Goal: Transaction & Acquisition: Book appointment/travel/reservation

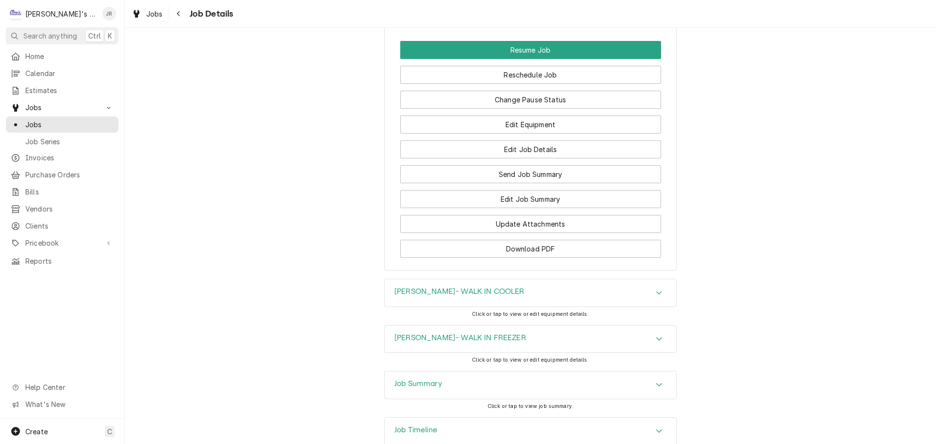
scroll to position [1657, 0]
click at [432, 371] on div "Job Summary" at bounding box center [530, 384] width 291 height 27
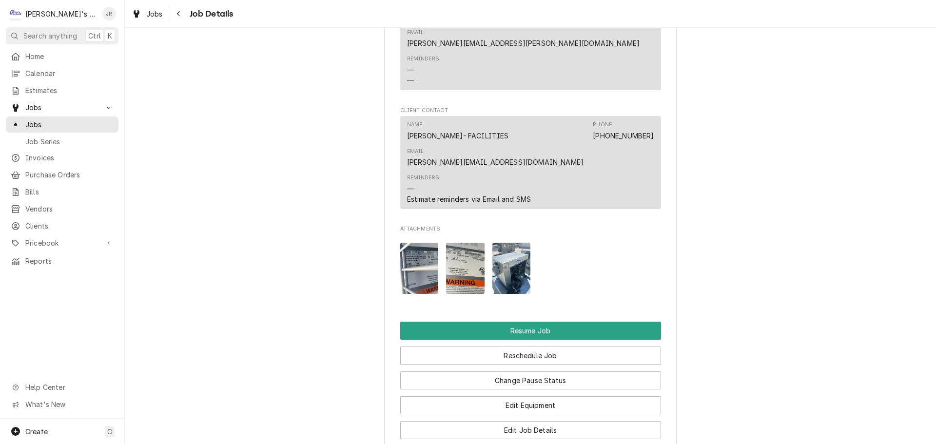
scroll to position [1462, 0]
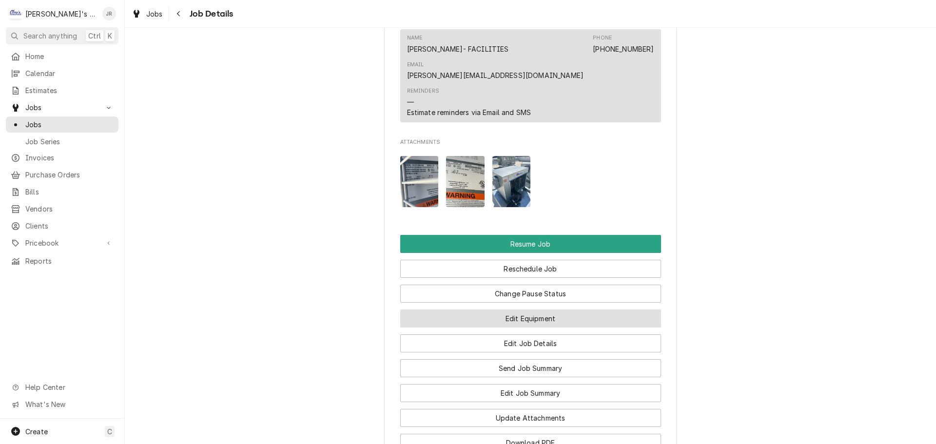
click at [527, 310] on button "Edit Equipment" at bounding box center [530, 319] width 261 height 18
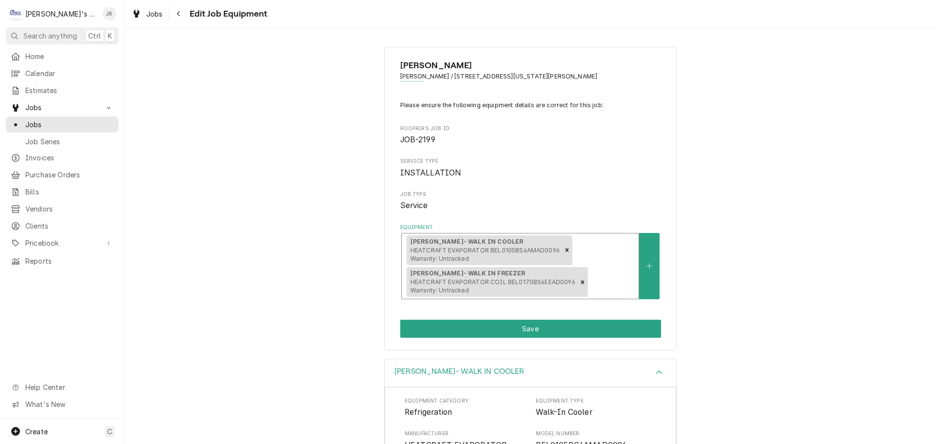
click at [493, 247] on span "HEATCRAFT EVAPORATOR BEL0105BS6AMAD0096 Warranty: Untracked" at bounding box center [484, 255] width 149 height 16
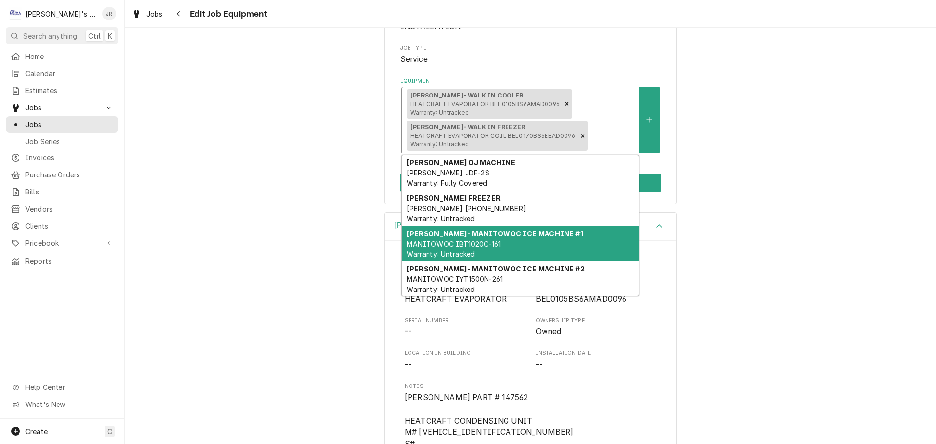
scroll to position [3, 0]
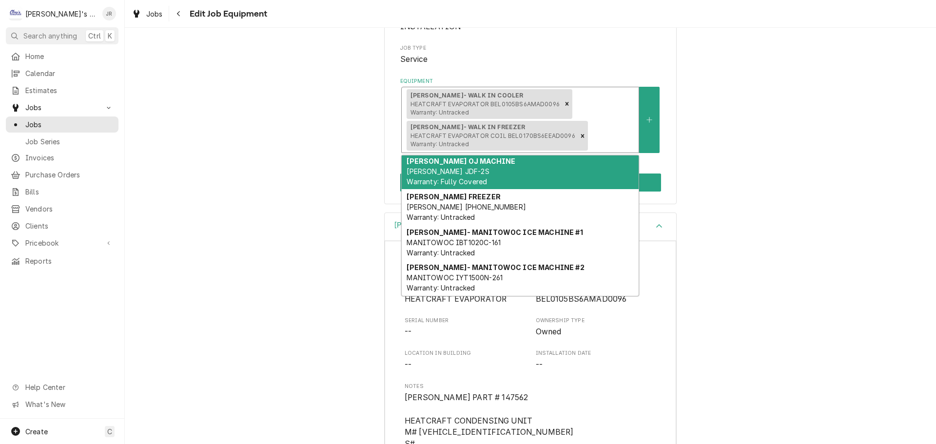
click at [495, 106] on span "HEATCRAFT EVAPORATOR BEL0105BS6AMAD0096 Warranty: Untracked" at bounding box center [484, 108] width 149 height 16
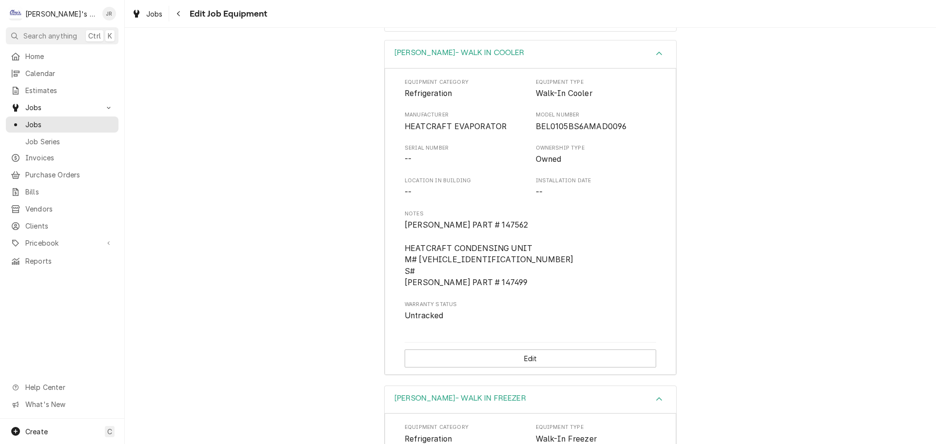
scroll to position [341, 0]
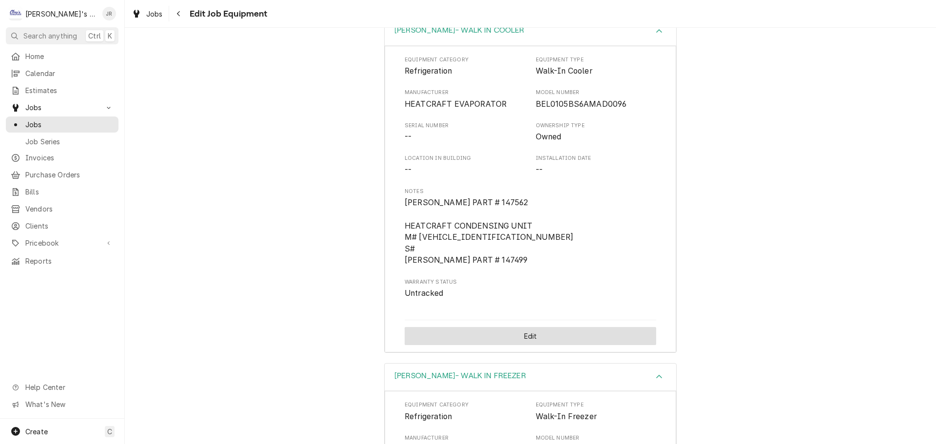
click at [559, 331] on button "Edit" at bounding box center [531, 336] width 252 height 18
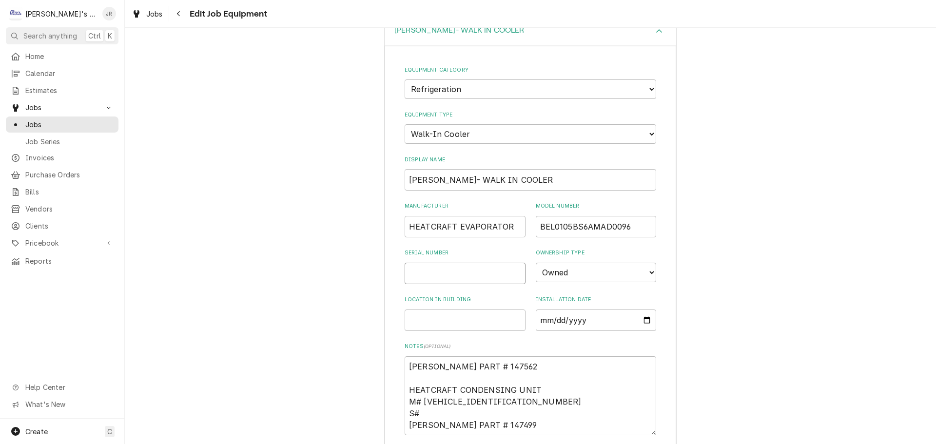
click at [483, 272] on input "Serial Number" at bounding box center [465, 273] width 121 height 21
type textarea "x"
type input "T"
type textarea "x"
type input "T2"
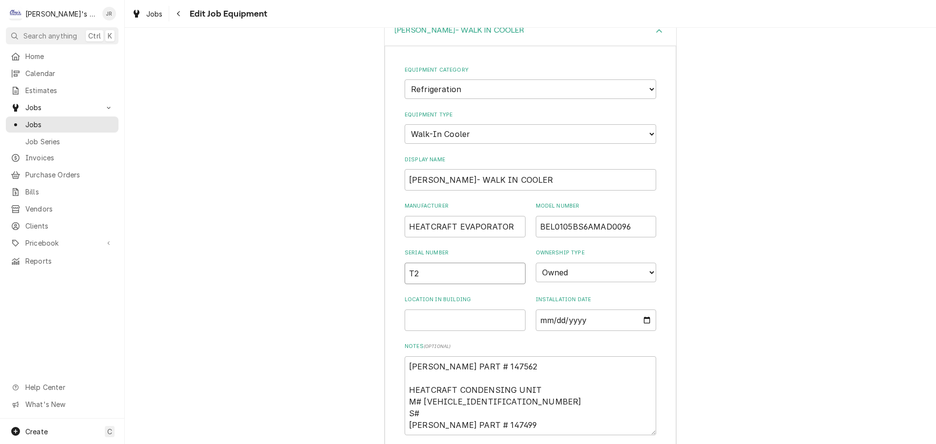
type textarea "x"
type input "T24"
type textarea "x"
type input "T24M"
type textarea "x"
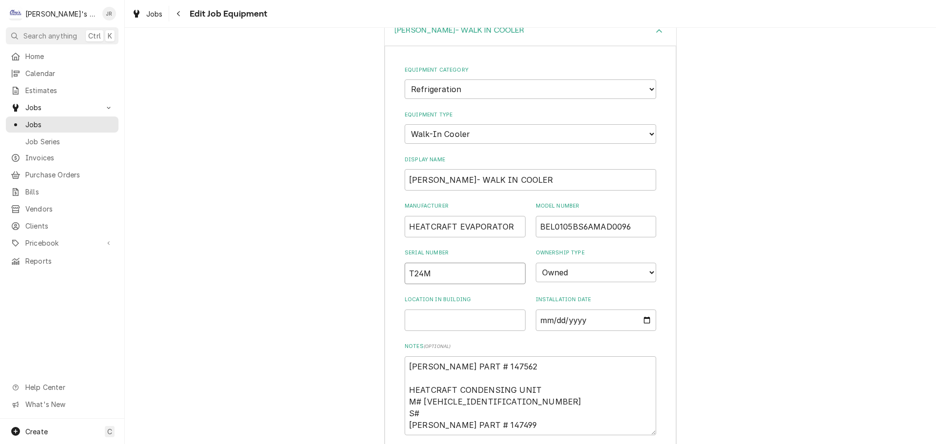
type input "T24M0"
type textarea "x"
type input "T24M02"
type textarea "x"
type input "T24M028"
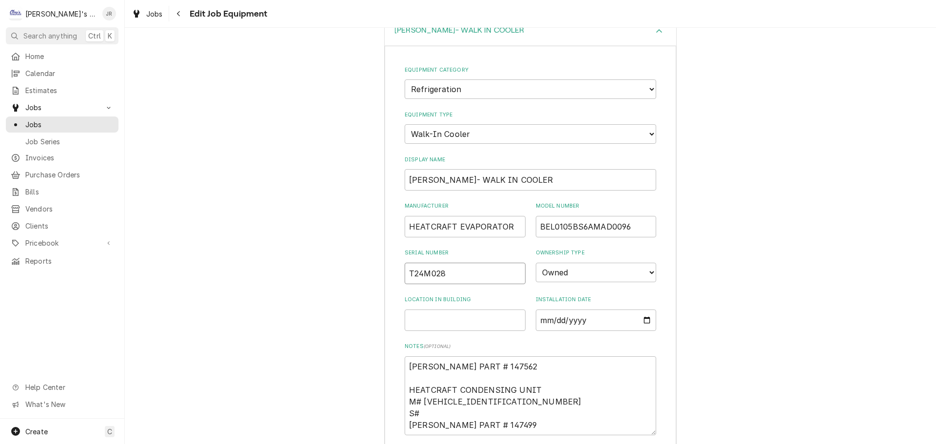
type textarea "x"
type input "T24M0281"
type textarea "x"
type input "T24M02817"
type textarea "x"
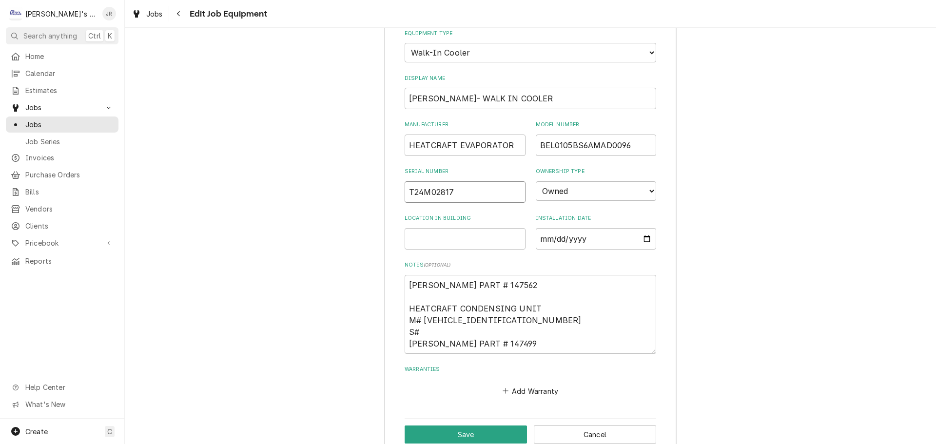
scroll to position [439, 0]
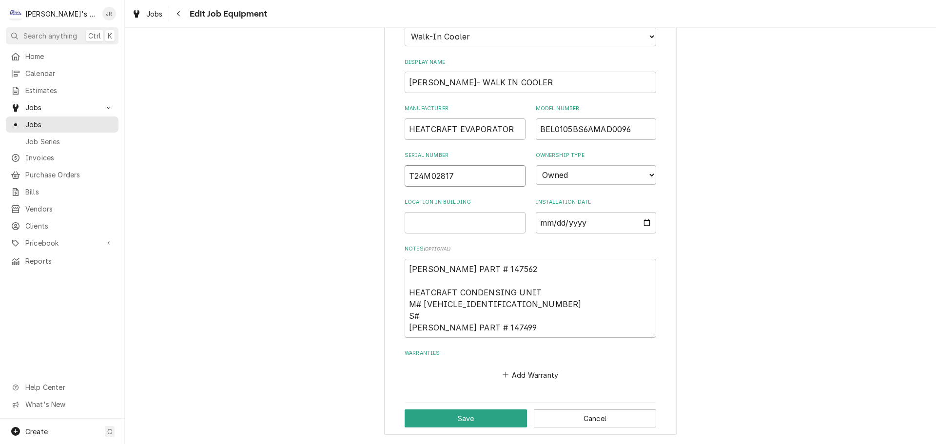
type input "T24M02817"
click at [426, 321] on textarea "FRANKE PART # 147562 HEATCRAFT CONDENSING UNIT M# BCH0010MBACZC0227 S# FRANKE P…" at bounding box center [531, 298] width 252 height 79
type textarea "x"
type textarea "FRANKE PART # 147562 HEATCRAFT CONDENSING UNIT M# BCH0010MBACZC0227 S# T FRANKE…"
type textarea "x"
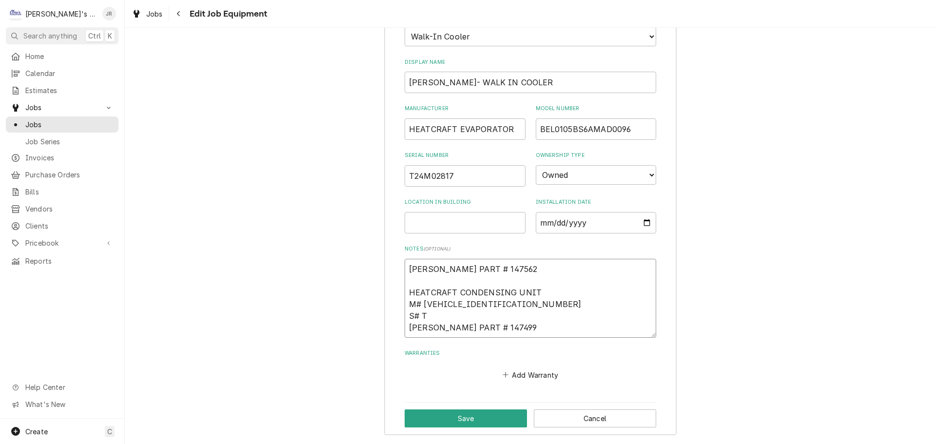
type textarea "FRANKE PART # 147562 HEATCRAFT CONDENSING UNIT M# BCH0010MBACZC0227 S# T2 FRANK…"
type textarea "x"
type textarea "FRANKE PART # 147562 HEATCRAFT CONDENSING UNIT M# BCH0010MBACZC0227 S# T25 FRAN…"
type textarea "x"
type textarea "FRANKE PART # 147562 HEATCRAFT CONDENSING UNIT M# BCH0010MBACZC0227 S# T25F FRA…"
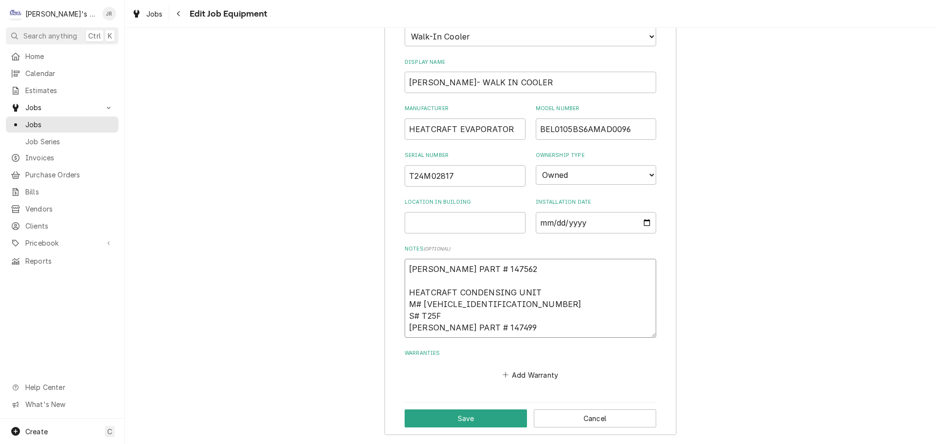
type textarea "x"
type textarea "FRANKE PART # 147562 HEATCRAFT CONDENSING UNIT M# BCH0010MBACZC0227 S# T25F0 FR…"
type textarea "x"
type textarea "FRANKE PART # 147562 HEATCRAFT CONDENSING UNIT M# BCH0010MBACZC0227 S# T25F08 F…"
type textarea "x"
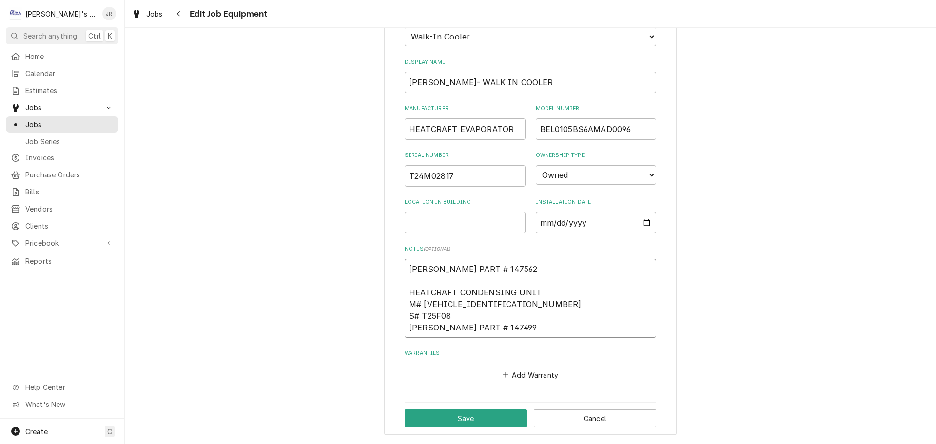
type textarea "FRANKE PART # 147562 HEATCRAFT CONDENSING UNIT M# BCH0010MBACZC0227 S# T25F080 …"
type textarea "x"
type textarea "FRANKE PART # 147562 HEATCRAFT CONDENSING UNIT M# BCH0010MBACZC0227 S# T25F0800…"
type textarea "x"
type textarea "FRANKE PART # 147562 HEATCRAFT CONDENSING UNIT M# BCH0010MBACZC0227 S# T25F0800…"
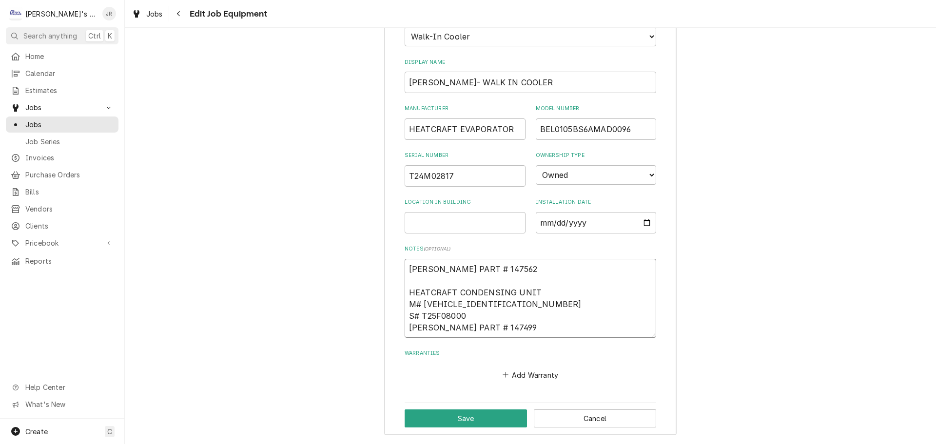
type textarea "x"
type textarea "FRANKE PART # 147562 HEATCRAFT CONDENSING UNIT M# BCH0010MBACZC0227 S# T25F0800…"
click at [496, 422] on button "Save" at bounding box center [466, 418] width 122 height 18
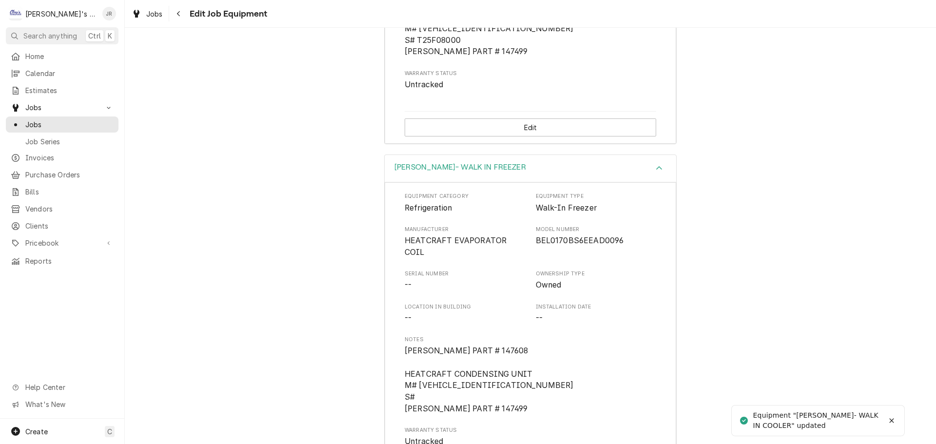
scroll to position [618, 0]
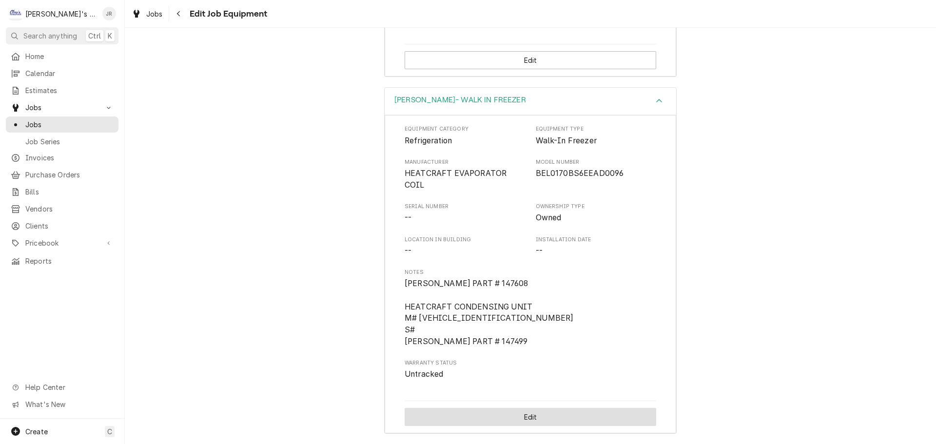
click at [519, 417] on button "Edit" at bounding box center [531, 417] width 252 height 18
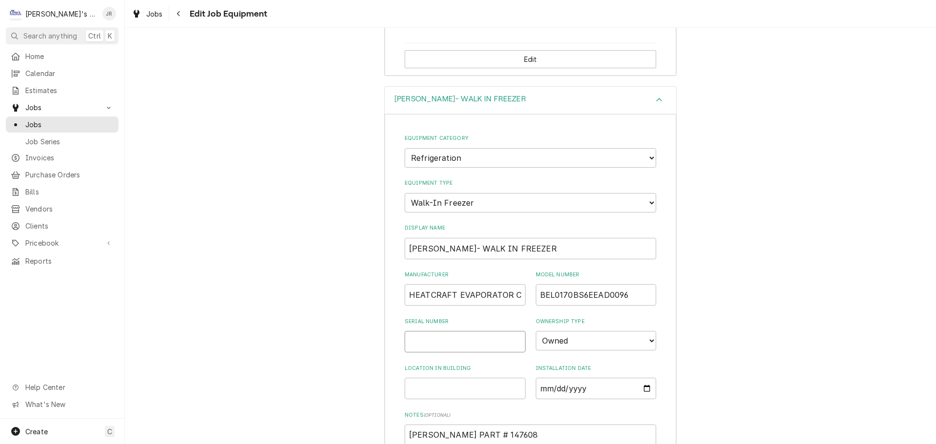
click at [491, 344] on input "Serial Number" at bounding box center [465, 341] width 121 height 21
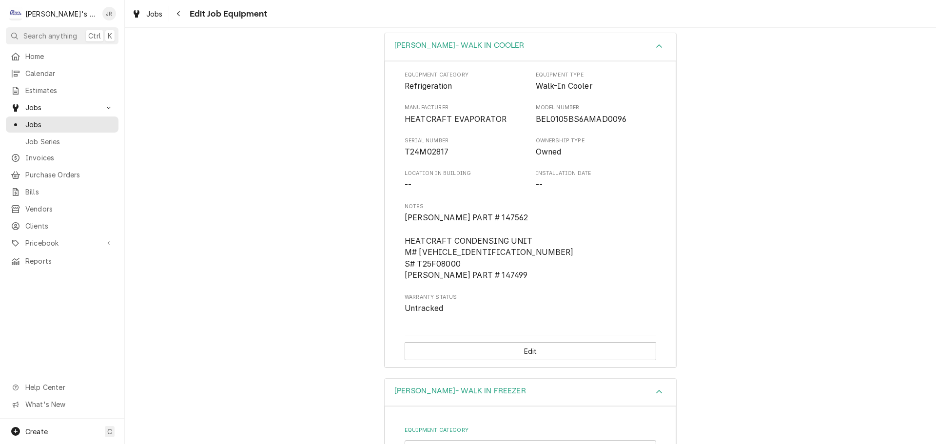
scroll to position [326, 0]
click at [530, 334] on div "Equipment Category Refrigeration Equipment Type Walk-In Cooler Manufacturer HEA…" at bounding box center [530, 214] width 291 height 307
click at [528, 350] on button "Edit" at bounding box center [531, 352] width 252 height 18
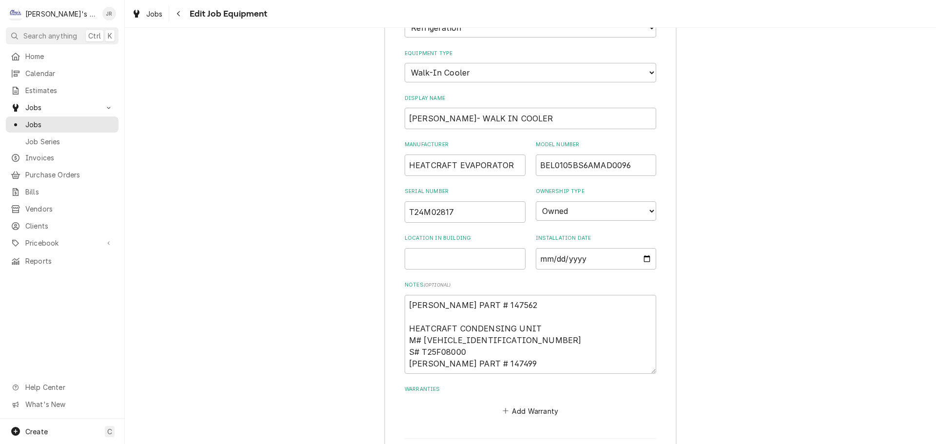
scroll to position [569, 0]
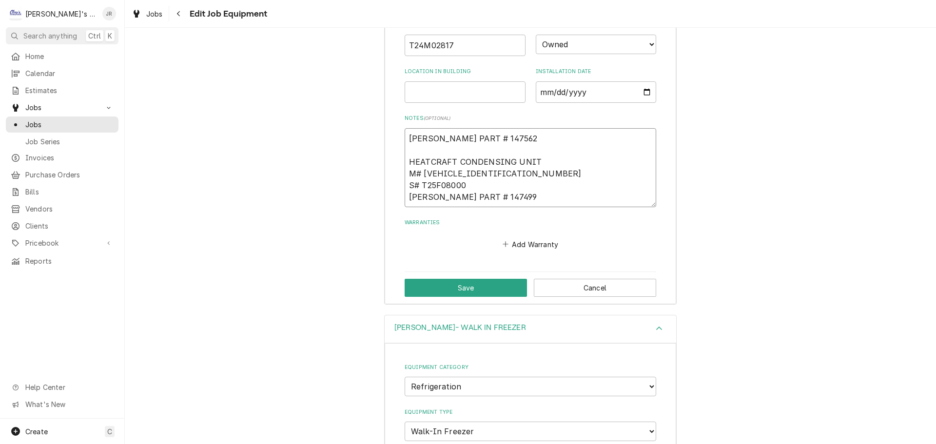
drag, startPoint x: 458, startPoint y: 188, endPoint x: 420, endPoint y: 191, distance: 38.2
click at [420, 191] on textarea "FRANKE PART # 147562 HEATCRAFT CONDENSING UNIT M# BCH0010MBACZC0227 S# T25F0800…" at bounding box center [531, 167] width 252 height 79
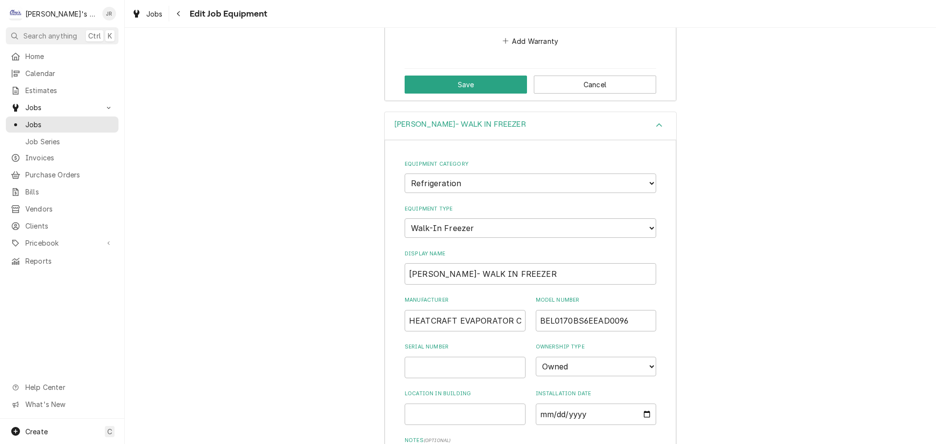
scroll to position [911, 0]
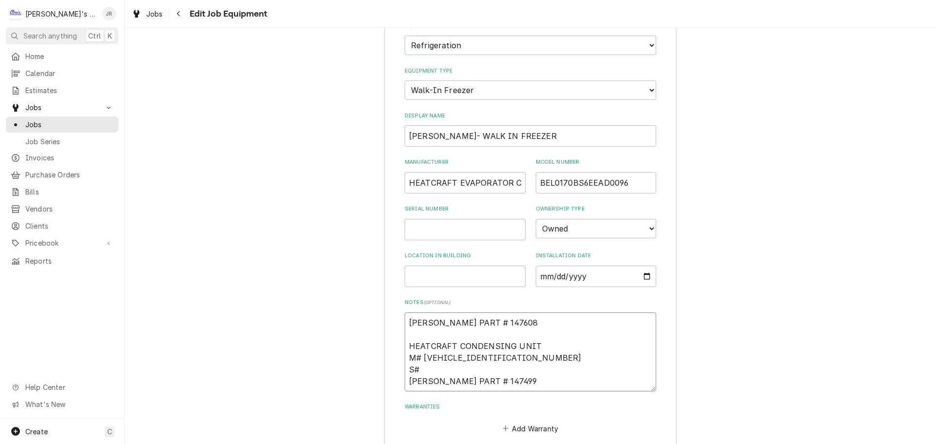
drag, startPoint x: 463, startPoint y: 234, endPoint x: 428, endPoint y: 369, distance: 139.5
click at [428, 369] on textarea "FRANKE PART # 147608 HEATCRAFT CONDENSING UNIT M# BCH0010MBACZC0227 S# FRANKE P…" at bounding box center [531, 351] width 252 height 79
paste textarea "T25F08000"
type textarea "x"
type textarea "FRANKE PART # 147608 HEATCRAFT CONDENSING UNIT M# BCH0010MBACZC0227 S# T25F0800…"
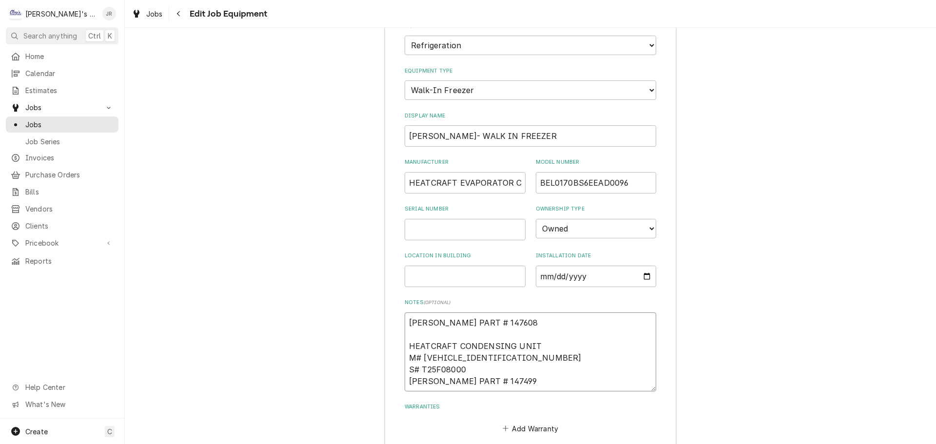
type textarea "x"
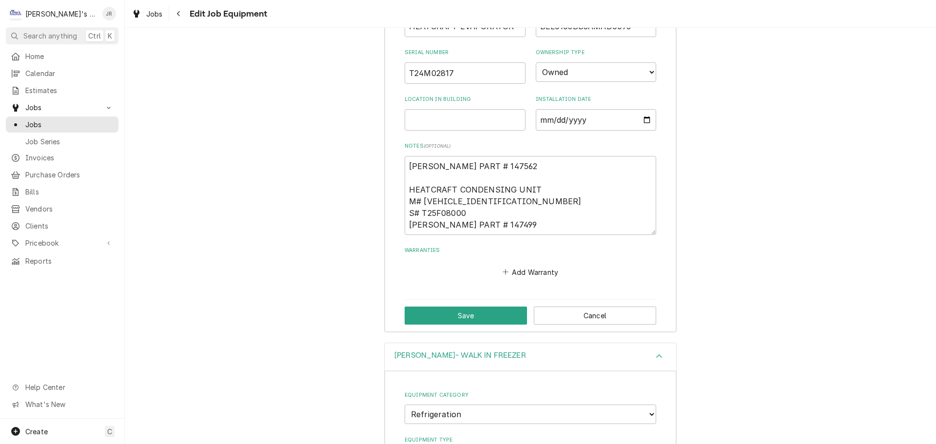
scroll to position [521, 0]
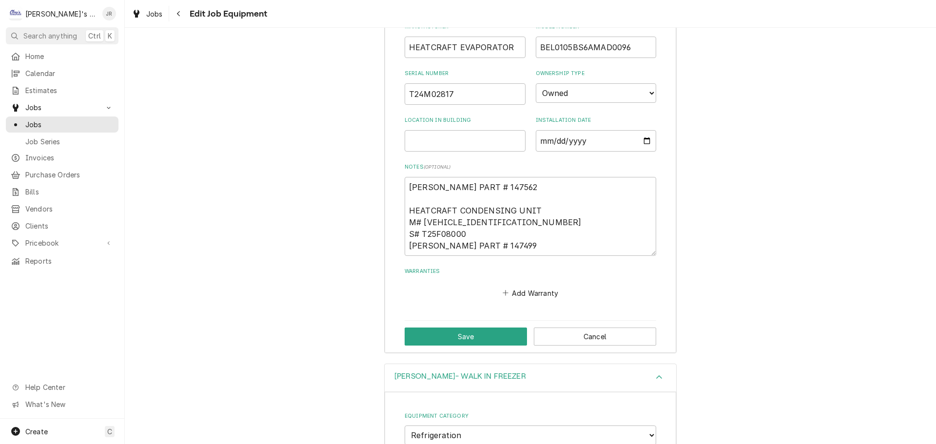
type textarea "FRANKE PART # 147608 HEATCRAFT CONDENSING UNIT M# BCH0010MBACZC0227 S# T25F0800…"
drag, startPoint x: 460, startPoint y: 235, endPoint x: 419, endPoint y: 240, distance: 41.2
click at [419, 240] on textarea "FRANKE PART # 147562 HEATCRAFT CONDENSING UNIT M# BCH0010MBACZC0227 S# T25F0800…" at bounding box center [531, 216] width 252 height 79
type textarea "x"
type textarea "FRANKE PART # 147562 HEATCRAFT CONDENSING UNIT M# BCH0010MBACZC0227 S# FRANKE P…"
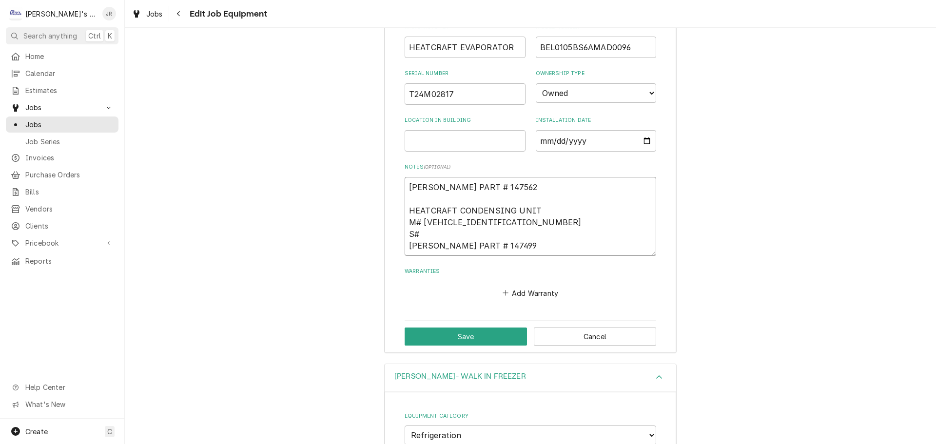
type textarea "x"
type textarea "FRANKE PART # 147562 HEATCRAFT CONDENSING UNIT M# BCH0010MBACZC0227 S# T FRANKE…"
type textarea "x"
type textarea "FRANKE PART # 147562 HEATCRAFT CONDENSING UNIT M# BCH0010MBACZC0227 S# T2 FRANK…"
type textarea "x"
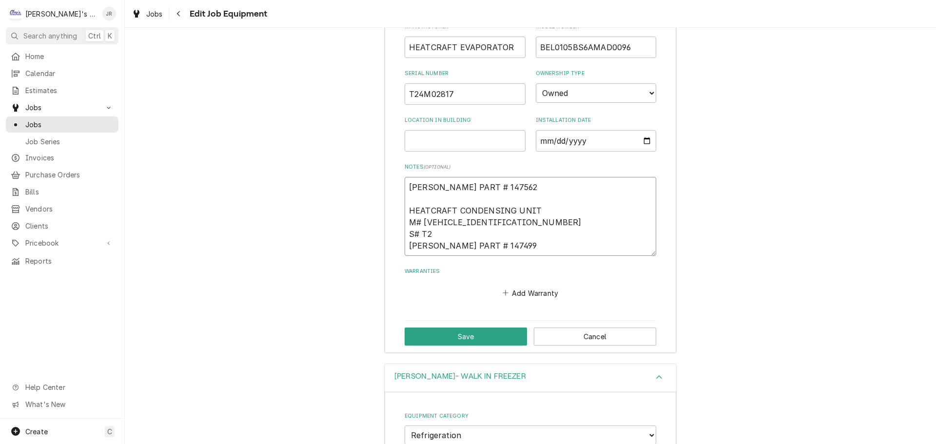
type textarea "FRANKE PART # 147562 HEATCRAFT CONDENSING UNIT M# BCH0010MBACZC0227 S# T24 FRAN…"
type textarea "x"
type textarea "FRANKE PART # 147562 HEATCRAFT CONDENSING UNIT M# BCH0010MBACZC0227 S# T24H FRA…"
type textarea "x"
type textarea "FRANKE PART # 147562 HEATCRAFT CONDENSING UNIT M# BCH0010MBACZC0227 S# T24H1 FR…"
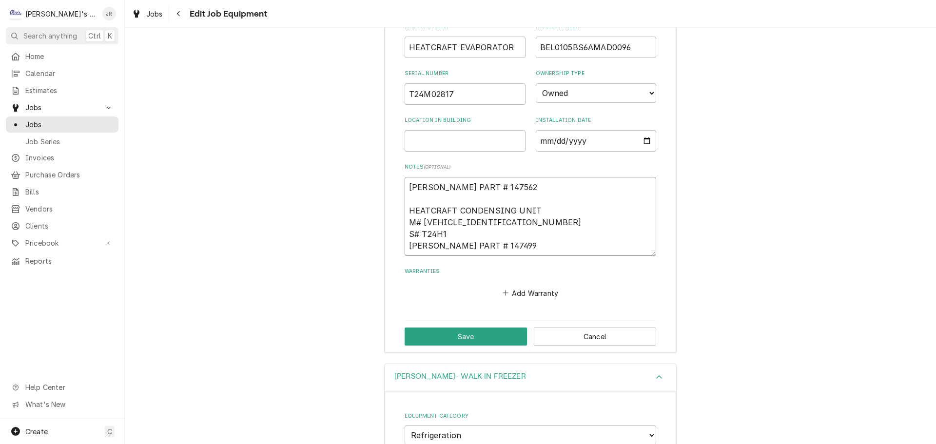
type textarea "x"
type textarea "FRANKE PART # 147562 HEATCRAFT CONDENSING UNIT M# BCH0010MBACZC0227 S# T24H16 F…"
type textarea "x"
type textarea "FRANKE PART # 147562 HEATCRAFT CONDENSING UNIT M# BCH0010MBACZC0227 S# T24H164 …"
type textarea "x"
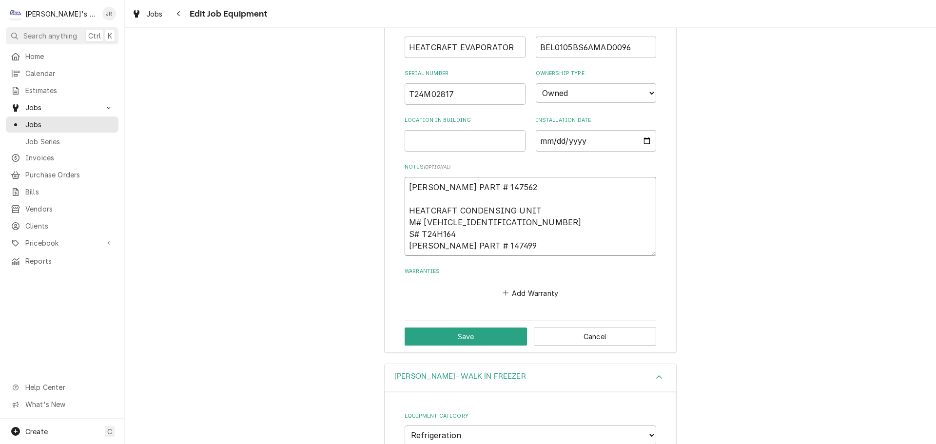
type textarea "FRANKE PART # 147562 HEATCRAFT CONDENSING UNIT M# BCH0010MBACZC0227 S# T24H1643…"
type textarea "x"
type textarea "FRANKE PART # 147562 HEATCRAFT CONDENSING UNIT M# BCH0010MBACZC0227 S# T24H1643…"
type textarea "x"
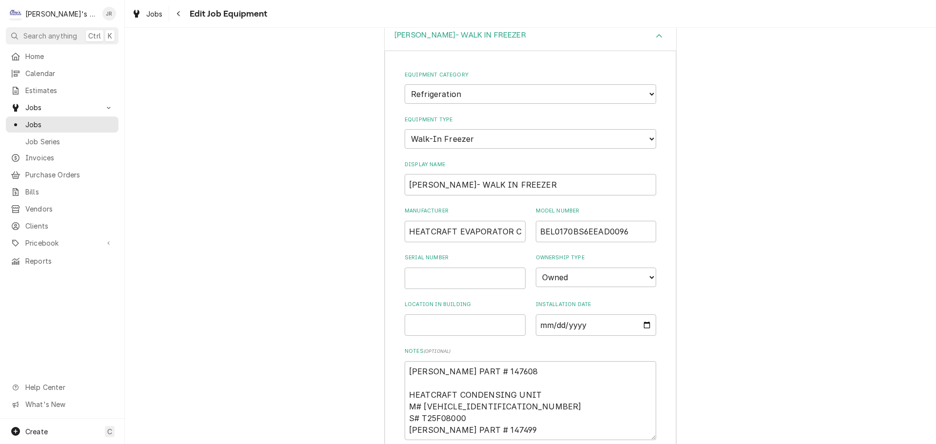
scroll to position [911, 0]
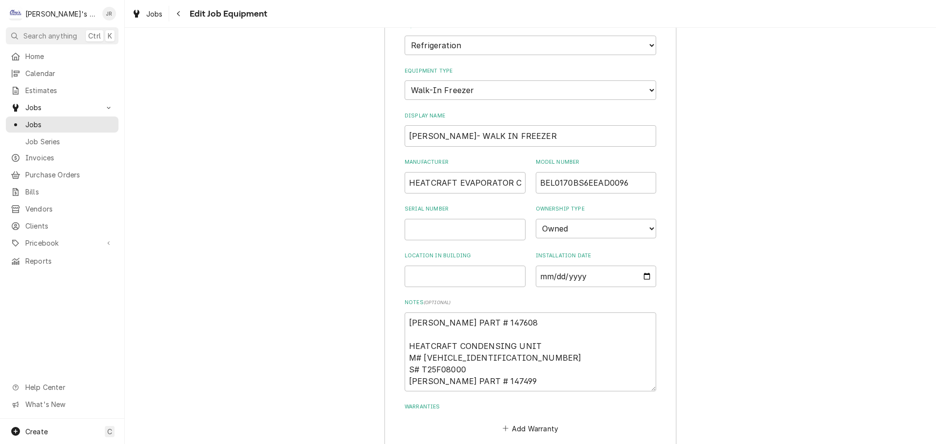
type textarea "FRANKE PART # 147562 HEATCRAFT CONDENSING UNIT M# BCH0010MBACZC0227 S# T24H1643…"
click at [472, 237] on input "Serial Number" at bounding box center [465, 229] width 121 height 21
type textarea "x"
type input "T"
type textarea "x"
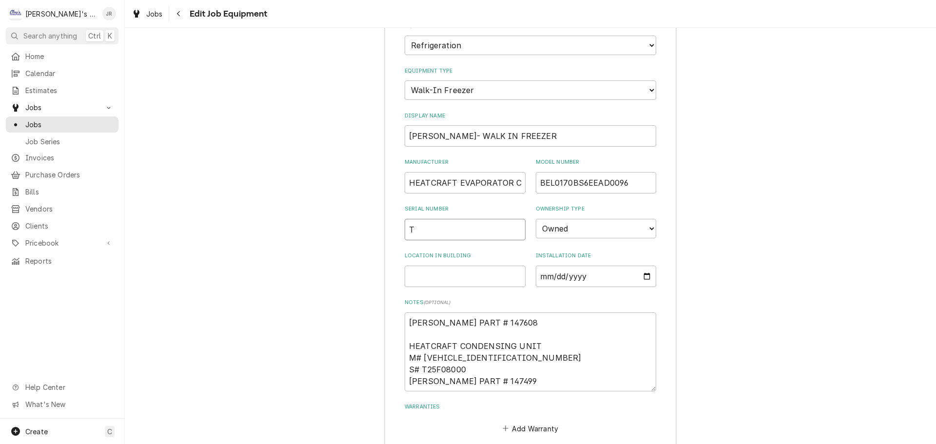
type input "T2"
type textarea "x"
type input "T25"
type textarea "x"
type input "T25D"
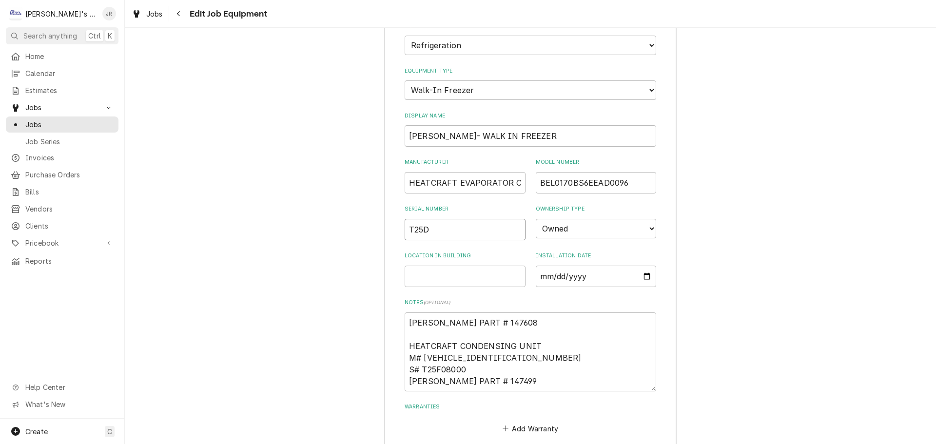
type textarea "x"
type input "T25D0"
type textarea "x"
type input "T25D07"
type textarea "x"
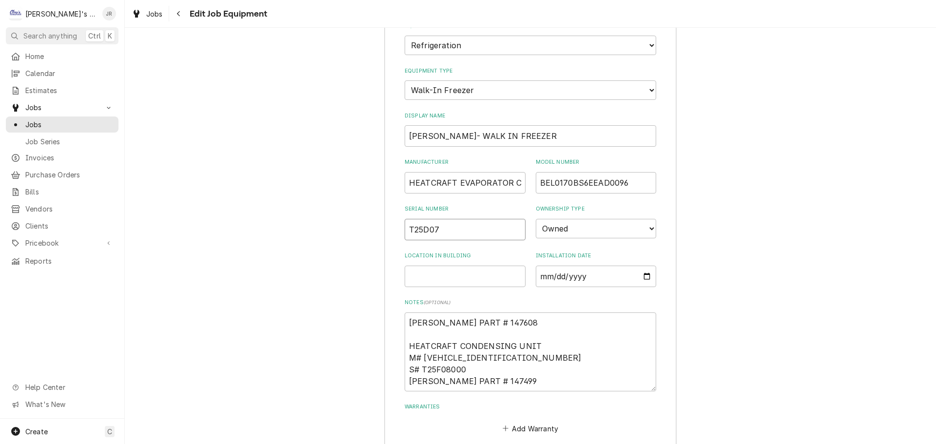
type input "T25D073"
type textarea "x"
type input "T25D0730"
type textarea "x"
type input "T25D07300"
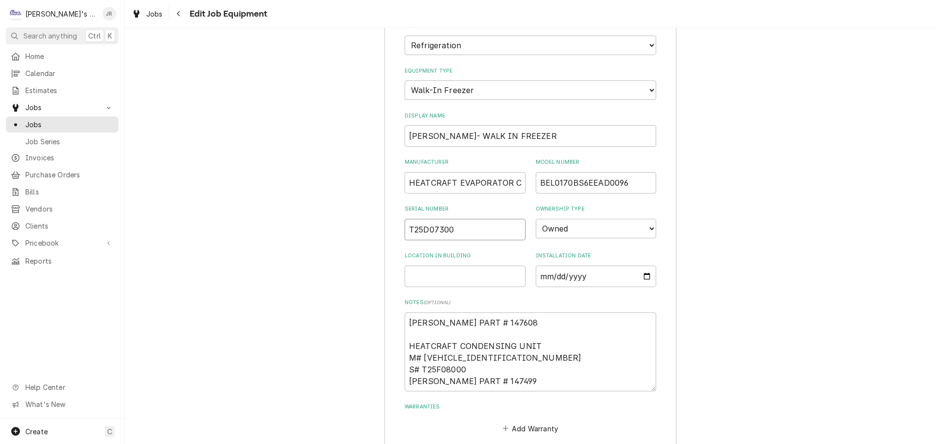
type textarea "x"
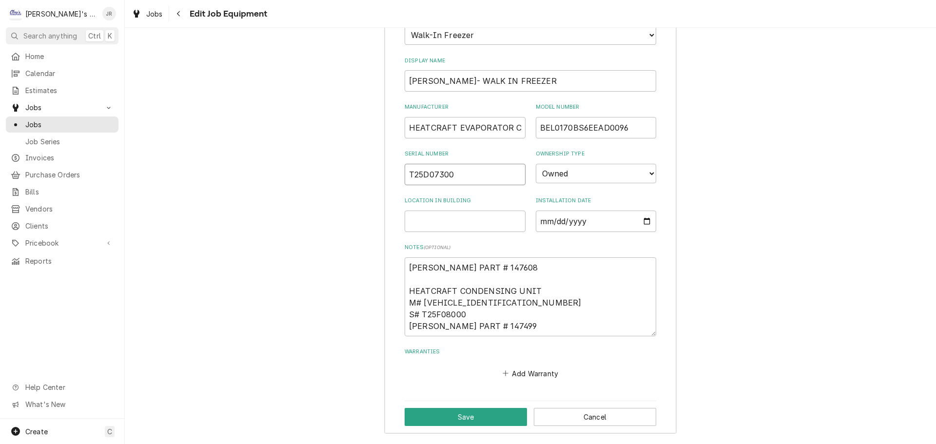
scroll to position [967, 0]
type input "T25D07300"
click at [464, 420] on button "Save" at bounding box center [466, 417] width 122 height 18
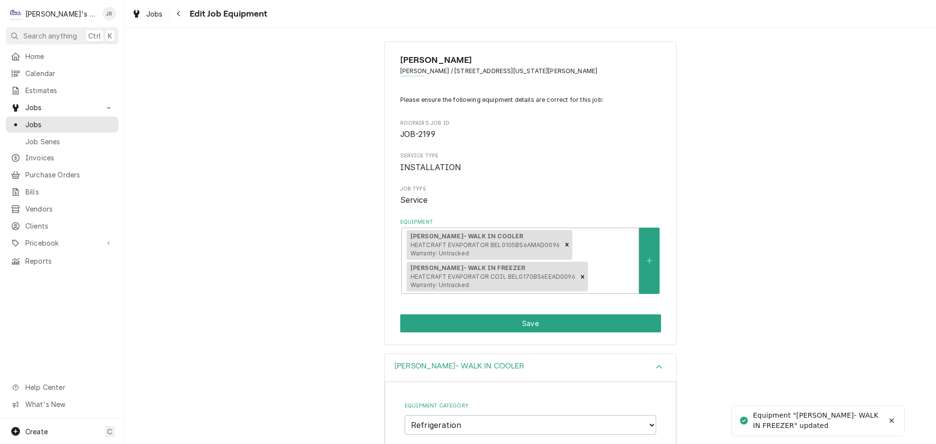
scroll to position [0, 0]
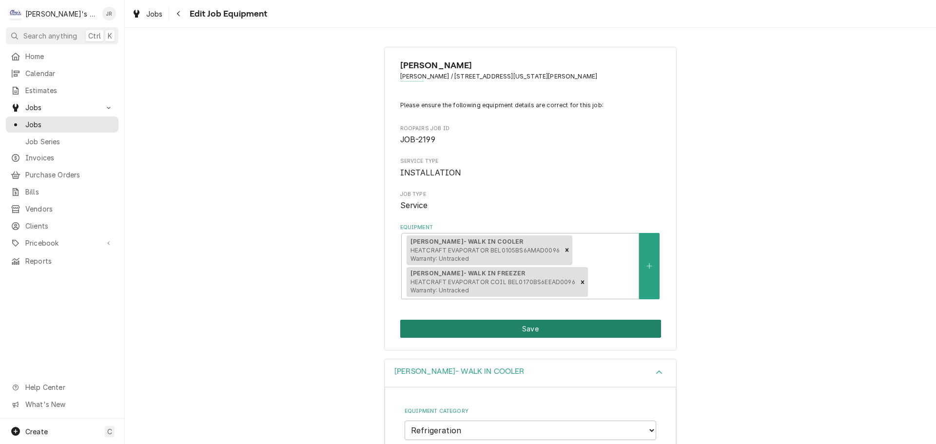
click at [435, 329] on button "Save" at bounding box center [530, 329] width 261 height 18
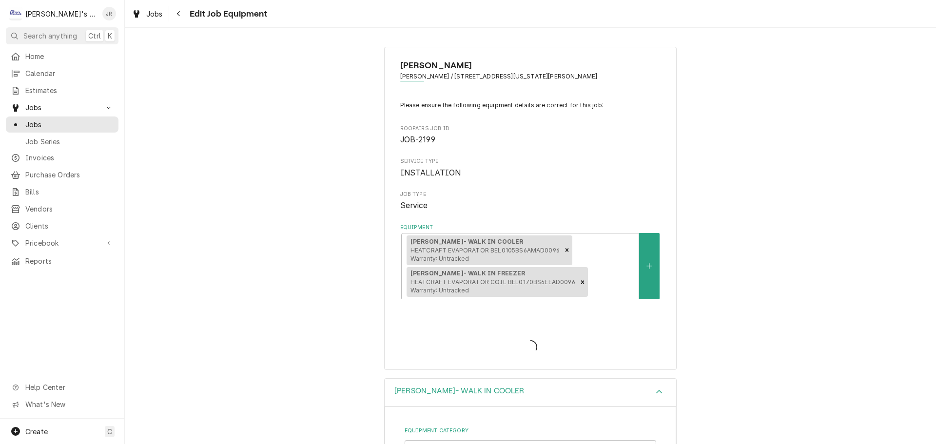
type textarea "x"
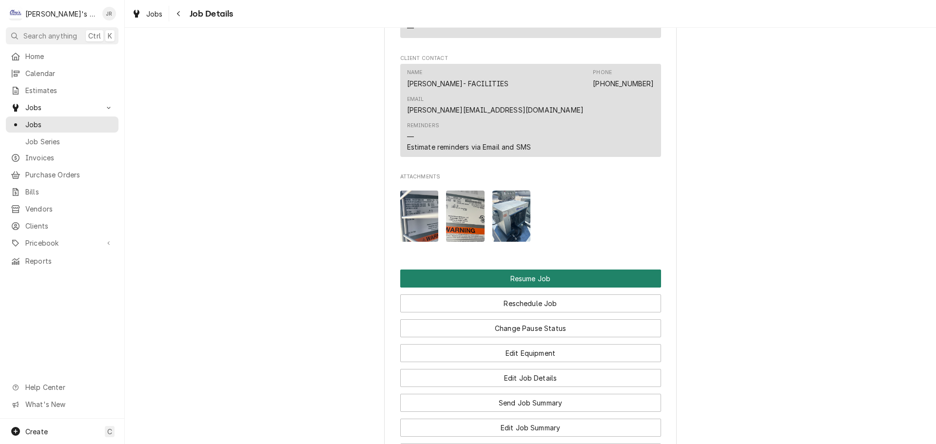
scroll to position [1511, 0]
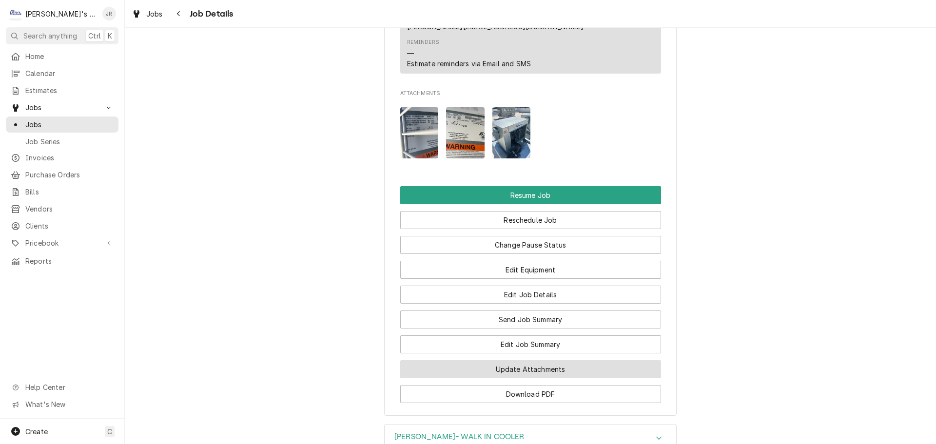
click at [483, 360] on button "Update Attachments" at bounding box center [530, 369] width 261 height 18
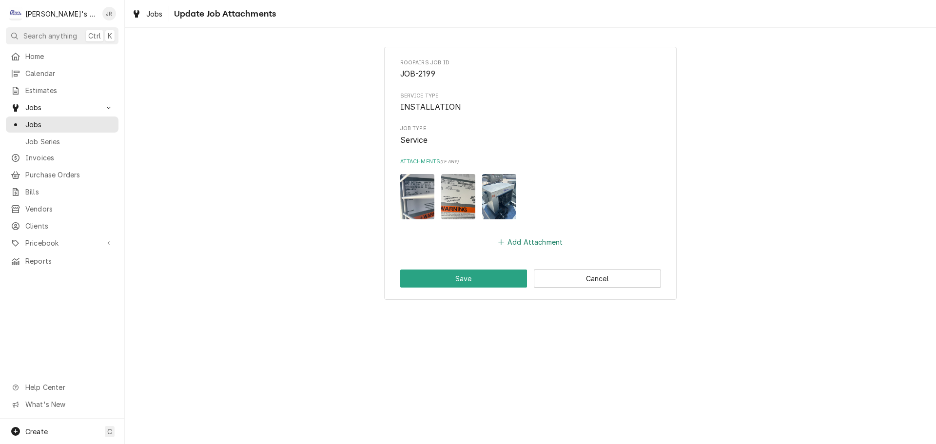
click at [523, 242] on button "Add Attachment" at bounding box center [530, 242] width 68 height 14
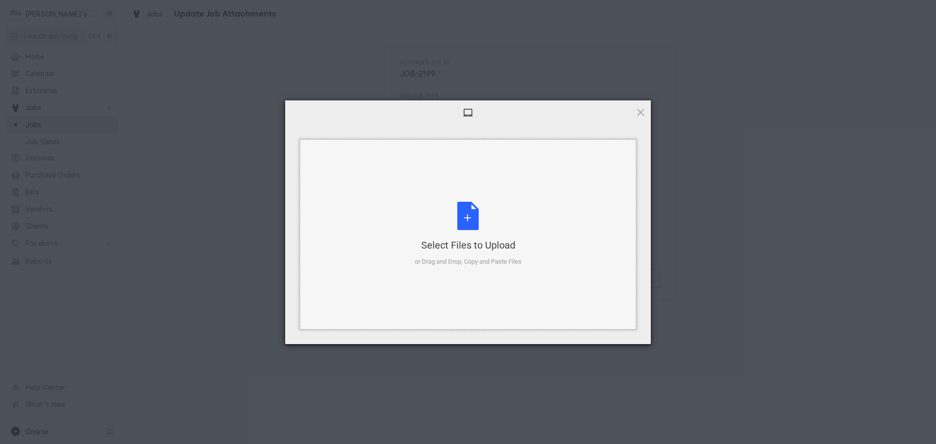
click at [468, 221] on div "Select Files to Upload or Drag and Drop, Copy and Paste Files" at bounding box center [468, 234] width 107 height 65
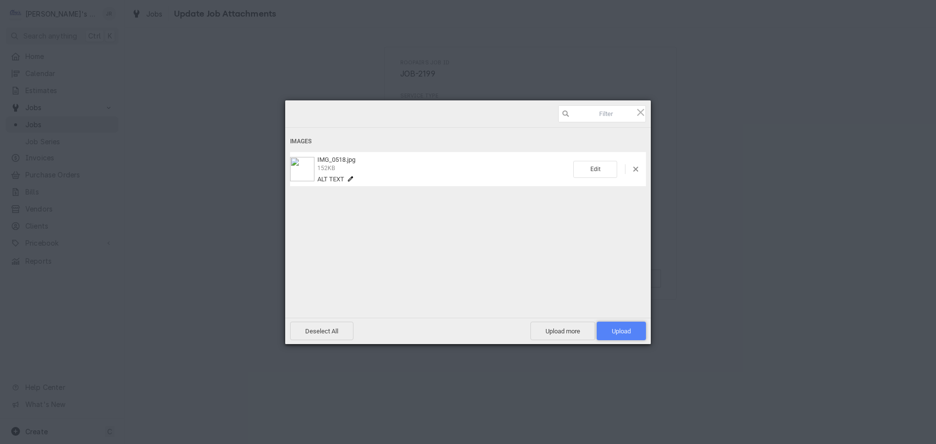
click at [615, 329] on span "Upload 1" at bounding box center [621, 331] width 19 height 7
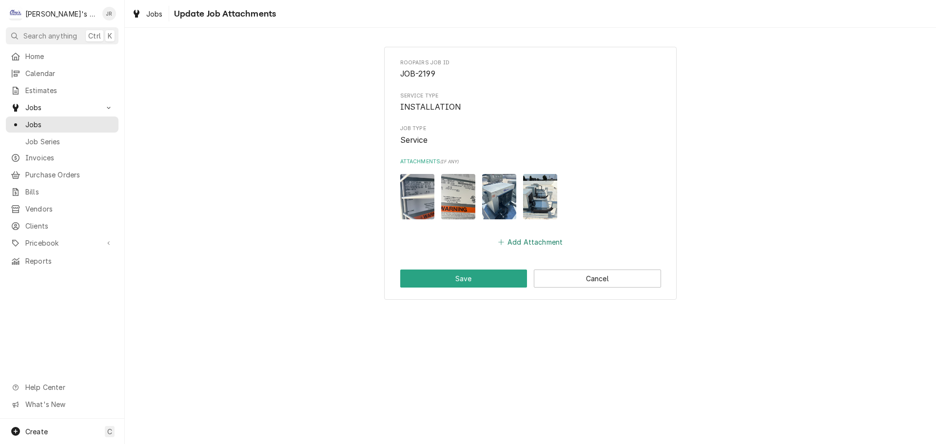
click at [506, 245] on button "Add Attachment" at bounding box center [530, 242] width 68 height 14
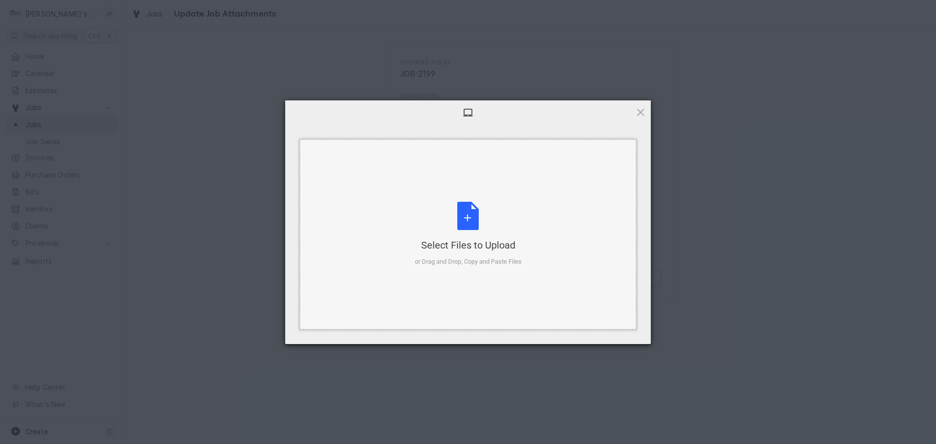
click at [465, 217] on div "Select Files to Upload or Drag and Drop, Copy and Paste Files" at bounding box center [468, 234] width 107 height 65
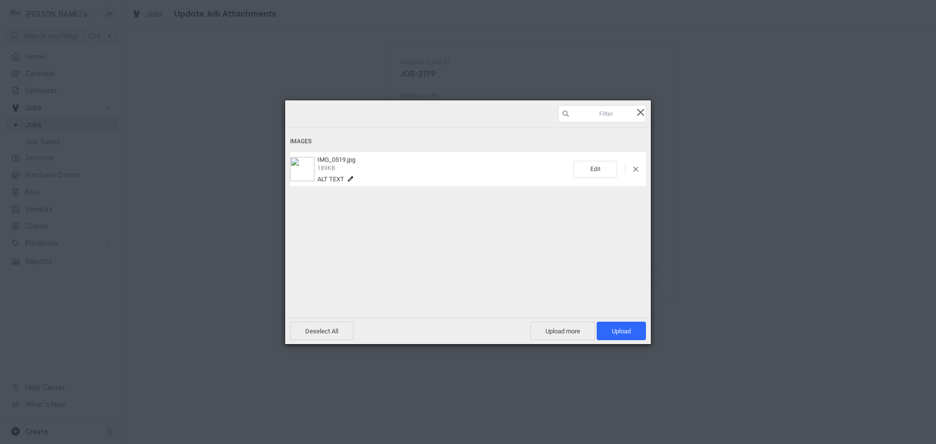
click at [643, 112] on span at bounding box center [640, 112] width 11 height 11
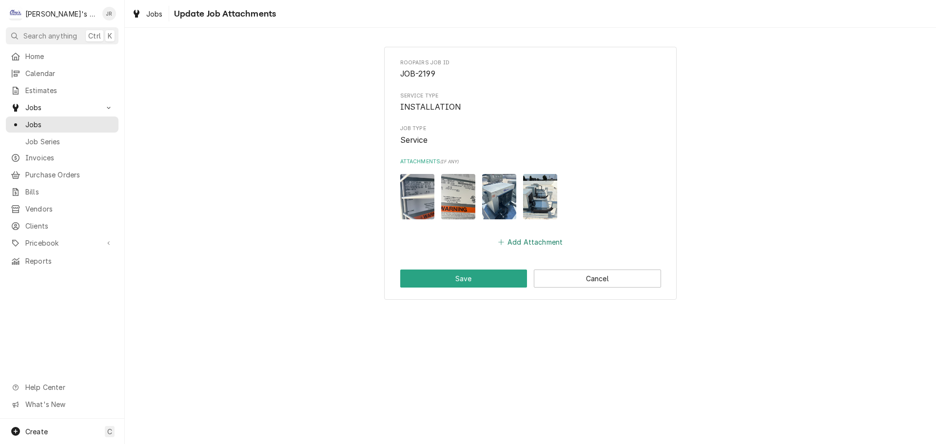
click at [543, 240] on button "Add Attachment" at bounding box center [530, 242] width 68 height 14
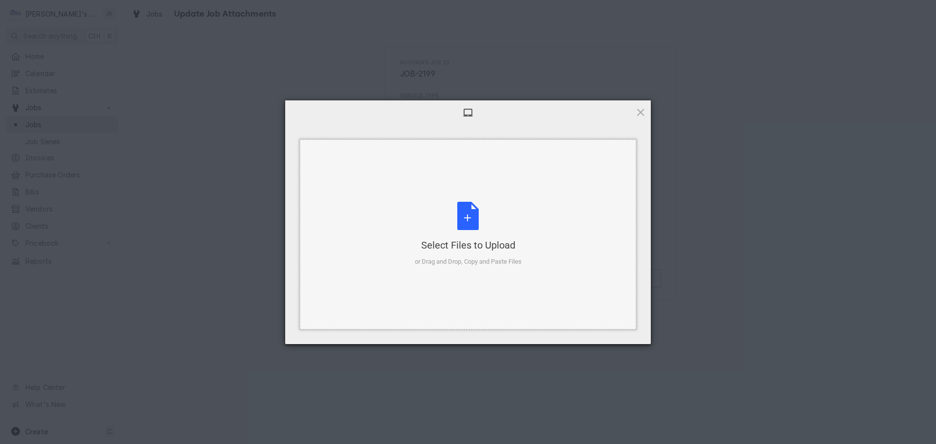
click at [456, 217] on div "Select Files to Upload or Drag and Drop, Copy and Paste Files" at bounding box center [468, 234] width 107 height 65
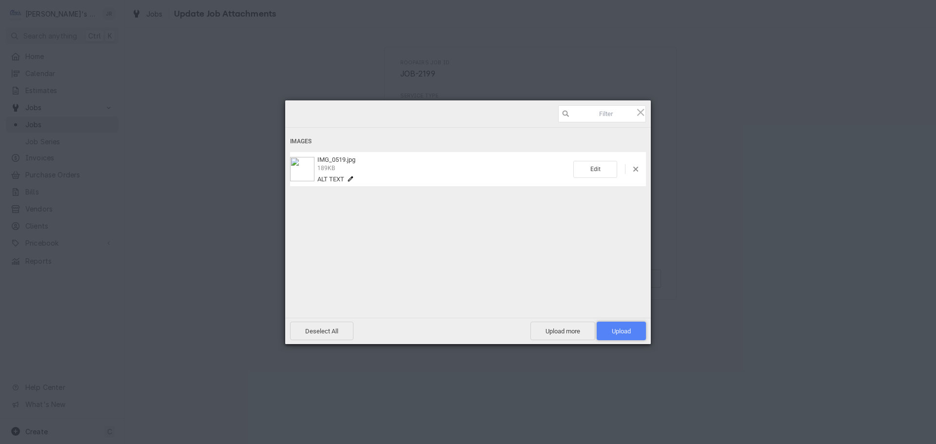
click at [620, 329] on span "Upload 1" at bounding box center [621, 331] width 19 height 7
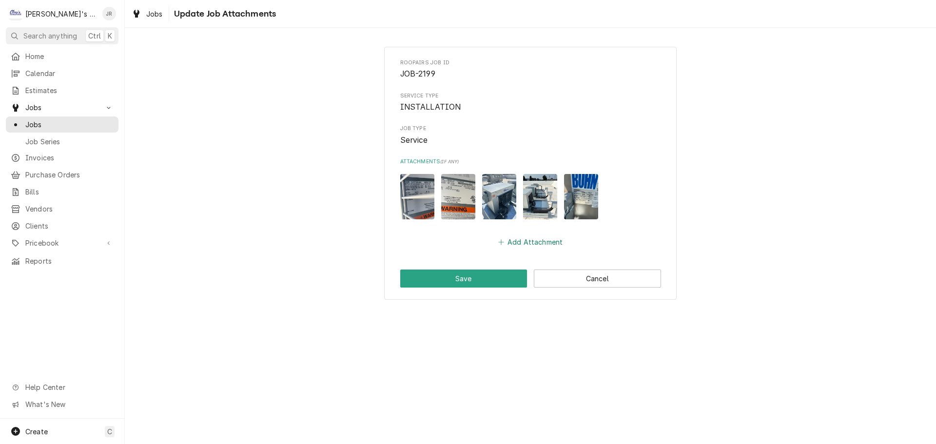
click at [515, 243] on button "Add Attachment" at bounding box center [530, 242] width 68 height 14
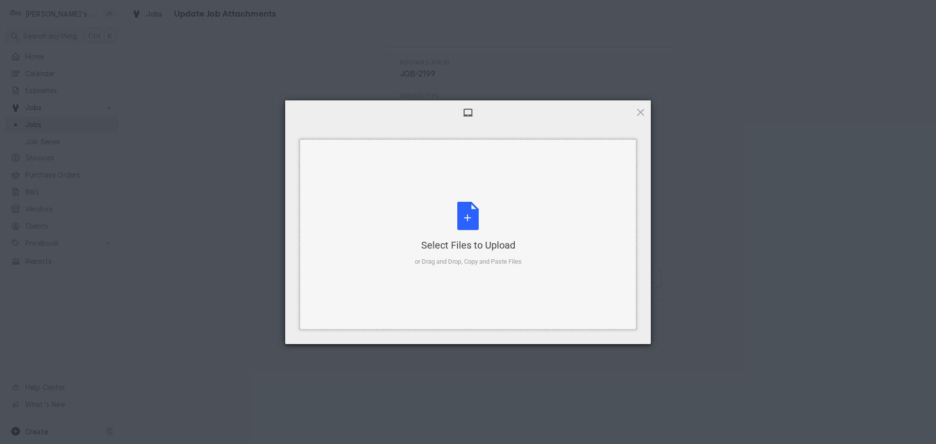
click at [463, 235] on div "Select Files to Upload or Drag and Drop, Copy and Paste Files" at bounding box center [468, 234] width 107 height 65
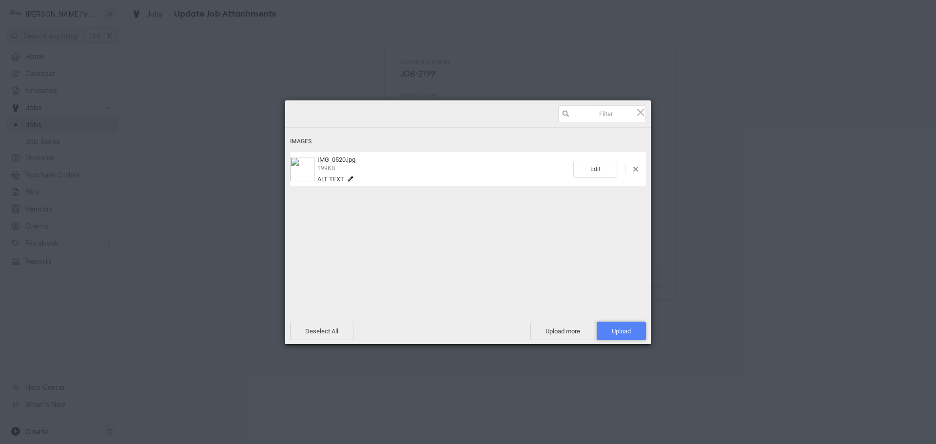
click at [614, 335] on span "Upload 1" at bounding box center [621, 331] width 49 height 19
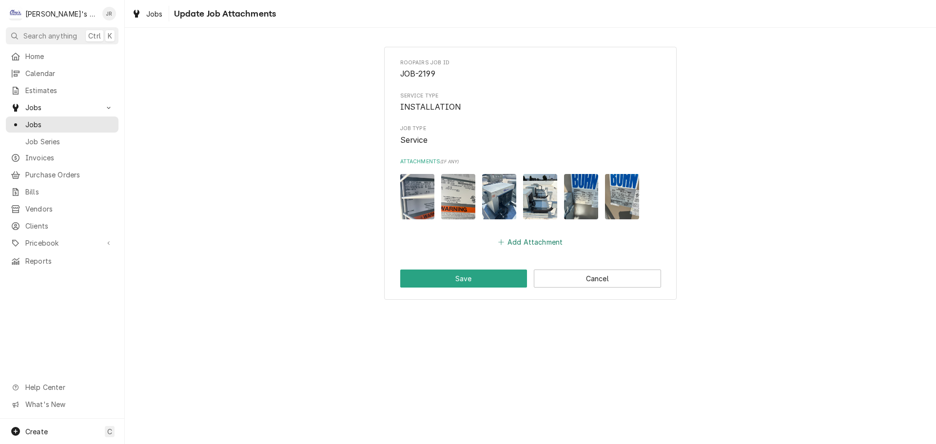
click at [514, 245] on button "Add Attachment" at bounding box center [530, 242] width 68 height 14
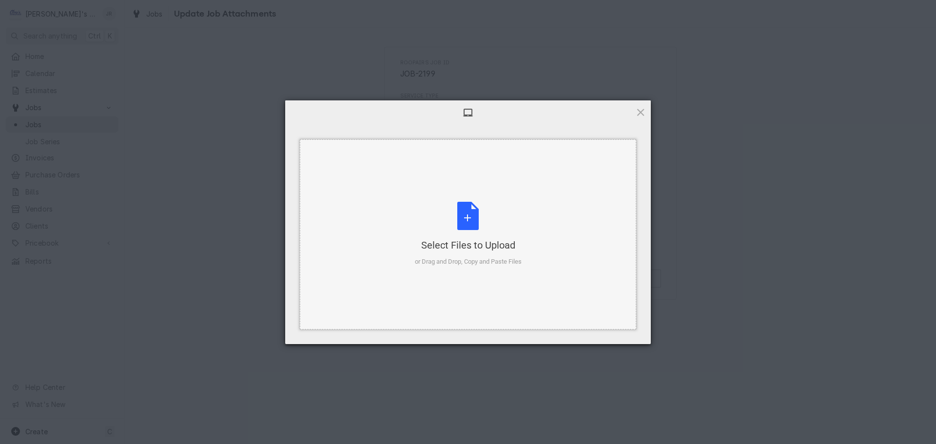
click at [479, 226] on div "Select Files to Upload or Drag and Drop, Copy and Paste Files" at bounding box center [468, 234] width 107 height 65
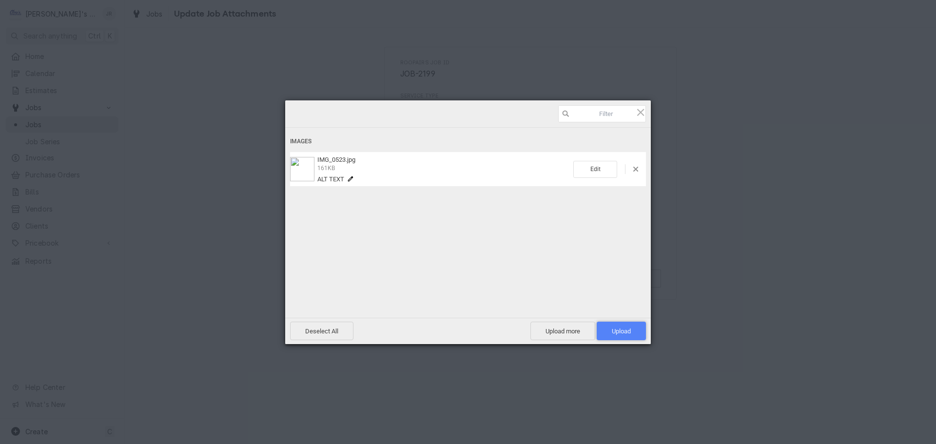
click at [626, 328] on span "Upload 1" at bounding box center [621, 331] width 19 height 7
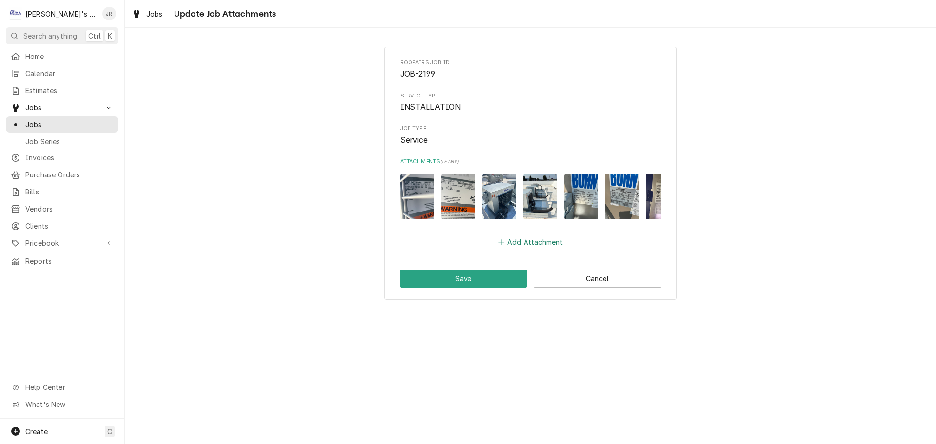
click at [519, 249] on button "Add Attachment" at bounding box center [530, 242] width 68 height 14
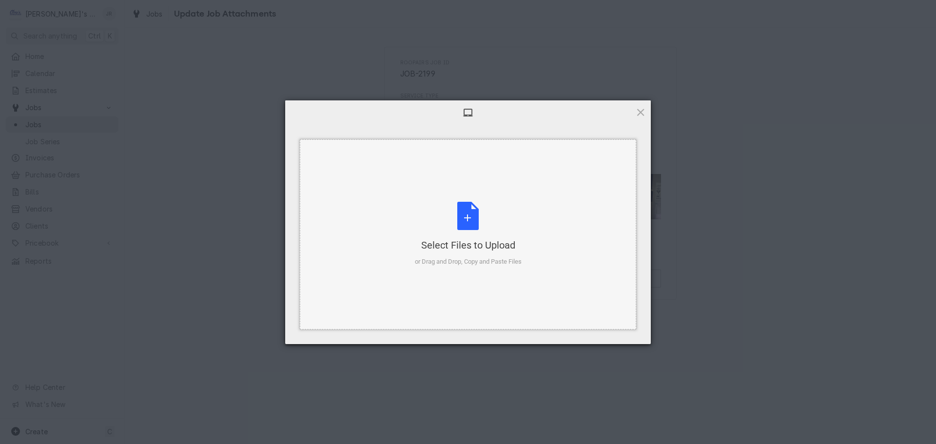
click at [467, 221] on div "Select Files to Upload or Drag and Drop, Copy and Paste Files" at bounding box center [468, 234] width 107 height 65
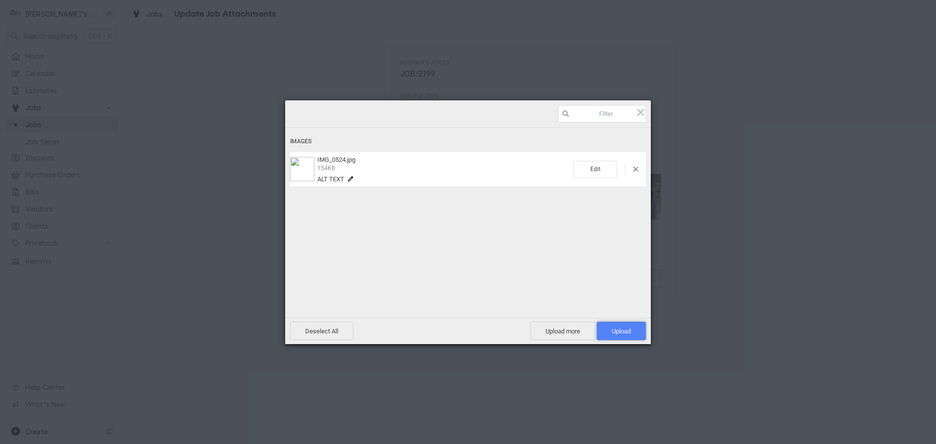
click at [621, 331] on span "Upload 1" at bounding box center [621, 331] width 19 height 7
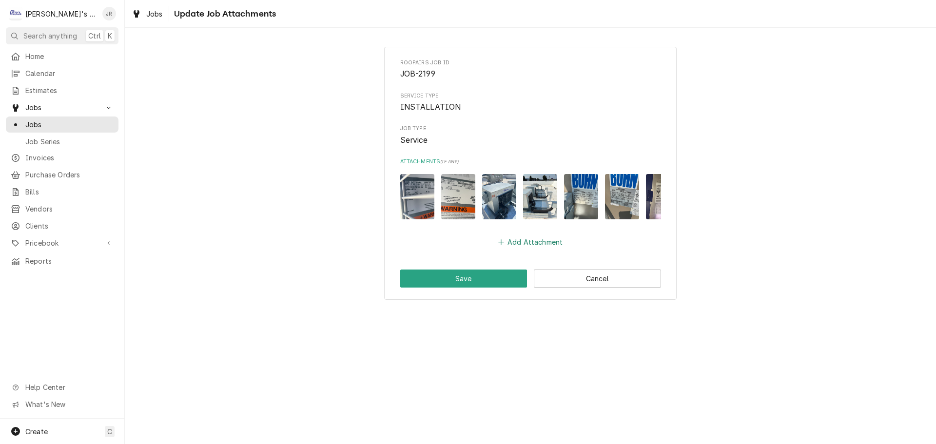
click at [521, 248] on button "Add Attachment" at bounding box center [530, 242] width 68 height 14
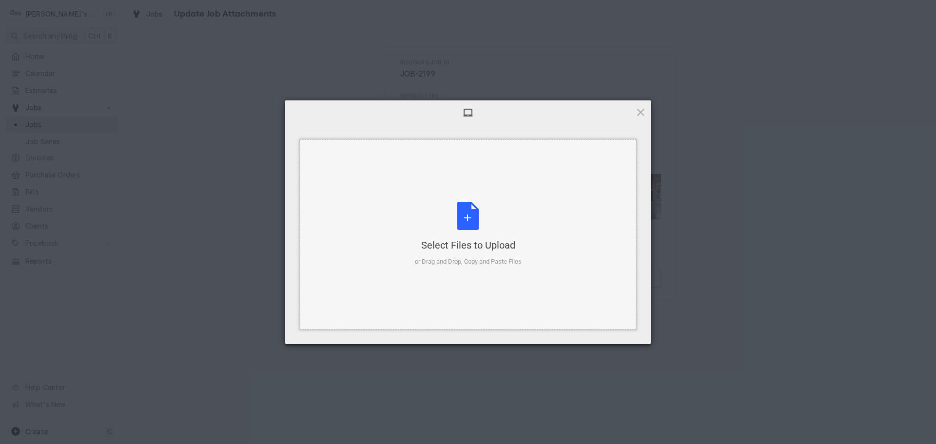
click at [467, 222] on div "Select Files to Upload or Drag and Drop, Copy and Paste Files" at bounding box center [468, 234] width 107 height 65
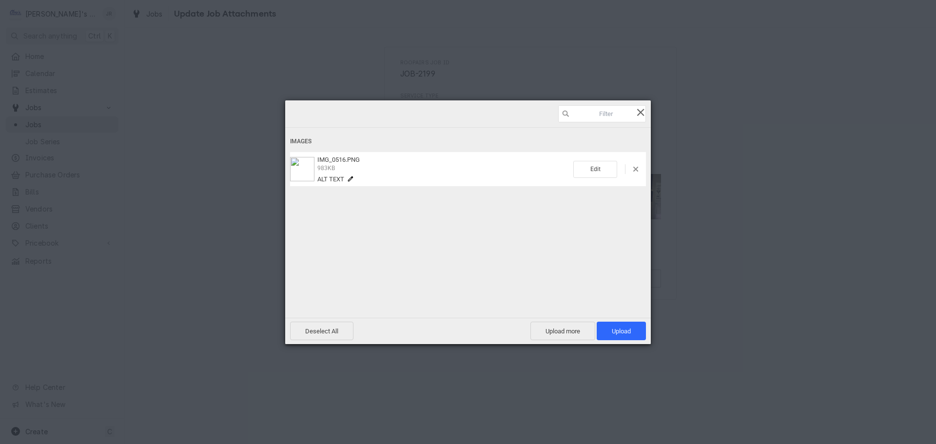
click at [639, 116] on span at bounding box center [640, 112] width 11 height 11
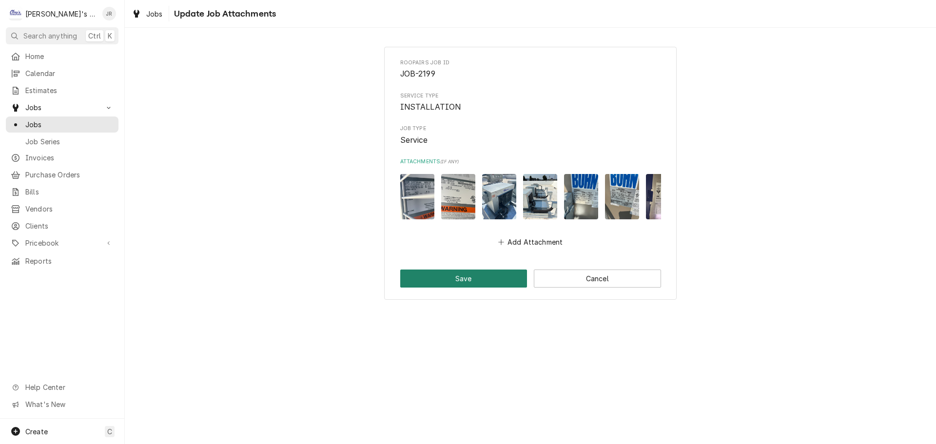
click at [506, 285] on button "Save" at bounding box center [463, 279] width 127 height 18
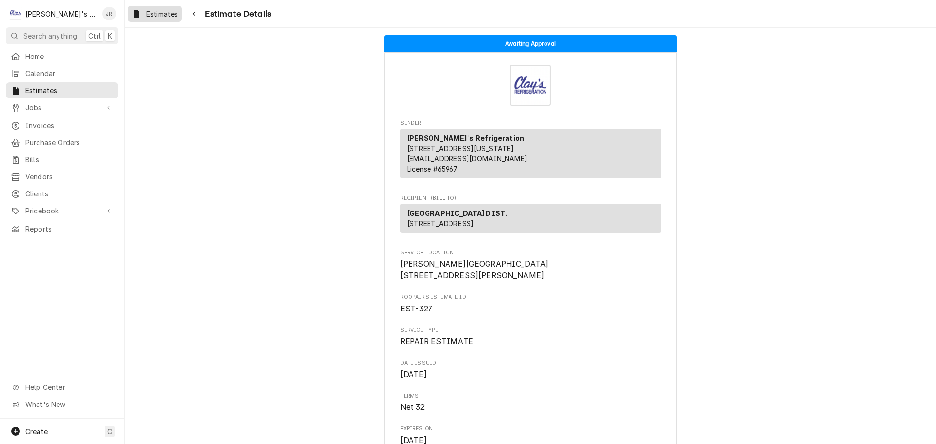
click at [166, 18] on span "Estimates" at bounding box center [162, 14] width 32 height 10
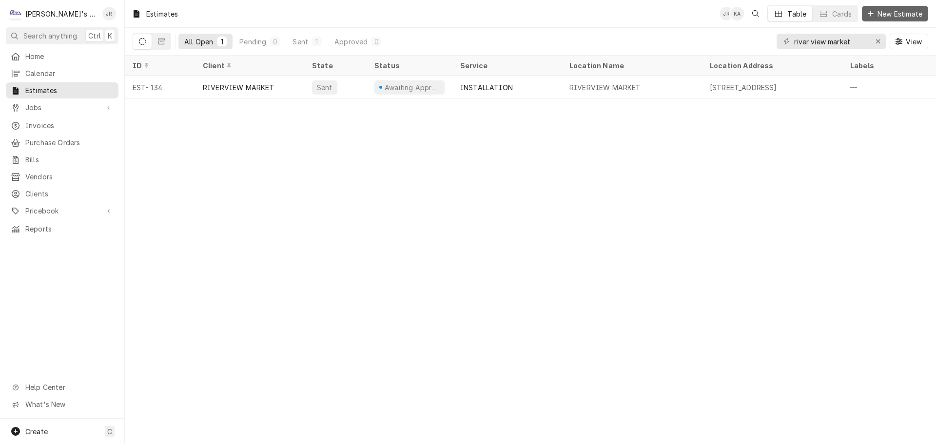
click at [883, 15] on span "New Estimate" at bounding box center [899, 14] width 49 height 10
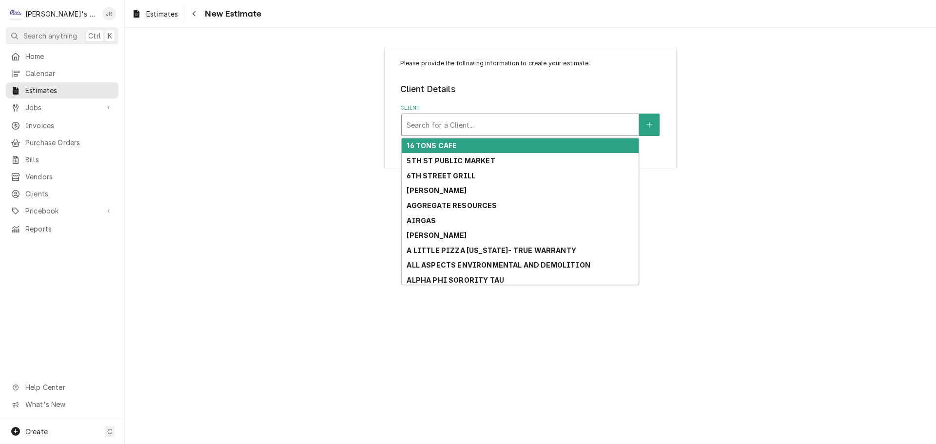
click at [550, 129] on div "Client" at bounding box center [520, 125] width 227 height 18
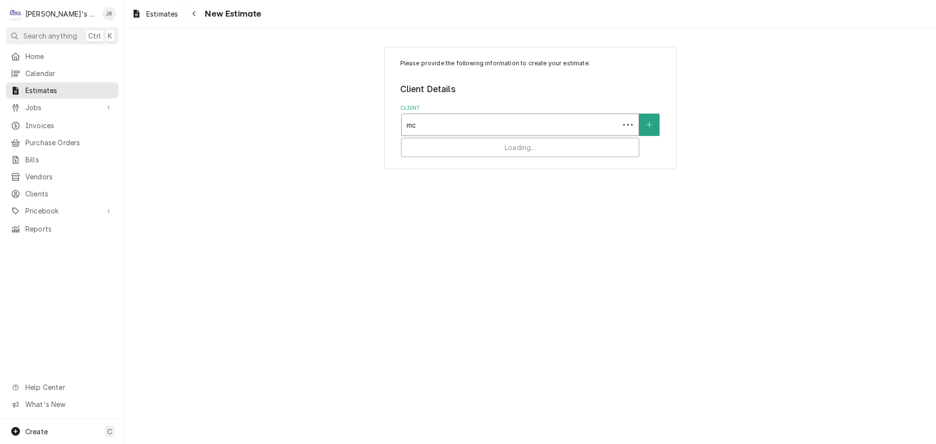
type input "mcd"
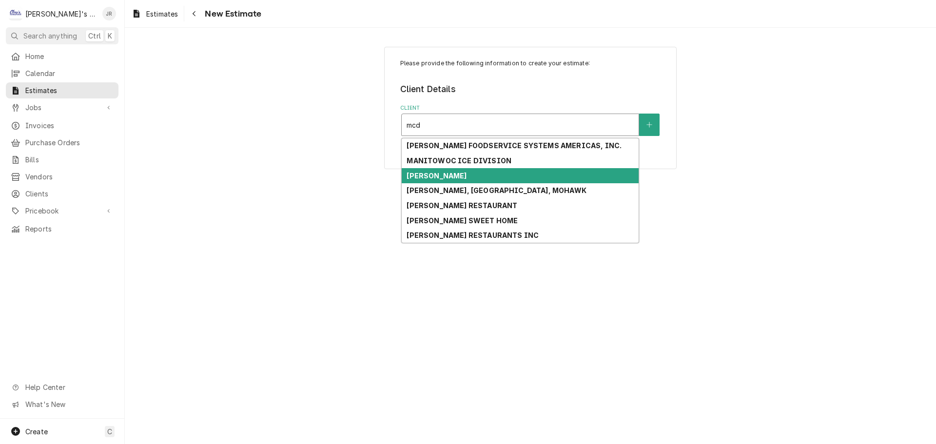
click at [486, 176] on div "MCDONALD'S" at bounding box center [520, 175] width 237 height 15
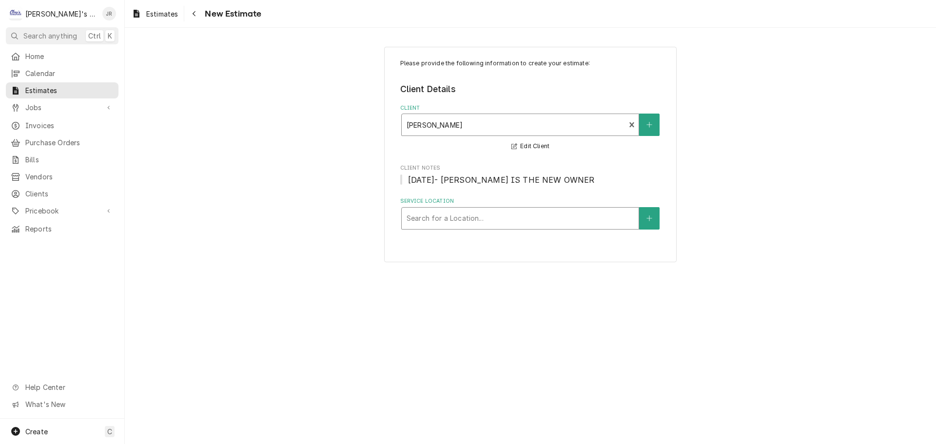
click at [494, 217] on div "Service Location" at bounding box center [520, 219] width 227 height 18
click at [706, 212] on div "Please provide the following information to create your estimate: Client Detail…" at bounding box center [530, 154] width 811 height 233
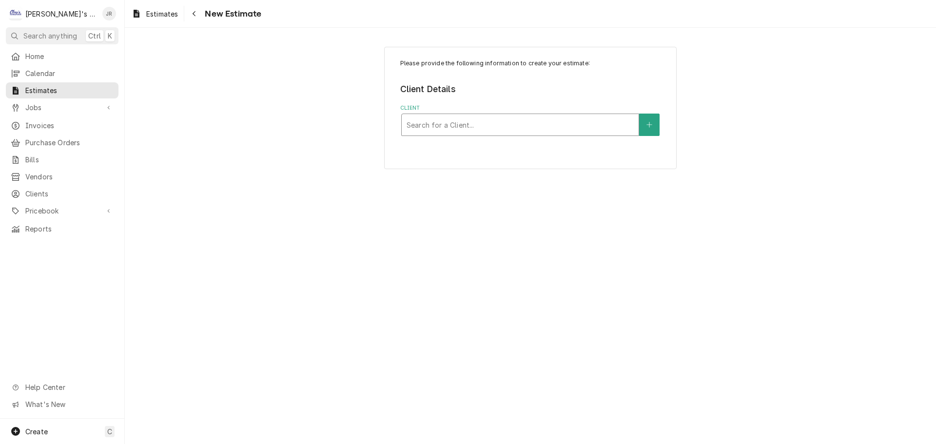
click at [603, 127] on div "Client" at bounding box center [520, 125] width 227 height 18
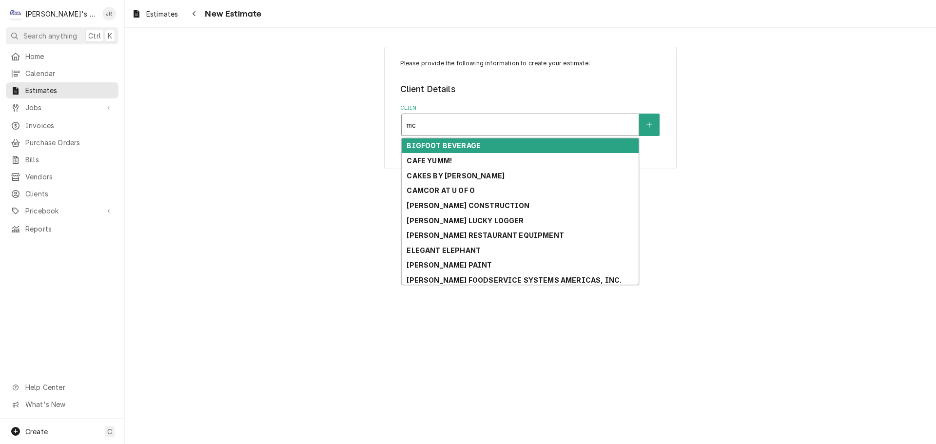
type input "mcd"
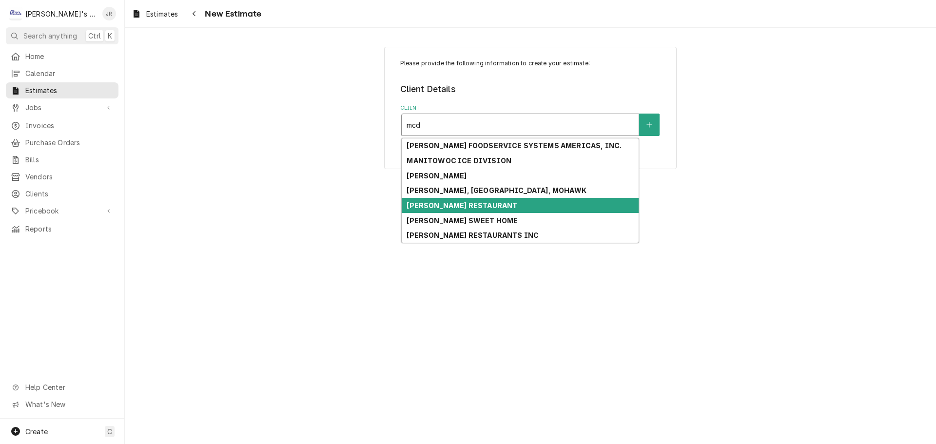
click at [492, 209] on strong "[PERSON_NAME] RESTAURANT" at bounding box center [462, 205] width 111 height 8
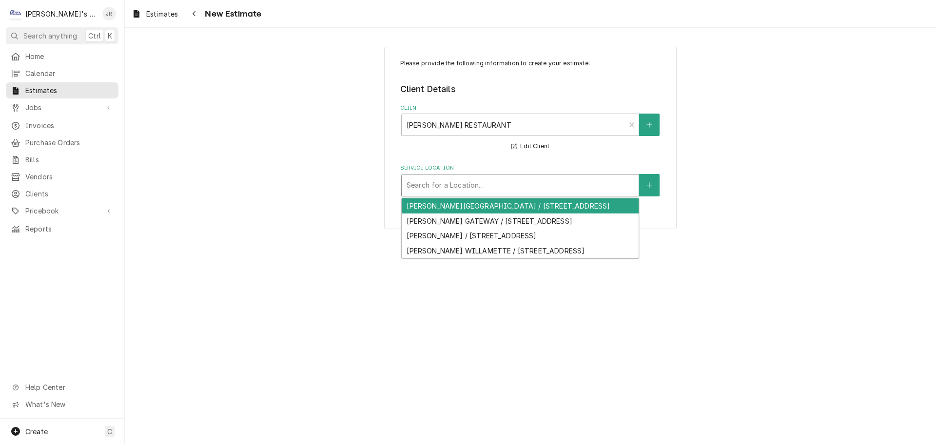
click at [494, 188] on div "Service Location" at bounding box center [520, 185] width 227 height 18
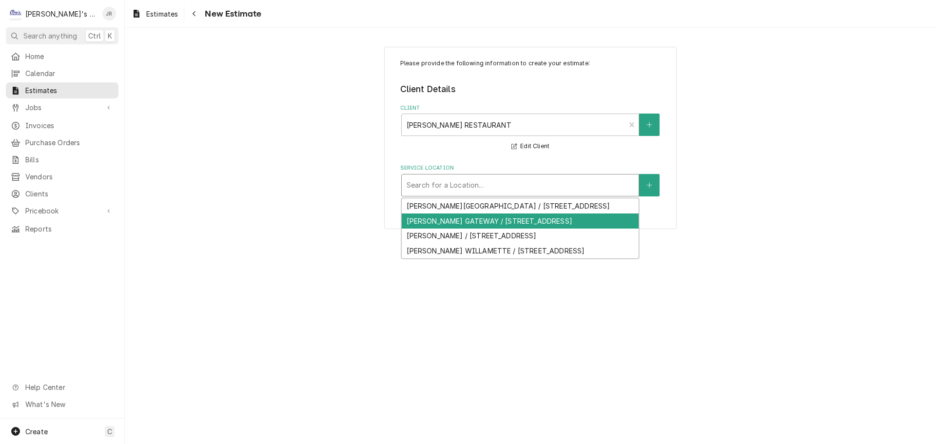
click at [528, 229] on div "MCDONALD'S GATEWAY / 3405 GATEWAY BLVD, SPRINGFIELD, OR 97477" at bounding box center [520, 220] width 237 height 15
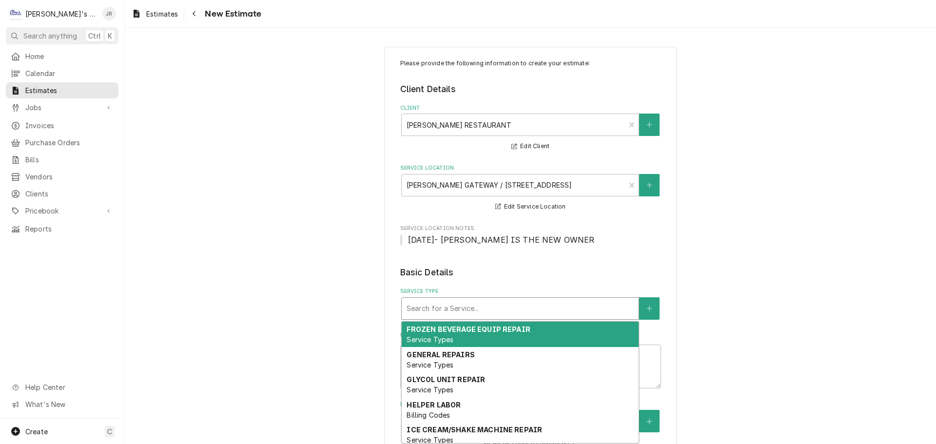
click at [492, 305] on div "Service Type" at bounding box center [520, 309] width 227 height 18
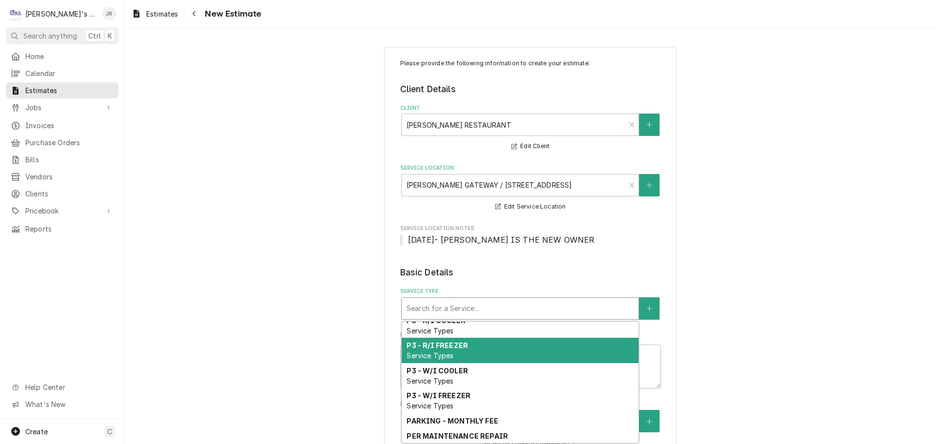
scroll to position [772, 0]
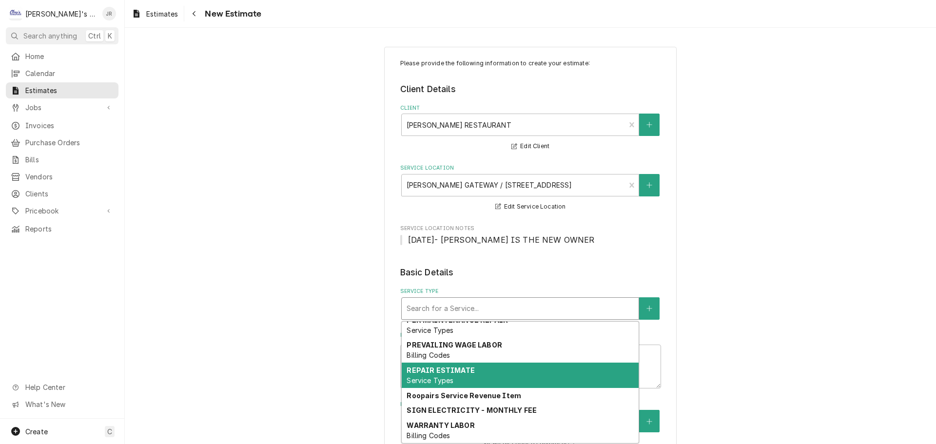
click at [533, 378] on div "REPAIR ESTIMATE Service Types" at bounding box center [520, 375] width 237 height 25
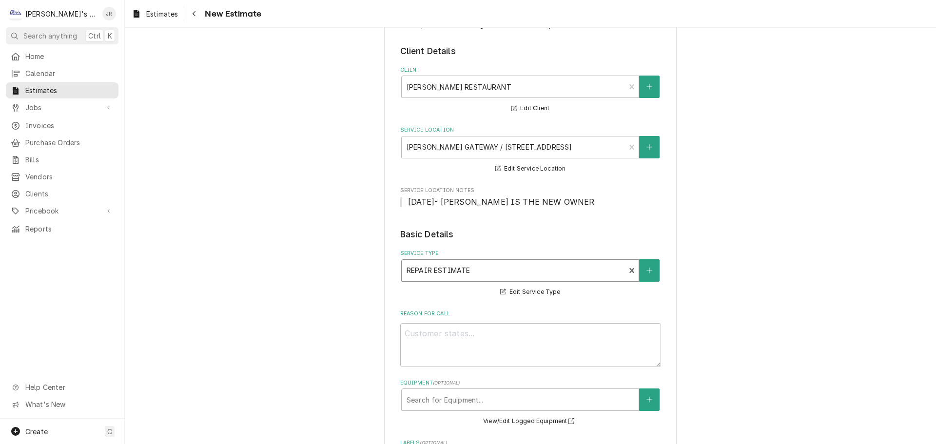
scroll to position [146, 0]
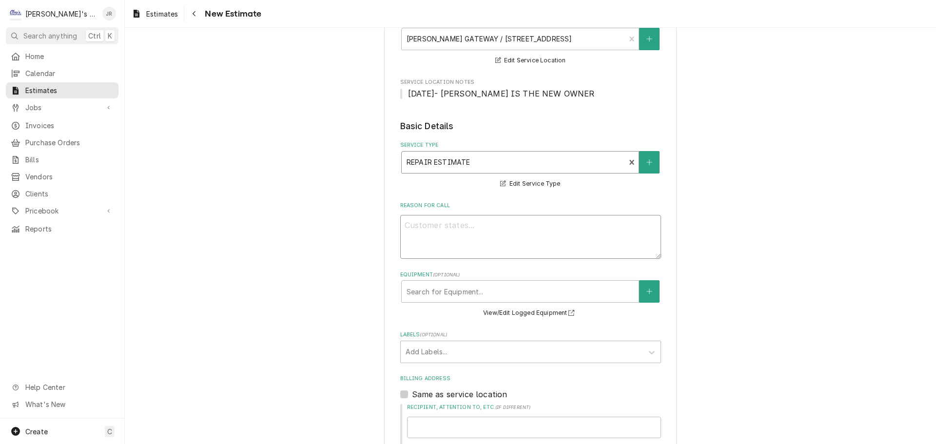
click at [476, 228] on textarea "Reason For Call" at bounding box center [530, 237] width 261 height 44
type textarea "x"
type textarea "9"
type textarea "x"
type textarea "9/"
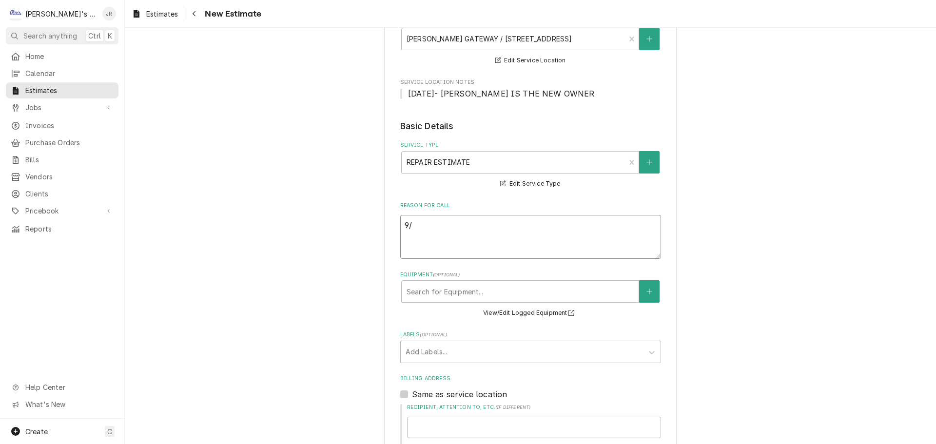
type textarea "x"
type textarea "9/5"
type textarea "x"
type textarea "9/5/"
type textarea "x"
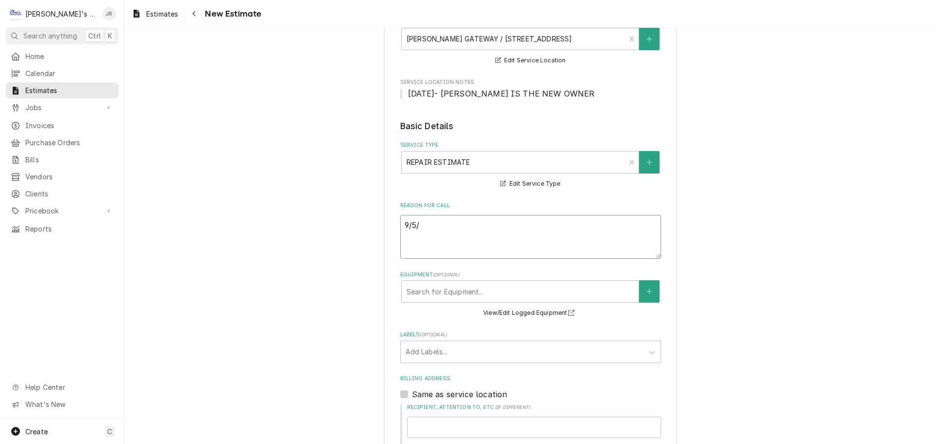
type textarea "9/5/2"
type textarea "x"
type textarea "9/5/20"
type textarea "x"
type textarea "9/5/202"
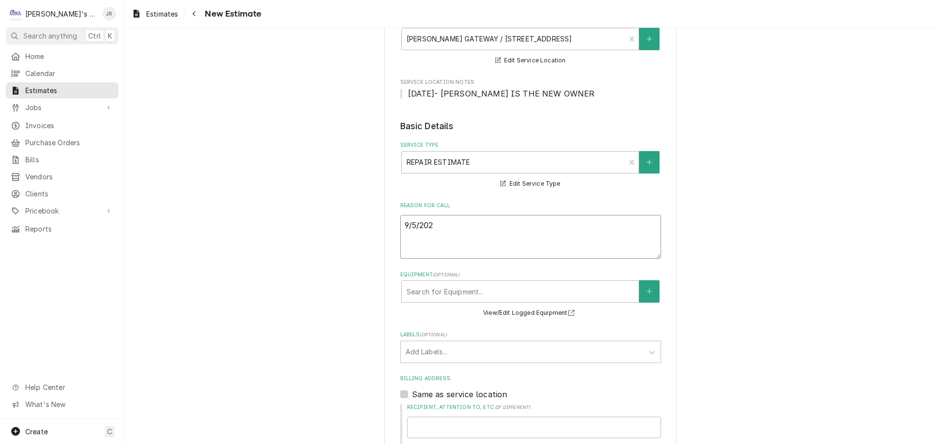
type textarea "x"
type textarea "9/5/2025"
type textarea "x"
type textarea "[DATE]"
type textarea "x"
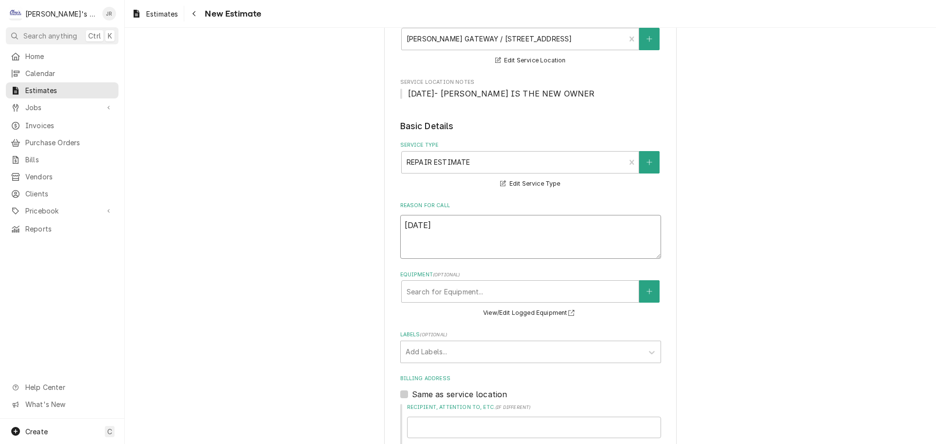
type textarea "9/5/2025 j"
type textarea "x"
type textarea "9/5/2025 jr"
type textarea "x"
type textarea "9/5/2025 j"
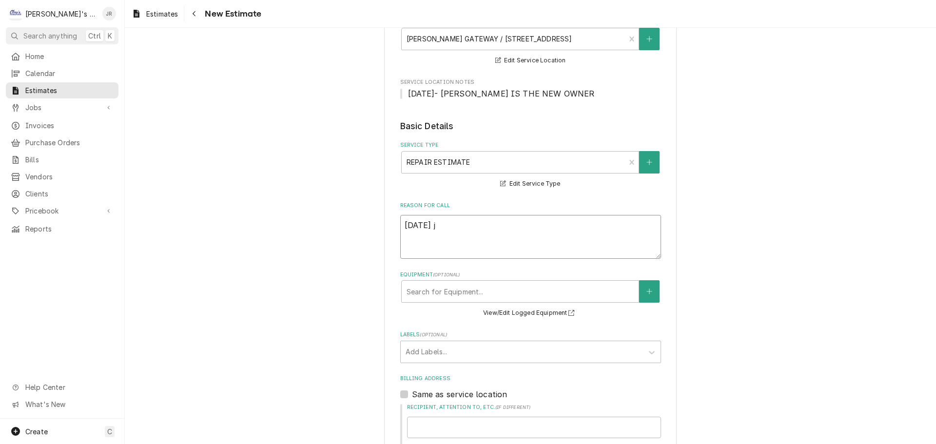
type textarea "x"
type textarea "[DATE]"
type textarea "x"
type textarea "[DATE] J"
type textarea "x"
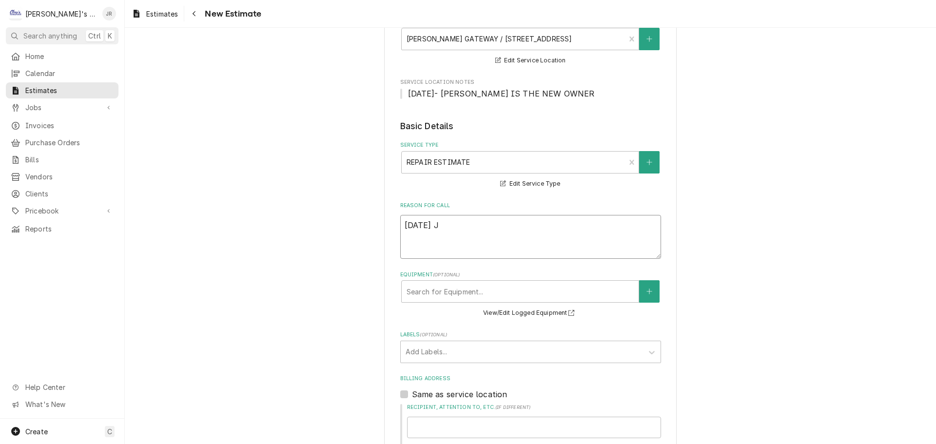
type textarea "9/5/2025 JR"
type textarea "x"
type textarea "9/5/2025 JR"
type textarea "x"
type textarea "9/5/2025 JR -"
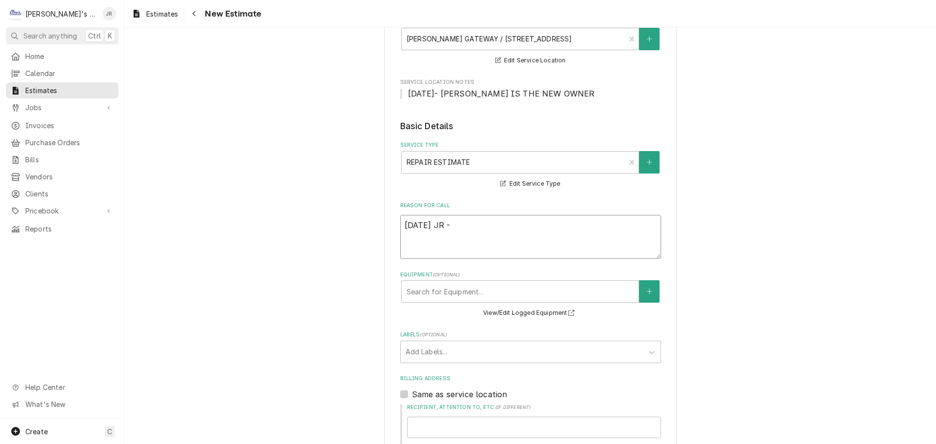
type textarea "x"
type textarea "9/5/2025 JR -"
type textarea "x"
type textarea "9/5/2025 JR - E"
type textarea "x"
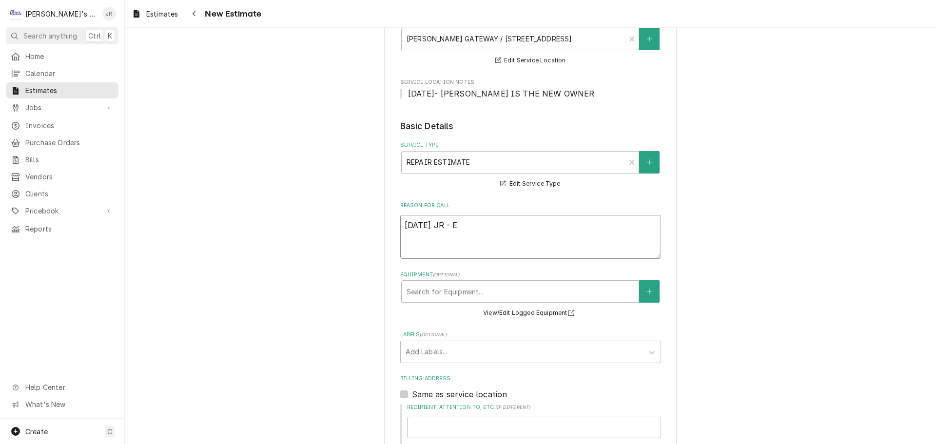
type textarea "9/5/2025 JR - ES"
type textarea "x"
type textarea "9/5/2025 JR - EST"
type textarea "x"
type textarea "9/5/2025 JR - ESTI"
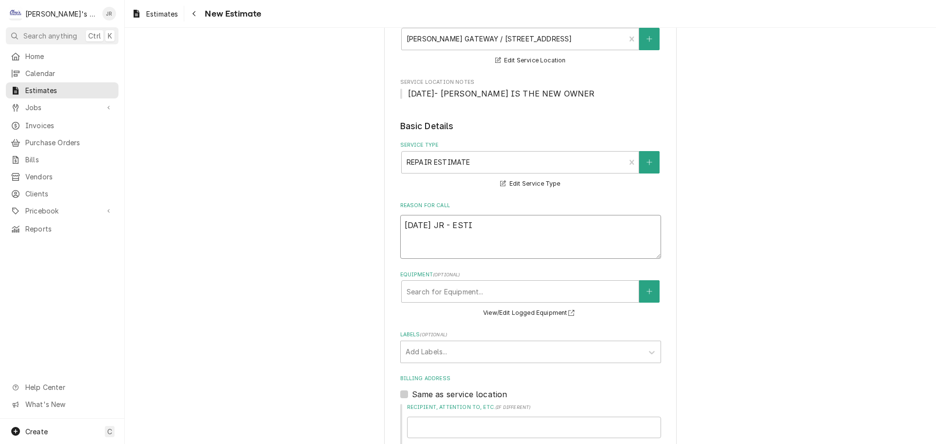
type textarea "x"
type textarea "9/5/2025 JR - ESTIM"
type textarea "x"
type textarea "9/5/2025 JR - ESTIMA"
type textarea "x"
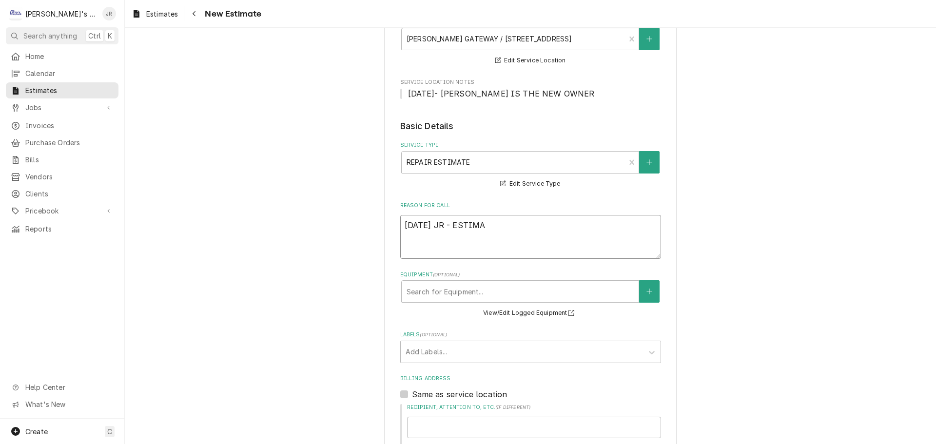
type textarea "9/5/2025 JR - ESTIMAT"
type textarea "x"
type textarea "9/5/2025 JR - ESTIMATE"
type textarea "x"
type textarea "9/5/2025 JR - ESTIMATE"
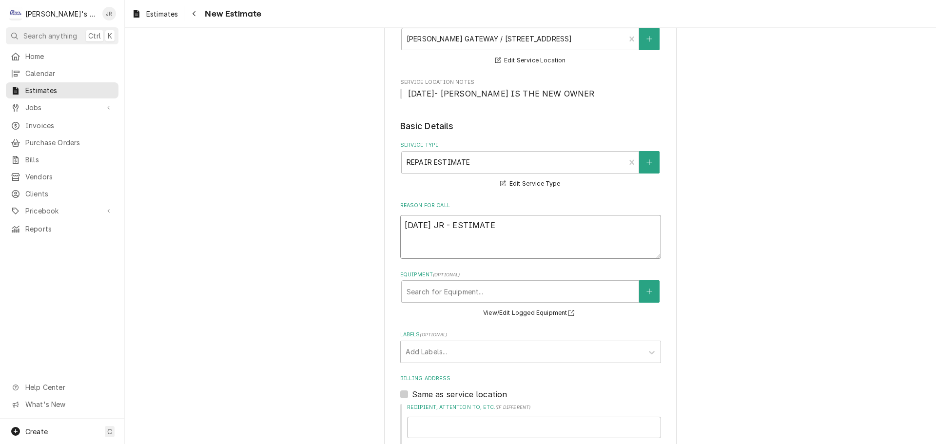
type textarea "x"
type textarea "9/5/2025 JR - ESTIMATE T"
type textarea "x"
type textarea "9/5/2025 JR - ESTIMATE TO"
type textarea "x"
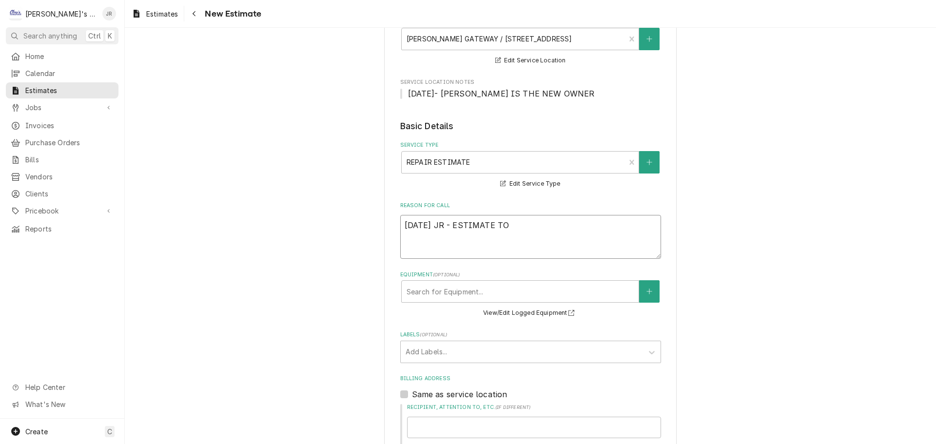
type textarea "9/5/2025 JR - ESTIMATE TO"
type textarea "x"
type textarea "9/5/2025 JR - ESTIMATE TO R"
type textarea "x"
type textarea "9/5/2025 JR - ESTIMATE TO RE"
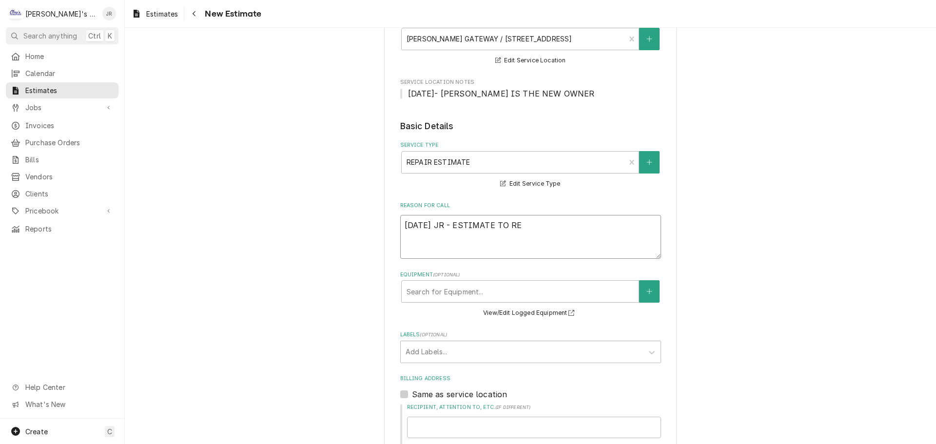
type textarea "x"
type textarea "9/5/2025 JR - ESTIMATE TO REP"
type textarea "x"
type textarea "9/5/2025 JR - ESTIMATE TO REPL"
type textarea "x"
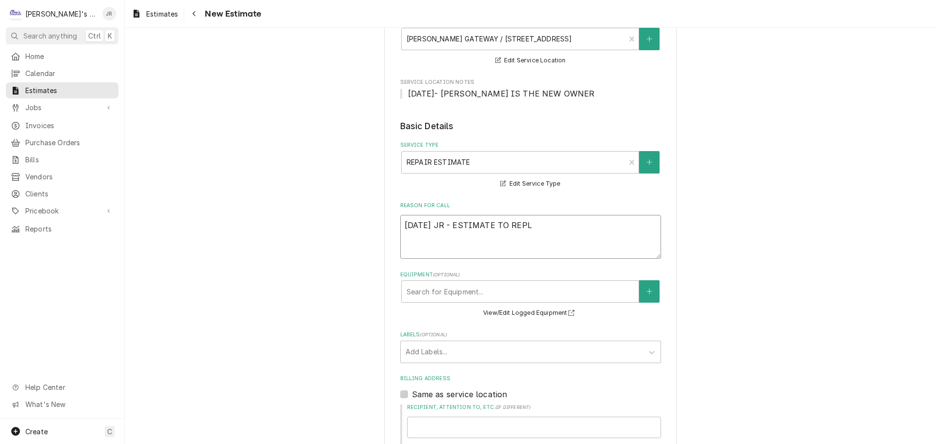
type textarea "9/5/2025 JR - ESTIMATE TO REPLA"
type textarea "x"
type textarea "9/5/2025 JR - ESTIMATE TO REPLAC"
type textarea "x"
type textarea "9/5/2025 JR - ESTIMATE TO REPLACE"
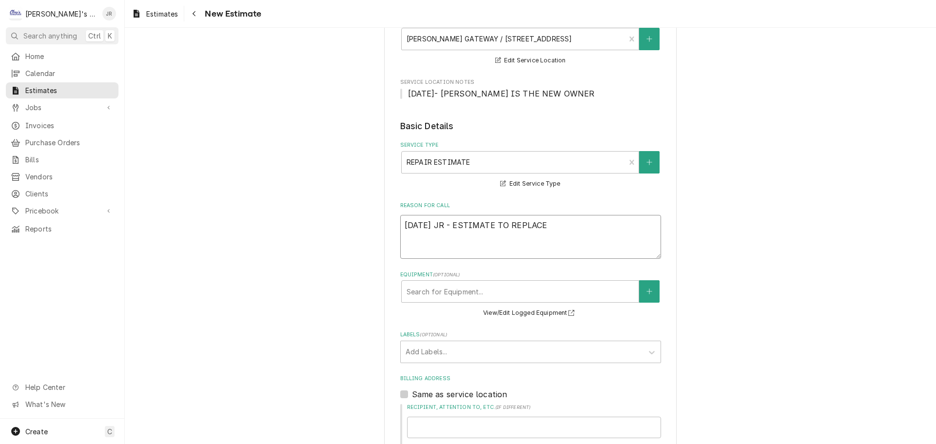
type textarea "x"
type textarea "9/5/2025 JR - ESTIMATE TO REPLACE"
type textarea "x"
type textarea "9/5/2025 JR - ESTIMATE TO REPLACE L"
type textarea "x"
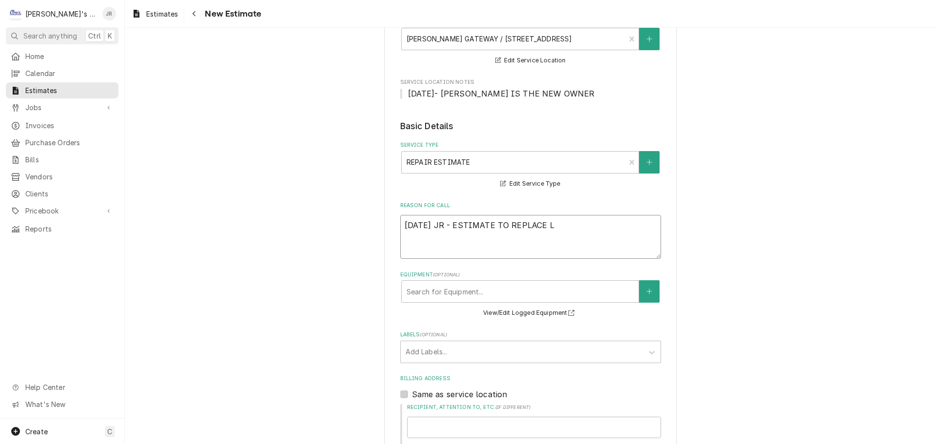
type textarea "9/5/2025 JR - ESTIMATE TO REPLACE LO"
type textarea "x"
type textarea "9/5/2025 JR - ESTIMATE TO REPLACE LOB"
type textarea "x"
type textarea "9/5/2025 JR - ESTIMATE TO REPLACE LOBB"
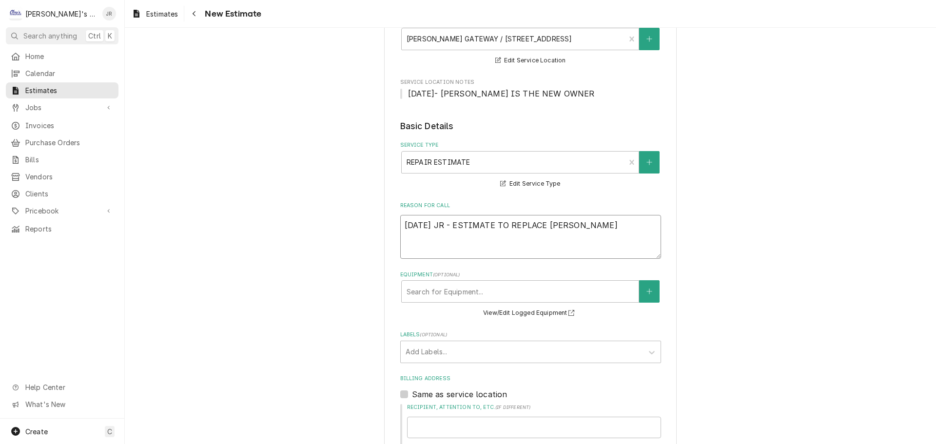
type textarea "x"
type textarea "9/5/2025 JR - ESTIMATE TO REPLACE LOBBY"
type textarea "x"
type textarea "9/5/2025 JR - ESTIMATE TO REPLACE LOBBY"
type textarea "x"
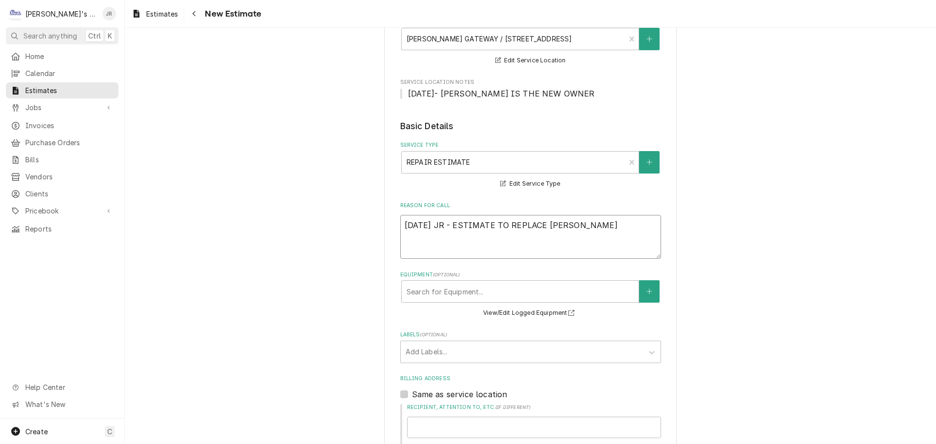
type textarea "9/5/2025 JR - ESTIMATE TO REPLACE LOBBY H"
type textarea "x"
type textarea "9/5/2025 JR - ESTIMATE TO REPLACE LOBBY HJ"
type textarea "x"
type textarea "9/5/2025 JR - ESTIMATE TO REPLACE LOBBY H"
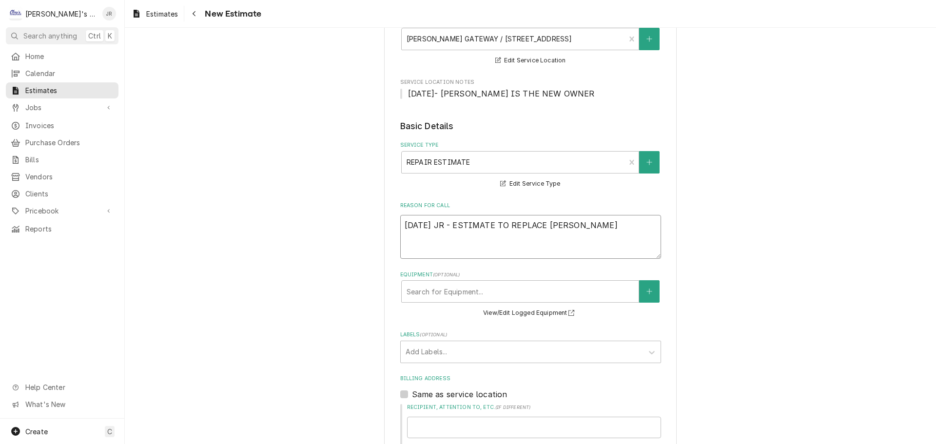
type textarea "x"
type textarea "9/5/2025 JR - ESTIMATE TO REPLACE LOBBY"
type textarea "x"
type textarea "9/5/2025 JR - ESTIMATE TO REPLACE LOBBY H"
type textarea "x"
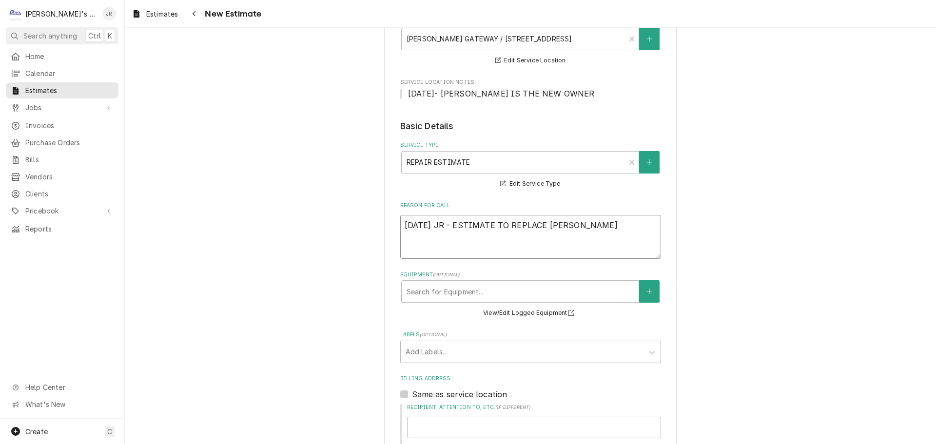
type textarea "9/5/2025 JR - ESTIMATE TO REPLACE LOBBY HV"
type textarea "x"
type textarea "9/5/2025 JR - ESTIMATE TO REPLACE LOBBY HVA"
type textarea "x"
type textarea "9/5/2025 JR - ESTIMATE TO REPLACE LOBBY HVAC"
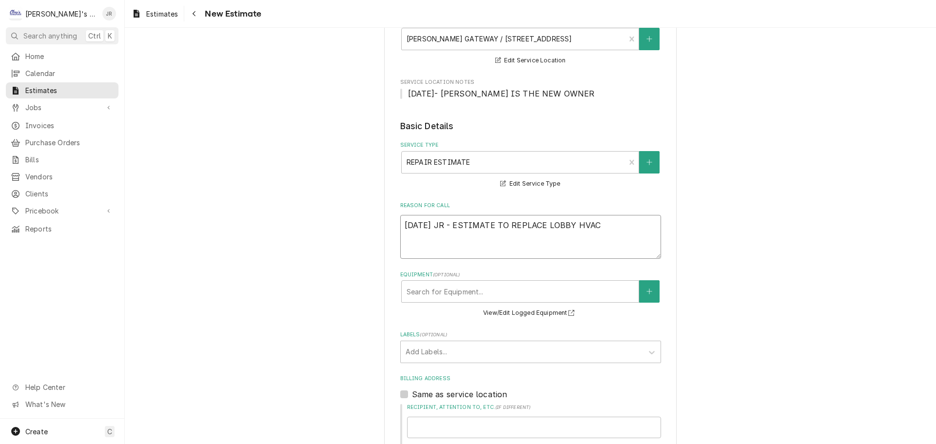
type textarea "x"
type textarea "9/5/2025 JR - ESTIMATE TO REPLACE LOBBY HVAC"
type textarea "x"
type textarea "9/5/2025 JR - ESTIMATE TO REPLACE LOBBY HVAC S"
type textarea "x"
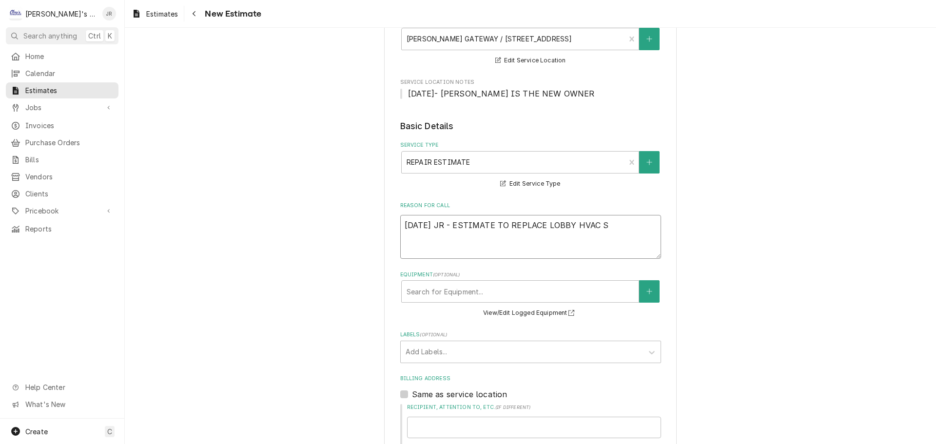
type textarea "9/5/2025 JR - ESTIMATE TO REPLACE LOBBY HVAC SE"
type textarea "x"
type textarea "9/5/2025 JR - ESTIMATE TO REPLACE LOBBY HVAC SEC"
type textarea "x"
type textarea "9/5/2025 JR - ESTIMATE TO REPLACE LOBBY HVAC SECO"
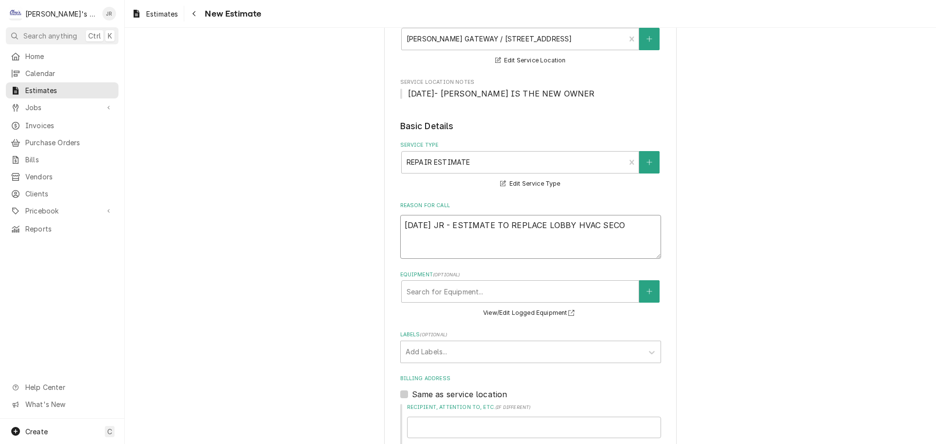
type textarea "x"
type textarea "9/5/2025 JR - ESTIMATE TO REPLACE LOBBY HVAC SECON"
type textarea "x"
type textarea "9/5/2025 JR - ESTIMATE TO REPLACE LOBBY HVAC SECOND"
type textarea "x"
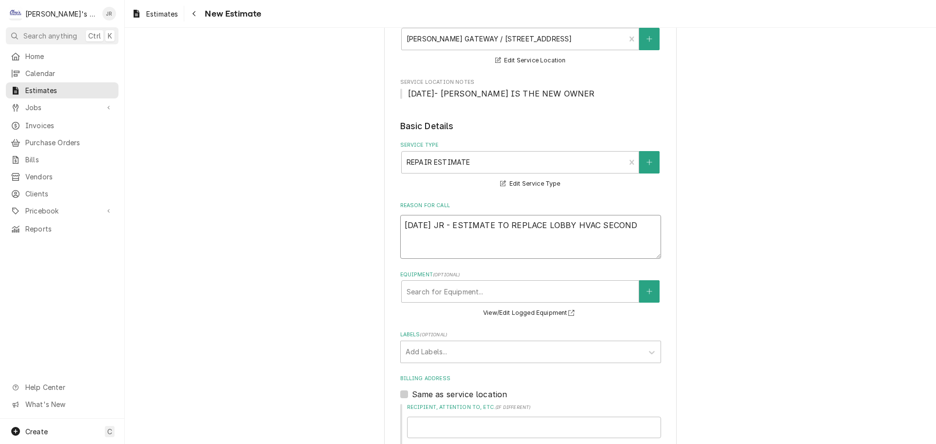
type textarea "9/5/2025 JR - ESTIMATE TO REPLACE LOBBY HVAC SECOND"
type textarea "x"
type textarea "9/5/2025 JR - ESTIMATE TO REPLACE LOBBY HVAC SECOND S"
type textarea "x"
type textarea "9/5/2025 JR - ESTIMATE TO REPLACE LOBBY HVAC SECOND ST"
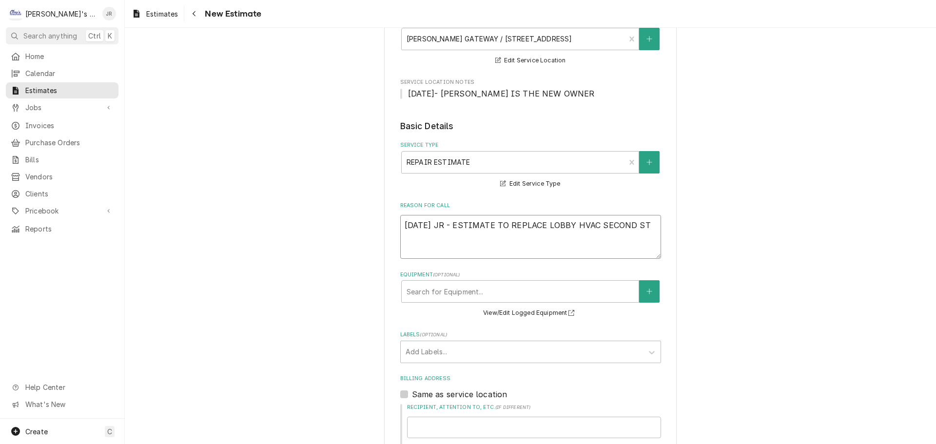
type textarea "x"
type textarea "9/5/2025 JR - ESTIMATE TO REPLACE LOBBY HVAC SECOND STA"
type textarea "x"
type textarea "9/5/2025 JR - ESTIMATE TO REPLACE LOBBY HVAC SECOND STAG"
type textarea "x"
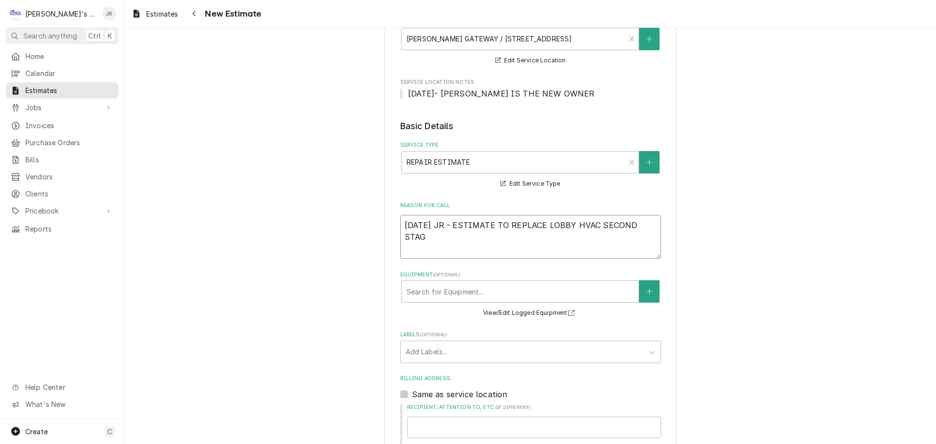
type textarea "9/5/2025 JR - ESTIMATE TO REPLACE LOBBY HVAC SECOND STAGE"
type textarea "x"
type textarea "9/5/2025 JR - ESTIMATE TO REPLACE LOBBY HVAC SECOND STAGE"
type textarea "x"
type textarea "9/5/2025 JR - ESTIMATE TO REPLACE LOBBY HVAC SECOND STAGE C"
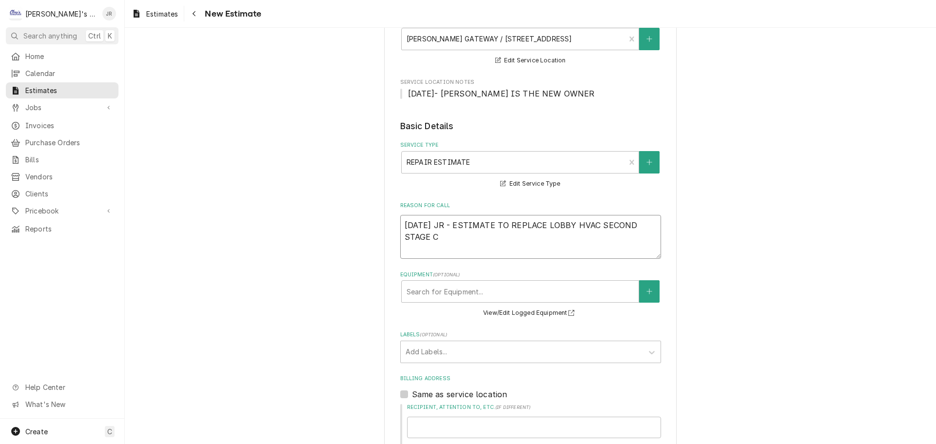
type textarea "x"
type textarea "9/5/2025 JR - ESTIMATE TO REPLACE LOBBY HVAC SECOND STAGE CO"
type textarea "x"
type textarea "9/5/2025 JR - ESTIMATE TO REPLACE LOBBY HVAC SECOND STAGE COM"
type textarea "x"
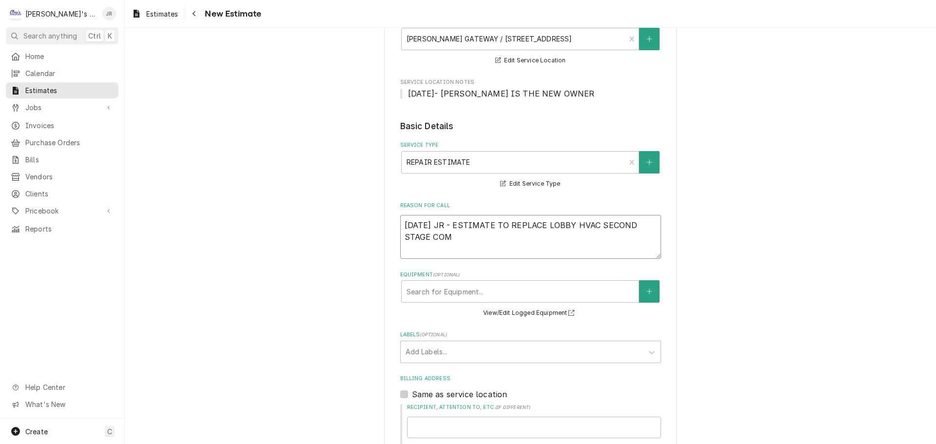
type textarea "9/5/2025 JR - ESTIMATE TO REPLACE LOBBY HVAC SECOND STAGE COMP"
type textarea "x"
type textarea "9/5/2025 JR - ESTIMATE TO REPLACE LOBBY HVAC SECOND STAGE COMPE"
type textarea "x"
type textarea "9/5/2025 JR - ESTIMATE TO REPLACE LOBBY HVAC SECOND STAGE COMPER"
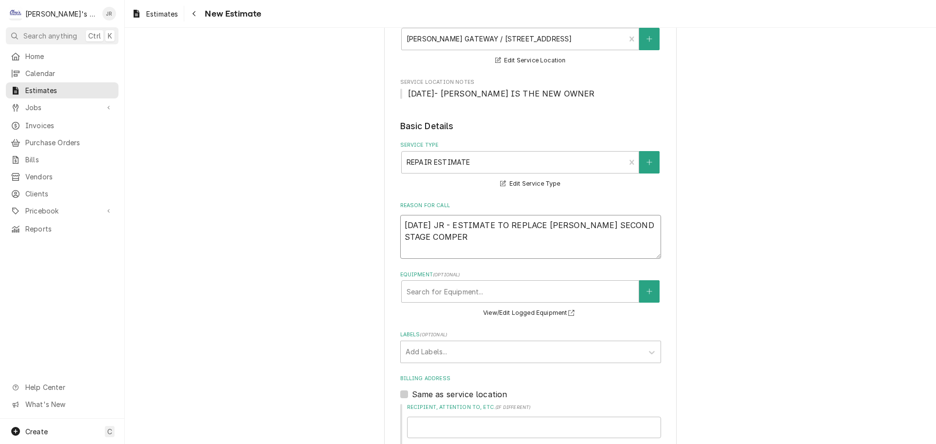
type textarea "x"
type textarea "9/5/2025 JR - ESTIMATE TO REPLACE LOBBY HVAC SECOND STAGE COMPE"
type textarea "x"
type textarea "9/5/2025 JR - ESTIMATE TO REPLACE LOBBY HVAC SECOND STAGE COMP"
type textarea "x"
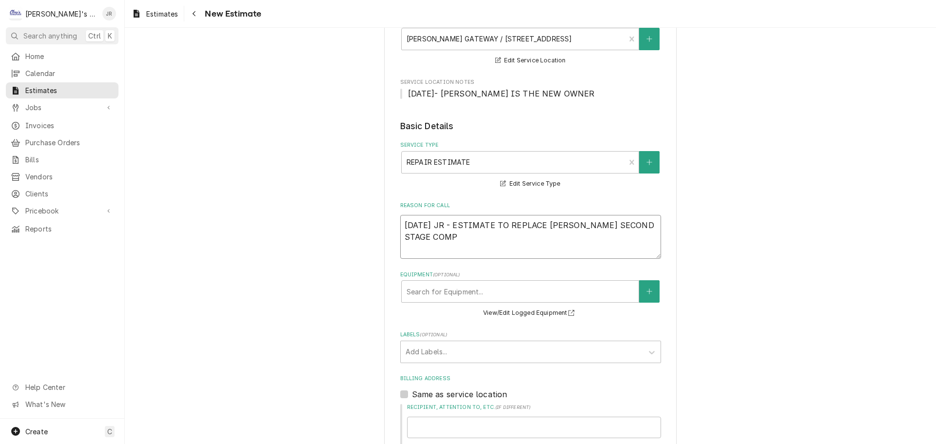
type textarea "9/5/2025 JR - ESTIMATE TO REPLACE LOBBY HVAC SECOND STAGE COMPR"
type textarea "x"
type textarea "9/5/2025 JR - ESTIMATE TO REPLACE LOBBY HVAC SECOND STAGE COMPRE"
type textarea "x"
type textarea "9/5/2025 JR - ESTIMATE TO REPLACE LOBBY HVAC SECOND STAGE COMPRES"
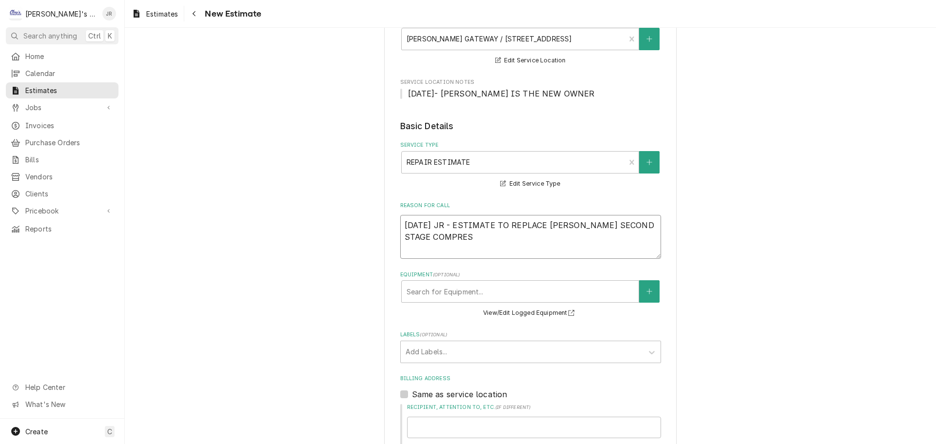
type textarea "x"
type textarea "9/5/2025 JR - ESTIMATE TO REPLACE LOBBY HVAC SECOND STAGE COMPRESS"
type textarea "x"
type textarea "9/5/2025 JR - ESTIMATE TO REPLACE LOBBY HVAC SECOND STAGE COMPRESSO"
type textarea "x"
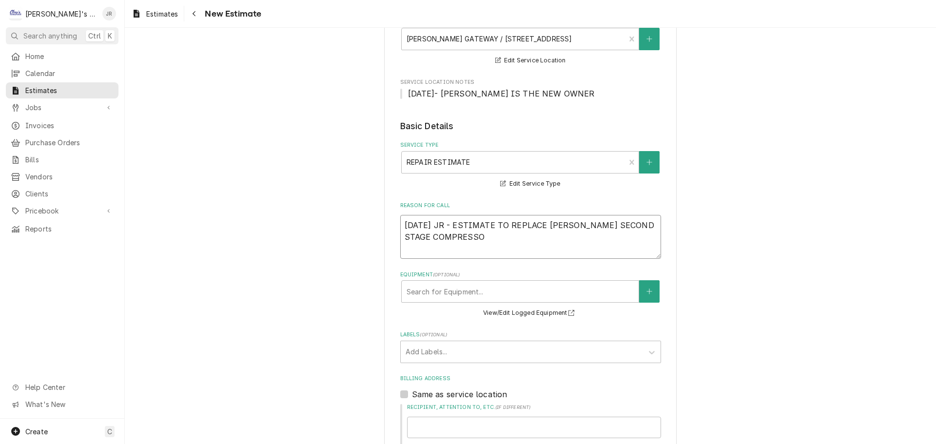
type textarea "9/5/2025 JR - ESTIMATE TO REPLACE LOBBY HVAC SECOND STAGE COMPRESSOR"
type textarea "x"
type textarea "9/5/2025 JR - ESTIMATE TO REPLACE LOBBY HVAC SECOND STAGE COMPRESSOR"
type textarea "x"
type textarea "9/5/2025 JR - ESTIMATE TO REPLACE LOBBY HVAC SECOND STAGE COMPRESSOR T"
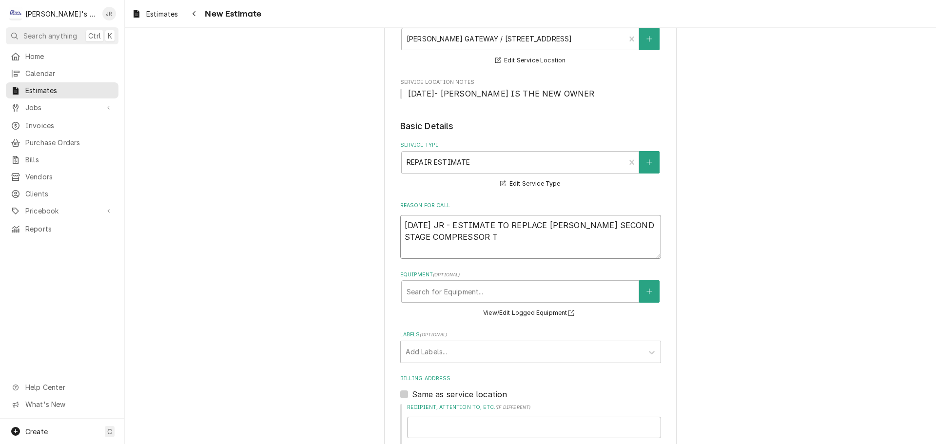
type textarea "x"
type textarea "9/5/2025 JR - ESTIMATE TO REPLACE LOBBY HVAC SECOND STAGE COMPRESSOR TH"
type textarea "x"
type textarea "9/5/2025 JR - ESTIMATE TO REPLACE LOBBY HVAC SECOND STAGE COMPRESSOR THA"
type textarea "x"
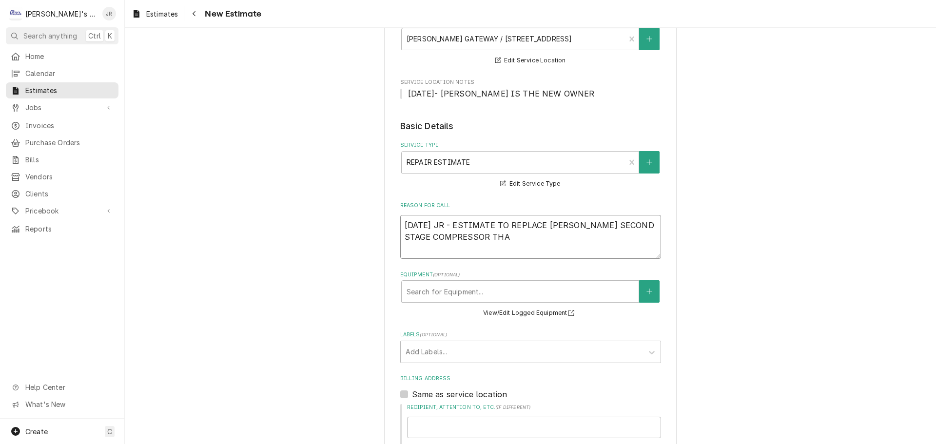
type textarea "9/5/2025 JR - ESTIMATE TO REPLACE LOBBY HVAC SECOND STAGE COMPRESSOR THAT"
type textarea "x"
type textarea "9/5/2025 JR - ESTIMATE TO REPLACE LOBBY HVAC SECOND STAGE COMPRESSOR THAT"
type textarea "x"
type textarea "9/5/2025 JR - ESTIMATE TO REPLACE LOBBY HVAC SECOND STAGE COMPRESSOR THAT W"
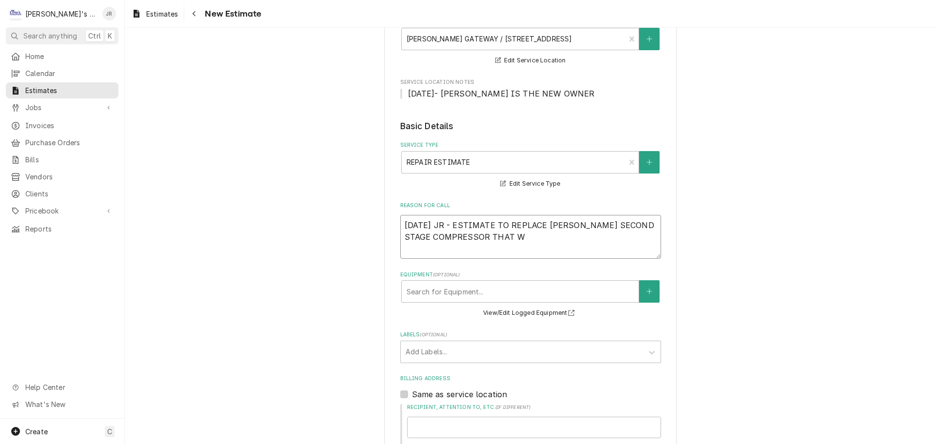
type textarea "x"
type textarea "9/5/2025 JR - ESTIMATE TO REPLACE LOBBY HVAC SECOND STAGE COMPRESSOR THAT WA"
type textarea "x"
type textarea "9/5/2025 JR - ESTIMATE TO REPLACE LOBBY HVAC SECOND STAGE COMPRESSOR THAT WAS"
type textarea "x"
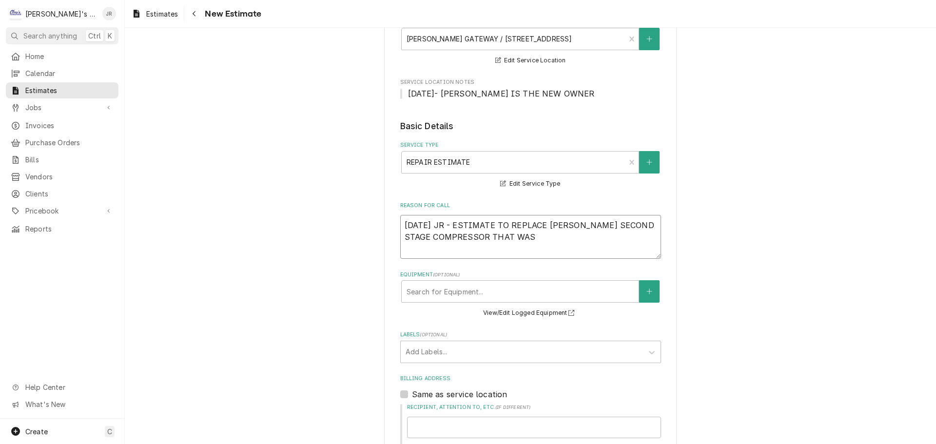
type textarea "9/5/2025 JR - ESTIMATE TO REPLACE LOBBY HVAC SECOND STAGE COMPRESSOR THAT WAS"
type textarea "x"
type textarea "9/5/2025 JR - ESTIMATE TO REPLACE LOBBY HVAC SECOND STAGE COMPRESSOR THAT WAS F"
type textarea "x"
type textarea "9/5/2025 JR - ESTIMATE TO REPLACE LOBBY HVAC SECOND STAGE COMPRESSOR THAT WAS FO"
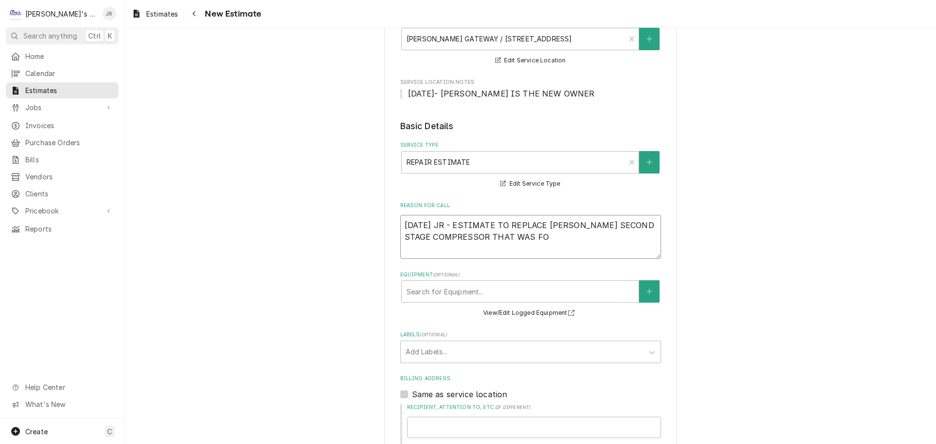
type textarea "x"
type textarea "9/5/2025 JR - ESTIMATE TO REPLACE LOBBY HVAC SECOND STAGE COMPRESSOR THAT WAS F…"
type textarea "x"
type textarea "9/5/2025 JR - ESTIMATE TO REPLACE LOBBY HVAC SECOND STAGE COMPRESSOR THAT WAS F…"
type textarea "x"
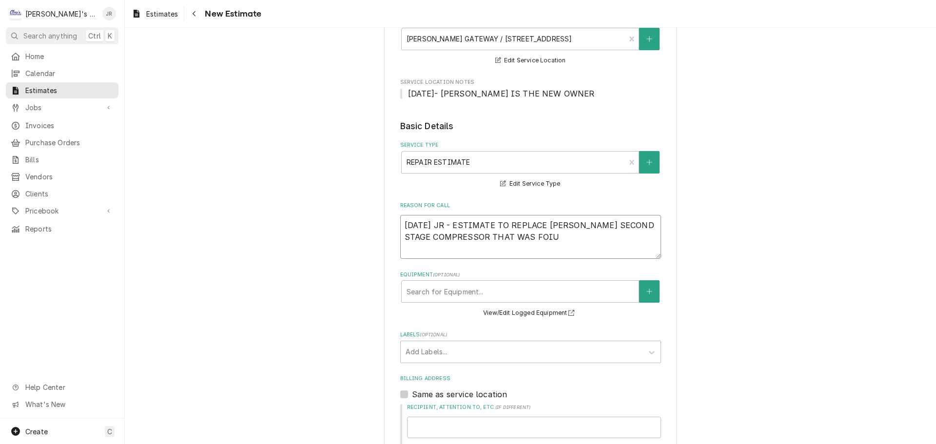
type textarea "9/5/2025 JR - ESTIMATE TO REPLACE LOBBY HVAC SECOND STAGE COMPRESSOR THAT WAS F…"
type textarea "x"
type textarea "9/5/2025 JR - ESTIMATE TO REPLACE LOBBY HVAC SECOND STAGE COMPRESSOR THAT WAS F…"
type textarea "x"
type textarea "9/5/2025 JR - ESTIMATE TO REPLACE LOBBY HVAC SECOND STAGE COMPRESSOR THAT WAS F…"
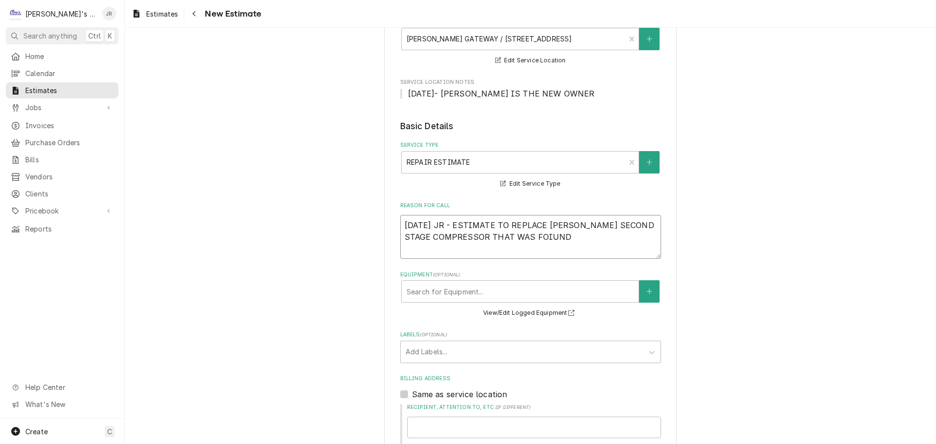
type textarea "x"
type textarea "9/5/2025 JR - ESTIMATE TO REPLACE LOBBY HVAC SECOND STAGE COMPRESSOR THAT WAS F…"
type textarea "x"
click at [547, 226] on textarea "9/5/2025 JR - ESTIMATE TO REPLACE LOBBY HVAC SECOND STAGE COMPRESSOR THAT WAS F…" at bounding box center [530, 237] width 261 height 44
click at [548, 224] on textarea "9/5/2025 JR - ESTIMATE TO REPLACE LOBBY HVAC SECOND STAGE COMPRESSOR THAT WAS F…" at bounding box center [530, 237] width 261 height 44
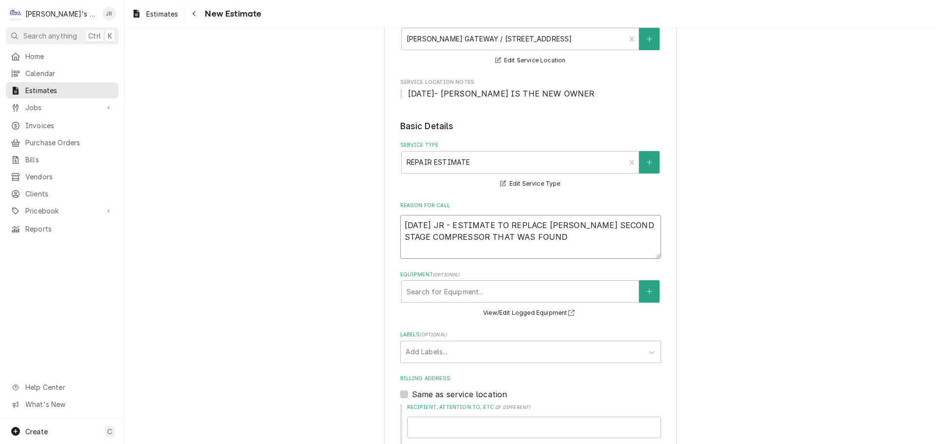
click at [595, 240] on textarea "9/5/2025 JR - ESTIMATE TO REPLACE TRANE LOBBY HVAC SECOND STAGE COMPRESSOR THAT…" at bounding box center [530, 237] width 261 height 44
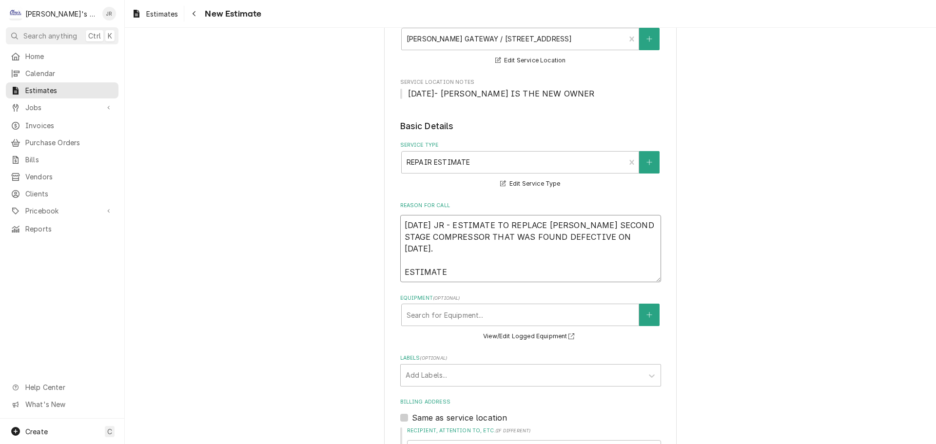
click at [469, 252] on textarea "9/5/2025 JR - ESTIMATE TO REPLACE TRANE LOBBY HVAC SECOND STAGE COMPRESSOR THAT…" at bounding box center [530, 248] width 261 height 67
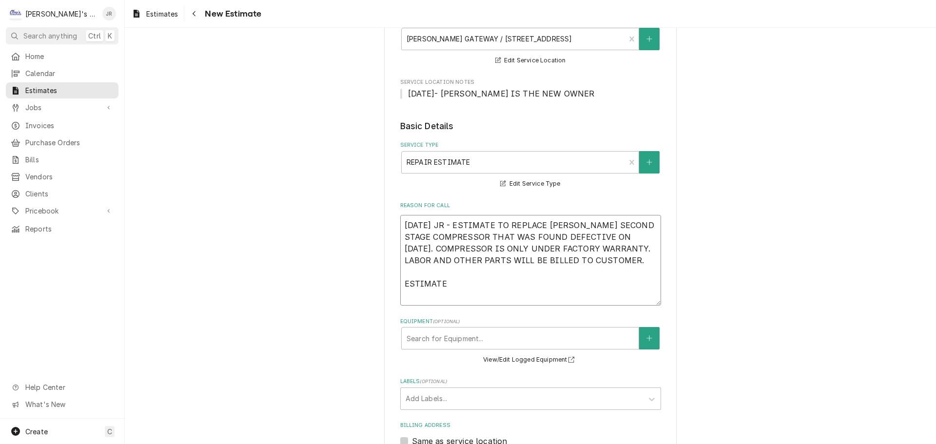
click at [447, 298] on textarea "9/5/2025 JR - ESTIMATE TO REPLACE TRANE LOBBY HVAC SECOND STAGE COMPRESSOR THAT…" at bounding box center [530, 260] width 261 height 91
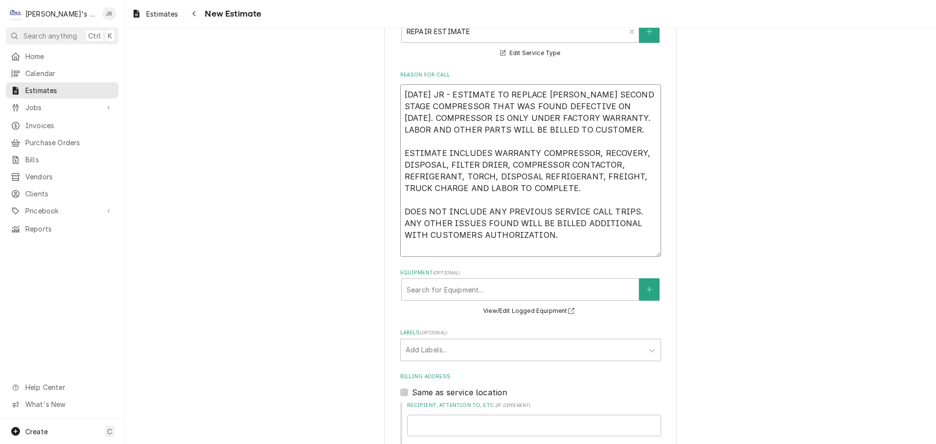
scroll to position [292, 0]
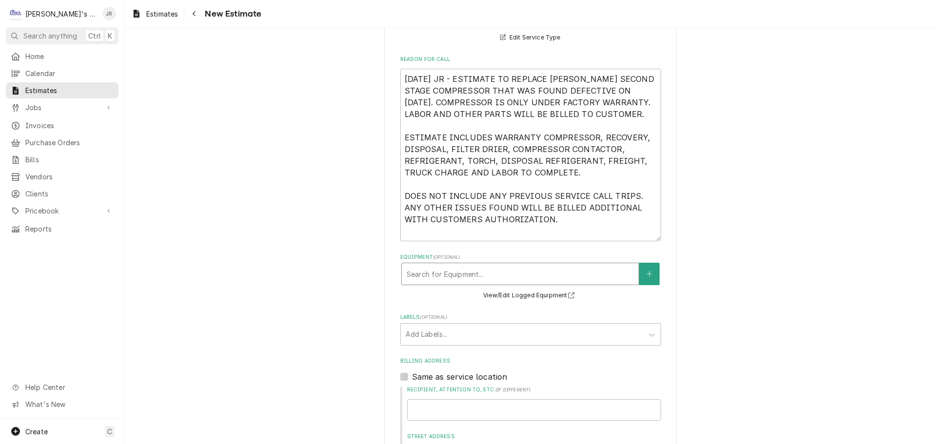
click at [497, 271] on div "Equipment" at bounding box center [520, 274] width 227 height 18
click at [485, 280] on div "Equipment" at bounding box center [520, 274] width 227 height 18
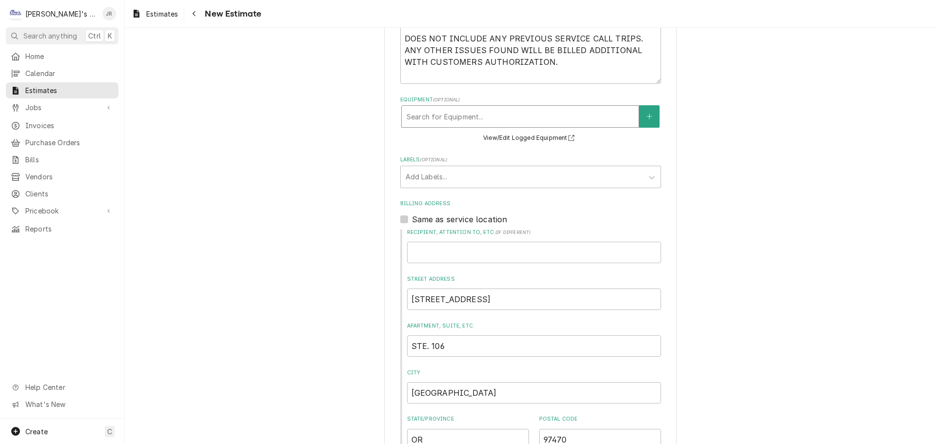
scroll to position [487, 0]
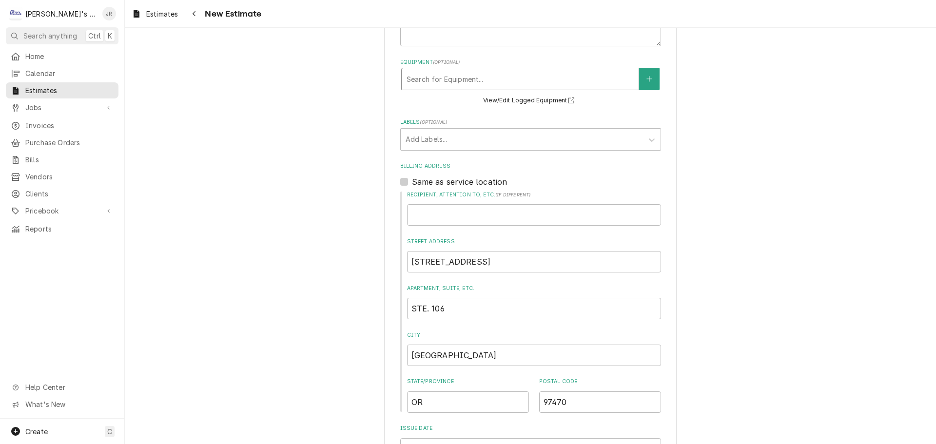
click at [505, 84] on div "Equipment" at bounding box center [520, 79] width 227 height 18
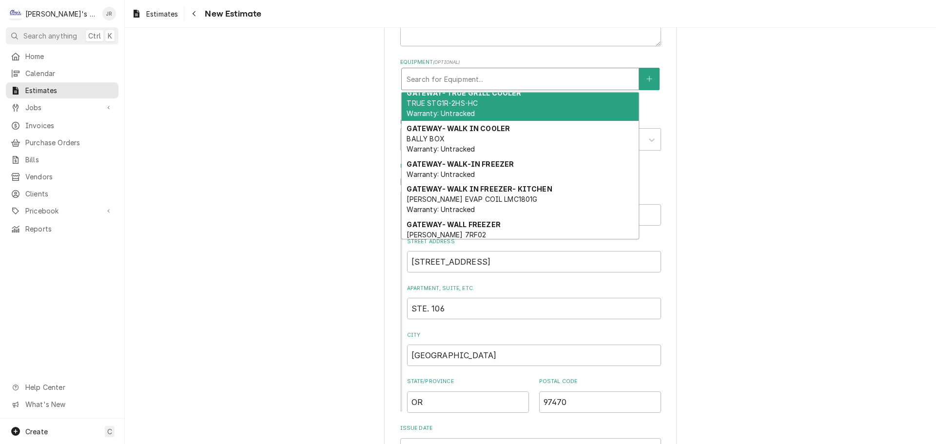
scroll to position [634, 0]
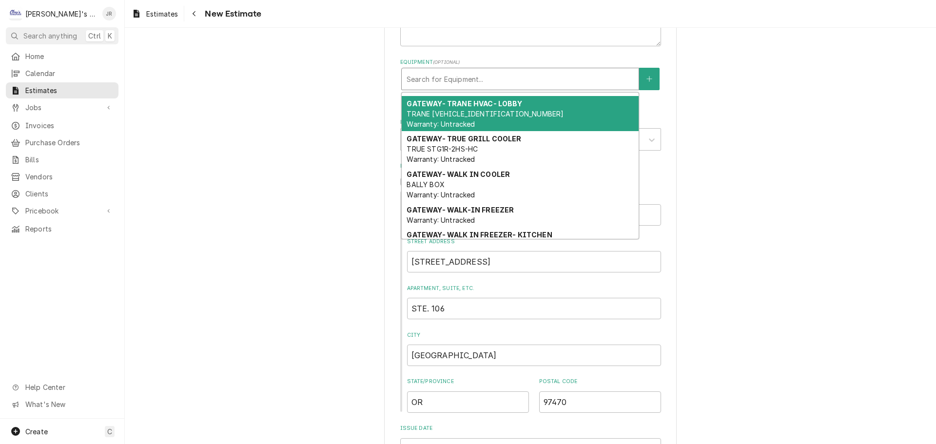
click at [522, 125] on div "GATEWAY- TRANE HVAC- LOBBY TRANE YSC120H3RLA290001 Warranty: Untracked" at bounding box center [520, 114] width 237 height 36
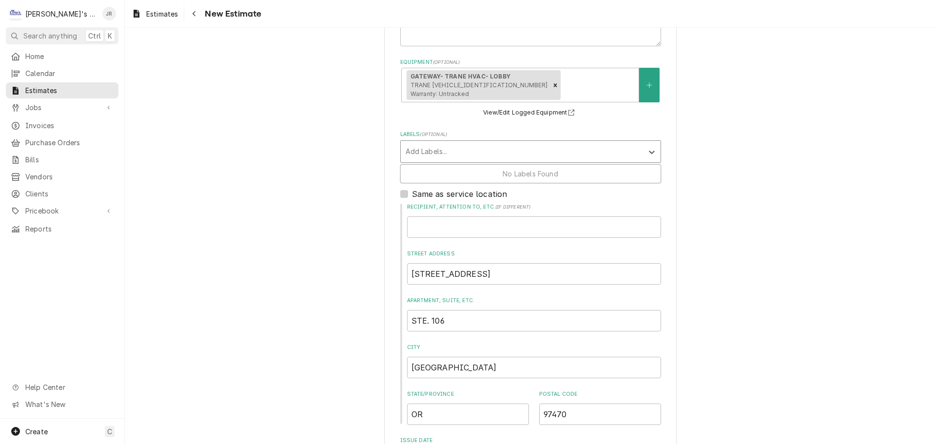
click at [457, 153] on div "Labels" at bounding box center [522, 152] width 233 height 18
click at [371, 150] on div "Please provide the following information to create your estimate: Client Detail…" at bounding box center [530, 96] width 811 height 1091
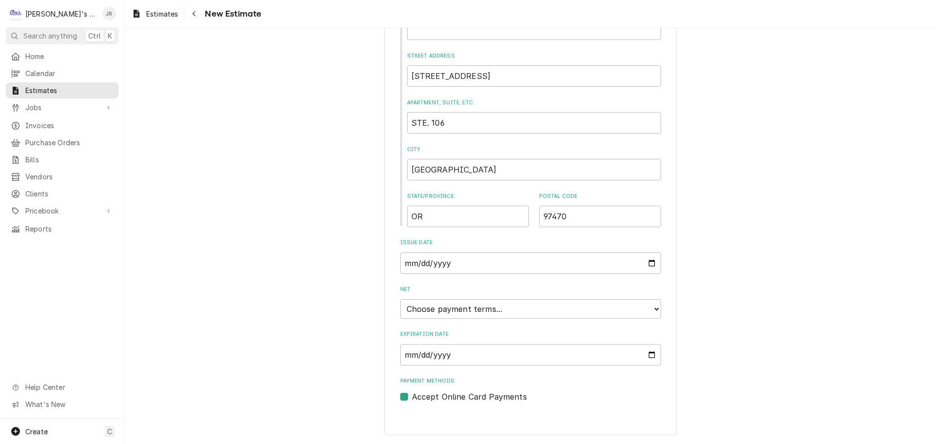
scroll to position [686, 0]
click at [647, 357] on input "Expiration Date" at bounding box center [530, 354] width 261 height 21
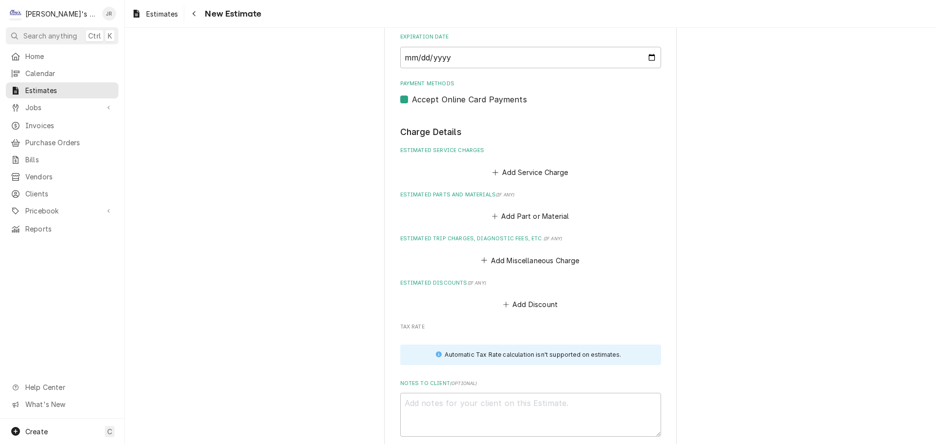
scroll to position [984, 0]
click at [512, 171] on button "Add Service Charge" at bounding box center [530, 171] width 79 height 14
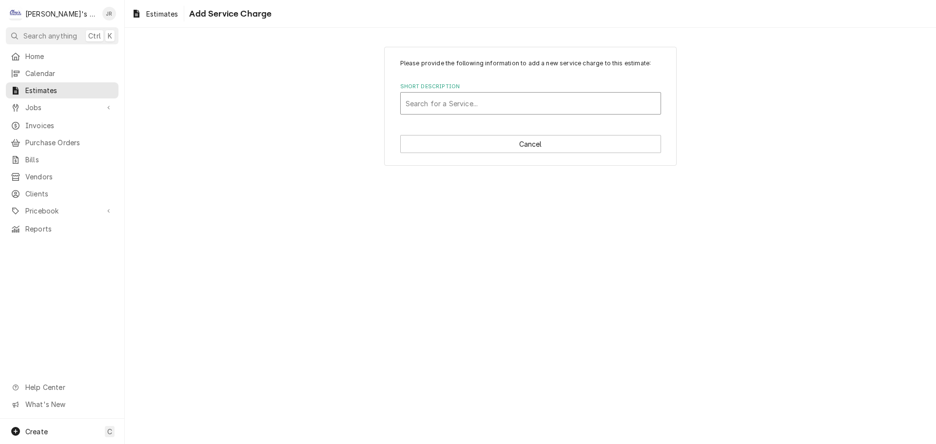
click at [503, 102] on div "Short Description" at bounding box center [531, 104] width 250 height 18
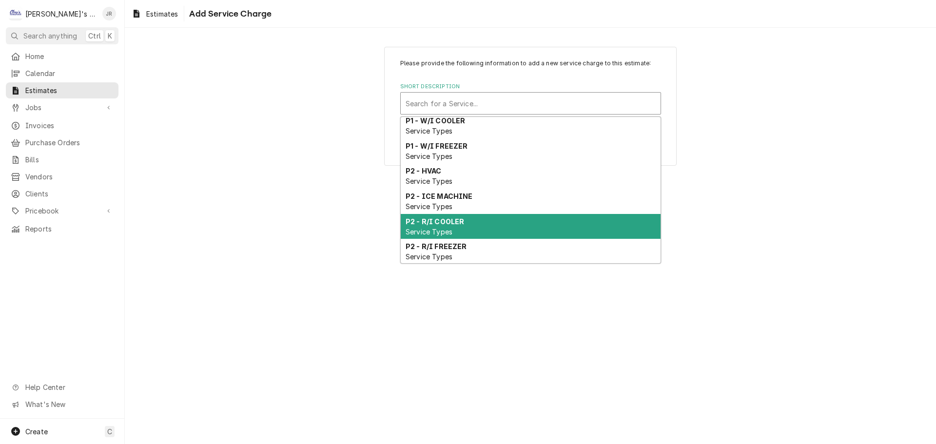
scroll to position [367, 0]
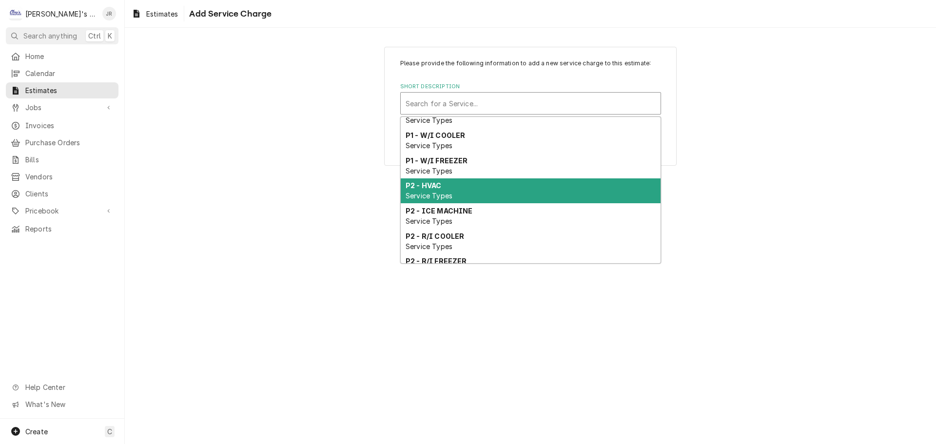
click at [513, 203] on div "P2 - HVAC Service Types" at bounding box center [531, 190] width 260 height 25
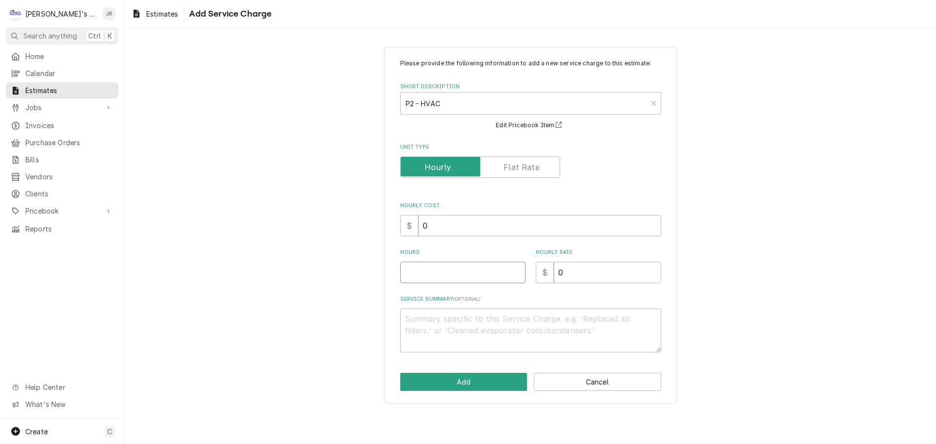
click at [475, 274] on input "Hours" at bounding box center [462, 272] width 125 height 21
click at [548, 278] on div "$ 0" at bounding box center [598, 272] width 125 height 21
click at [492, 381] on button "Add" at bounding box center [463, 382] width 127 height 18
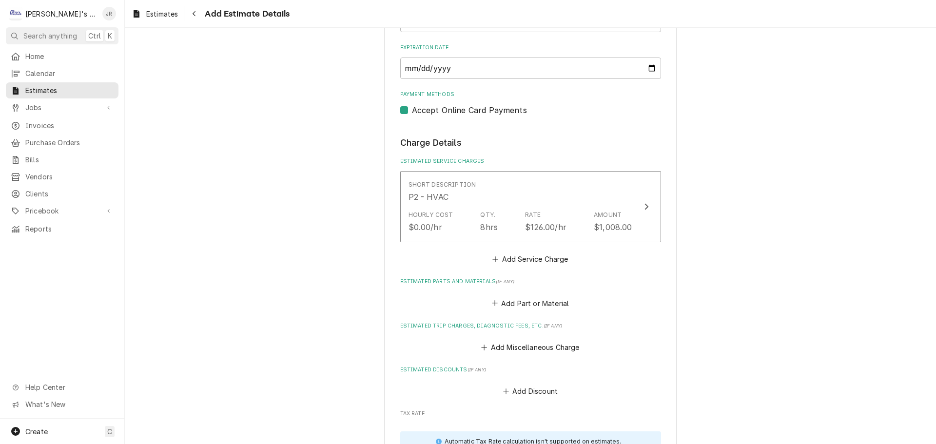
scroll to position [972, 0]
click at [508, 304] on button "Add Part or Material" at bounding box center [530, 303] width 80 height 14
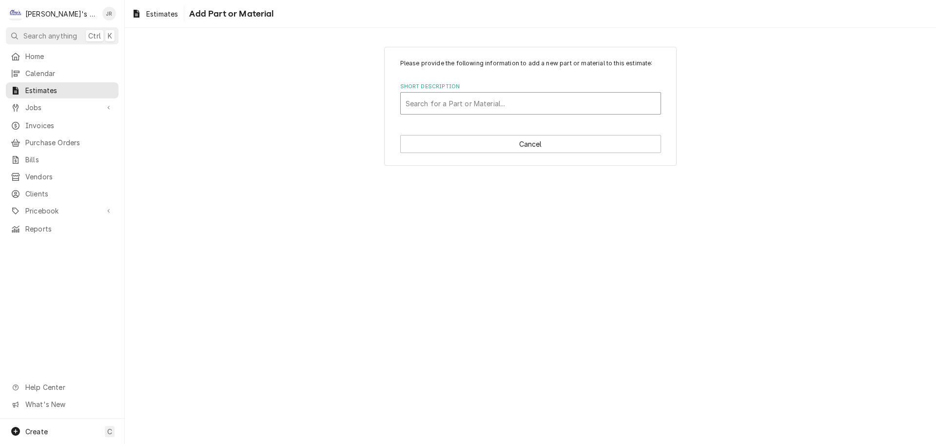
click at [487, 100] on div "Short Description" at bounding box center [531, 104] width 250 height 18
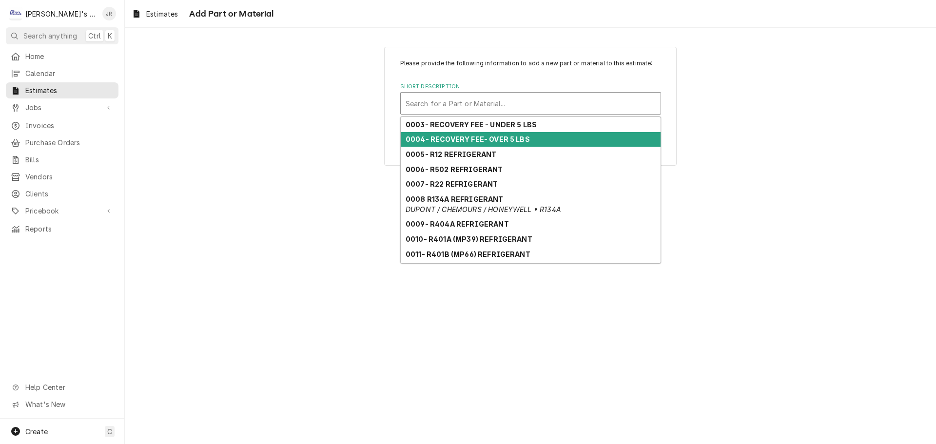
click at [490, 140] on strong "0004- RECOVERY FEE- OVER 5 LBS" at bounding box center [468, 139] width 124 height 8
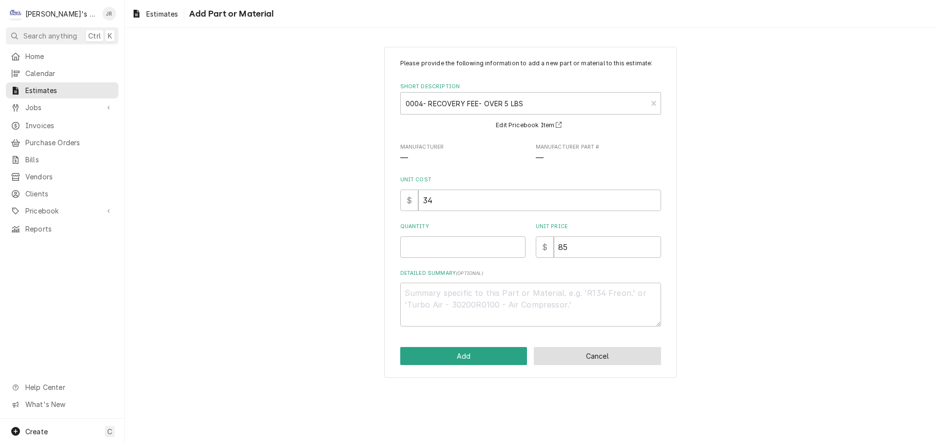
click at [624, 356] on button "Cancel" at bounding box center [597, 356] width 127 height 18
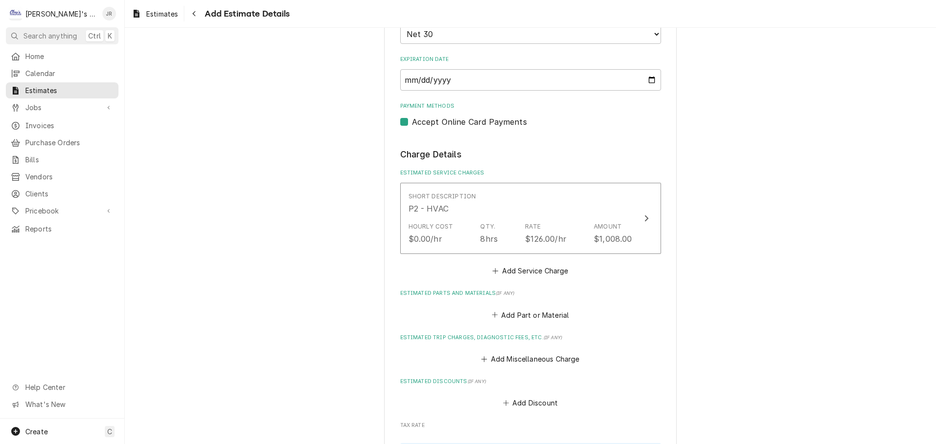
scroll to position [960, 0]
click at [528, 316] on button "Add Part or Material" at bounding box center [530, 315] width 80 height 14
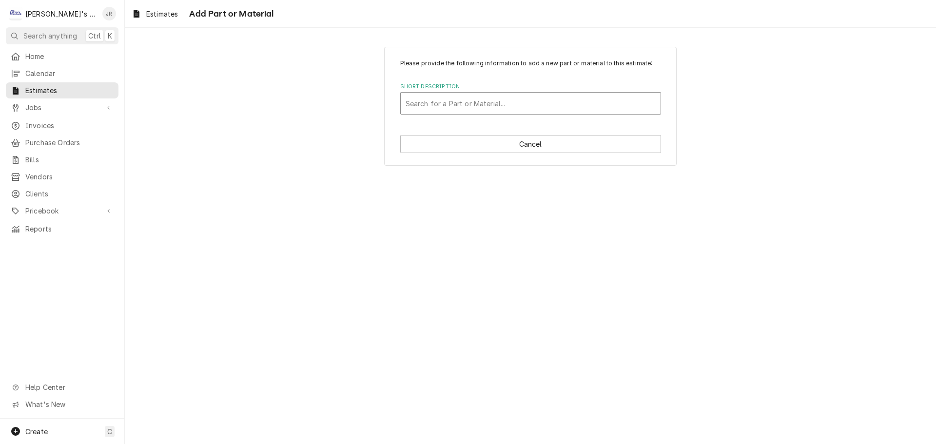
click at [512, 97] on div "Short Description" at bounding box center [531, 104] width 250 height 18
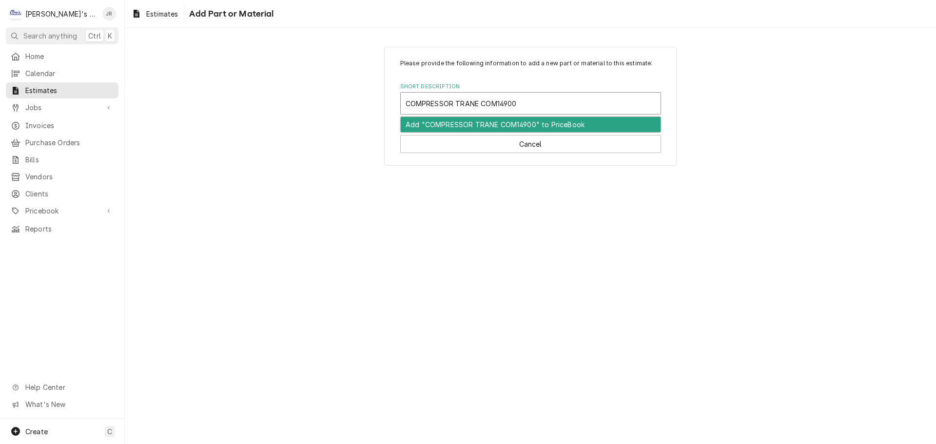
click at [457, 105] on input "COMPRESSOR TRANE COM14900" at bounding box center [462, 104] width 113 height 16
click at [464, 128] on div "Add "COMPRESSOR SCROLL TRANE COM14900" to PriceBook" at bounding box center [531, 124] width 260 height 15
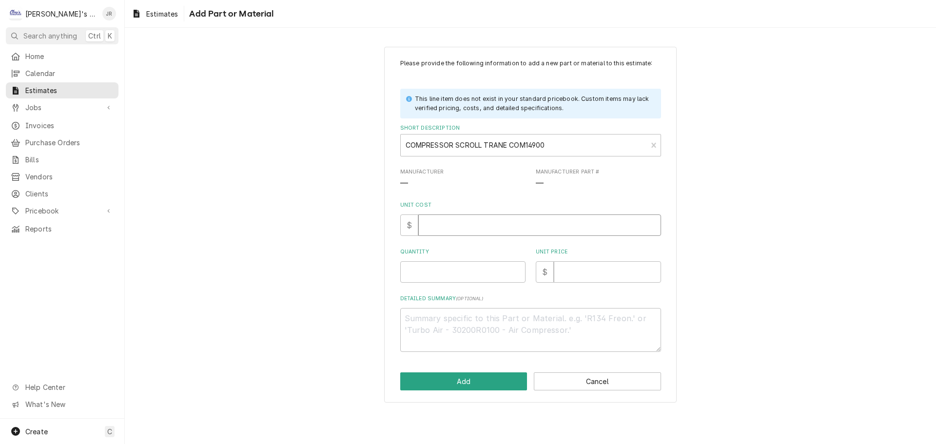
click at [453, 225] on input "Unit Cost" at bounding box center [539, 224] width 243 height 21
click at [517, 225] on input "Unit Cost" at bounding box center [539, 224] width 243 height 21
click at [485, 277] on input "Quantity" at bounding box center [462, 271] width 125 height 21
click at [574, 269] on input "Unit Price" at bounding box center [607, 271] width 107 height 21
click at [542, 315] on textarea "Detailed Summary ( optional )" at bounding box center [530, 330] width 261 height 44
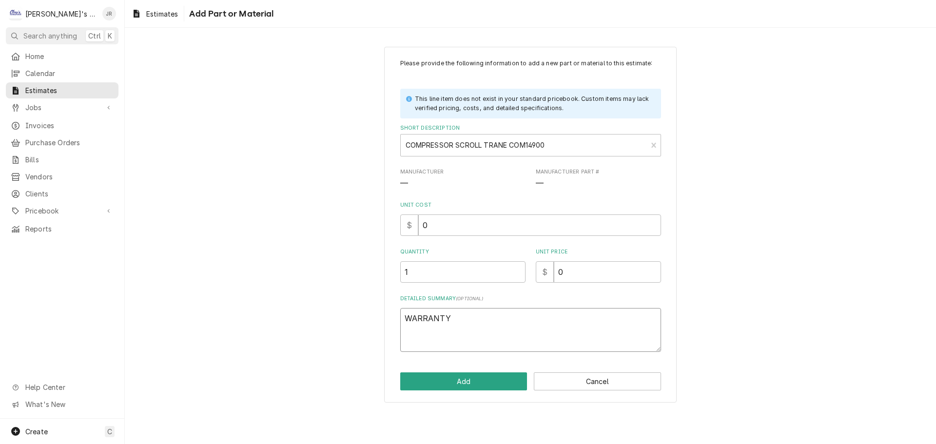
click at [405, 317] on textarea "WARRANTY" at bounding box center [530, 330] width 261 height 44
click at [556, 327] on textarea "COMPRESSOR ONLY WARRANTY" at bounding box center [530, 330] width 261 height 44
click at [504, 381] on button "Add" at bounding box center [463, 381] width 127 height 18
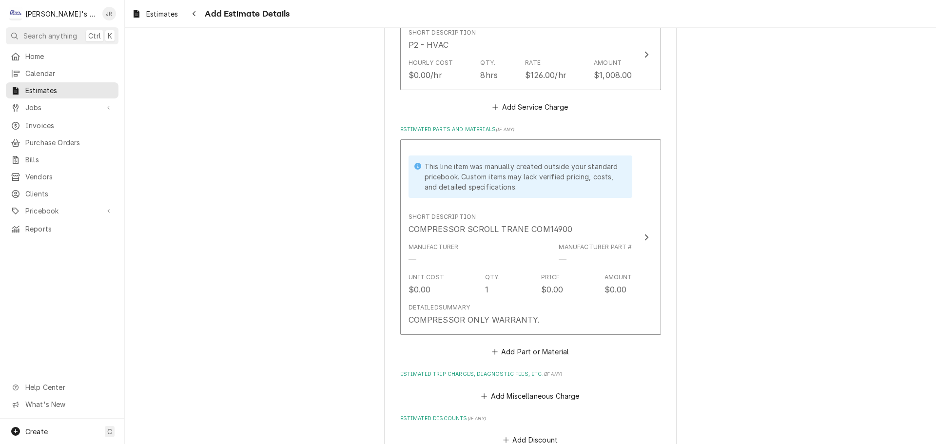
scroll to position [1144, 0]
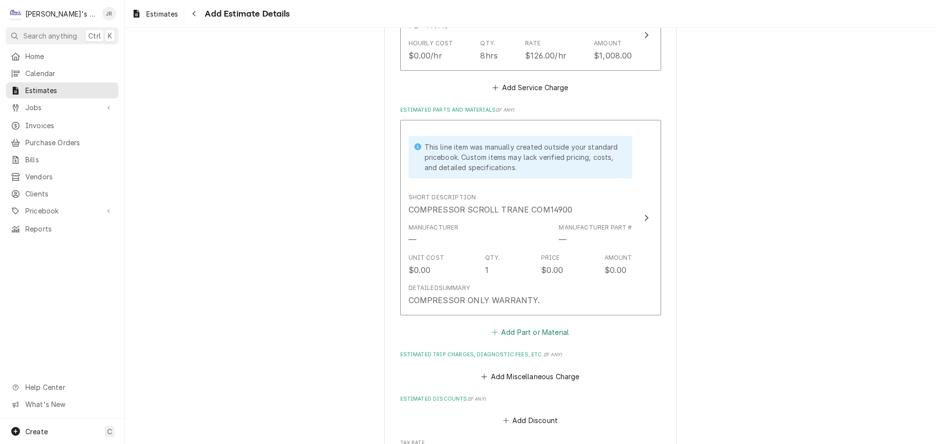
click at [512, 334] on button "Add Part or Material" at bounding box center [530, 333] width 80 height 14
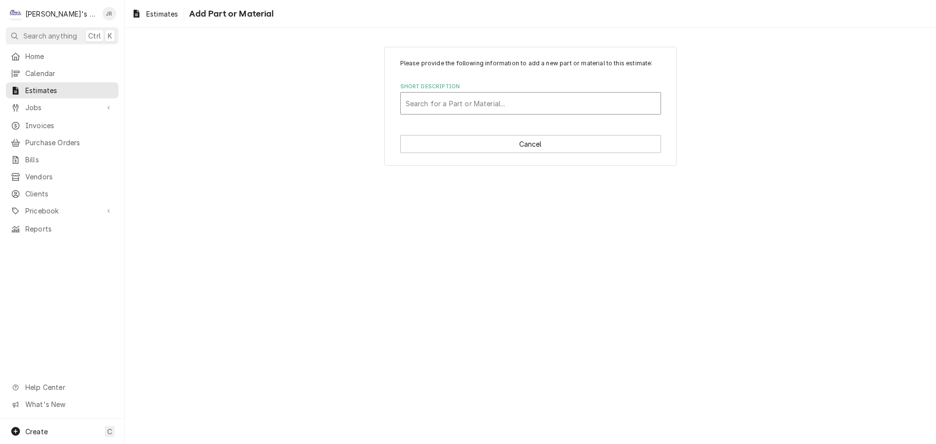
click at [524, 102] on div "Short Description" at bounding box center [531, 104] width 250 height 18
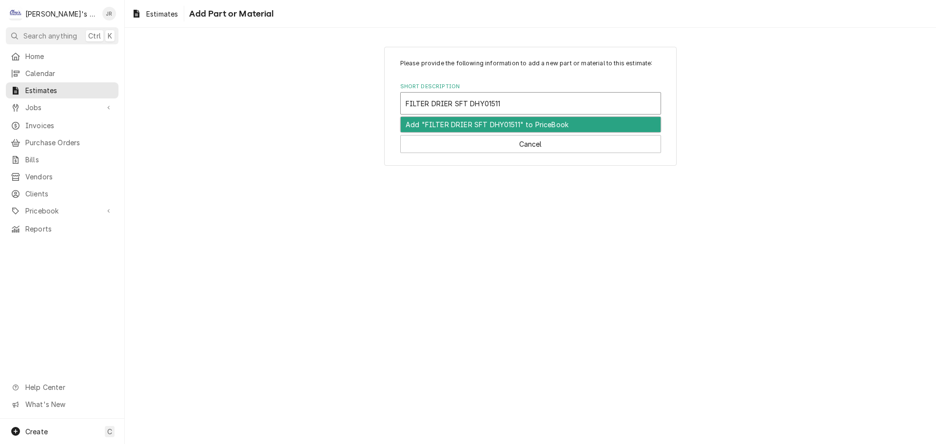
click at [551, 126] on div "Add "FILTER DRIER SFT DHY01511" to PriceBook" at bounding box center [531, 124] width 260 height 15
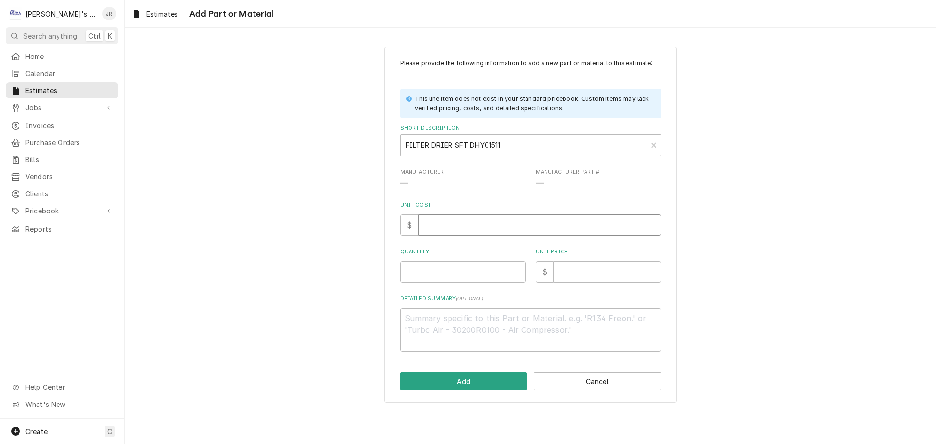
click at [465, 232] on input "Unit Cost" at bounding box center [539, 224] width 243 height 21
click at [467, 269] on input "Quantity" at bounding box center [462, 271] width 125 height 21
click at [571, 267] on input "Unit Price" at bounding box center [607, 271] width 107 height 21
click at [492, 385] on button "Add" at bounding box center [463, 381] width 127 height 18
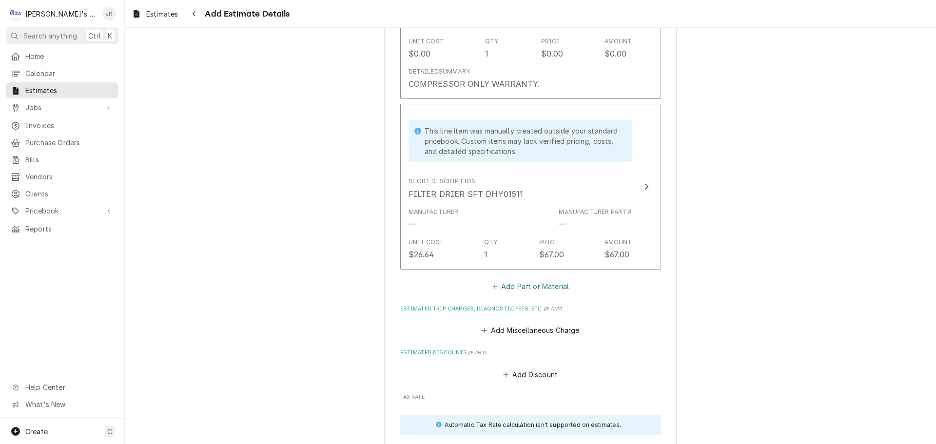
scroll to position [1376, 0]
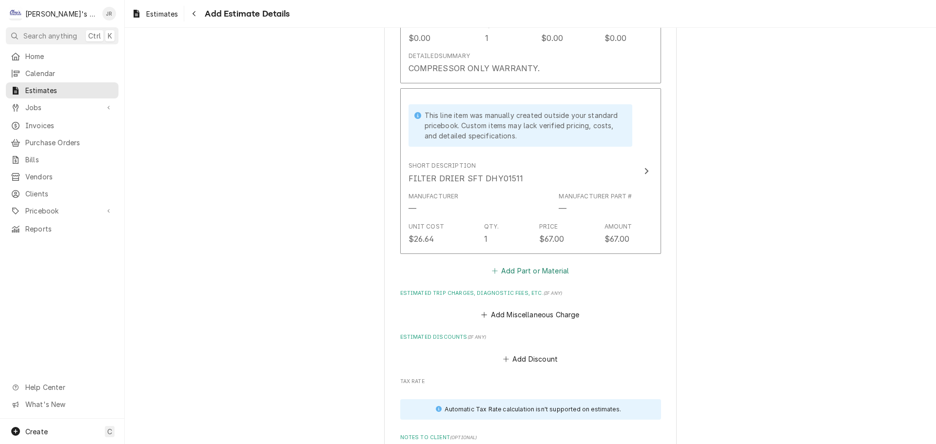
click at [512, 274] on button "Add Part or Material" at bounding box center [530, 271] width 80 height 14
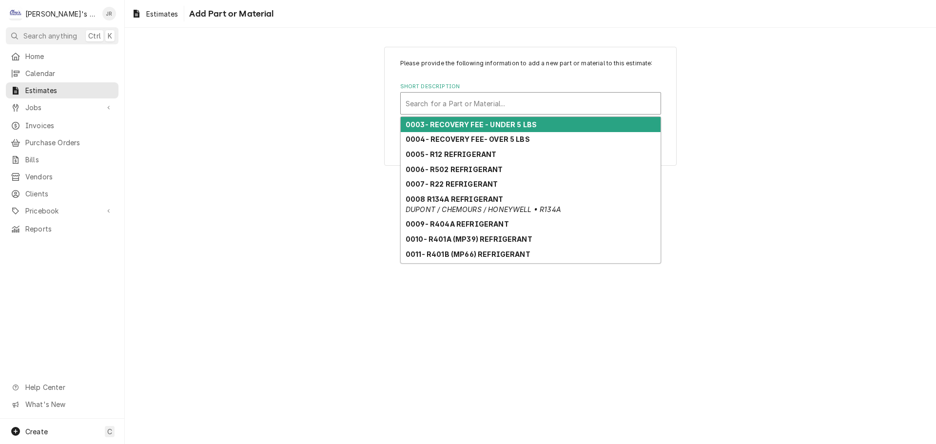
click at [518, 99] on div "Short Description" at bounding box center [531, 104] width 250 height 18
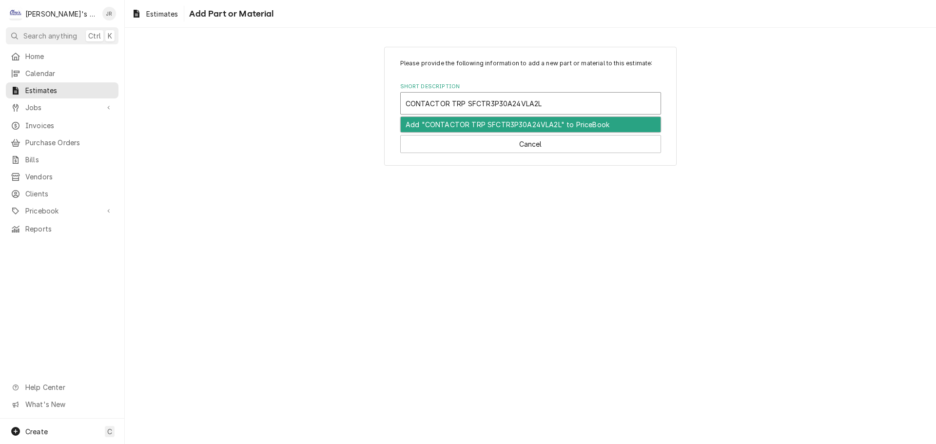
click at [518, 122] on div "Add "CONTACTOR TRP SFCTR3P30A24VLA2L" to PriceBook" at bounding box center [531, 124] width 260 height 15
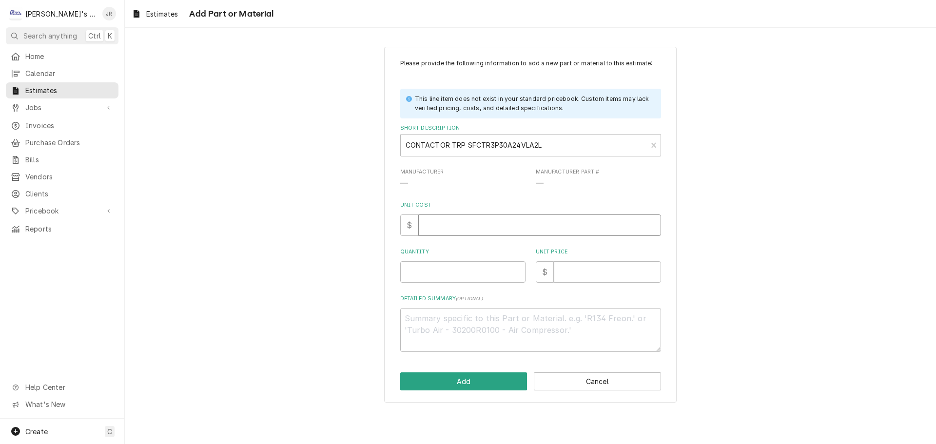
click at [471, 231] on input "Unit Cost" at bounding box center [539, 224] width 243 height 21
click at [457, 277] on input "Quantity" at bounding box center [462, 271] width 125 height 21
click at [566, 270] on input "Unit Price" at bounding box center [607, 271] width 107 height 21
click at [486, 380] on button "Add" at bounding box center [463, 381] width 127 height 18
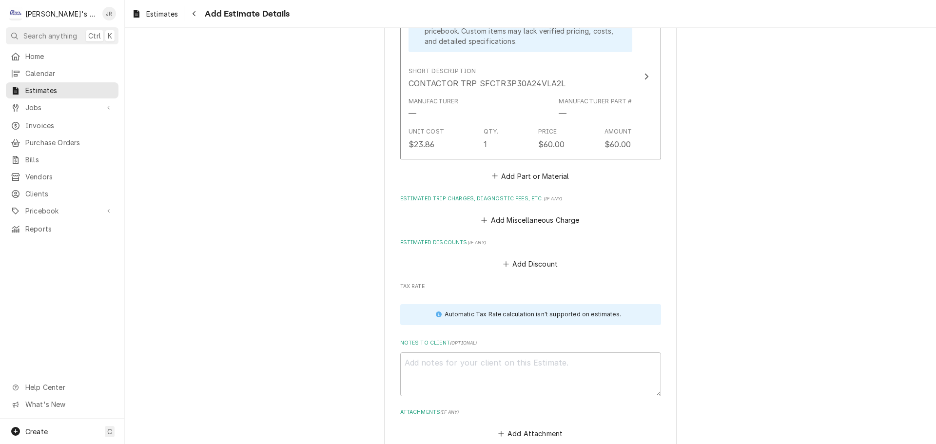
scroll to position [1656, 0]
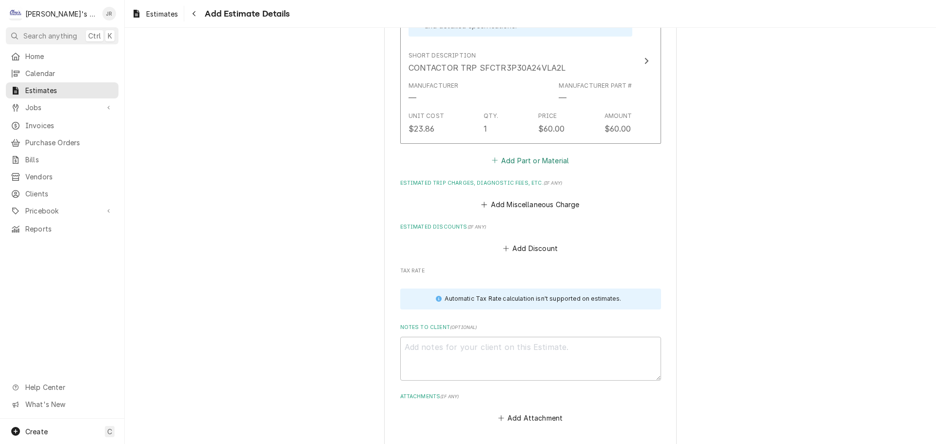
click at [530, 164] on button "Add Part or Material" at bounding box center [530, 161] width 80 height 14
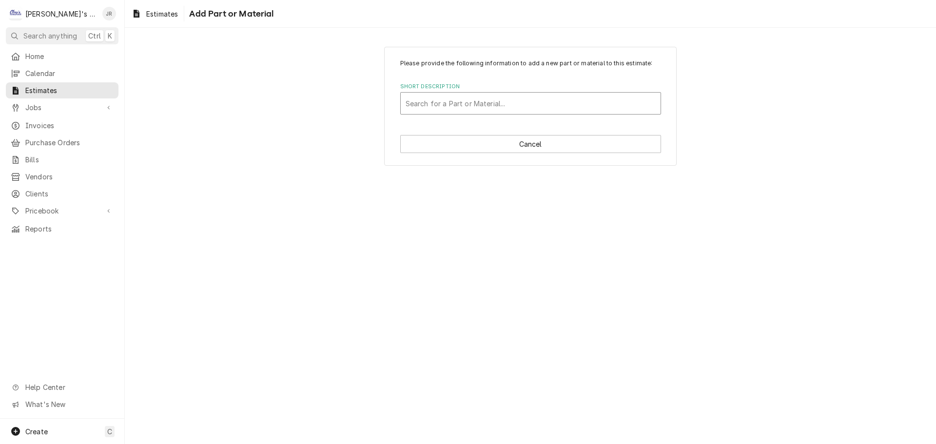
click at [507, 104] on div "Short Description" at bounding box center [531, 104] width 250 height 18
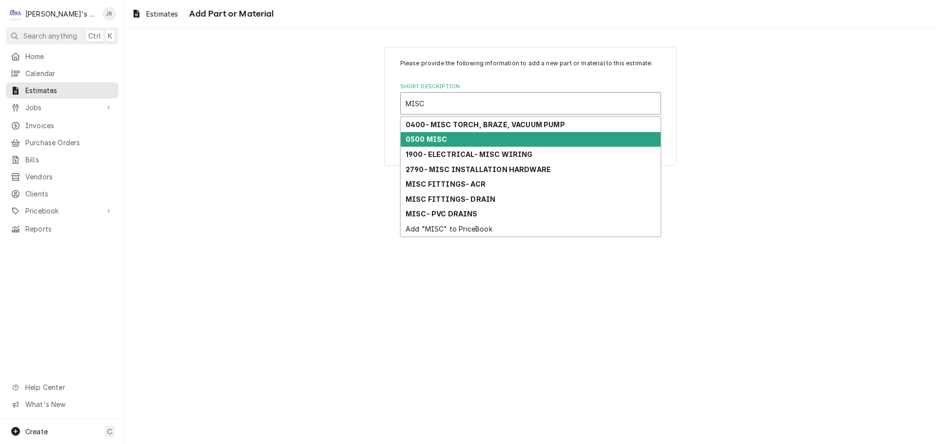
click at [518, 142] on div "0500 MISC" at bounding box center [531, 139] width 260 height 15
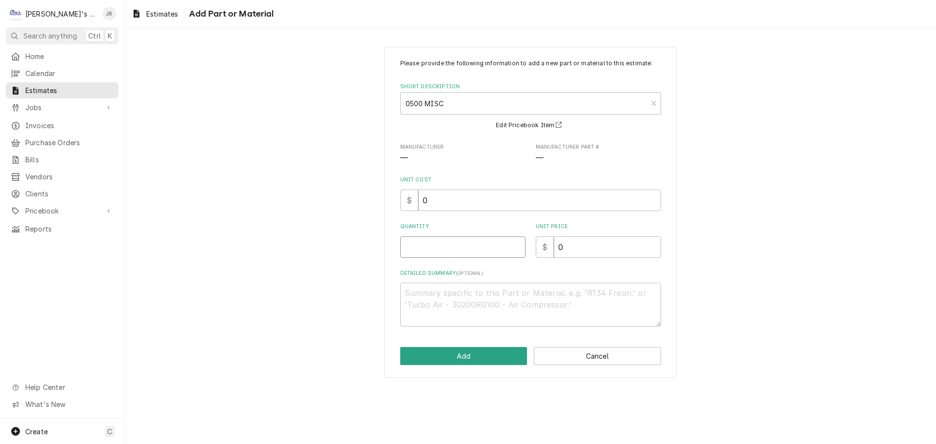
click at [476, 249] on input "Quantity" at bounding box center [462, 246] width 125 height 21
drag, startPoint x: 580, startPoint y: 243, endPoint x: 547, endPoint y: 245, distance: 32.7
click at [550, 251] on div "$ 0" at bounding box center [598, 246] width 125 height 21
click at [486, 358] on button "Add" at bounding box center [463, 356] width 127 height 18
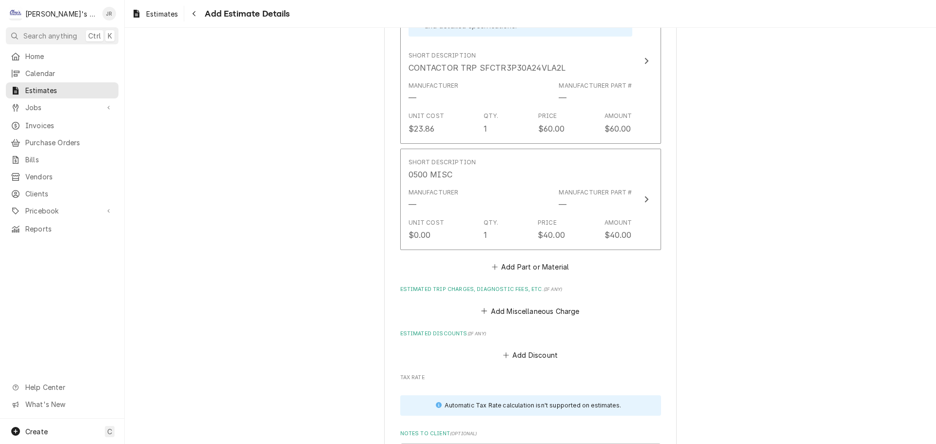
scroll to position [1645, 0]
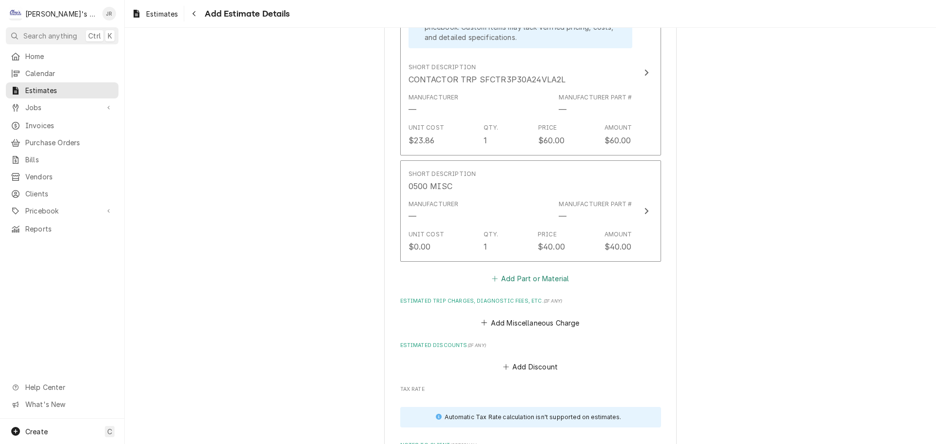
click at [511, 280] on button "Add Part or Material" at bounding box center [530, 279] width 80 height 14
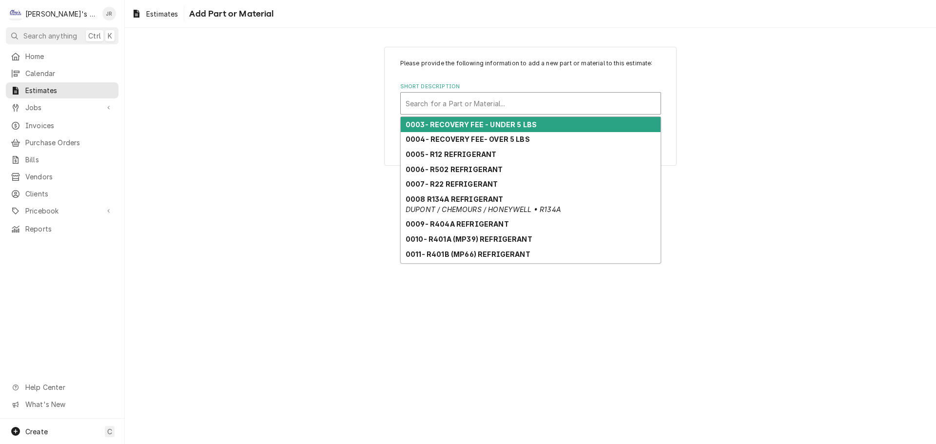
click at [494, 100] on div "Short Description" at bounding box center [531, 104] width 250 height 18
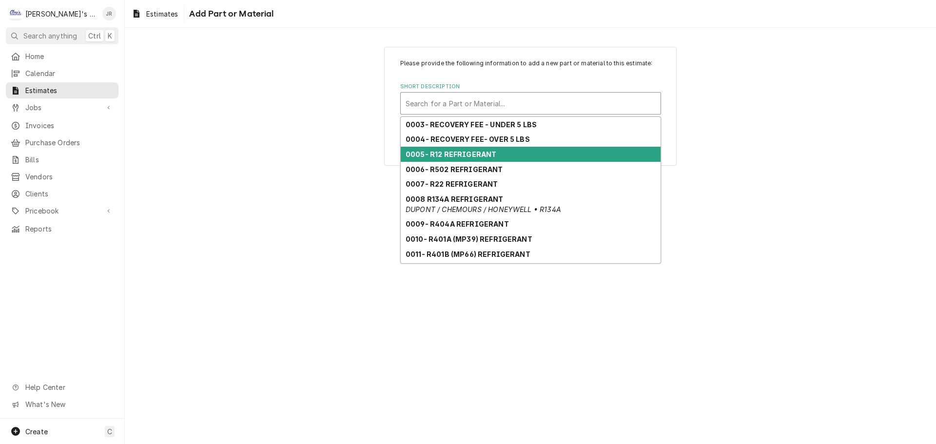
click at [484, 148] on div "0005- R12 REFRIGERANT" at bounding box center [531, 154] width 260 height 15
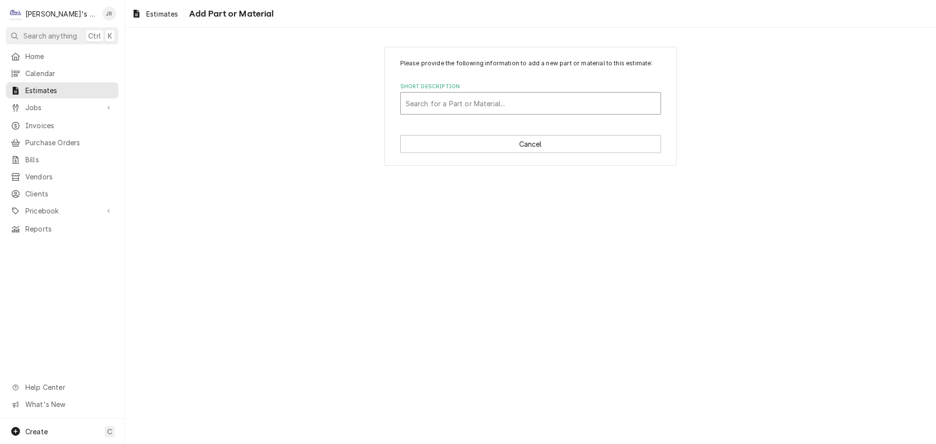
click at [533, 99] on div "Short Description" at bounding box center [531, 104] width 250 height 18
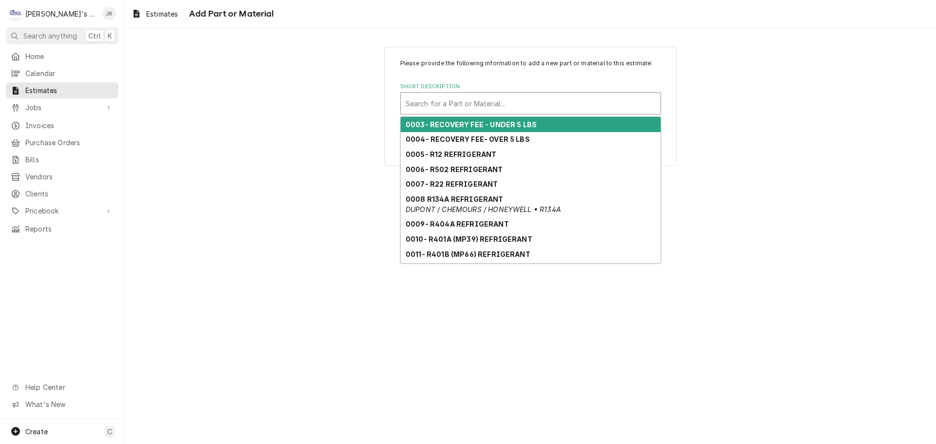
click at [690, 98] on div "Please provide the following information to add a new part or material to this …" at bounding box center [530, 106] width 811 height 136
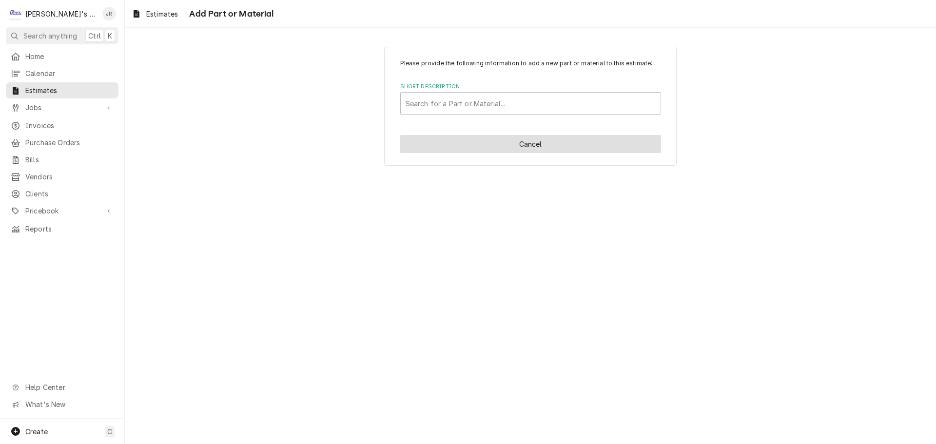
click at [625, 144] on button "Cancel" at bounding box center [530, 144] width 261 height 18
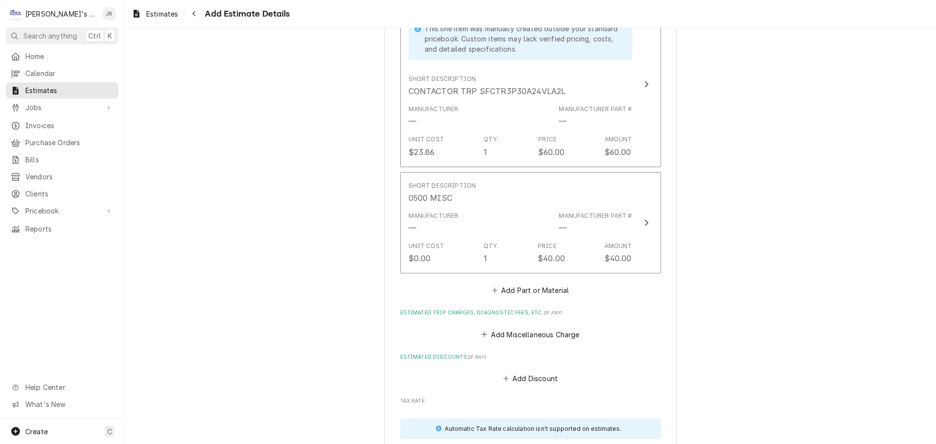
scroll to position [1633, 0]
click at [527, 289] on button "Add Part or Material" at bounding box center [530, 291] width 80 height 14
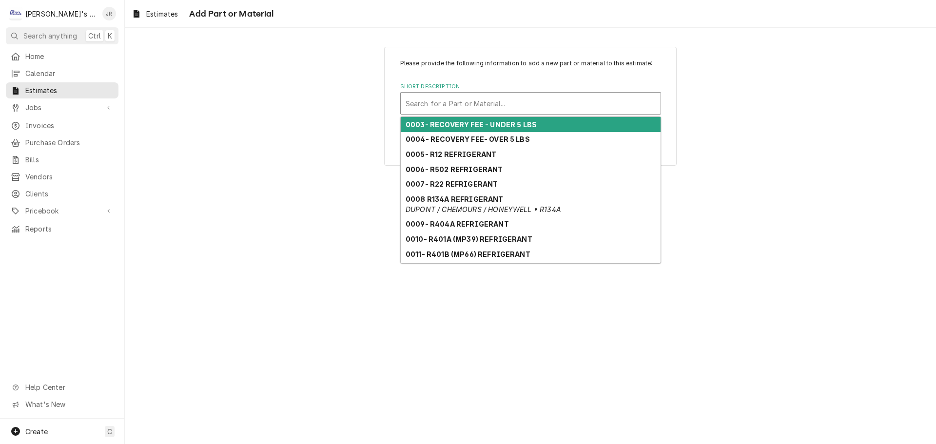
click at [506, 103] on div "Short Description" at bounding box center [531, 104] width 250 height 18
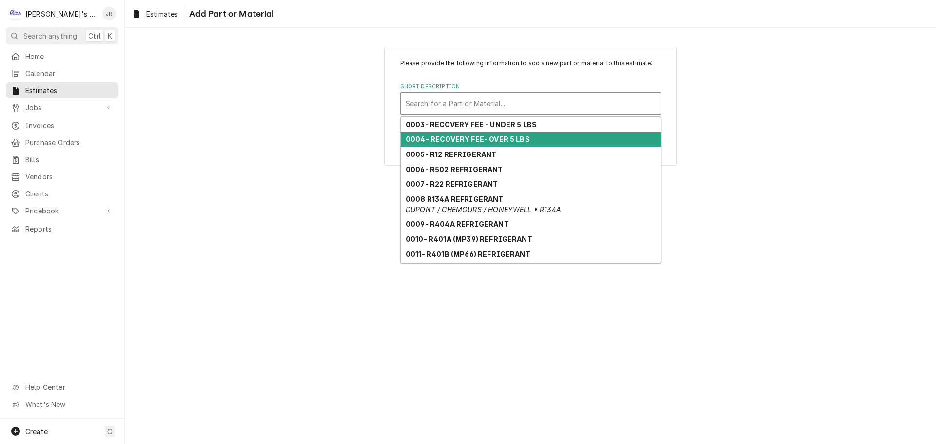
click at [510, 142] on strong "0004- RECOVERY FEE- OVER 5 LBS" at bounding box center [468, 139] width 124 height 8
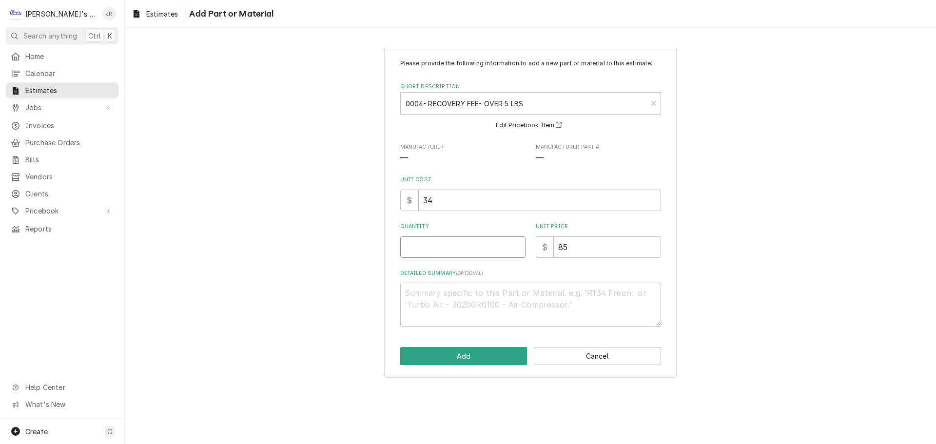
click at [480, 245] on input "Quantity" at bounding box center [462, 246] width 125 height 21
click at [494, 292] on textarea "Detailed Summary ( optional )" at bounding box center [530, 305] width 261 height 44
click at [482, 352] on button "Add" at bounding box center [463, 356] width 127 height 18
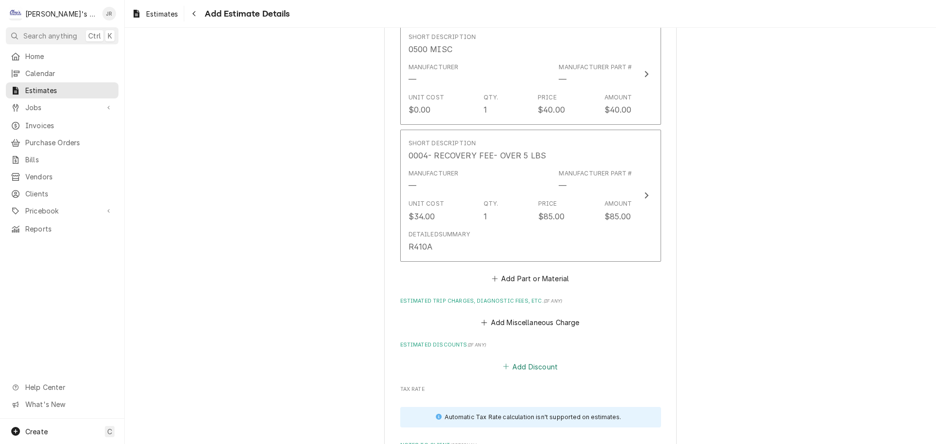
scroll to position [1816, 0]
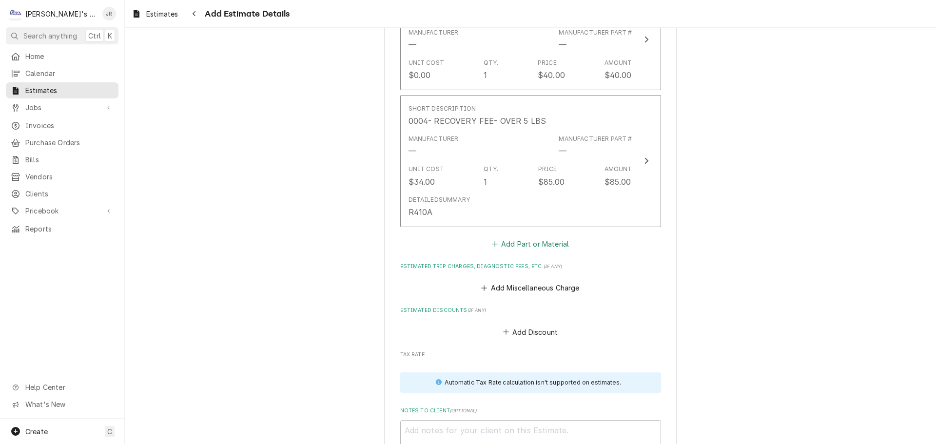
click at [518, 245] on button "Add Part or Material" at bounding box center [530, 244] width 80 height 14
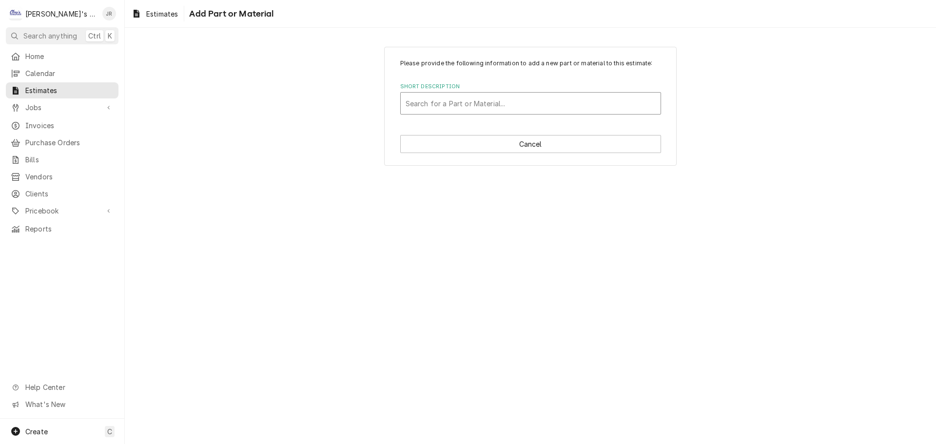
click at [476, 105] on div "Short Description" at bounding box center [531, 104] width 250 height 18
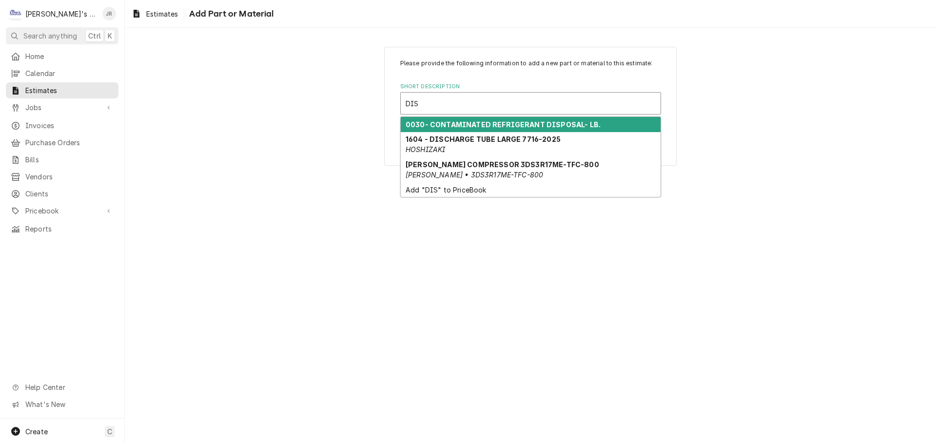
click at [483, 125] on strong "0030- CONTAMINATED REFRIGERANT DISPOSAL- LB." at bounding box center [503, 124] width 195 height 8
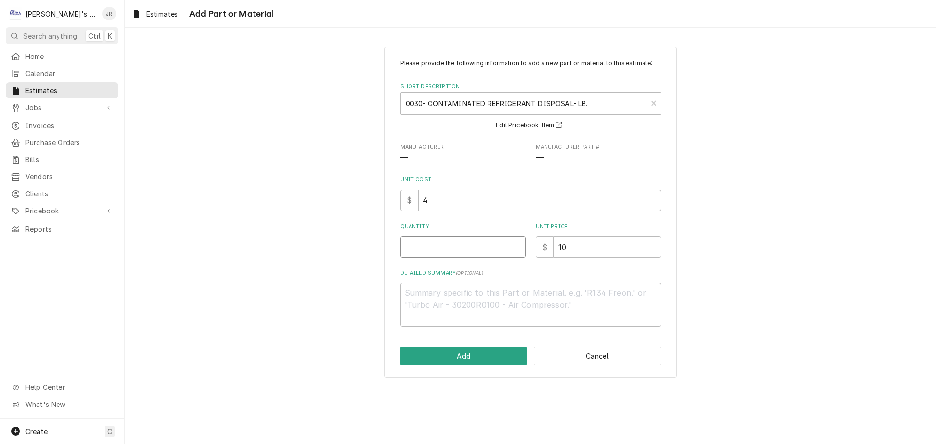
click at [464, 251] on input "Quantity" at bounding box center [462, 246] width 125 height 21
click at [473, 297] on textarea "Detailed Summary ( optional )" at bounding box center [530, 305] width 261 height 44
click at [465, 358] on button "Add" at bounding box center [463, 356] width 127 height 18
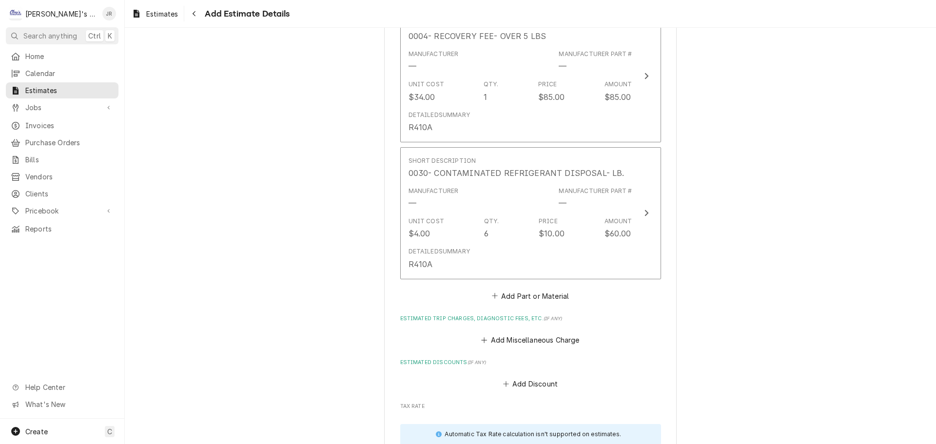
scroll to position [1902, 0]
click at [505, 295] on button "Add Part or Material" at bounding box center [530, 295] width 80 height 14
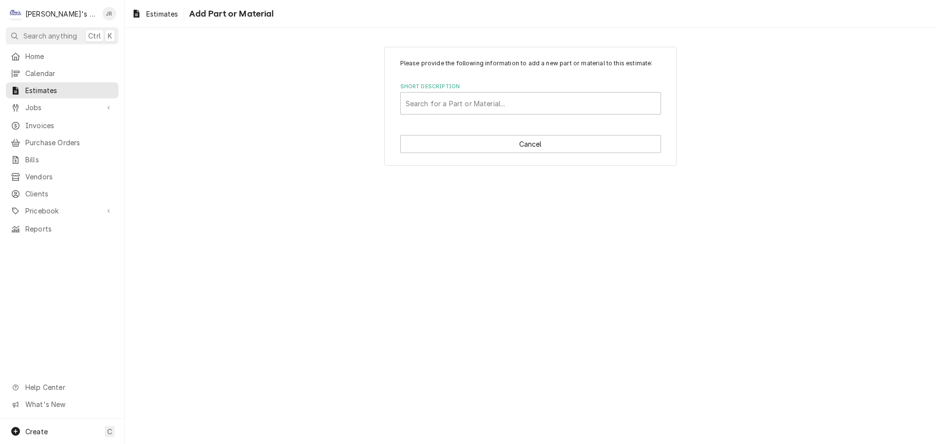
click at [503, 91] on div "Short Description Search for a Part or Material..." at bounding box center [530, 99] width 261 height 32
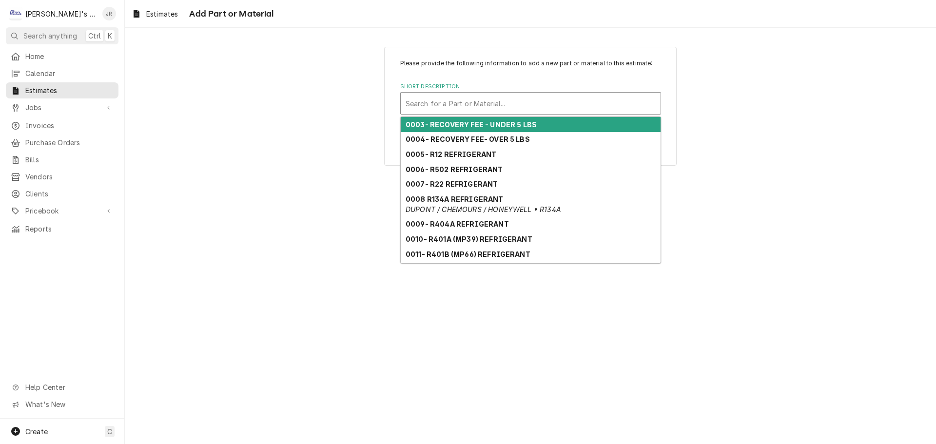
click at [500, 100] on div "Short Description" at bounding box center [531, 104] width 250 height 18
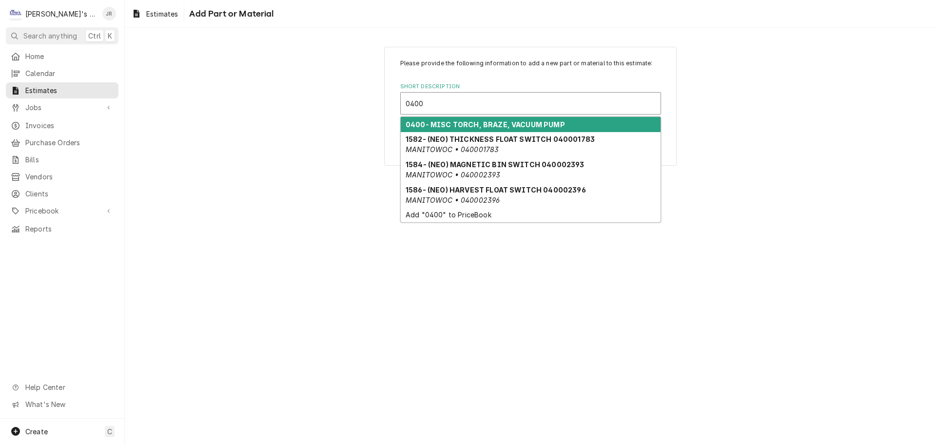
click at [604, 126] on div "0400- MISC TORCH, BRAZE, VACUUM PUMP" at bounding box center [531, 124] width 260 height 15
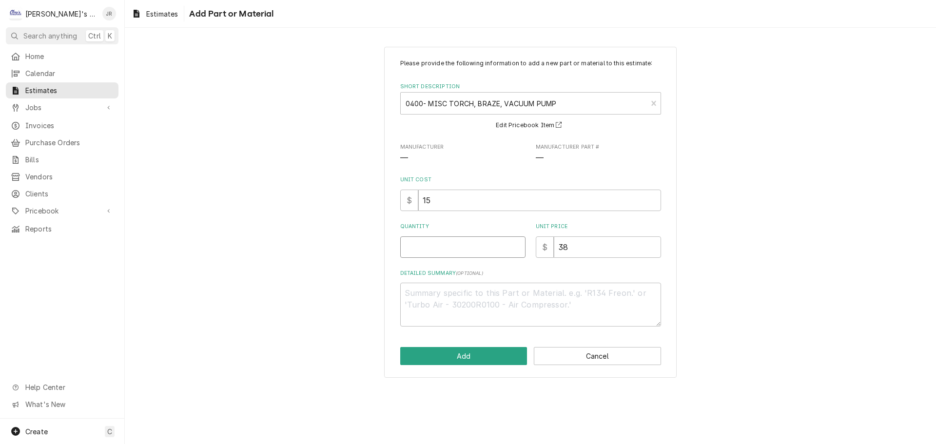
click at [462, 248] on input "Quantity" at bounding box center [462, 246] width 125 height 21
click at [494, 360] on button "Add" at bounding box center [463, 356] width 127 height 18
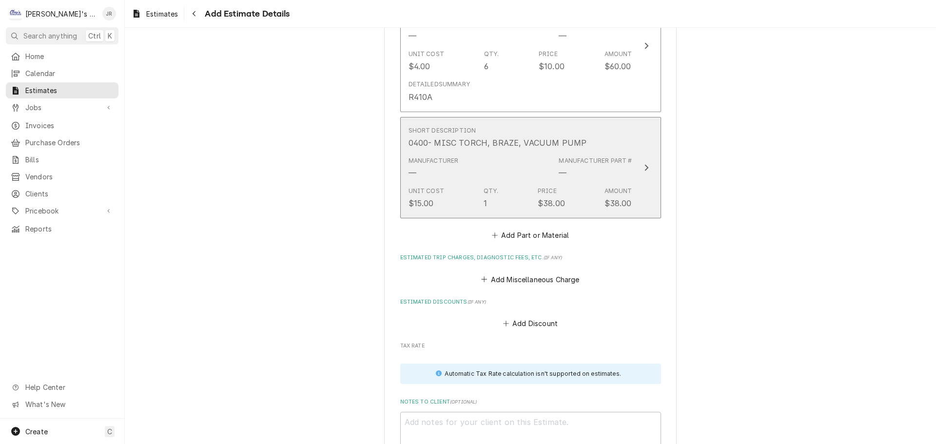
scroll to position [2085, 0]
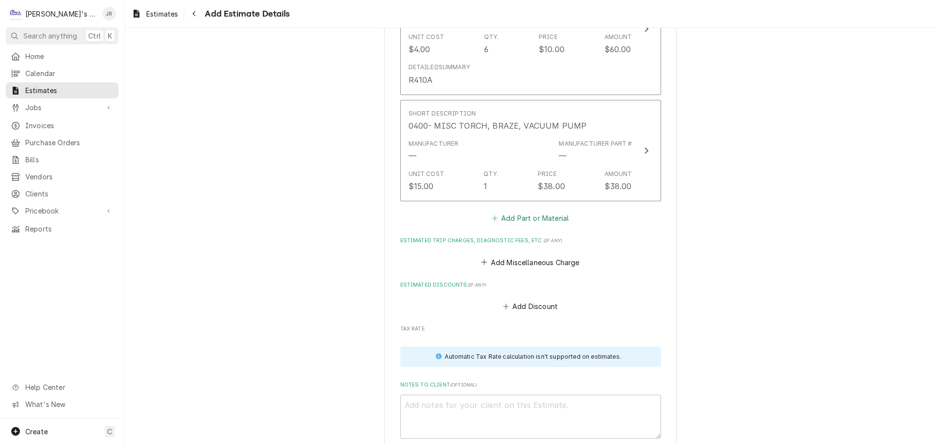
click at [525, 221] on button "Add Part or Material" at bounding box center [530, 219] width 80 height 14
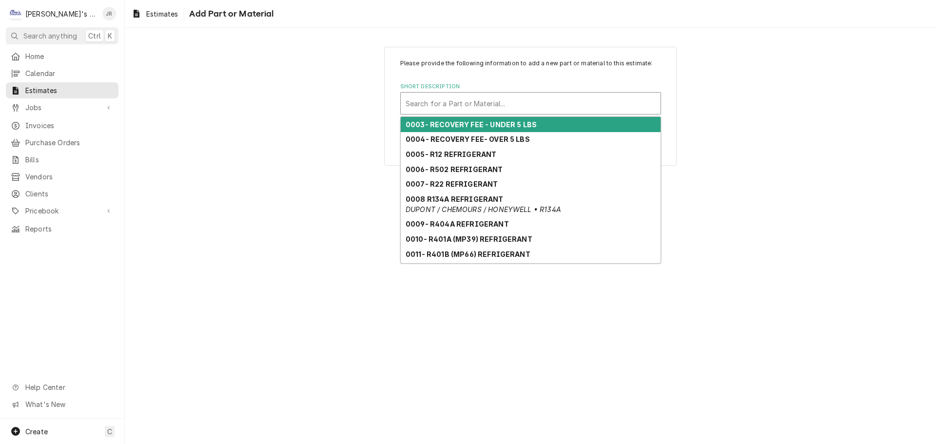
click at [511, 108] on div "Short Description" at bounding box center [531, 104] width 250 height 18
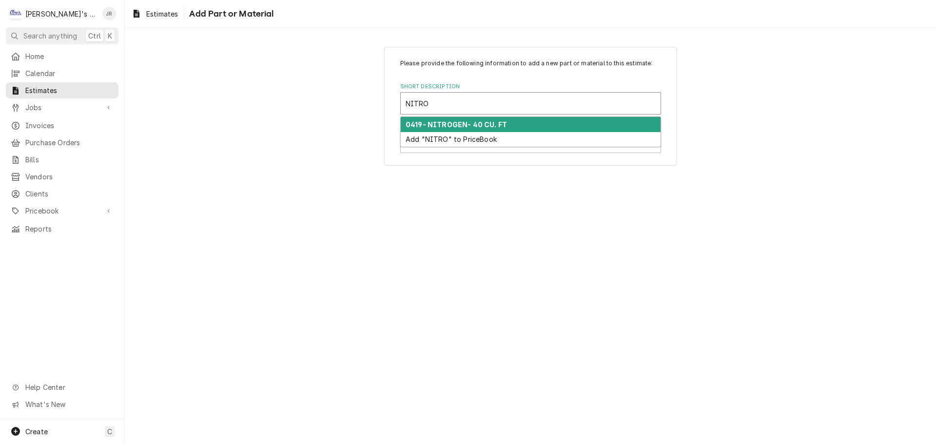
click at [502, 128] on div "0419- NITROGEN- 40 CU. FT" at bounding box center [531, 124] width 260 height 15
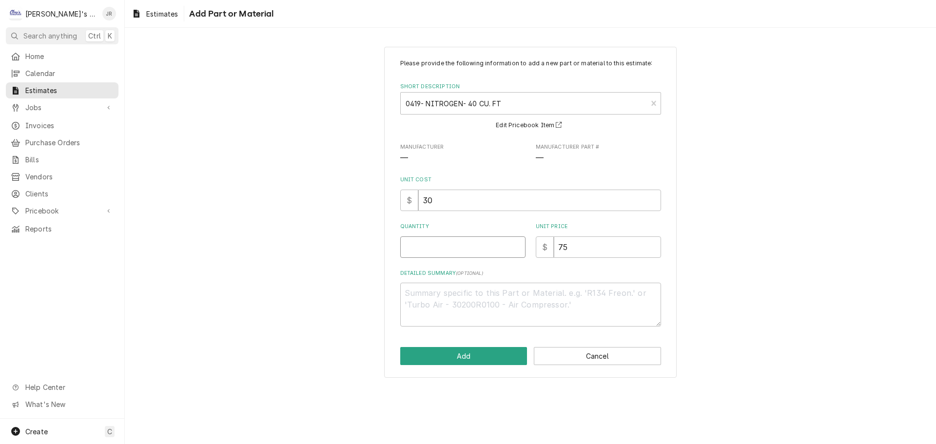
click at [475, 249] on input "Quantity" at bounding box center [462, 246] width 125 height 21
click at [504, 356] on button "Add" at bounding box center [463, 356] width 127 height 18
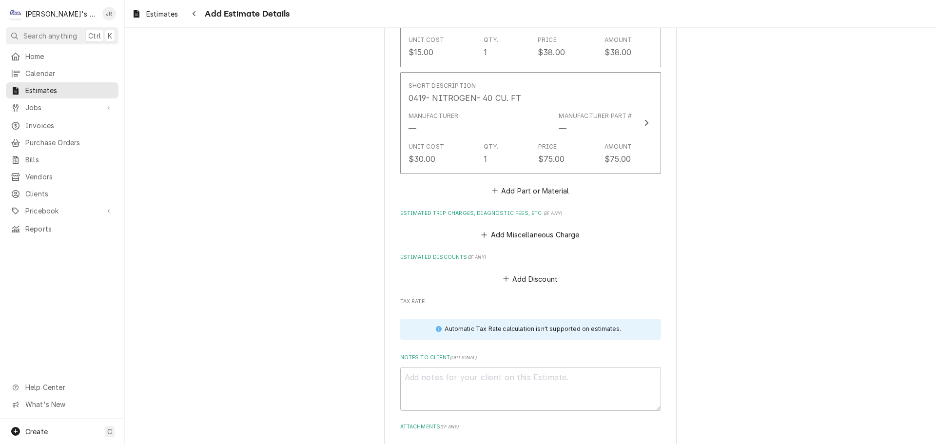
scroll to position [2220, 0]
click at [547, 196] on button "Add Part or Material" at bounding box center [530, 190] width 80 height 14
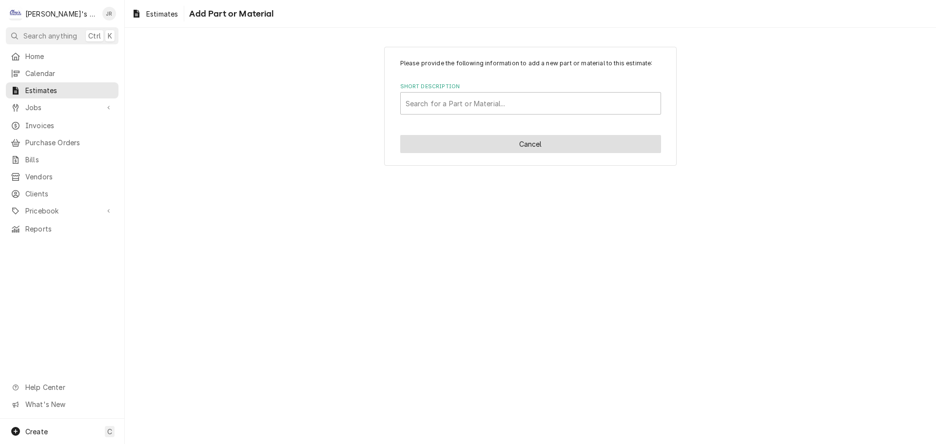
click at [524, 149] on button "Cancel" at bounding box center [530, 144] width 261 height 18
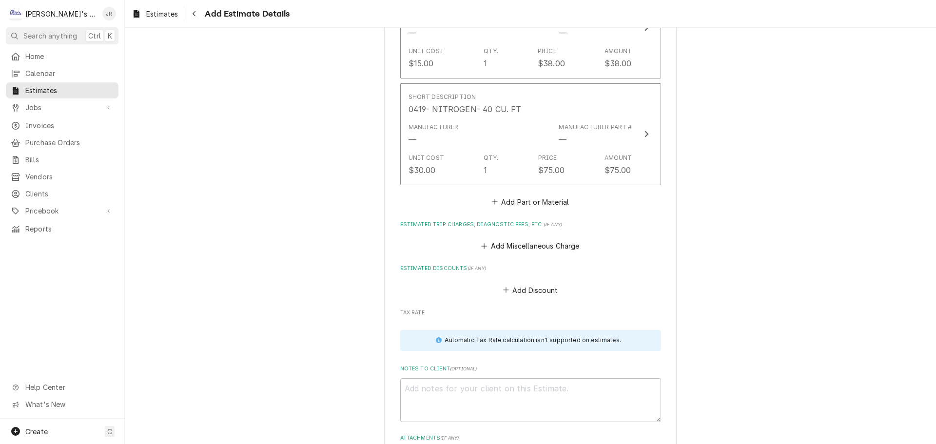
scroll to position [2208, 0]
click at [526, 205] on button "Add Part or Material" at bounding box center [530, 202] width 80 height 14
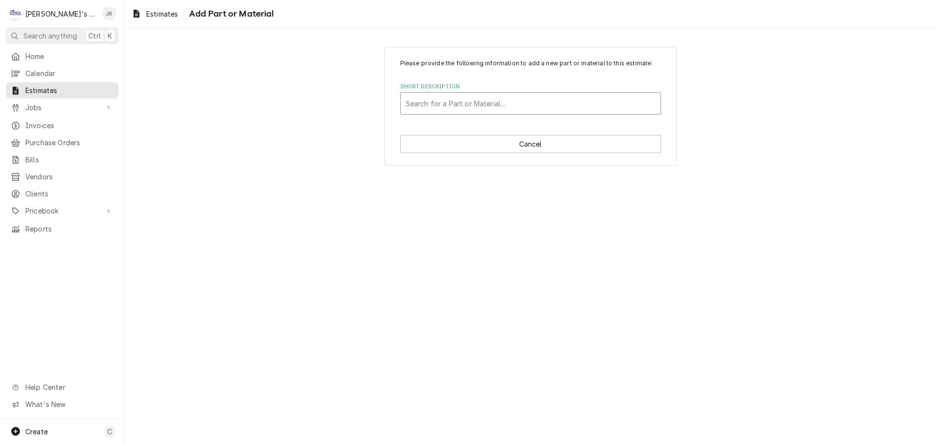
click at [498, 111] on div "Short Description" at bounding box center [531, 104] width 250 height 18
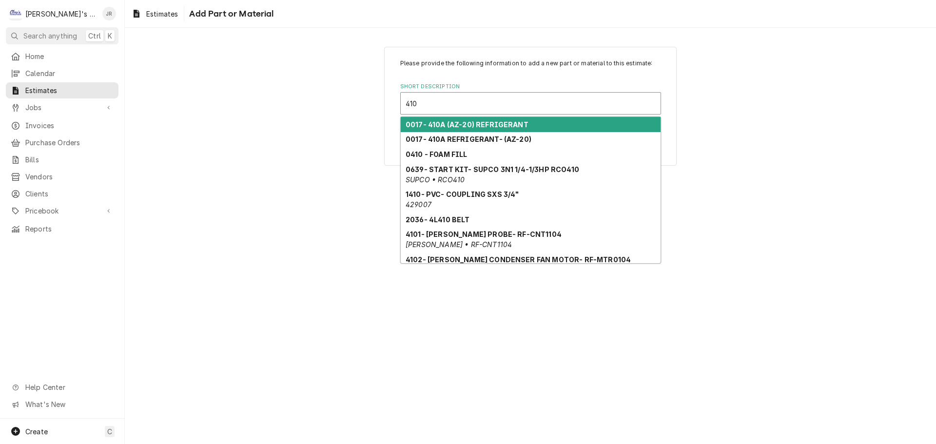
click at [454, 124] on strong "0017- 410A (AZ-20) REFRIGERANT" at bounding box center [467, 124] width 123 height 8
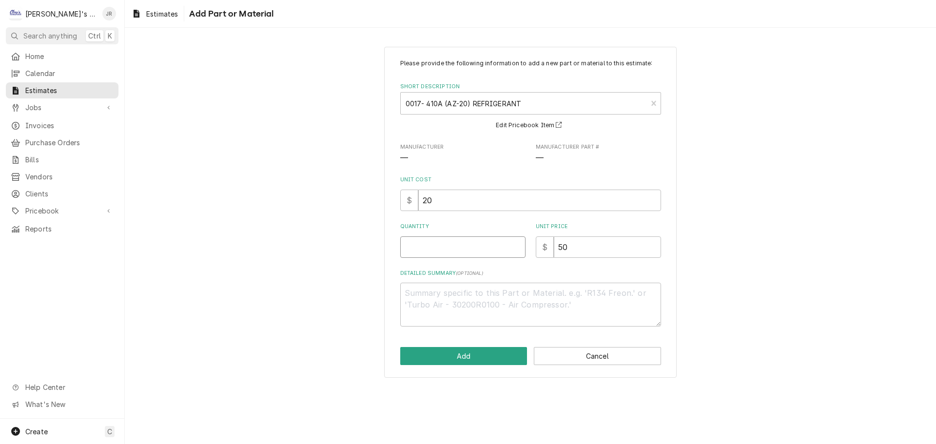
click at [440, 251] on input "Quantity" at bounding box center [462, 246] width 125 height 21
click at [498, 352] on button "Add" at bounding box center [463, 356] width 127 height 18
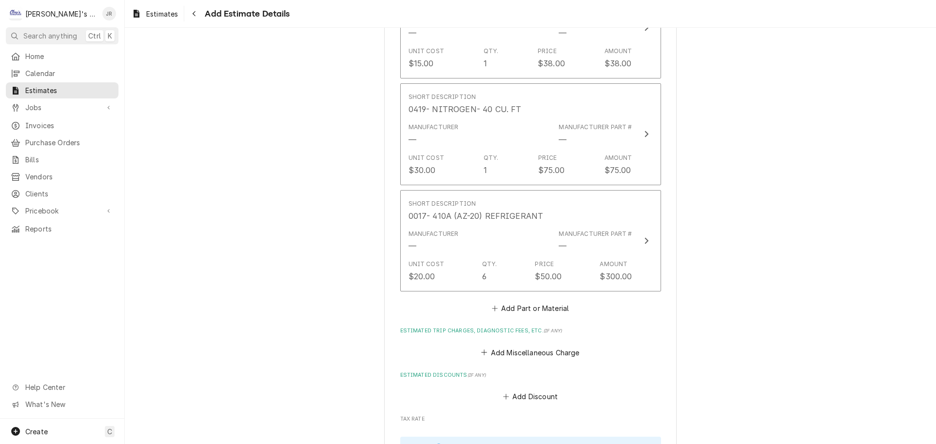
scroll to position [2196, 0]
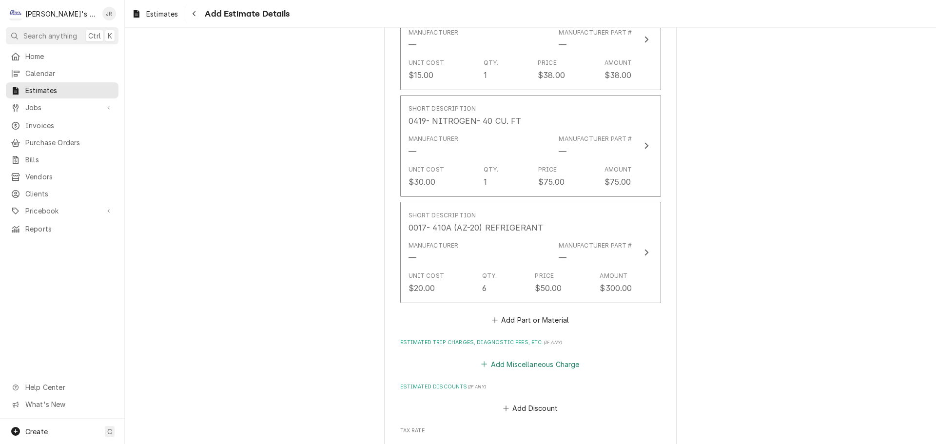
click at [532, 366] on button "Add Miscellaneous Charge" at bounding box center [530, 364] width 101 height 14
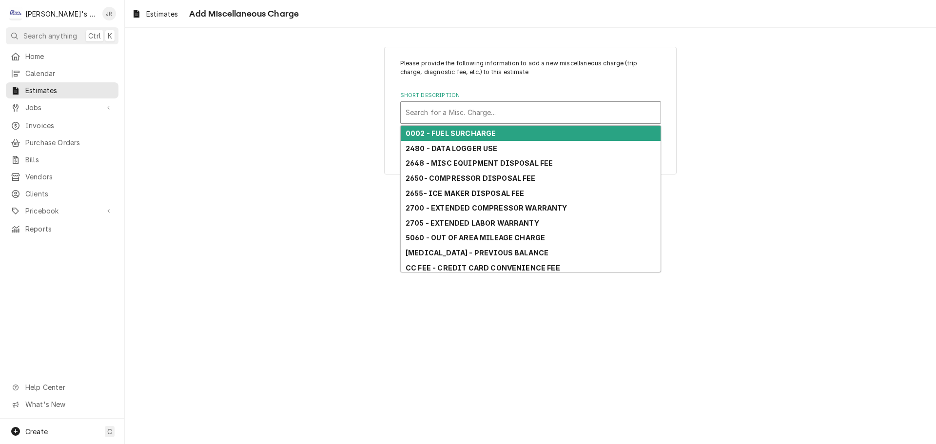
click at [491, 112] on div "Short Description" at bounding box center [531, 113] width 250 height 18
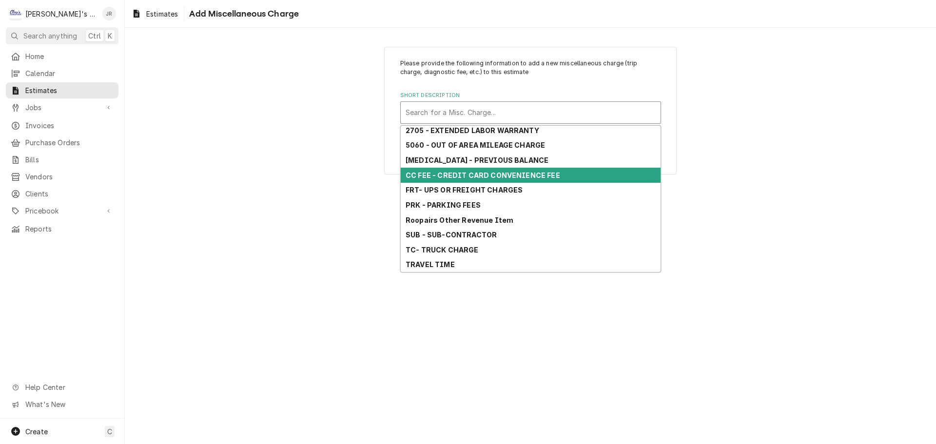
scroll to position [100, 0]
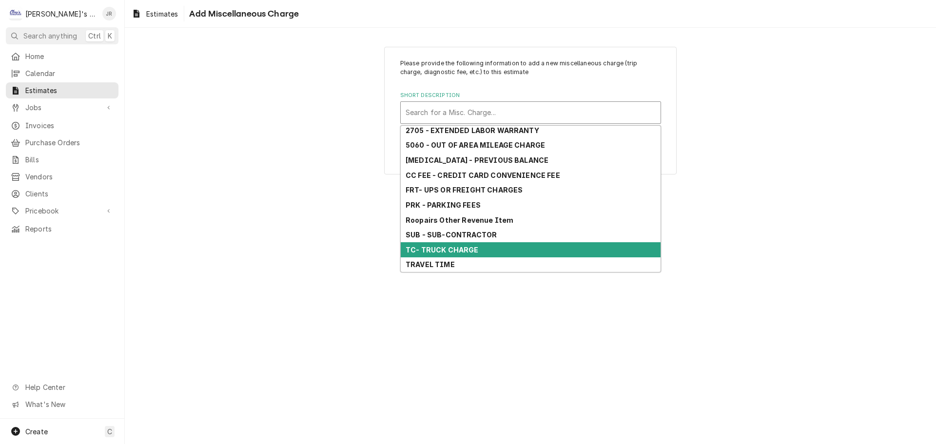
click at [457, 248] on strong "TC- TRUCK CHARGE" at bounding box center [442, 250] width 73 height 8
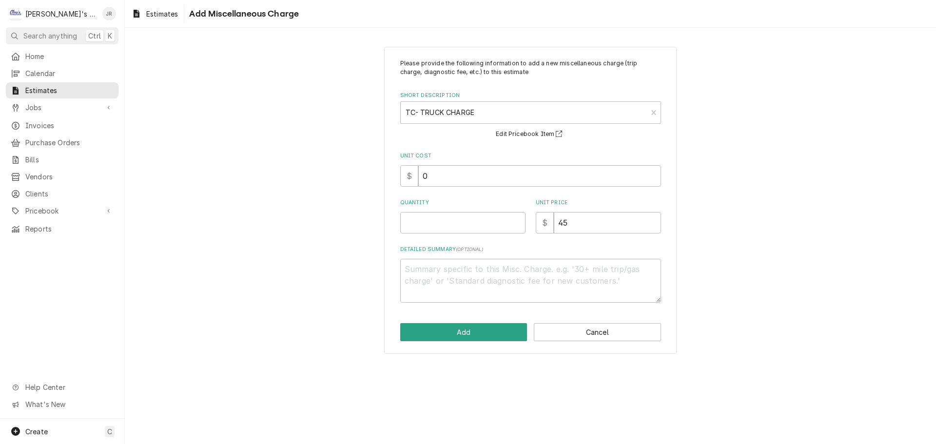
click at [465, 212] on div "Quantity" at bounding box center [462, 216] width 125 height 35
click at [468, 220] on input "Quantity" at bounding box center [462, 222] width 125 height 21
click at [499, 334] on button "Add" at bounding box center [463, 332] width 127 height 18
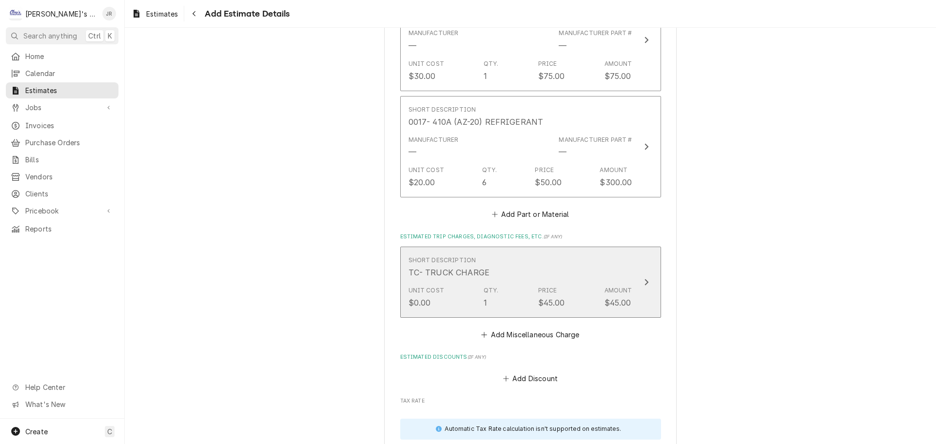
scroll to position [2331, 0]
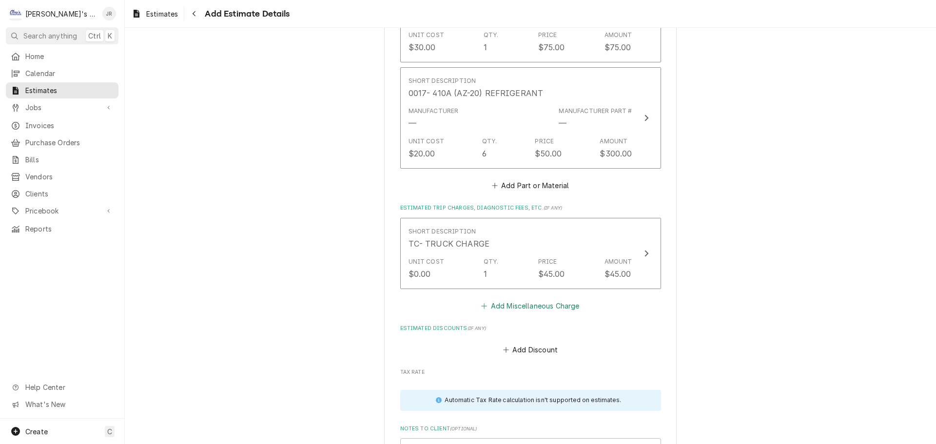
click at [508, 310] on button "Add Miscellaneous Charge" at bounding box center [530, 306] width 101 height 14
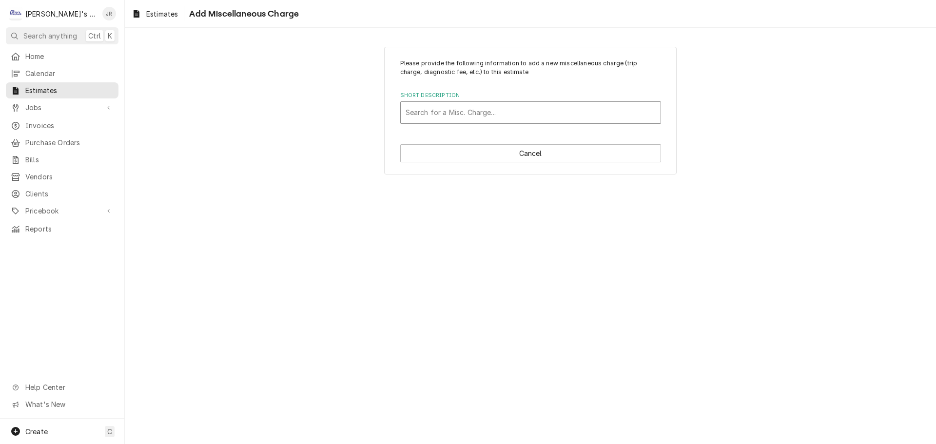
click at [474, 115] on div "Short Description" at bounding box center [531, 113] width 250 height 18
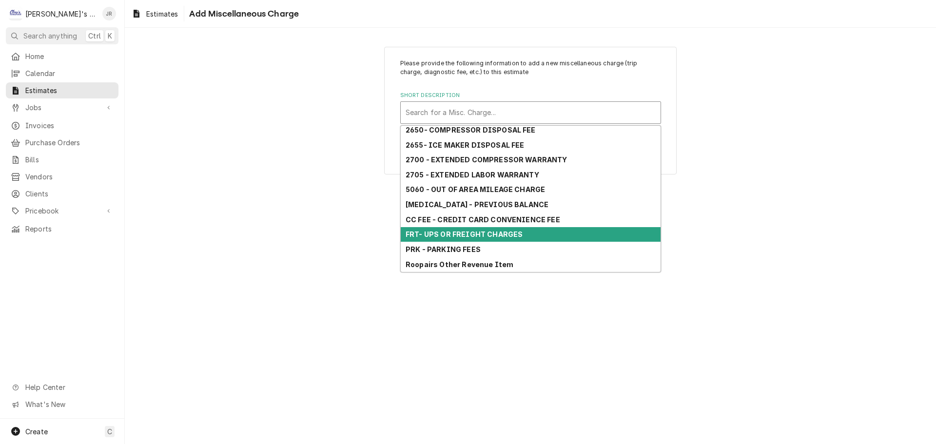
scroll to position [100, 0]
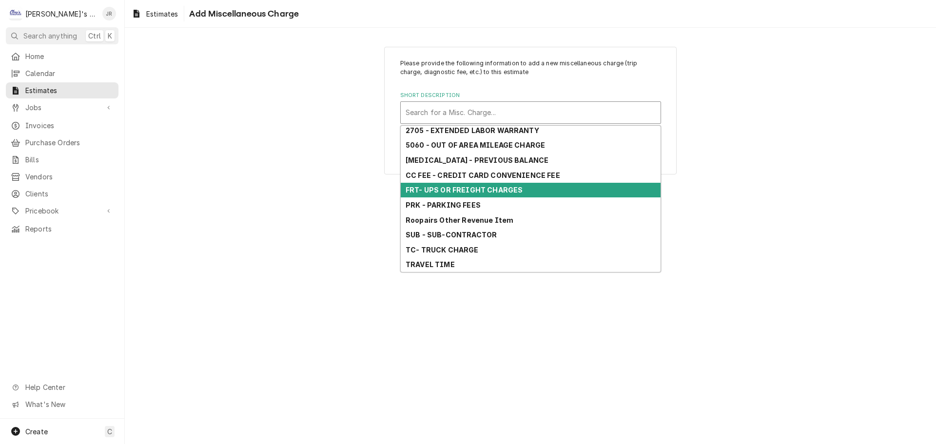
click at [481, 189] on strong "FRT- UPS OR FREIGHT CHARGES" at bounding box center [464, 190] width 117 height 8
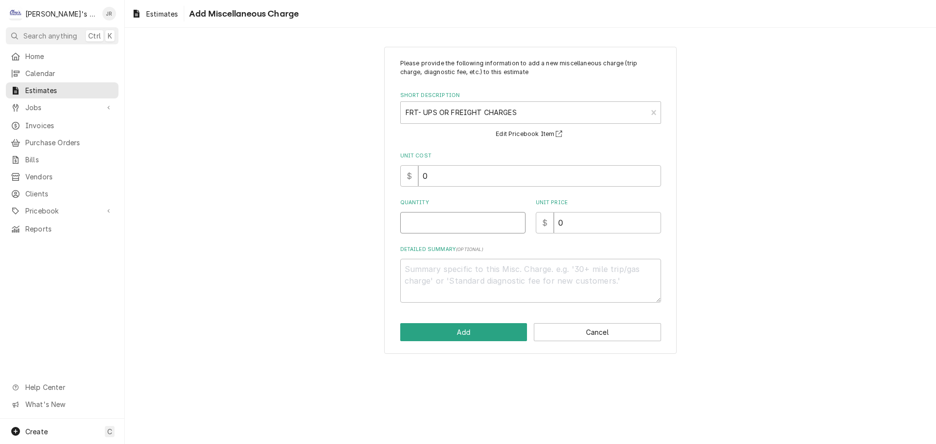
click at [477, 226] on input "Quantity" at bounding box center [462, 222] width 125 height 21
drag, startPoint x: 453, startPoint y: 168, endPoint x: 420, endPoint y: 173, distance: 33.9
click at [420, 173] on input "0" at bounding box center [539, 175] width 243 height 21
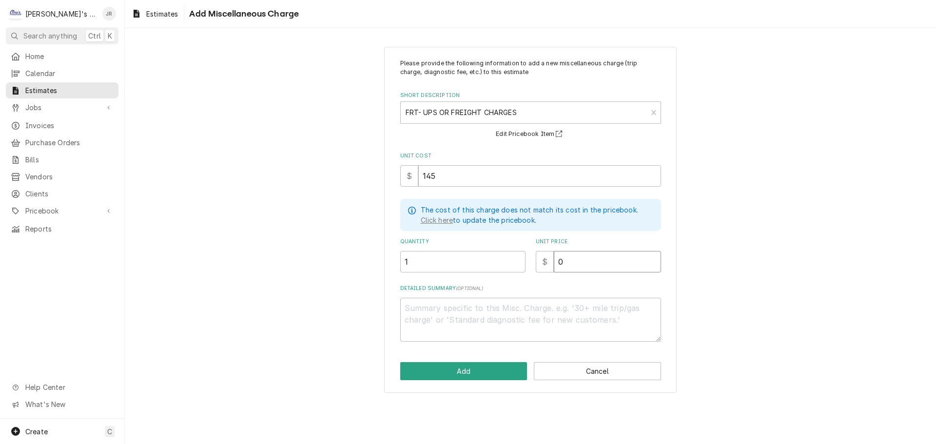
drag, startPoint x: 568, startPoint y: 260, endPoint x: 556, endPoint y: 265, distance: 13.1
click at [556, 265] on input "0" at bounding box center [607, 261] width 107 height 21
click at [462, 366] on button "Add" at bounding box center [463, 371] width 127 height 18
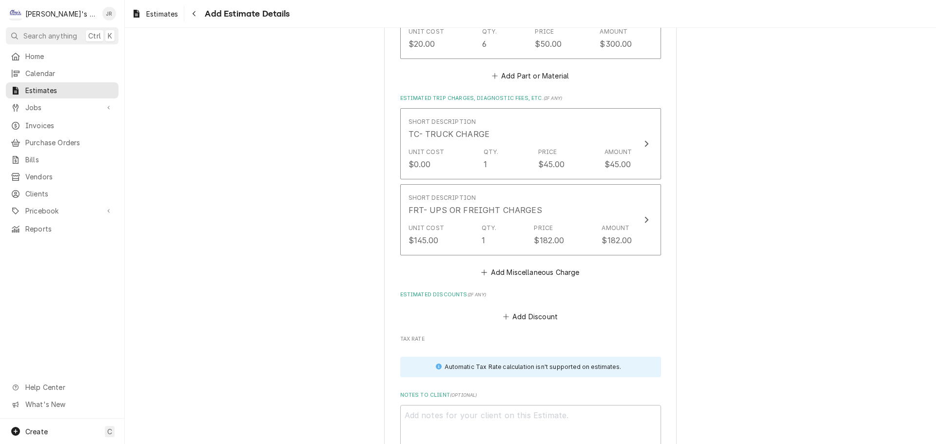
scroll to position [2465, 0]
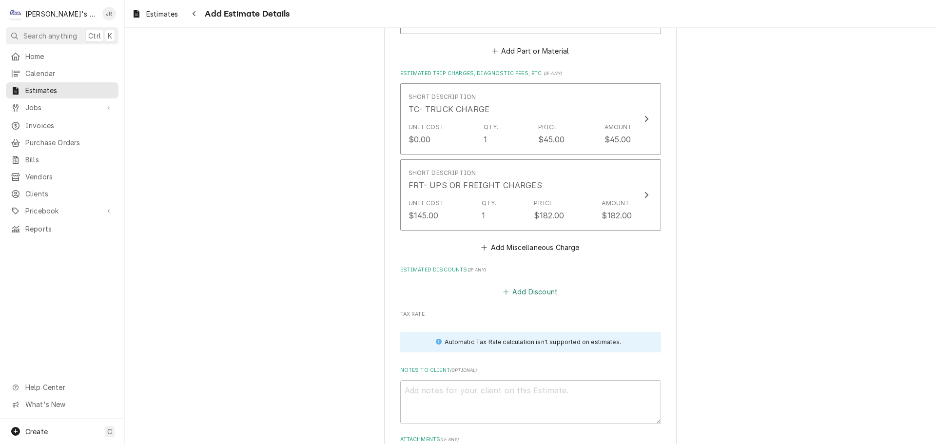
click at [528, 289] on button "Add Discount" at bounding box center [530, 292] width 58 height 14
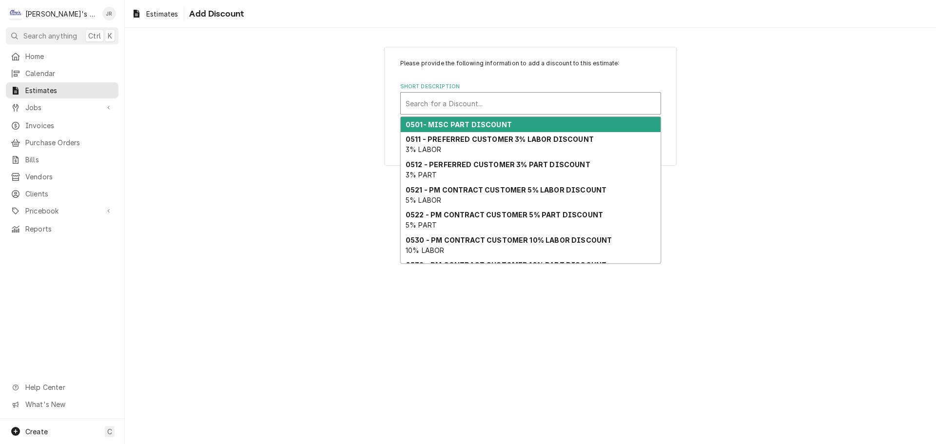
click at [515, 105] on div "Short Description" at bounding box center [531, 104] width 250 height 18
click at [510, 125] on div "0501- MISC PART DISCOUNT" at bounding box center [531, 124] width 260 height 15
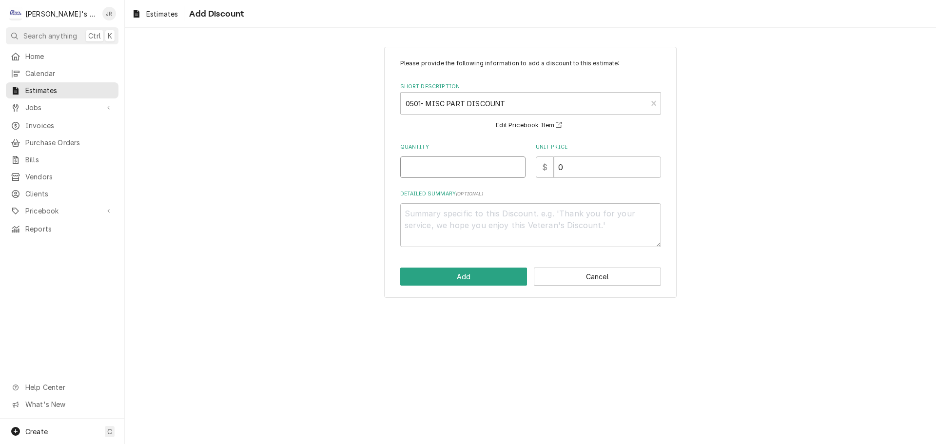
click at [497, 177] on input "Quantity" at bounding box center [462, 166] width 125 height 21
drag, startPoint x: 567, startPoint y: 166, endPoint x: 550, endPoint y: 170, distance: 17.5
click at [550, 170] on div "$ 0" at bounding box center [598, 166] width 125 height 21
click at [516, 214] on textarea "Detailed Summary ( optional )" at bounding box center [530, 225] width 261 height 44
click at [429, 272] on button "Add" at bounding box center [463, 277] width 127 height 18
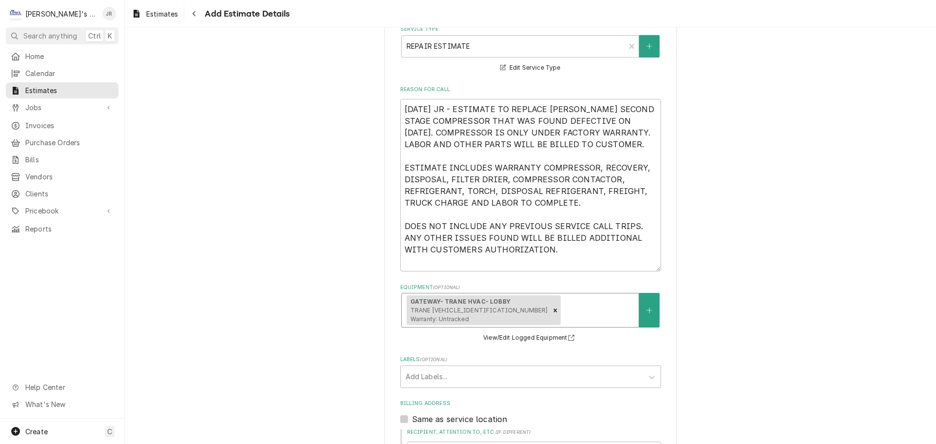
scroll to position [260, 0]
drag, startPoint x: 526, startPoint y: 252, endPoint x: 402, endPoint y: 115, distance: 185.0
click at [402, 115] on textarea "9/5/2025 JR - ESTIMATE TO REPLACE TRANE LOBBY HVAC SECOND STAGE COMPRESSOR THAT…" at bounding box center [530, 187] width 261 height 173
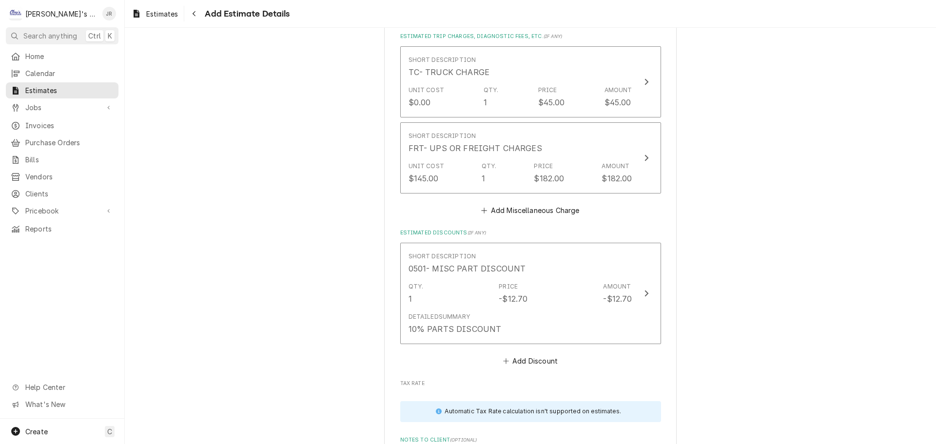
scroll to position [2697, 0]
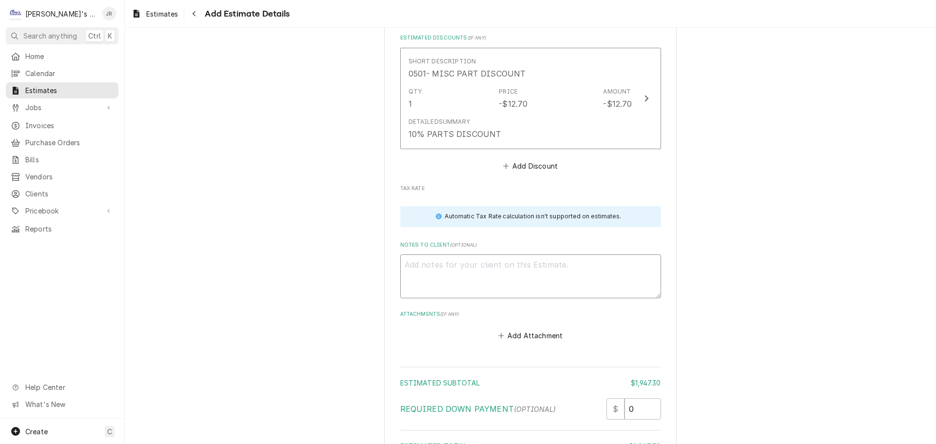
paste textarea "9/5/2025 JR - ESTIMATE TO REPLACE TRANE LOBBY HVAC SECOND STAGE COMPRESSOR THAT…"
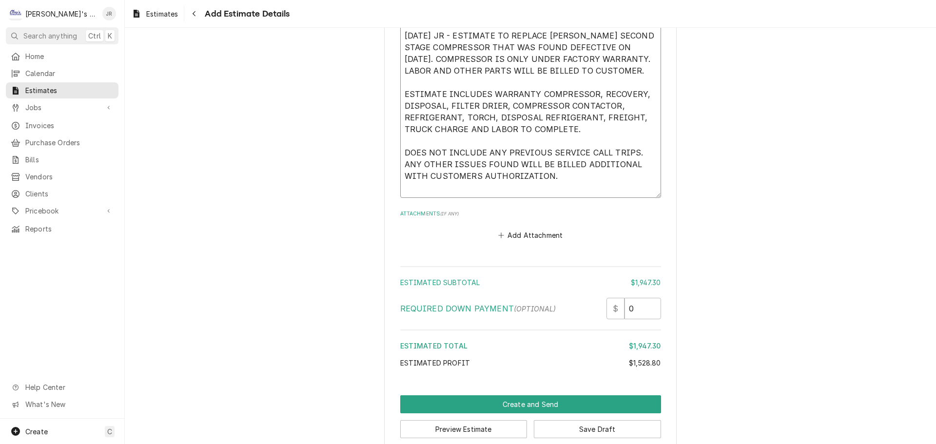
scroll to position [2942, 0]
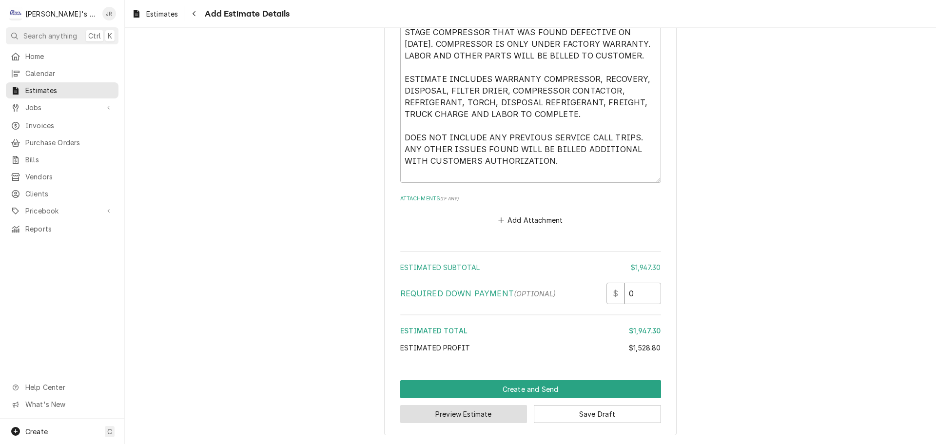
click at [471, 417] on button "Preview Estimate" at bounding box center [463, 414] width 127 height 18
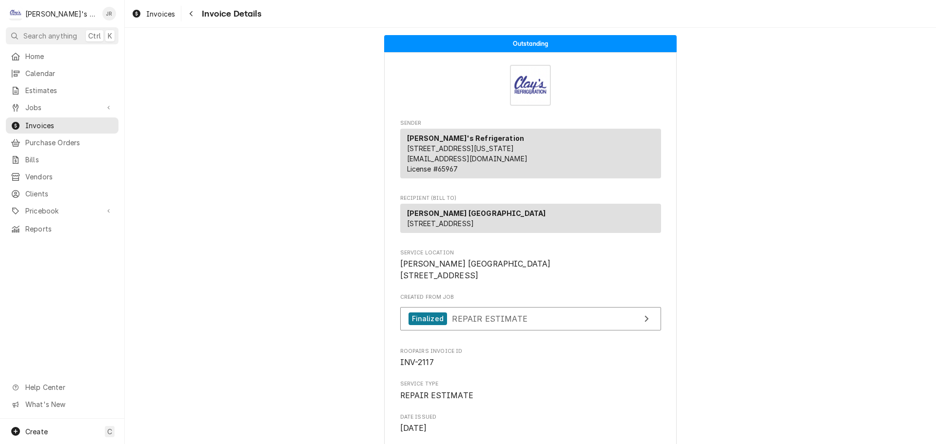
scroll to position [439, 0]
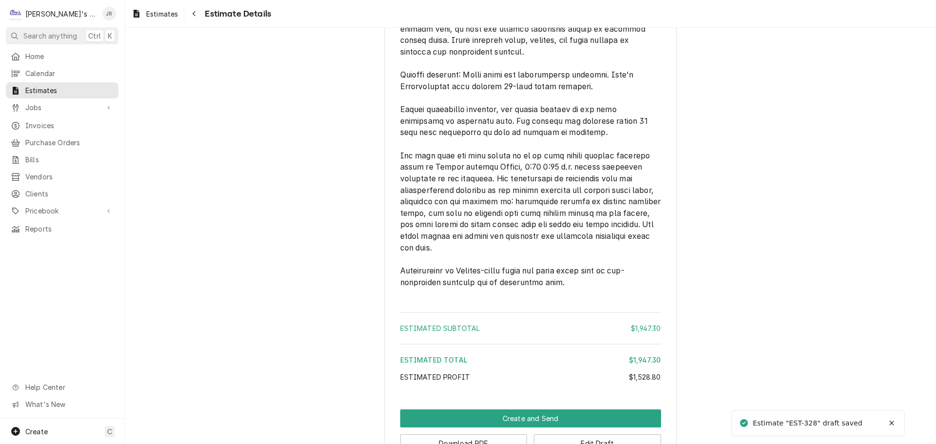
scroll to position [2397, 0]
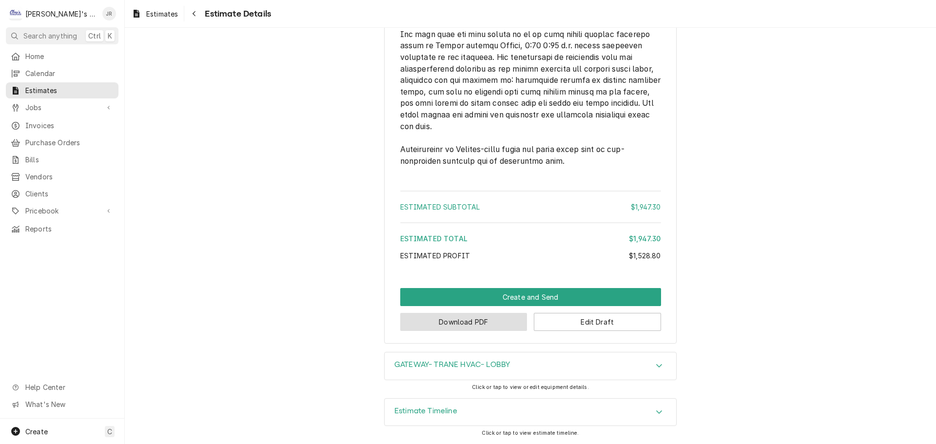
click at [499, 327] on button "Download PDF" at bounding box center [463, 322] width 127 height 18
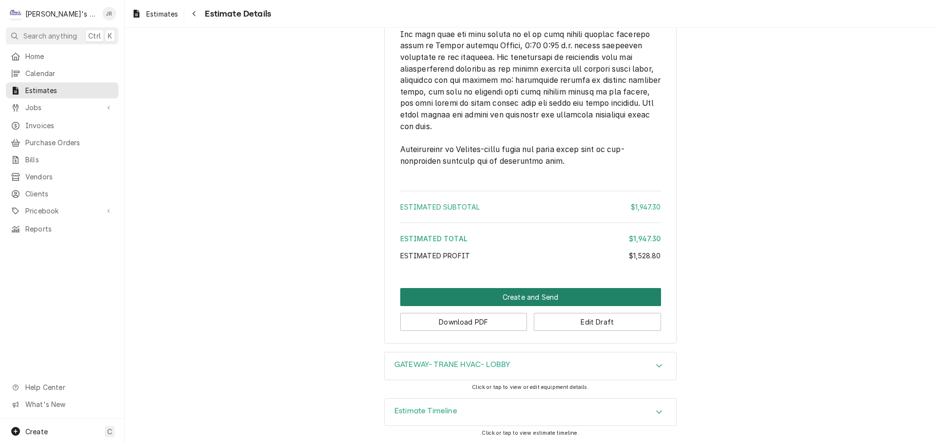
click at [523, 297] on button "Create and Send" at bounding box center [530, 297] width 261 height 18
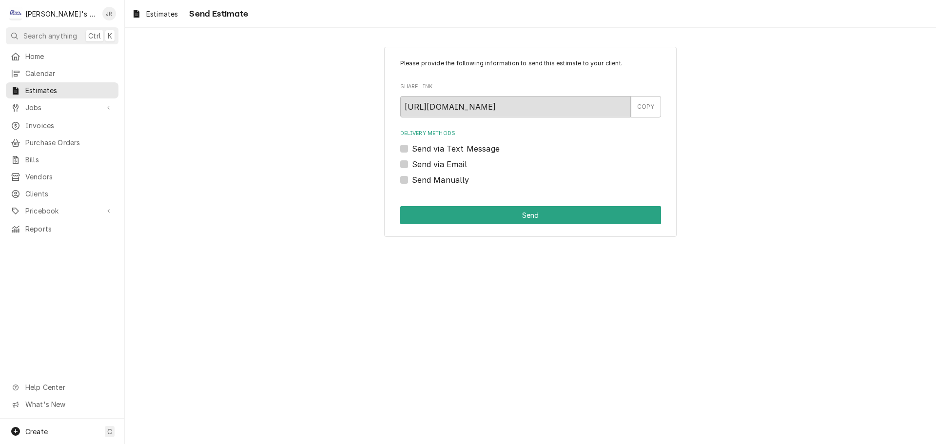
click at [412, 163] on label "Send via Email" at bounding box center [439, 164] width 55 height 12
click at [412, 163] on input "Send via Email" at bounding box center [542, 168] width 261 height 21
checkbox input "true"
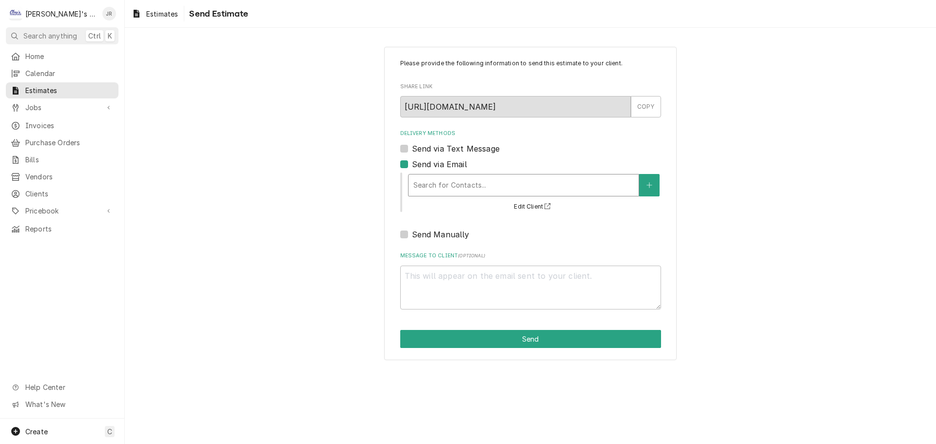
click at [442, 179] on div "Delivery Methods" at bounding box center [523, 185] width 220 height 18
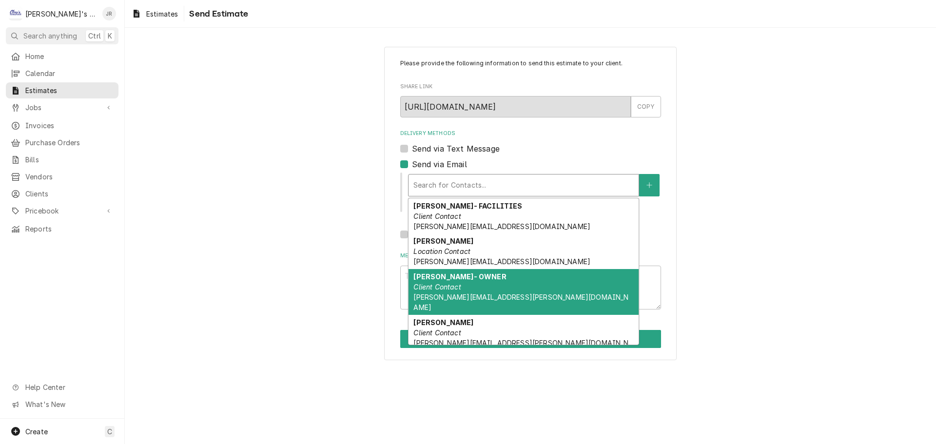
scroll to position [33, 0]
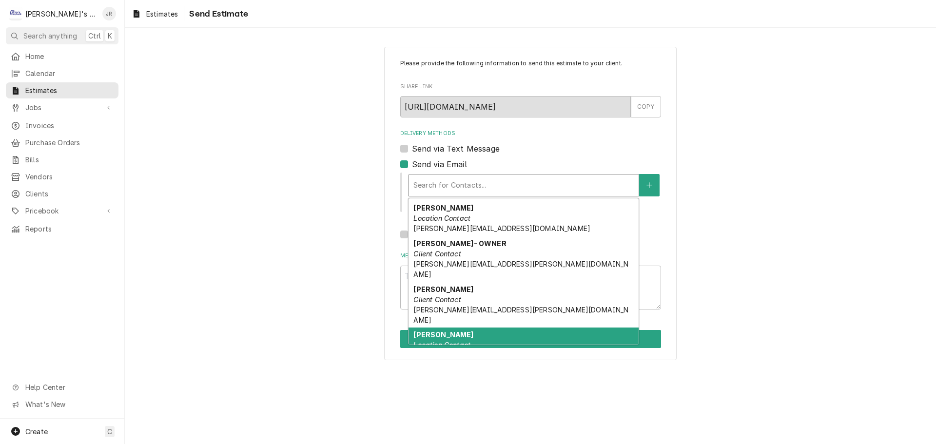
click at [482, 328] on div "[PERSON_NAME] Location Contact [EMAIL_ADDRESS][PERSON_NAME][DOMAIN_NAME]" at bounding box center [523, 346] width 230 height 36
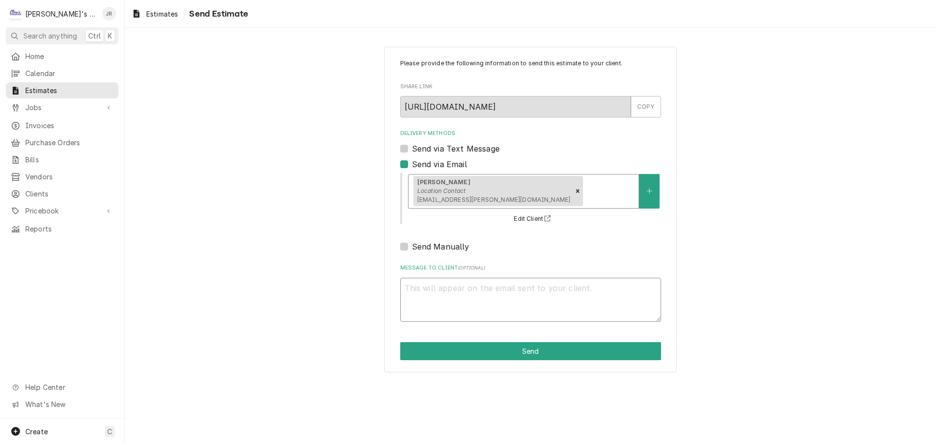
click at [481, 291] on textarea "Message to Client ( optional )" at bounding box center [530, 300] width 261 height 44
type textarea "x"
type textarea "T"
type textarea "x"
type textarea "TR"
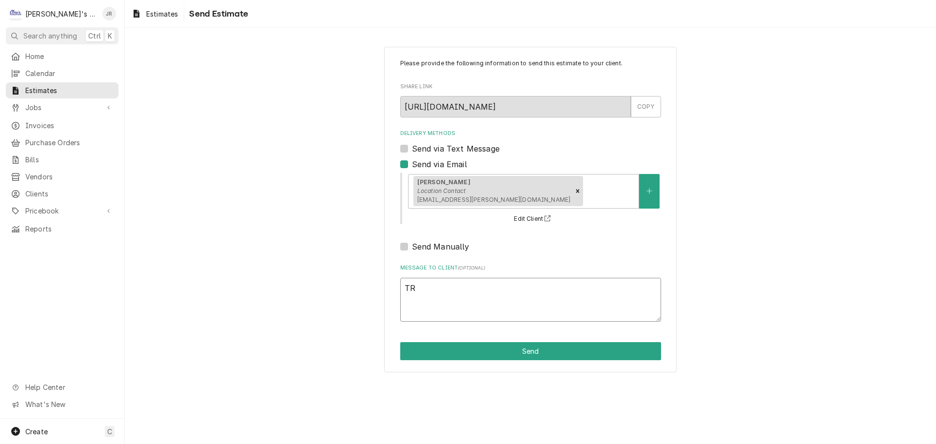
type textarea "x"
type textarea "TRA"
type textarea "x"
type textarea "[PERSON_NAME]"
type textarea "x"
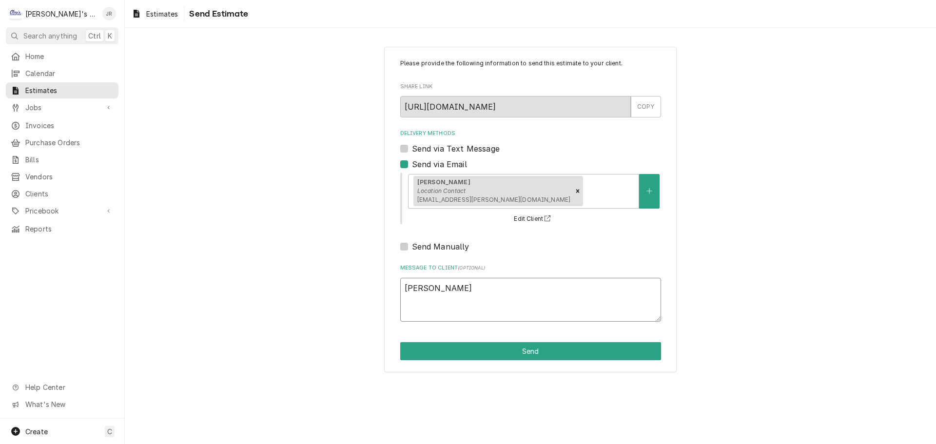
type textarea "TRANE"
type textarea "x"
type textarea "TRANE"
type textarea "x"
type textarea "TRANE H"
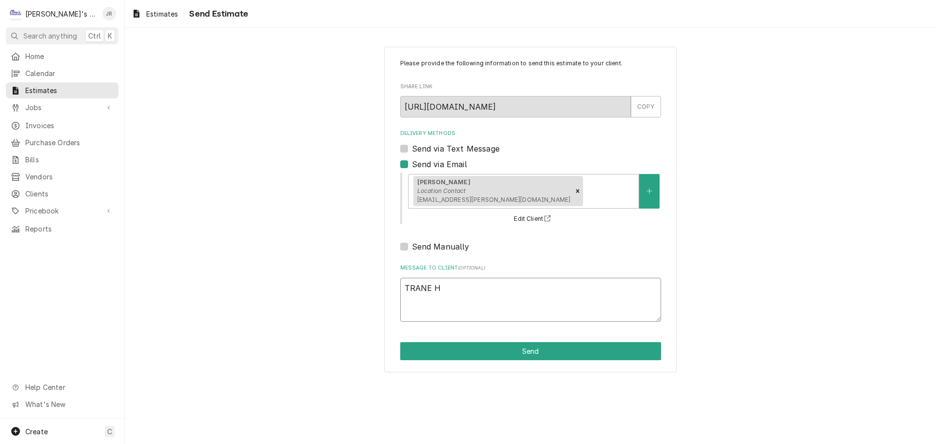
type textarea "x"
type textarea "TRANE HV"
type textarea "x"
type textarea "TRANE HVA"
type textarea "x"
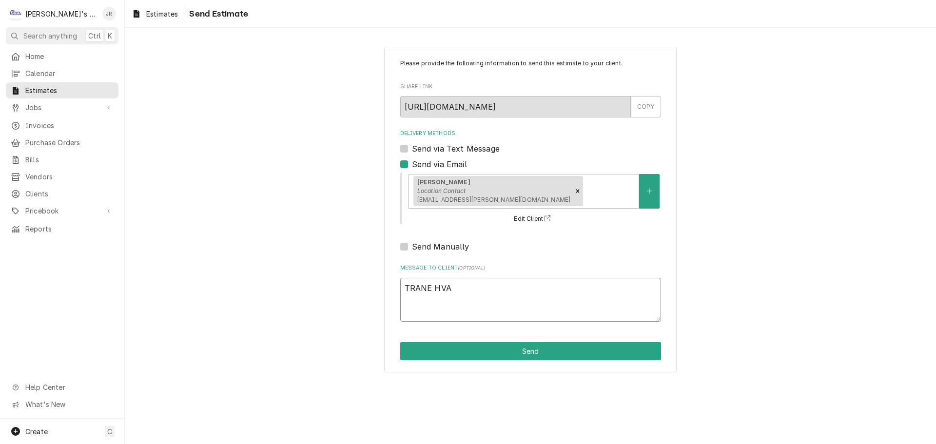
type textarea "TRANE HVAC"
type textarea "x"
type textarea "TRANE HVAC"
type textarea "x"
type textarea "TRANE HVAC R"
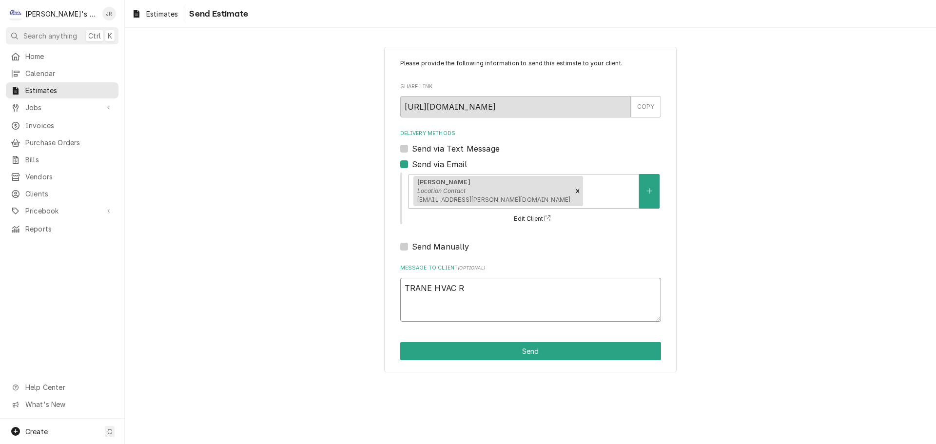
type textarea "x"
type textarea "TRANE HVAC RE"
type textarea "x"
type textarea "TRANE HVAC REP"
type textarea "x"
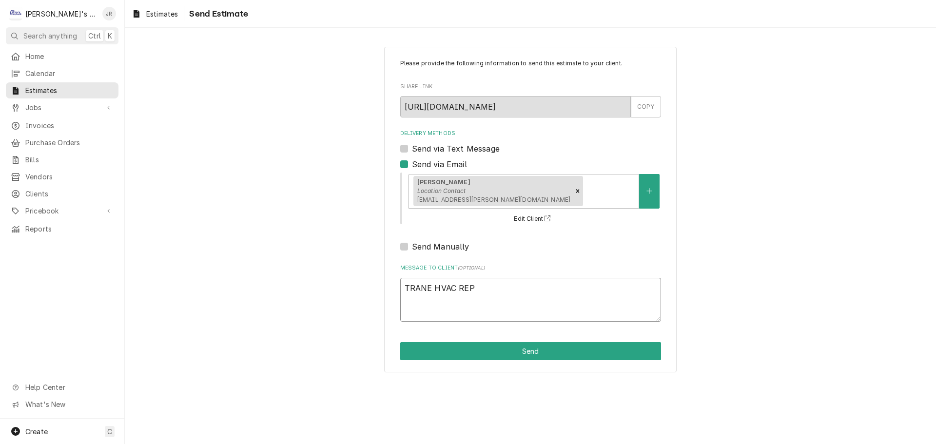
type textarea "TRANE HVAC REPA"
type textarea "x"
type textarea "TRANE HVAC REPAI"
type textarea "x"
type textarea "TRANE HVAC REPAIR"
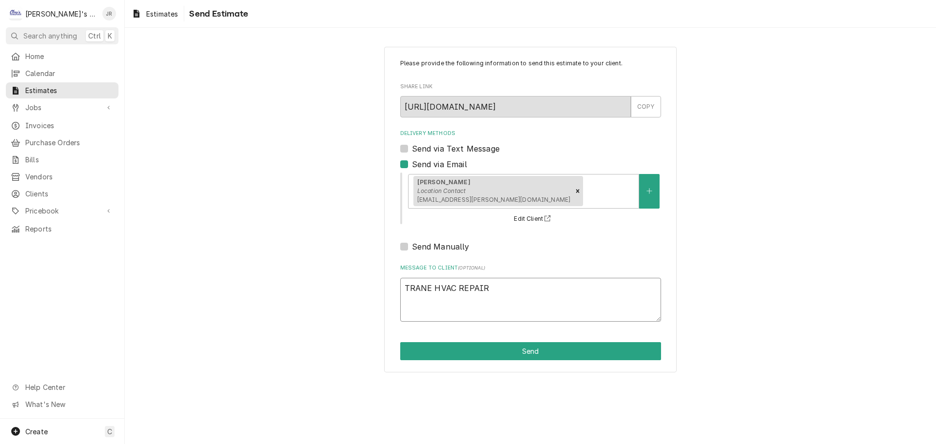
type textarea "x"
type textarea "TRANE HVAC REPAIR"
type textarea "x"
type textarea "TRANE HVAC REPAIR E"
type textarea "x"
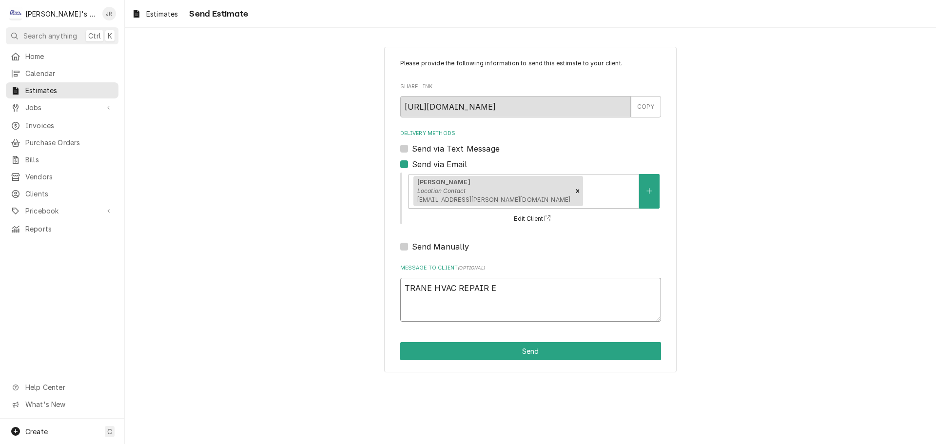
type textarea "TRANE HVAC REPAIR ES"
type textarea "x"
type textarea "TRANE HVAC REPAIR EST"
type textarea "x"
type textarea "TRANE HVAC REPAIR ESTI"
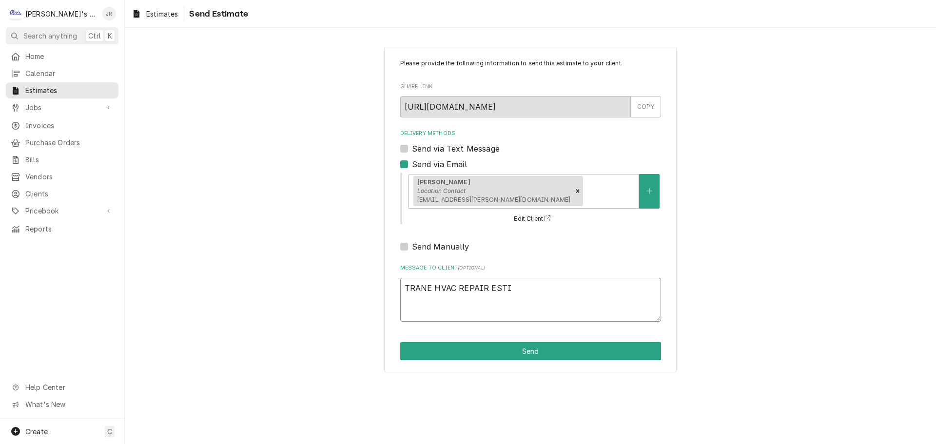
type textarea "x"
type textarea "TRANE HVAC REPAIR ESTIM"
type textarea "x"
type textarea "TRANE HVAC REPAIR ESTIMA"
type textarea "x"
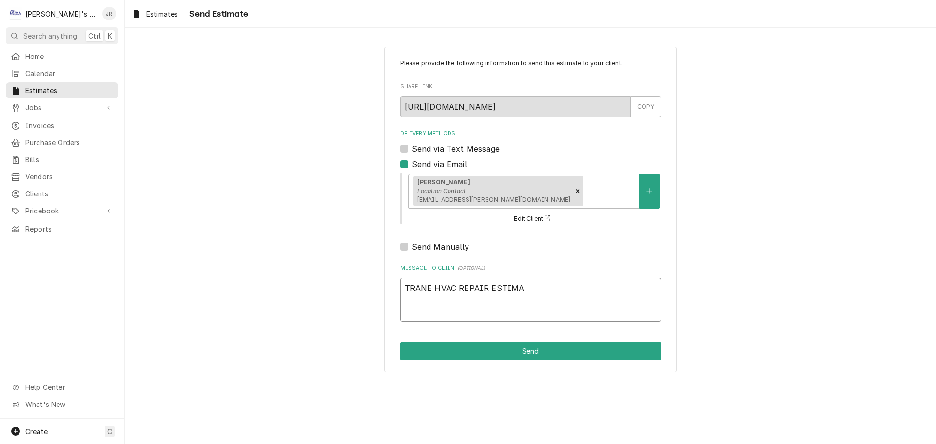
type textarea "TRANE HVAC REPAIR ESTIMAT"
type textarea "x"
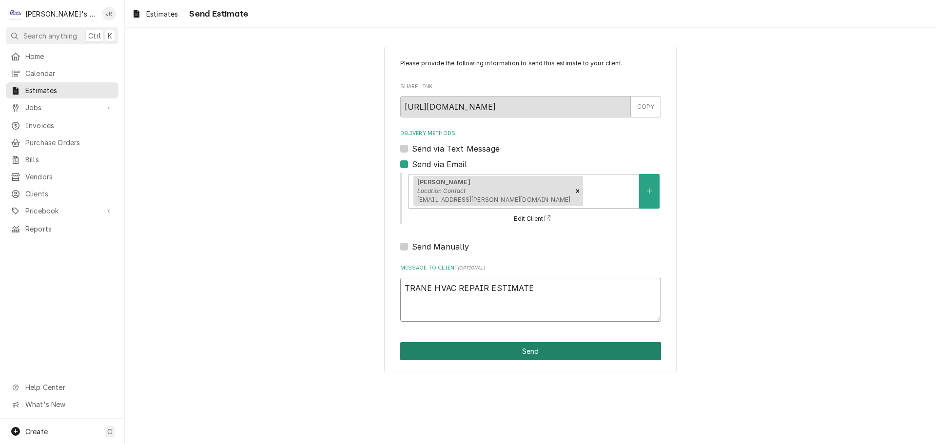
type textarea "TRANE HVAC REPAIR ESTIMATE"
click at [532, 348] on button "Send" at bounding box center [530, 351] width 261 height 18
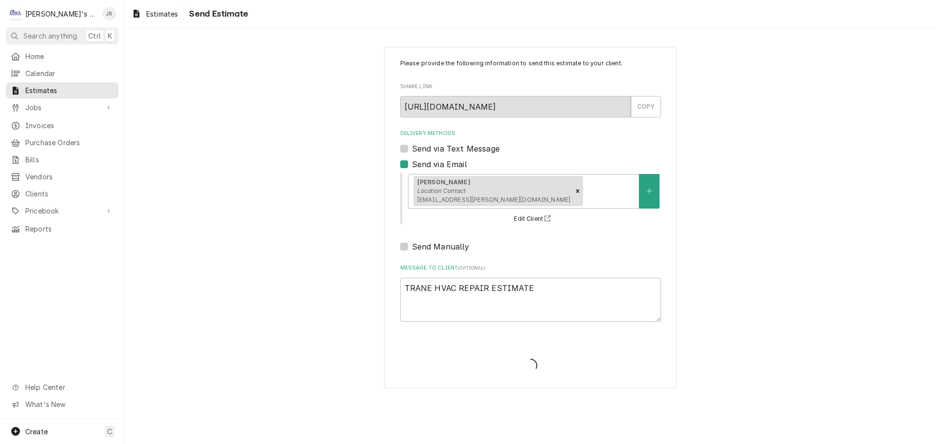
type textarea "x"
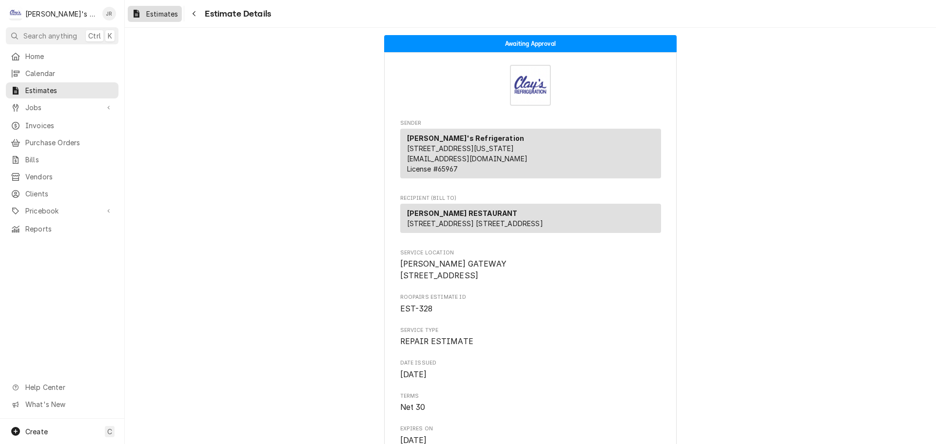
click at [161, 16] on span "Estimates" at bounding box center [162, 14] width 32 height 10
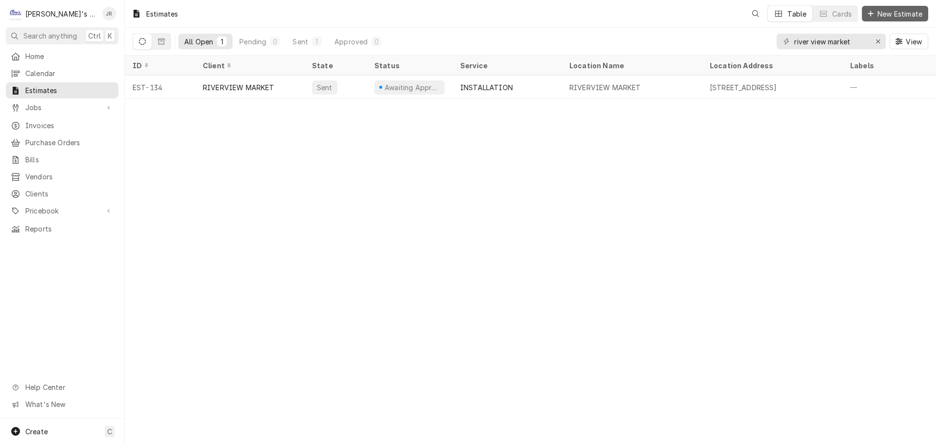
click at [878, 17] on span "New Estimate" at bounding box center [899, 14] width 49 height 10
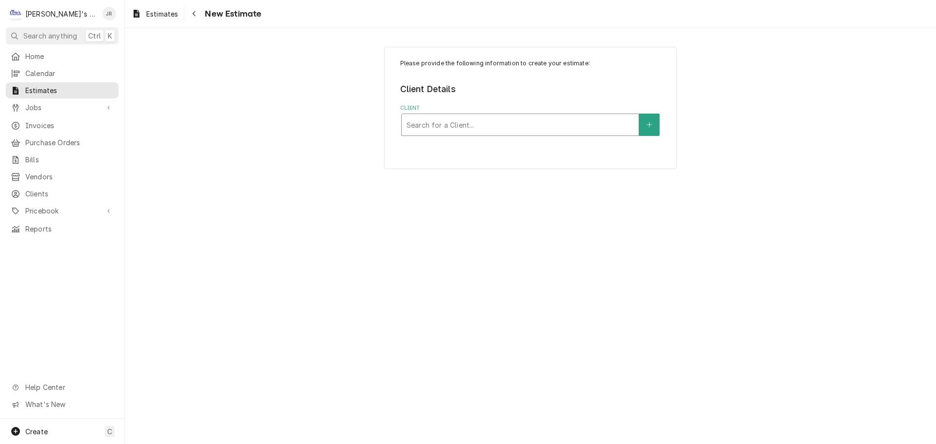
click at [514, 128] on div "Client" at bounding box center [520, 125] width 227 height 18
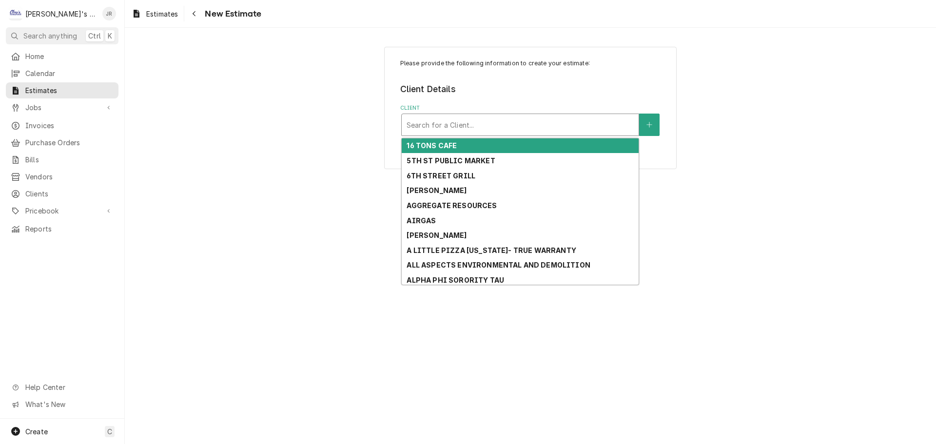
type input "H"
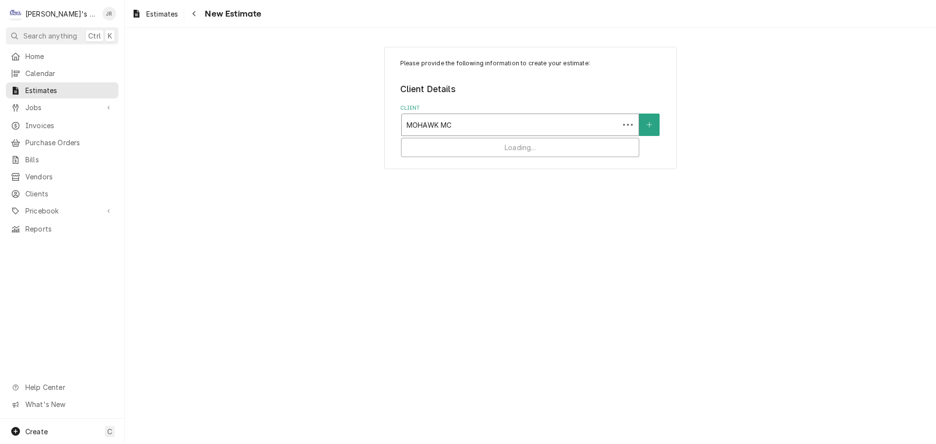
type input "MOHAWK MCD"
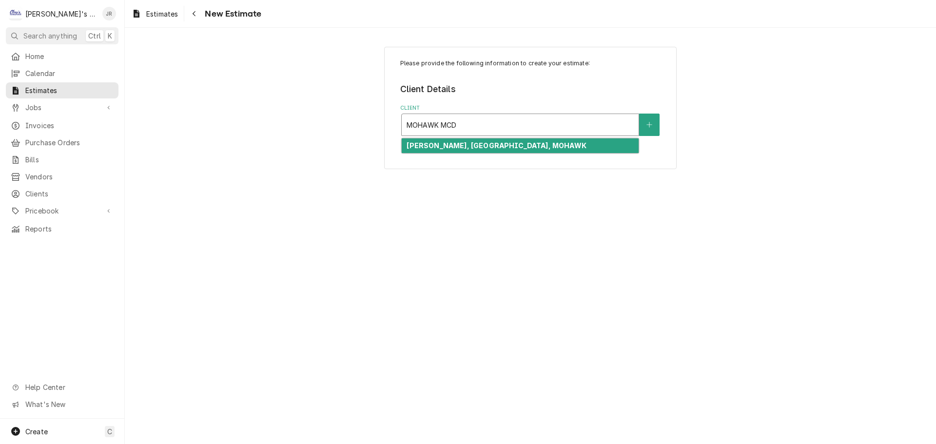
click at [502, 143] on strong "[PERSON_NAME], [GEOGRAPHIC_DATA], MOHAWK" at bounding box center [496, 145] width 179 height 8
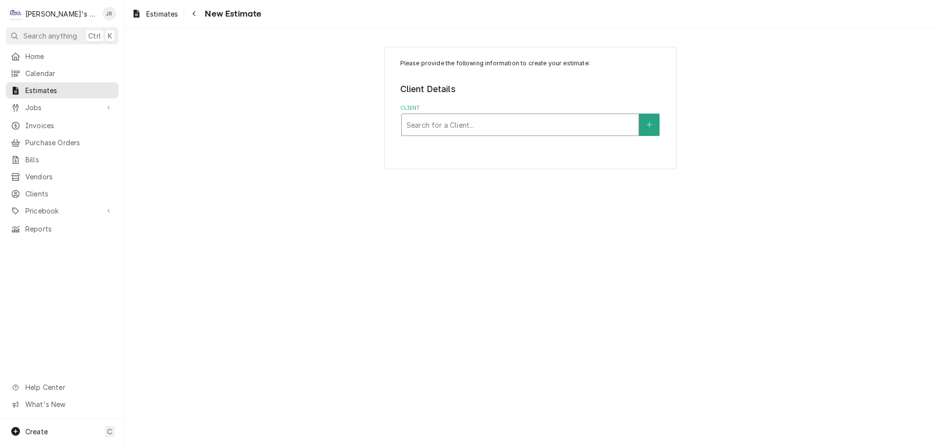
click at [549, 121] on div "Client" at bounding box center [520, 125] width 227 height 18
type input "MCD GATE"
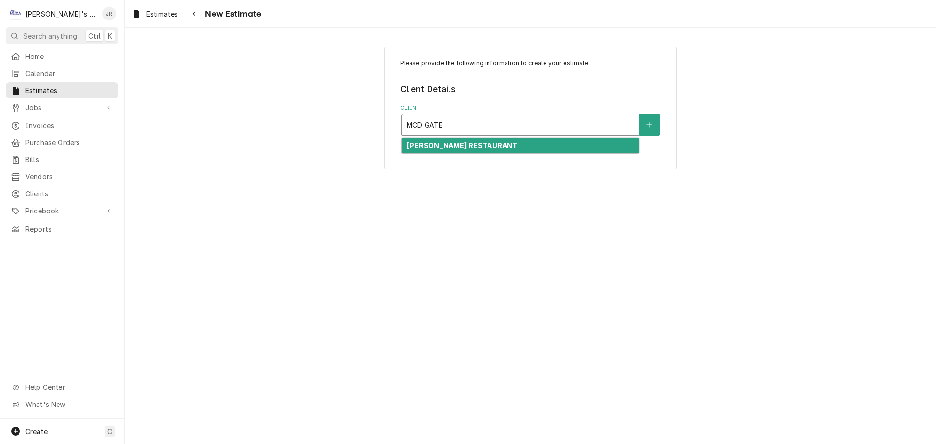
click at [487, 150] on div "[PERSON_NAME] RESTAURANT" at bounding box center [520, 145] width 237 height 15
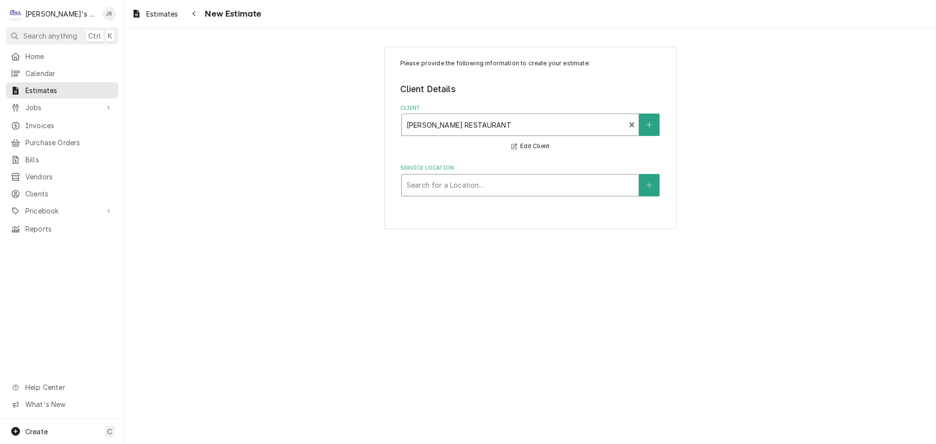
click at [506, 190] on div "Service Location" at bounding box center [520, 185] width 227 height 18
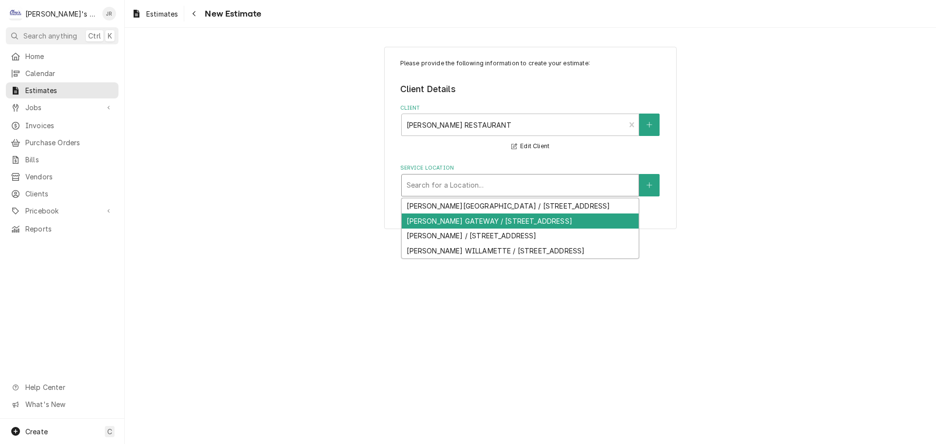
click at [507, 229] on div "[PERSON_NAME] GATEWAY / [STREET_ADDRESS]" at bounding box center [520, 220] width 237 height 15
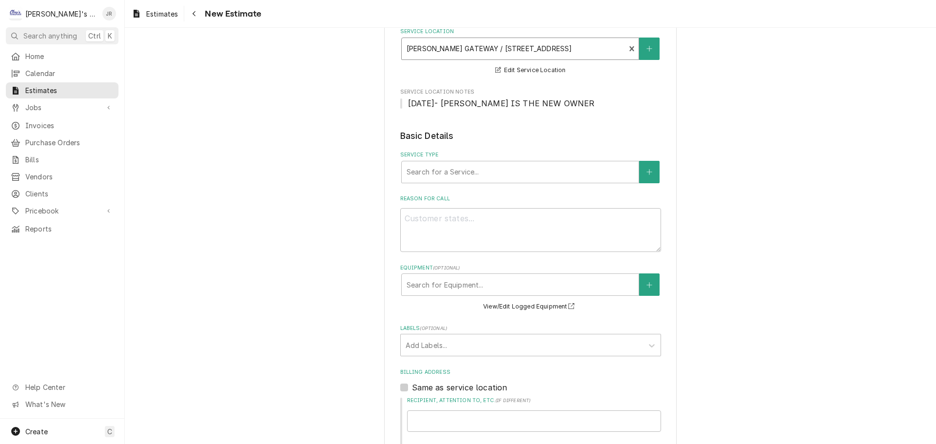
scroll to position [146, 0]
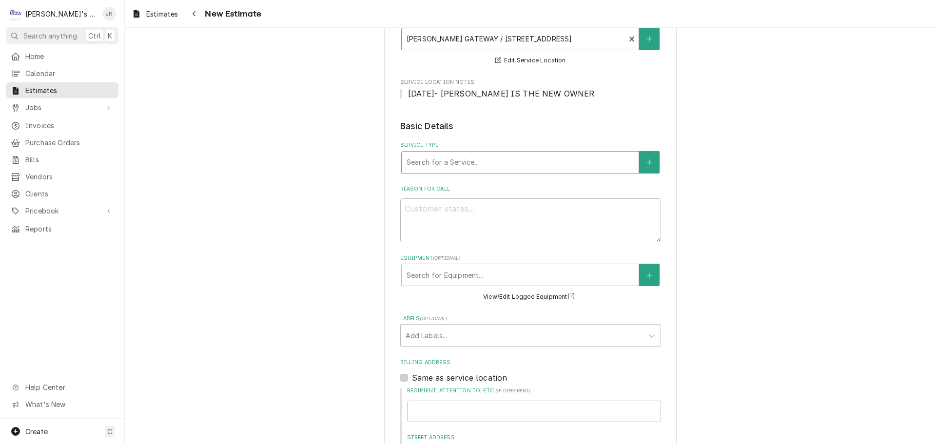
click at [468, 169] on div "Service Type" at bounding box center [520, 163] width 227 height 18
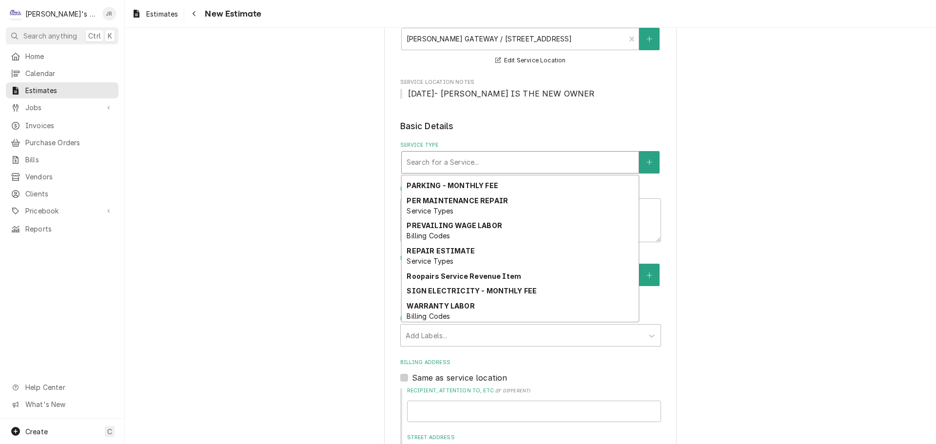
scroll to position [747, 0]
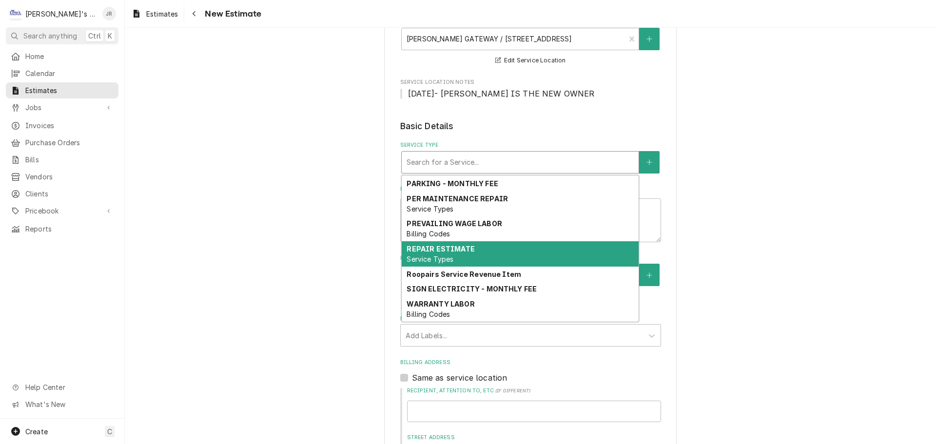
click at [492, 253] on div "REPAIR ESTIMATE Service Types" at bounding box center [520, 253] width 237 height 25
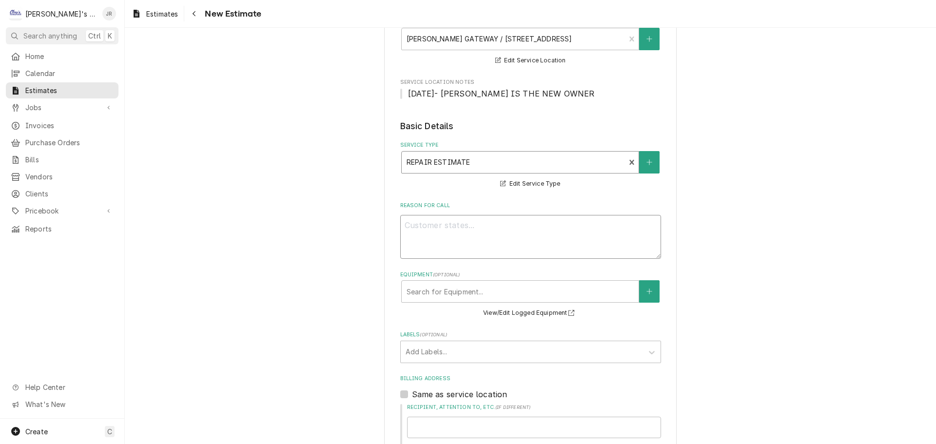
click at [495, 229] on textarea "Reason For Call" at bounding box center [530, 237] width 261 height 44
type textarea "x"
type textarea "9"
type textarea "x"
type textarea "9/"
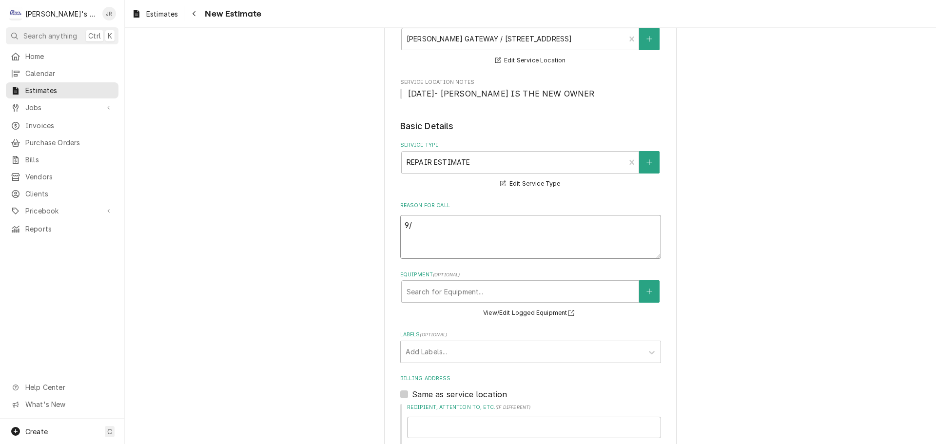
type textarea "x"
type textarea "9/5"
type textarea "x"
type textarea "9/5/"
type textarea "x"
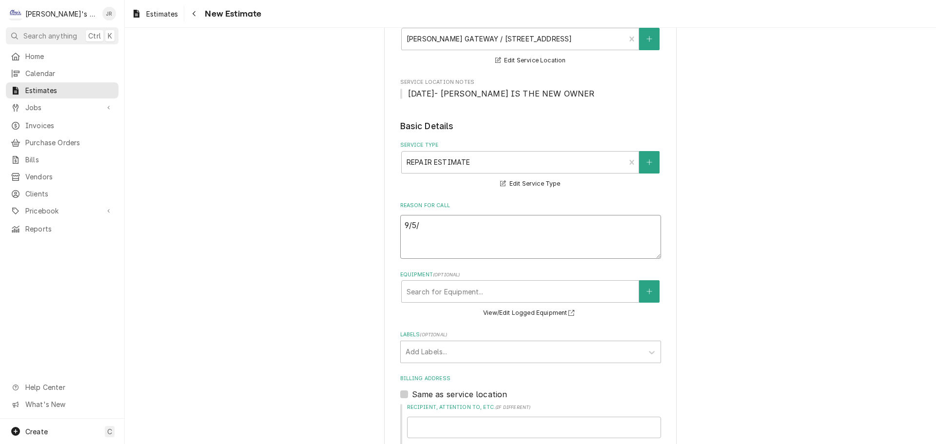
type textarea "9/5/2"
type textarea "x"
type textarea "9/5/20"
type textarea "x"
type textarea "9/5/202"
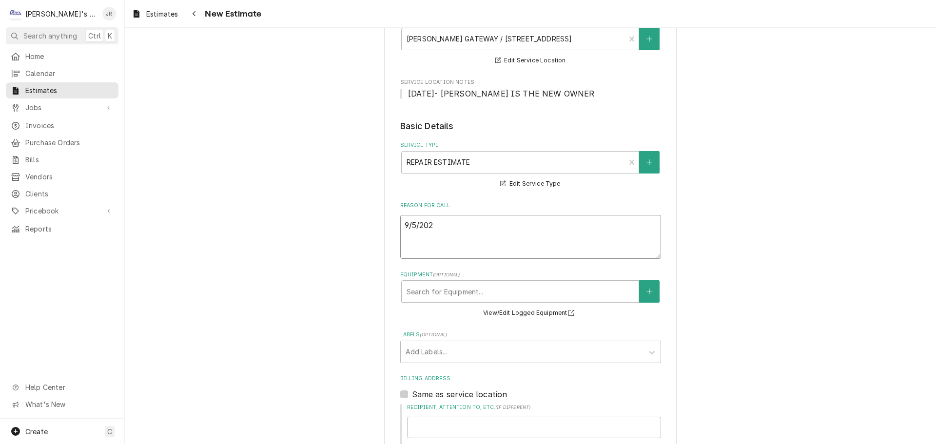
type textarea "x"
type textarea "9/5/2025"
type textarea "x"
type textarea "9/5/2025"
type textarea "x"
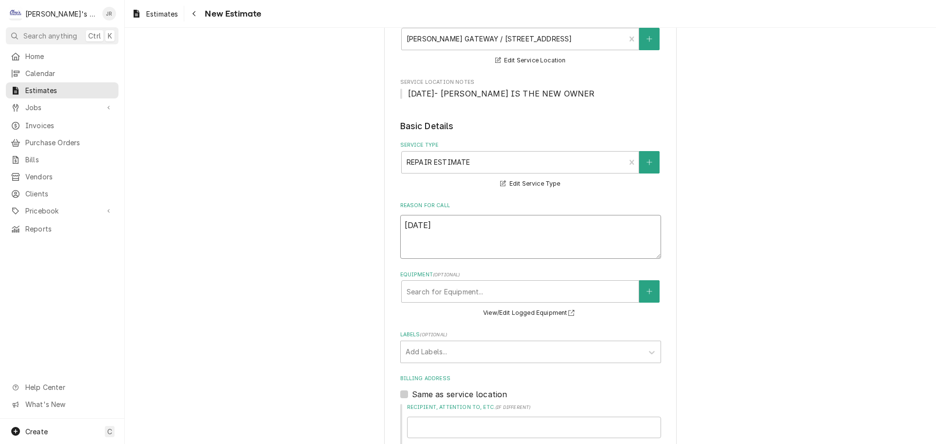
type textarea "9/5/2025 J"
type textarea "x"
type textarea "9/5/2025 JR"
type textarea "x"
type textarea "9/5/2025 JR"
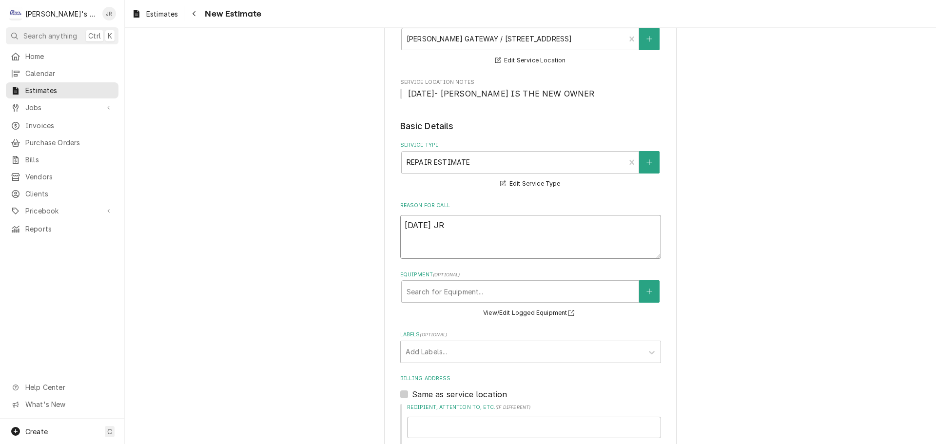
type textarea "x"
type textarea "9/5/2025 JR -"
type textarea "x"
type textarea "9/5/2025 JR -"
type textarea "x"
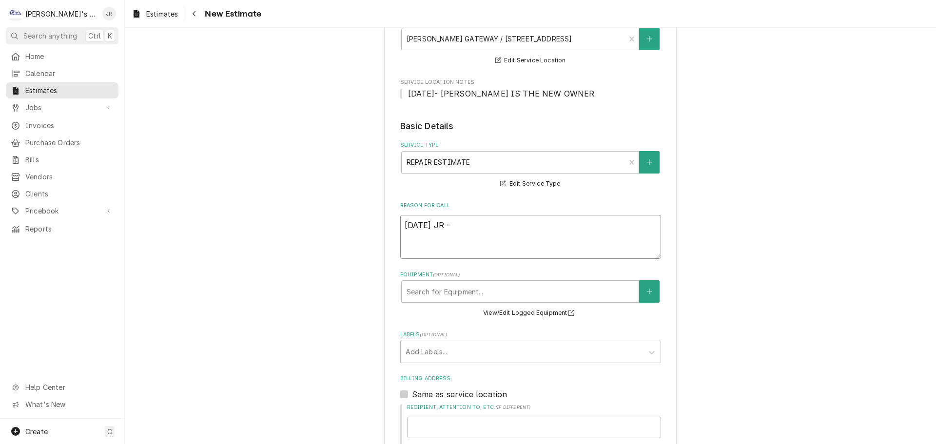
type textarea "9/5/2025 JR - D"
type textarea "x"
type textarea "9/5/2025 JR -"
type textarea "x"
type textarea "9/5/2025 JR - E"
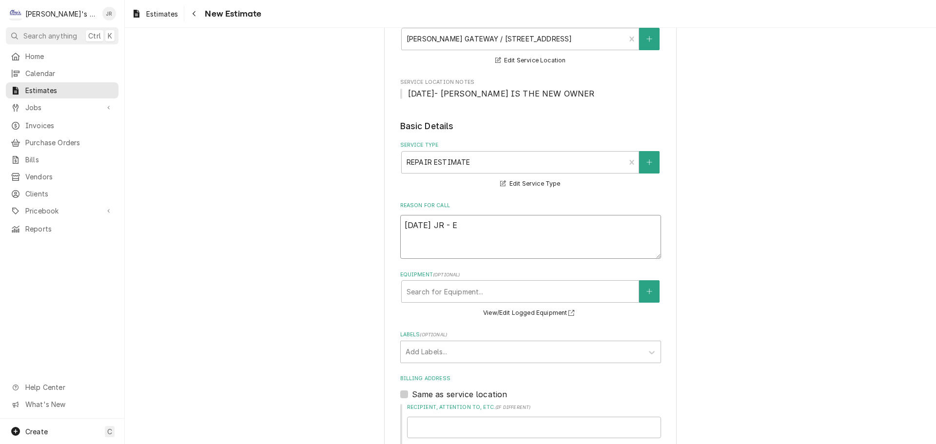
type textarea "x"
type textarea "9/5/2025 JR - ES"
type textarea "x"
type textarea "9/5/2025 JR - EST"
type textarea "x"
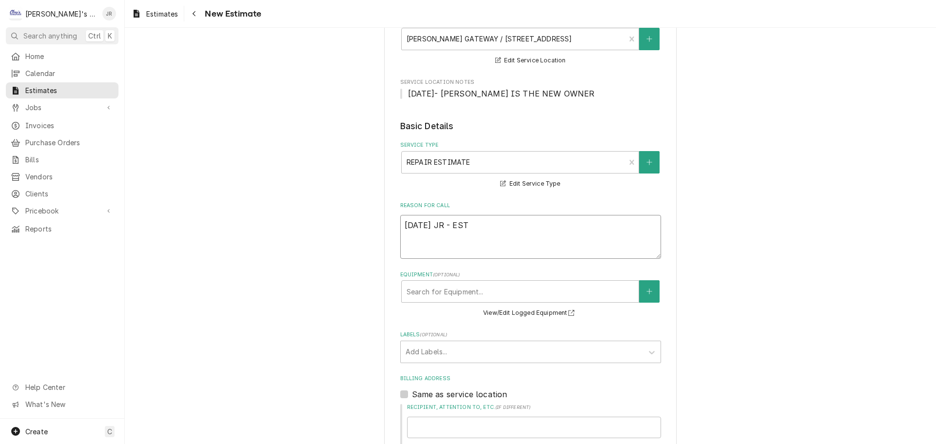
type textarea "9/5/2025 JR - ESTI"
type textarea "x"
type textarea "9/5/2025 JR - ESTIM"
type textarea "x"
type textarea "9/5/2025 JR - ESTIMA"
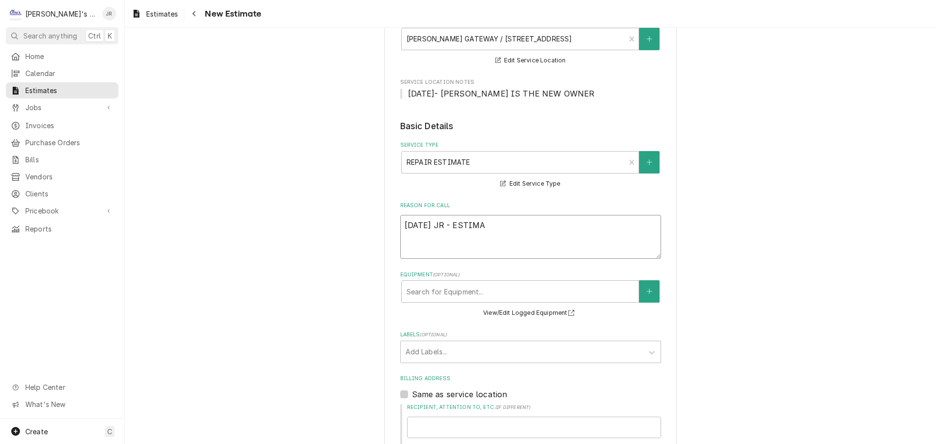
type textarea "x"
type textarea "9/5/2025 JR - ESTIMAT"
type textarea "x"
type textarea "9/5/2025 JR - ESTIMATE"
type textarea "x"
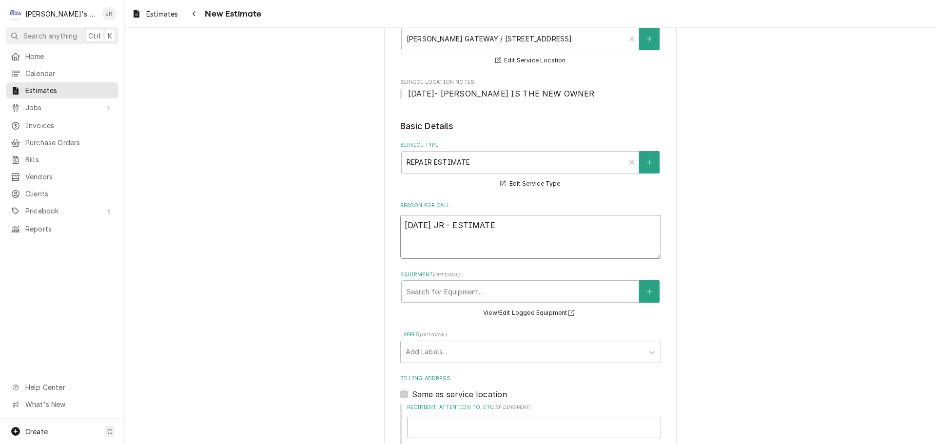
type textarea "9/5/2025 JR - ESTIMATE"
type textarea "x"
type textarea "9/5/2025 JR - ESTIMATE T"
type textarea "x"
type textarea "9/5/2025 JR - ESTIMATE TO"
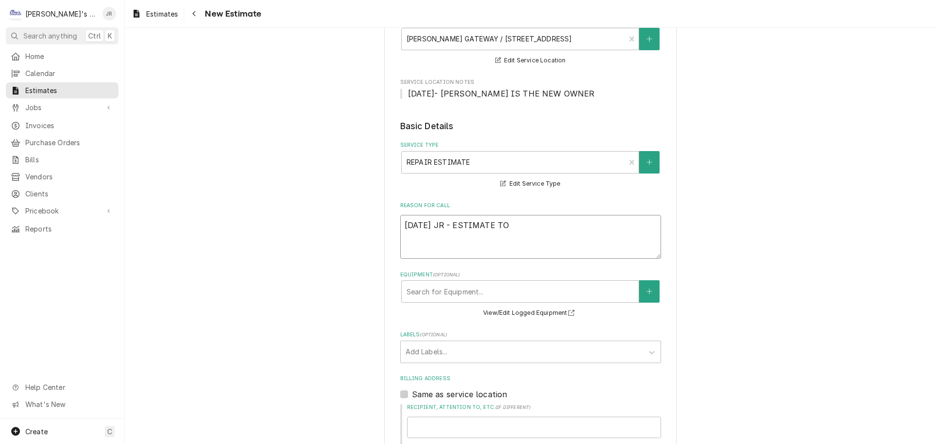
type textarea "x"
type textarea "9/5/2025 JR - ESTIMATE TO"
type textarea "x"
type textarea "9/5/2025 JR - ESTIMATE TO R"
type textarea "x"
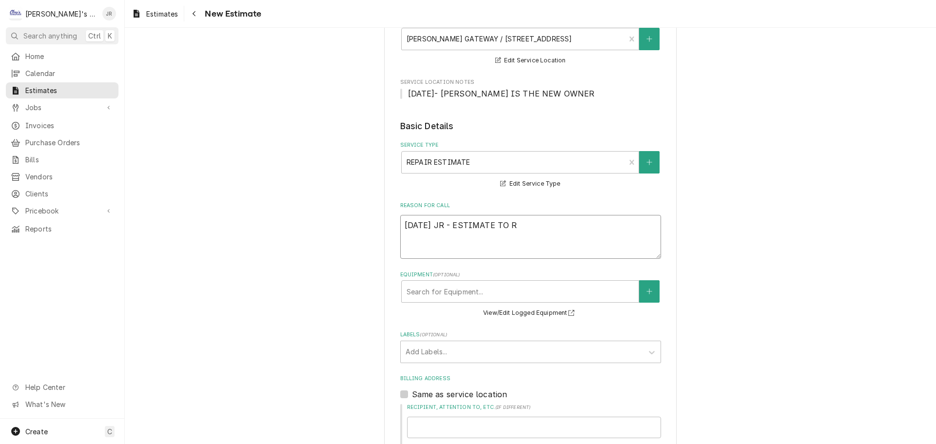
type textarea "9/5/2025 JR - ESTIMATE TO RE"
type textarea "x"
type textarea "9/5/2025 JR - ESTIMATE TO REP"
type textarea "x"
type textarea "9/5/2025 JR - ESTIMATE TO REPLA"
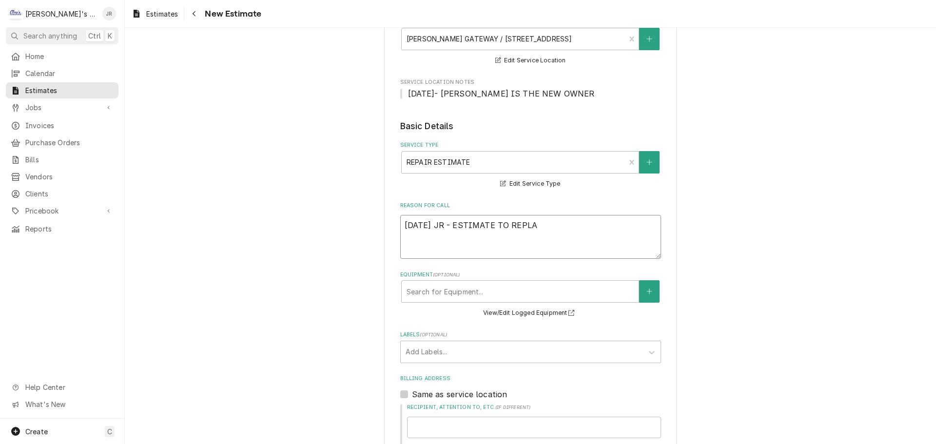
type textarea "x"
type textarea "9/5/2025 JR - ESTIMATE TO REPLAC"
type textarea "x"
type textarea "9/5/2025 JR - ESTIMATE TO REPLACE"
type textarea "x"
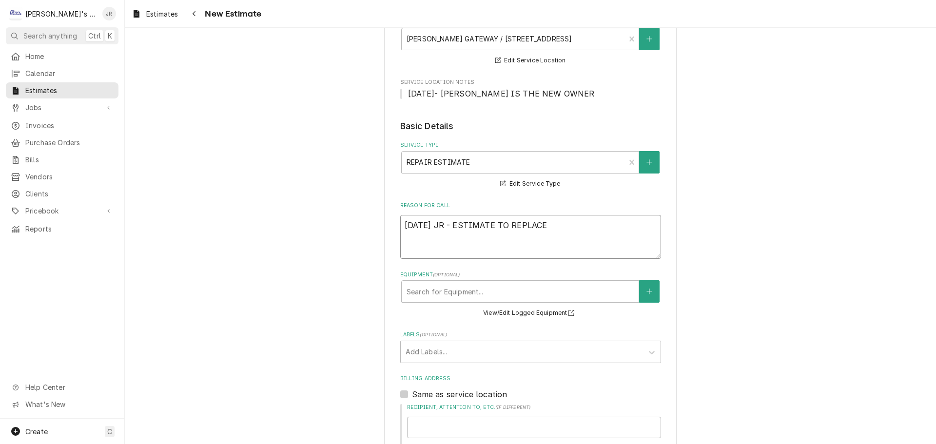
type textarea "9/5/2025 JR - ESTIMATE TO REPLACE"
type textarea "x"
type textarea "9/5/2025 JR - ESTIMATE TO REPLACE H"
type textarea "x"
type textarea "9/5/2025 JR - ESTIMATE TO REPLACE HI"
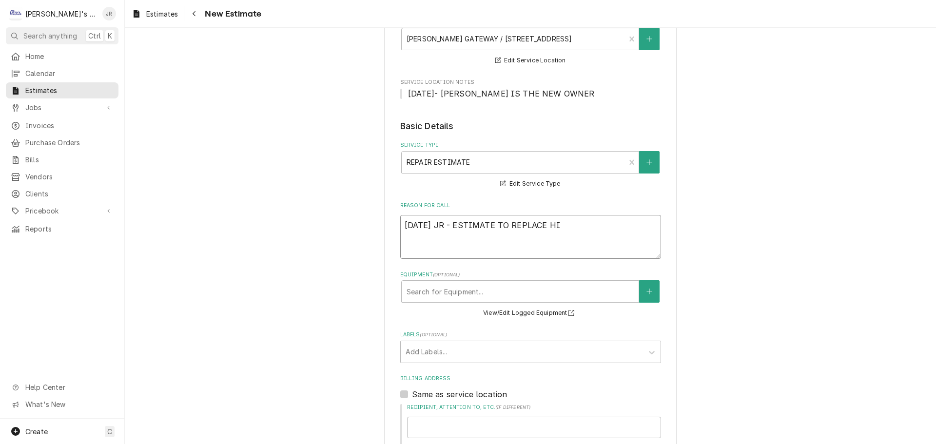
type textarea "x"
type textarea "9/5/2025 JR - ESTIMATE TO REPLACE HIG"
type textarea "x"
type textarea "9/5/2025 JR - ESTIMATE TO REPLACE HIGH"
type textarea "x"
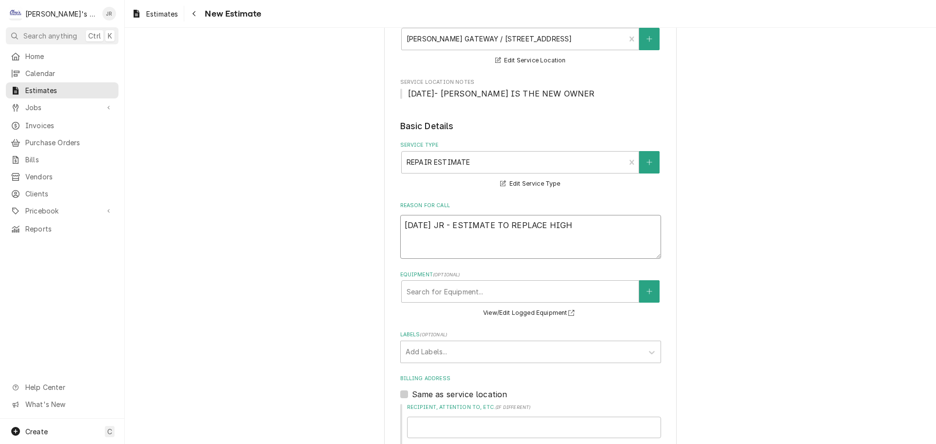
type textarea "9/5/2025 JR - ESTIMATE TO REPLACE HIGH"
type textarea "x"
type textarea "9/5/2025 JR - ESTIMATE TO REPLACE HIGH P"
type textarea "x"
type textarea "9/5/2025 JR - ESTIMATE TO REPLACE HIGH PR"
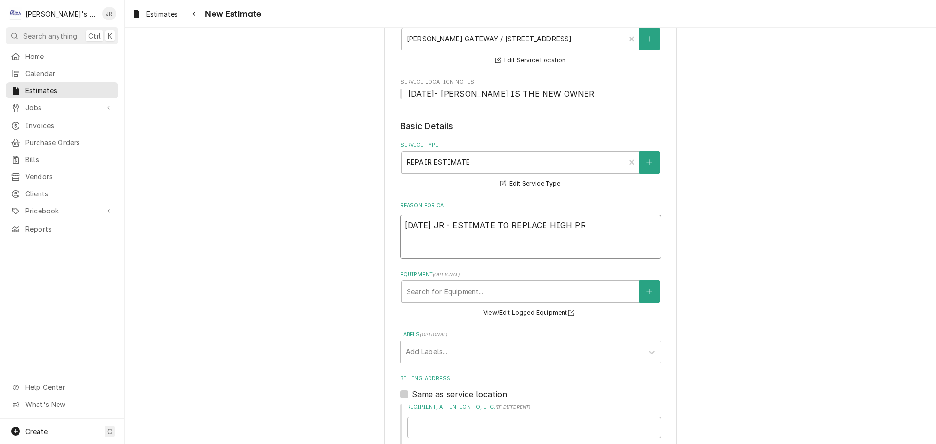
type textarea "x"
type textarea "9/5/2025 JR - ESTIMATE TO REPLACE HIGH PRE"
type textarea "x"
type textarea "9/5/2025 JR - ESTIMATE TO REPLACE HIGH PRES"
type textarea "x"
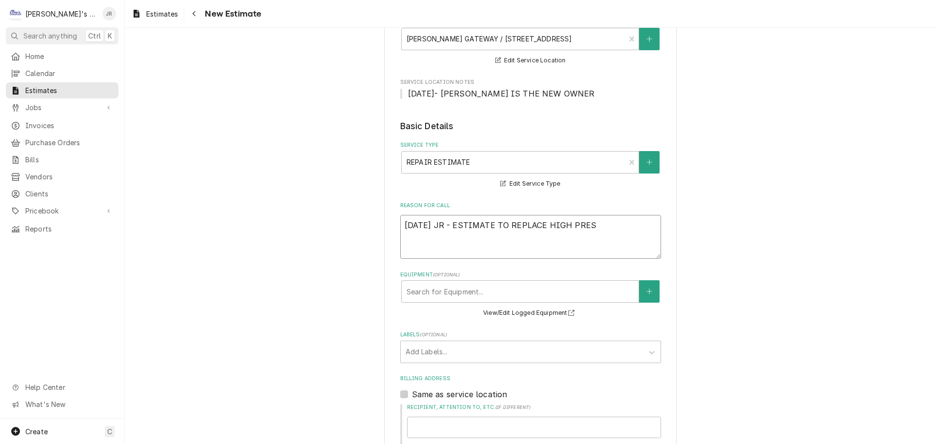
type textarea "9/5/2025 JR - ESTIMATE TO REPLACE HIGH PRESS"
type textarea "x"
type textarea "9/5/2025 JR - ESTIMATE TO REPLACE HIGH PRESSU"
type textarea "x"
type textarea "9/5/2025 JR - ESTIMATE TO REPLACE HIGH PRESSUR"
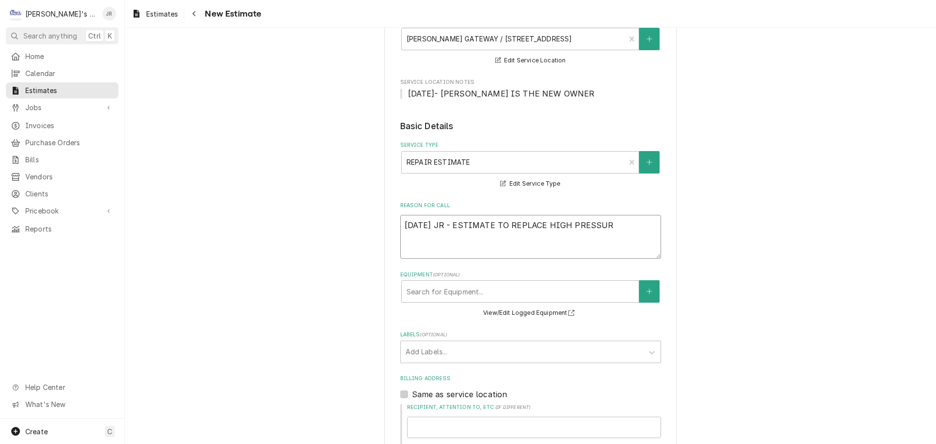
type textarea "x"
type textarea "9/5/2025 JR - ESTIMATE TO REPLACE HIGH PRESSURE"
type textarea "x"
type textarea "9/5/2025 JR - ESTIMATE TO REPLACE HIGH PRESSURE"
type textarea "x"
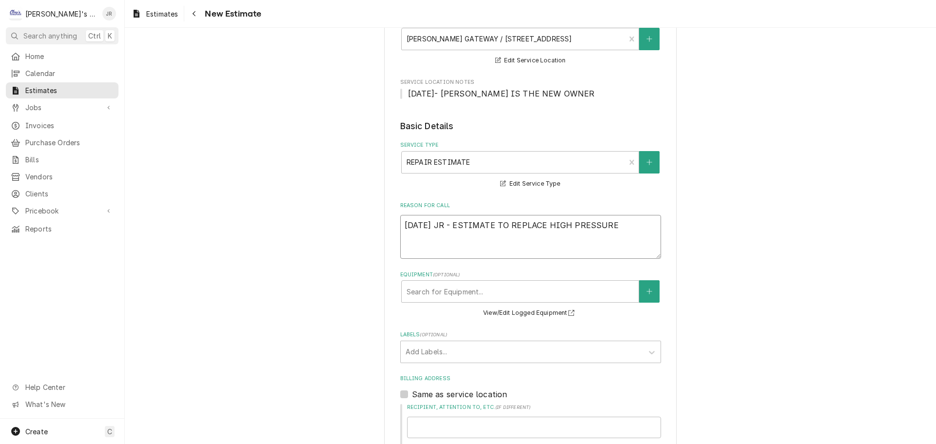
type textarea "9/5/2025 JR - ESTIMATE TO REPLACE HIGH PRESSURE S"
type textarea "x"
type textarea "9/5/2025 JR - ESTIMATE TO REPLACE HIGH PRESSURE SW"
type textarea "x"
type textarea "9/5/2025 JR - ESTIMATE TO REPLACE HIGH PRESSURE SWI"
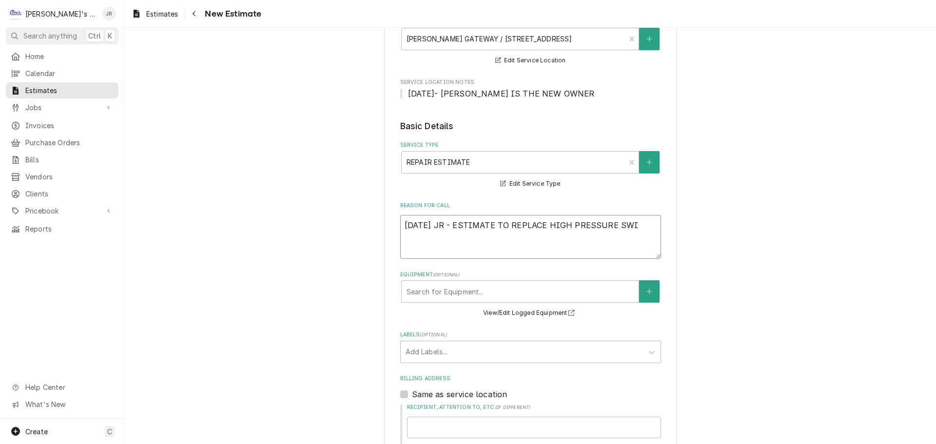
type textarea "x"
type textarea "9/5/2025 JR - ESTIMATE TO REPLACE HIGH PRESSURE SWIT"
type textarea "x"
type textarea "9/5/2025 JR - ESTIMATE TO REPLACE HIGH PRESSURE SWITH"
type textarea "x"
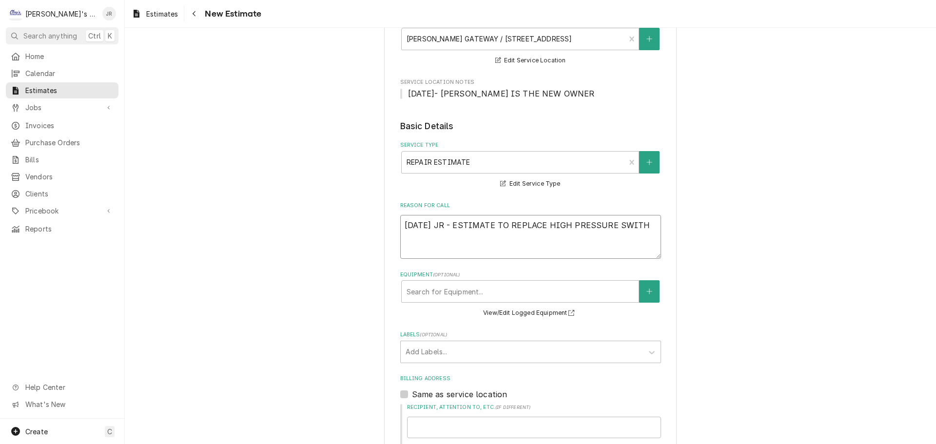
type textarea "9/5/2025 JR - ESTIMATE TO REPLACE HIGH PRESSURE SWIT"
type textarea "x"
type textarea "9/5/2025 JR - ESTIMATE TO REPLACE HIGH PRESSURE SWITC"
type textarea "x"
type textarea "9/5/2025 JR - ESTIMATE TO REPLACE HIGH PRESSURE SWITCH"
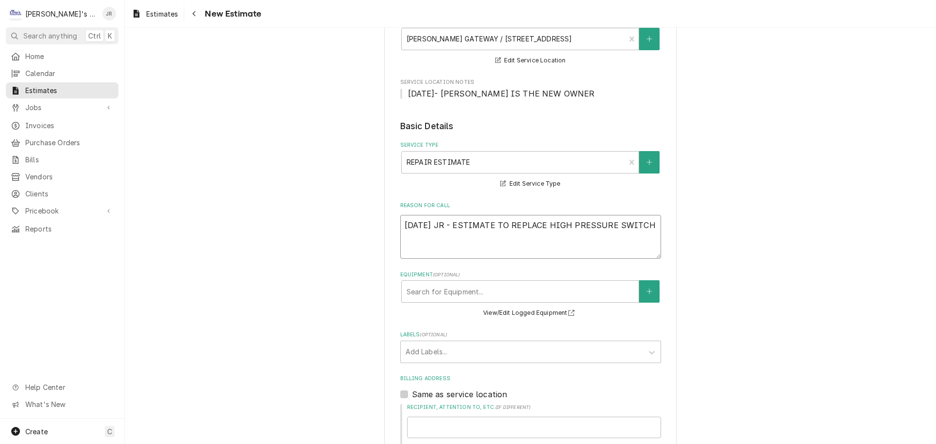
type textarea "x"
type textarea "9/5/2025 JR - ESTIMATE TO REPLACE HIGH PRESSURE SWITCH"
type textarea "x"
type textarea "9/5/2025 JR - ESTIMATE TO REPLACE HIGH PRESSURE SWITCH F"
type textarea "x"
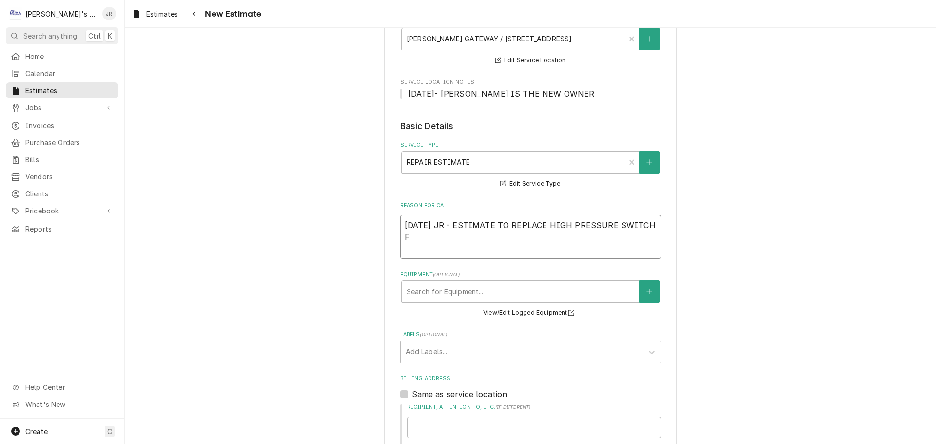
type textarea "9/5/2025 JR - ESTIMATE TO REPLACE HIGH PRESSURE SWITCH FO"
type textarea "x"
type textarea "9/5/2025 JR - ESTIMATE TO REPLACE HIGH PRESSURE SWITCH FOR"
type textarea "x"
type textarea "9/5/2025 JR - ESTIMATE TO REPLACE HIGH PRESSURE SWITCH FOR"
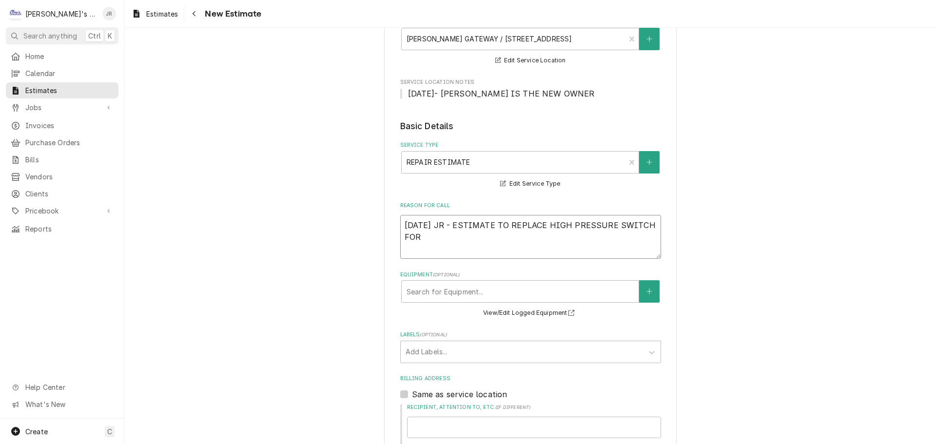
type textarea "x"
type textarea "9/5/2025 JR - ESTIMATE TO REPLACE HIGH PRESSURE SWITCH FOR S"
type textarea "x"
type textarea "9/5/2025 JR - ESTIMATE TO REPLACE HIGH PRESSURE SWITCH FOR ST"
type textarea "x"
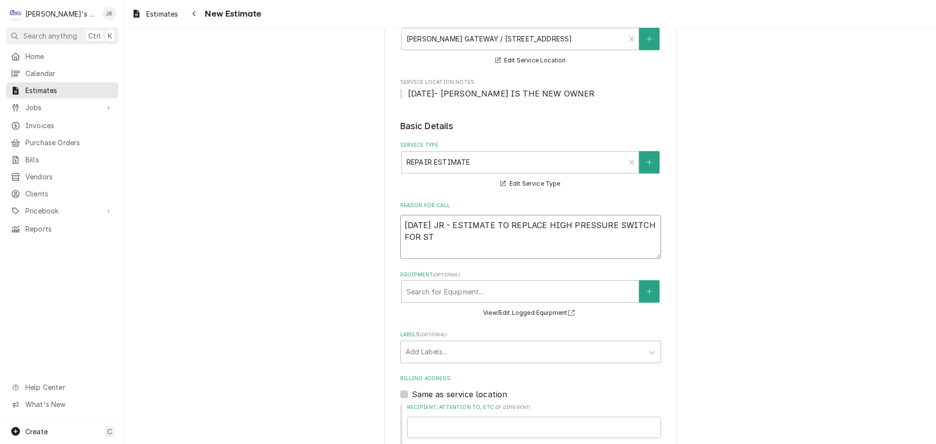
type textarea "9/5/2025 JR - ESTIMATE TO REPLACE HIGH PRESSURE SWITCH FOR STA"
type textarea "x"
type textarea "9/5/2025 JR - ESTIMATE TO REPLACE HIGH PRESSURE SWITCH FOR STAG"
type textarea "x"
type textarea "9/5/2025 JR - ESTIMATE TO REPLACE HIGH PRESSURE SWITCH FOR STAGE"
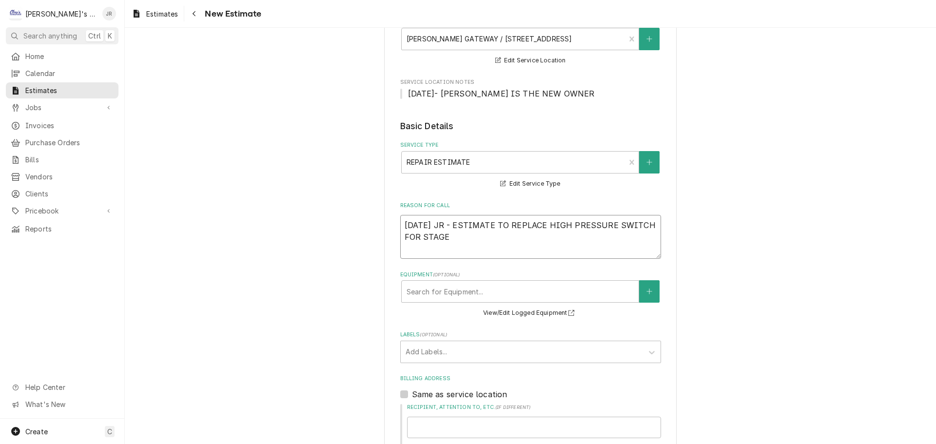
type textarea "x"
type textarea "9/5/2025 JR - ESTIMATE TO REPLACE HIGH PRESSURE SWITCH FOR STAGE"
type textarea "x"
type textarea "9/5/2025 JR - ESTIMATE TO REPLACE HIGH PRESSURE SWITCH FOR STAGE 2"
type textarea "x"
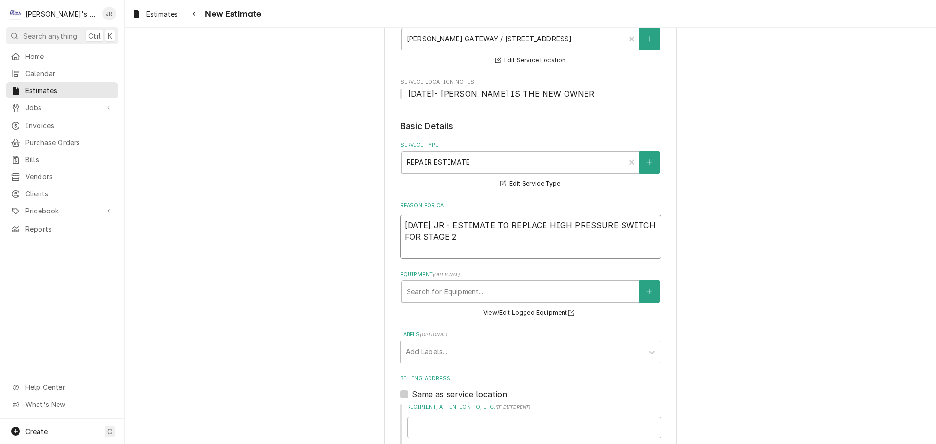
type textarea "9/5/2025 JR - ESTIMATE TO REPLACE HIGH PRESSURE SWITCH FOR STAGE 2"
type textarea "x"
type textarea "9/5/2025 JR - ESTIMATE TO REPLACE HIGH PRESSURE SWITCH FOR STAGE 2 A"
type textarea "x"
type textarea "9/5/2025 JR - ESTIMATE TO REPLACE HIGH PRESSURE SWITCH FOR STAGE 2 AN"
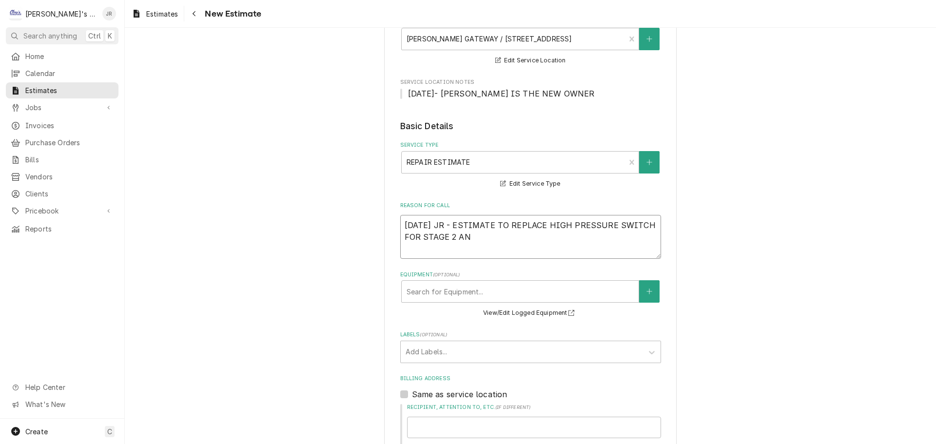
type textarea "x"
type textarea "9/5/2025 JR - ESTIMATE TO REPLACE HIGH PRESSURE SWITCH FOR STAGE 2 AND"
type textarea "x"
type textarea "9/5/2025 JR - ESTIMATE TO REPLACE HIGH PRESSURE SWITCH FOR STAGE 2 AND"
type textarea "x"
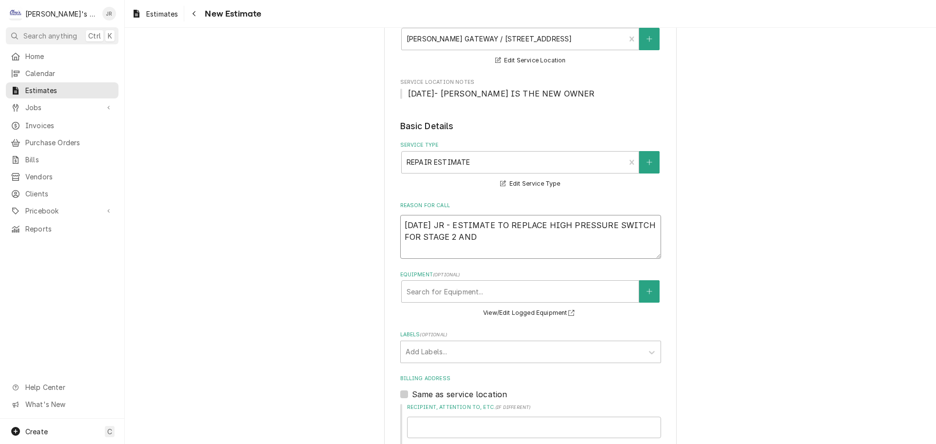
type textarea "9/5/2025 JR - ESTIMATE TO REPLACE HIGH PRESSURE SWITCH FOR STAGE 2 AND R"
type textarea "x"
type textarea "9/5/2025 JR - ESTIMATE TO REPLACE HIGH PRESSURE SWITCH FOR STAGE 2 AND RE"
type textarea "x"
type textarea "9/5/2025 JR - ESTIMATE TO REPLACE HIGH PRESSURE SWITCH FOR STAGE 2 AND REP"
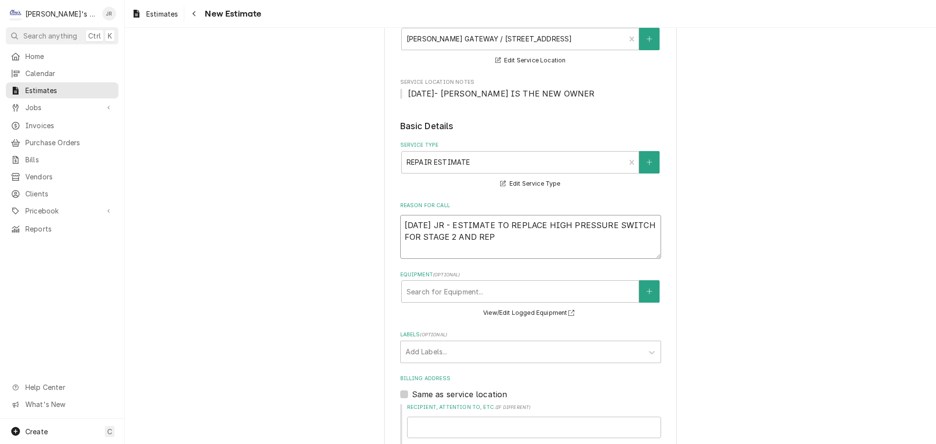
type textarea "x"
type textarea "9/5/2025 JR - ESTIMATE TO REPLACE HIGH PRESSURE SWITCH FOR STAGE 2 AND REPA"
type textarea "x"
type textarea "9/5/2025 JR - ESTIMATE TO REPLACE HIGH PRESSURE SWITCH FOR STAGE 2 AND REPAL"
type textarea "x"
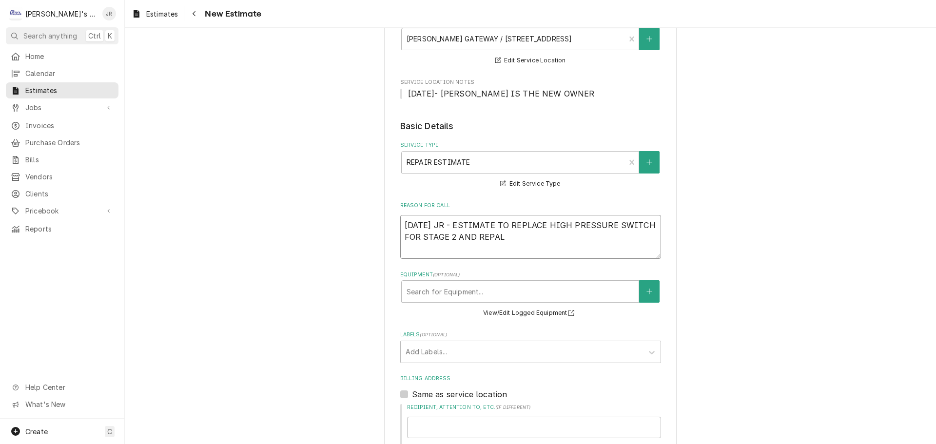
type textarea "9/5/2025 JR - ESTIMATE TO REPLACE HIGH PRESSURE SWITCH FOR STAGE 2 AND REPA"
type textarea "x"
type textarea "9/5/2025 JR - ESTIMATE TO REPLACE HIGH PRESSURE SWITCH FOR STAGE 2 AND REPAI"
type textarea "x"
type textarea "9/5/2025 JR - ESTIMATE TO REPLACE HIGH PRESSURE SWITCH FOR STAGE 2 AND REPAIR"
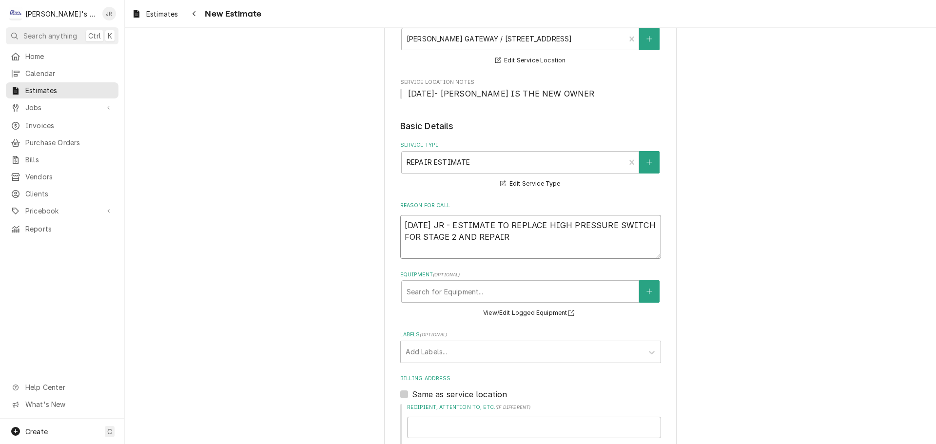
type textarea "x"
type textarea "9/5/2025 JR - ESTIMATE TO REPLACE HIGH PRESSURE SWITCH FOR STAGE 2 AND REPAIR"
type textarea "x"
type textarea "9/5/2025 JR - ESTIMATE TO REPLACE HIGH PRESSURE SWITCH FOR STAGE 2 AND REPAIR R"
type textarea "x"
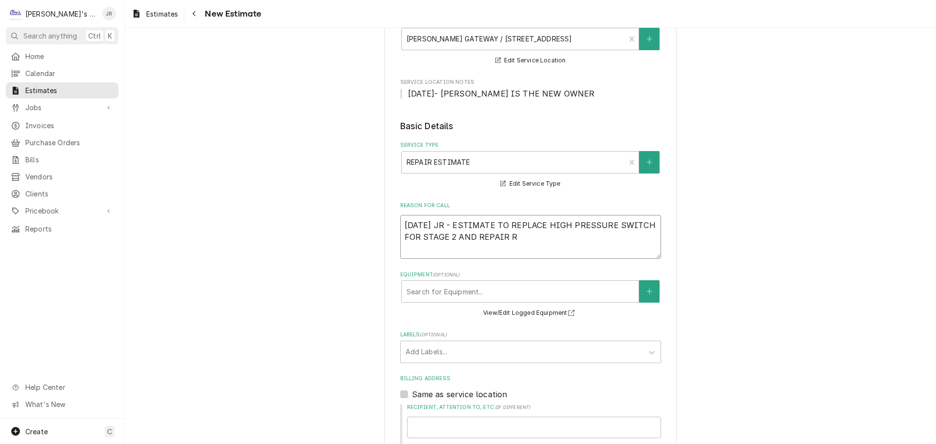
type textarea "9/5/2025 JR - ESTIMATE TO REPLACE HIGH PRESSURE SWITCH FOR STAGE 2 AND REPAIR RE"
type textarea "x"
type textarea "9/5/2025 JR - ESTIMATE TO REPLACE HIGH PRESSURE SWITCH FOR STAGE 2 AND REPAIR R…"
type textarea "x"
type textarea "9/5/2025 JR - ESTIMATE TO REPLACE HIGH PRESSURE SWITCH FOR STAGE 2 AND REPAIR R…"
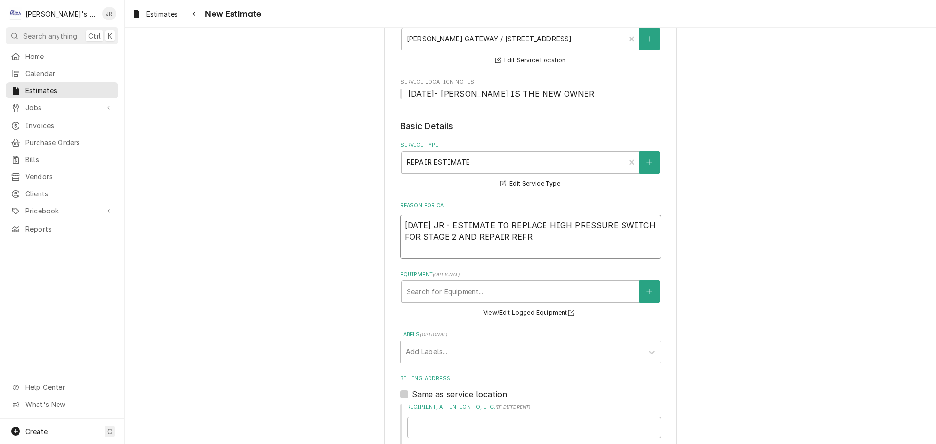
type textarea "x"
type textarea "9/5/2025 JR - ESTIMATE TO REPLACE HIGH PRESSURE SWITCH FOR STAGE 2 AND REPAIR R…"
type textarea "x"
type textarea "9/5/2025 JR - ESTIMATE TO REPLACE HIGH PRESSURE SWITCH FOR STAGE 2 AND REPAIR R…"
type textarea "x"
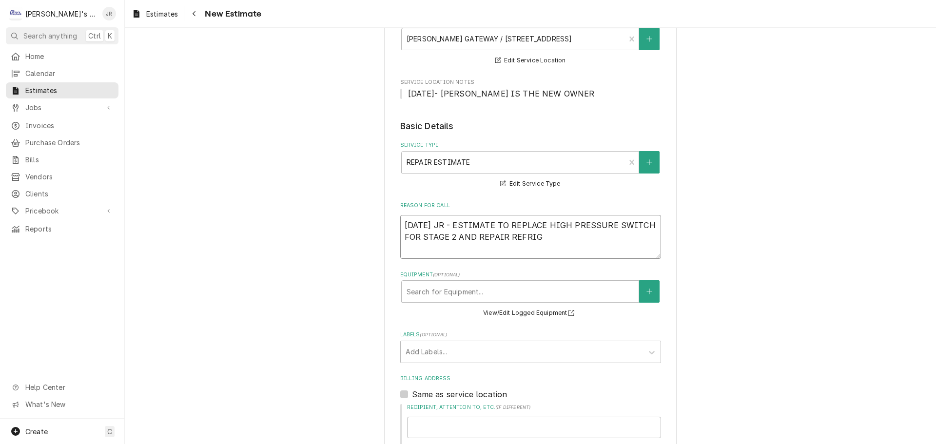
type textarea "9/5/2025 JR - ESTIMATE TO REPLACE HIGH PRESSURE SWITCH FOR STAGE 2 AND REPAIR R…"
type textarea "x"
type textarea "9/5/2025 JR - ESTIMATE TO REPLACE HIGH PRESSURE SWITCH FOR STAGE 2 AND REPAIR R…"
type textarea "x"
type textarea "9/5/2025 JR - ESTIMATE TO REPLACE HIGH PRESSURE SWITCH FOR STAGE 2 AND REPAIR R…"
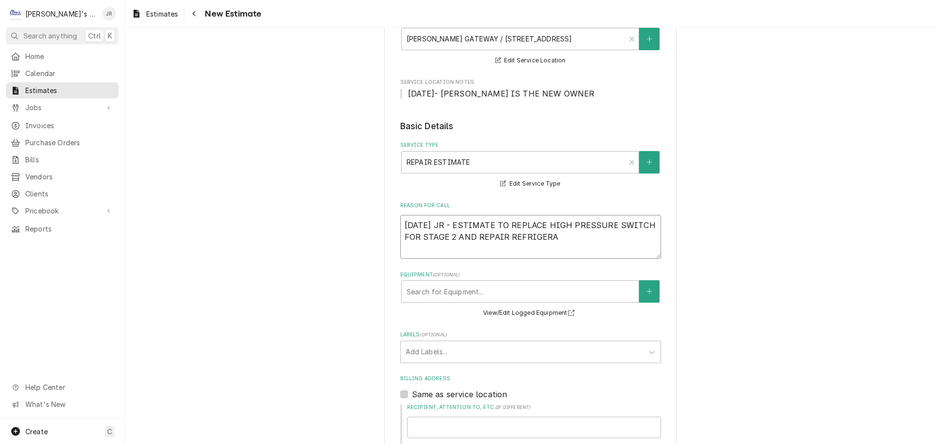
type textarea "x"
type textarea "9/5/2025 JR - ESTIMATE TO REPLACE HIGH PRESSURE SWITCH FOR STAGE 2 AND REPAIR R…"
type textarea "x"
type textarea "9/5/2025 JR - ESTIMATE TO REPLACE HIGH PRESSURE SWITCH FOR STAGE 2 AND REPAIR R…"
type textarea "x"
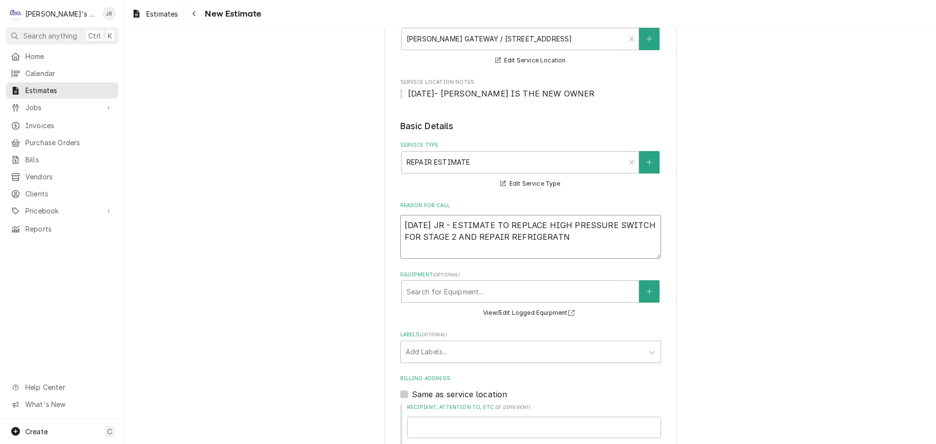
type textarea "9/5/2025 JR - ESTIMATE TO REPLACE HIGH PRESSURE SWITCH FOR STAGE 2 AND REPAIR R…"
type textarea "x"
type textarea "9/5/2025 JR - ESTIMATE TO REPLACE HIGH PRESSURE SWITCH FOR STAGE 2 AND REPAIR R…"
type textarea "x"
type textarea "9/5/2025 JR - ESTIMATE TO REPLACE HIGH PRESSURE SWITCH FOR STAGE 2 AND REPAIR R…"
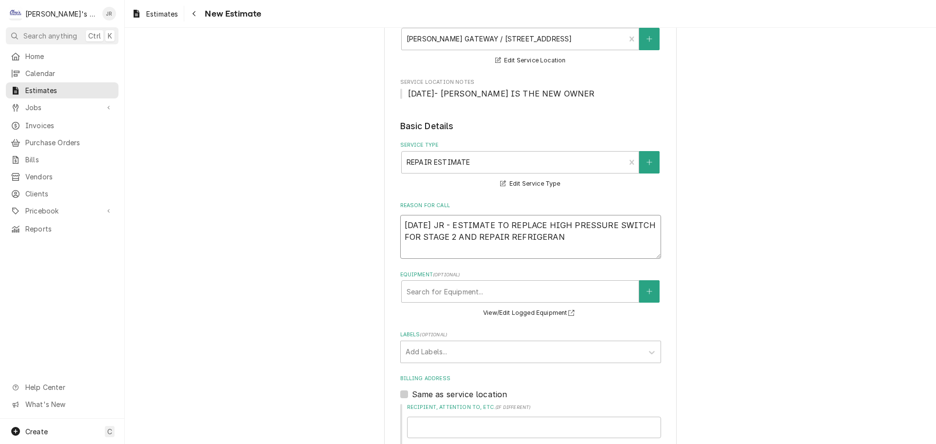
type textarea "x"
type textarea "9/5/2025 JR - ESTIMATE TO REPLACE HIGH PRESSURE SWITCH FOR STAGE 2 AND REPAIR R…"
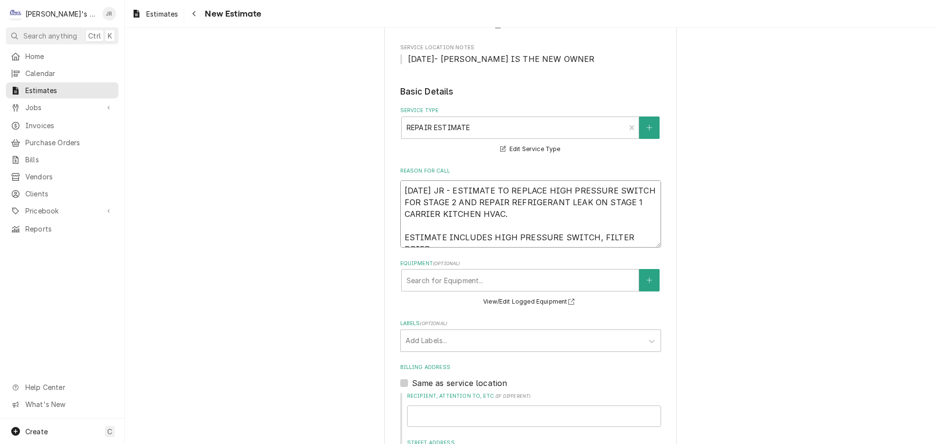
scroll to position [195, 0]
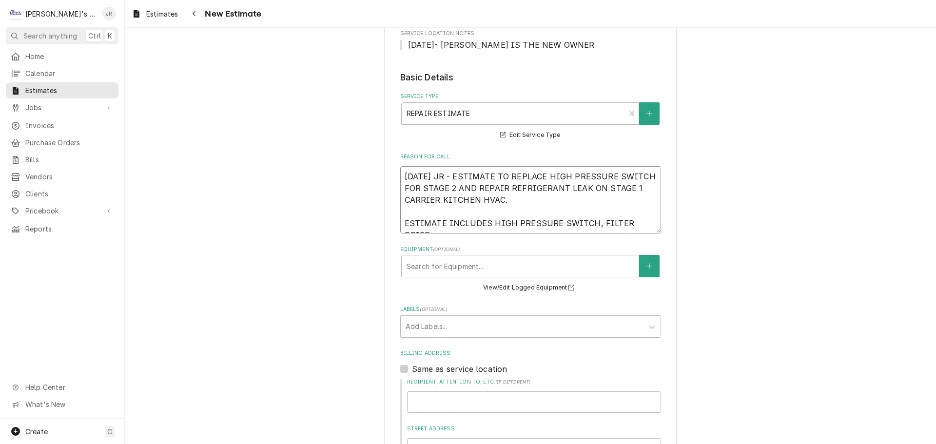
click at [444, 221] on textarea "9/5/2025 JR - ESTIMATE TO REPLACE HIGH PRESSURE SWITCH FOR STAGE 2 AND REPAIR R…" at bounding box center [530, 199] width 261 height 67
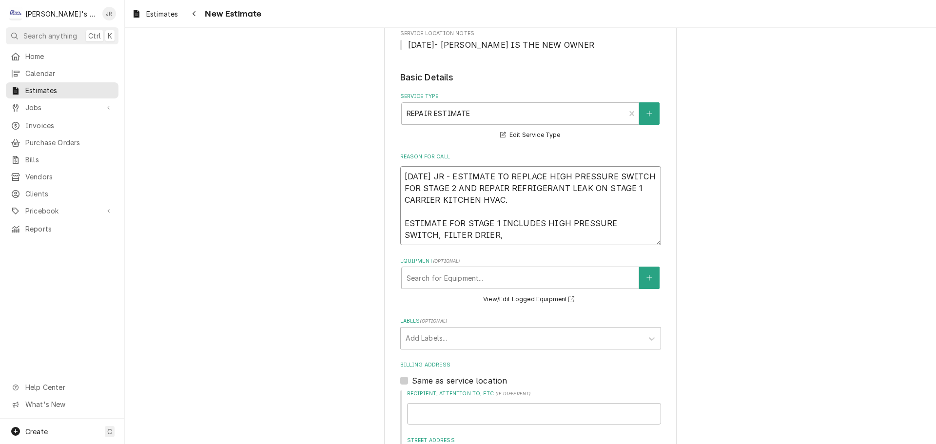
click at [490, 223] on textarea "9/5/2025 JR - ESTIMATE TO REPLACE HIGH PRESSURE SWITCH FOR STAGE 2 AND REPAIR R…" at bounding box center [530, 205] width 261 height 79
click at [460, 237] on textarea "9/5/2025 JR - ESTIMATE TO REPLACE HIGH PRESSURE SWITCH FOR STAGE 2 AND REPAIR R…" at bounding box center [530, 205] width 261 height 79
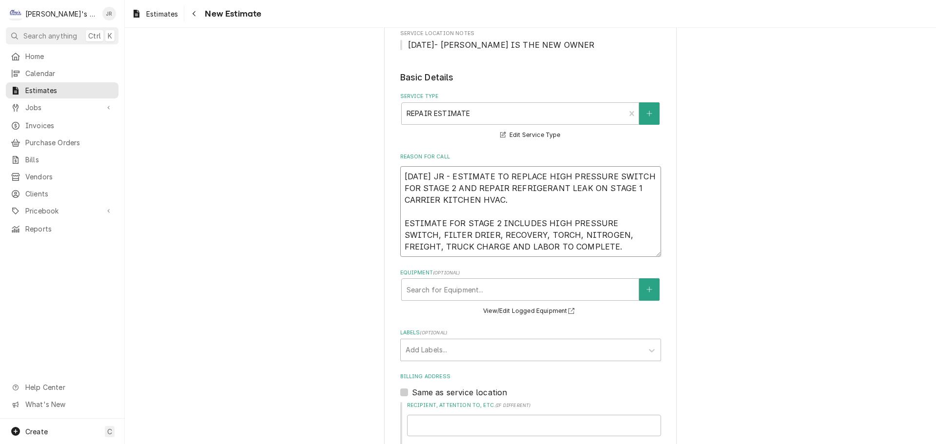
click at [606, 220] on textarea "9/5/2025 JR - ESTIMATE TO REPLACE HIGH PRESSURE SWITCH FOR STAGE 2 AND REPAIR R…" at bounding box center [530, 211] width 261 height 91
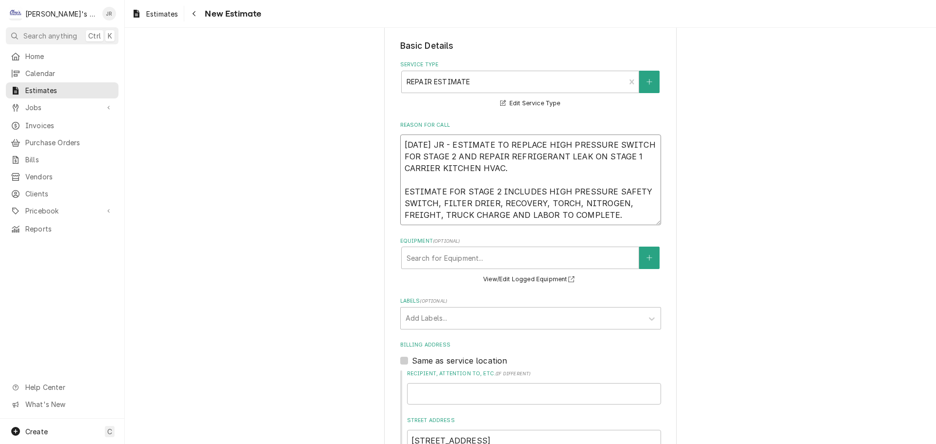
scroll to position [244, 0]
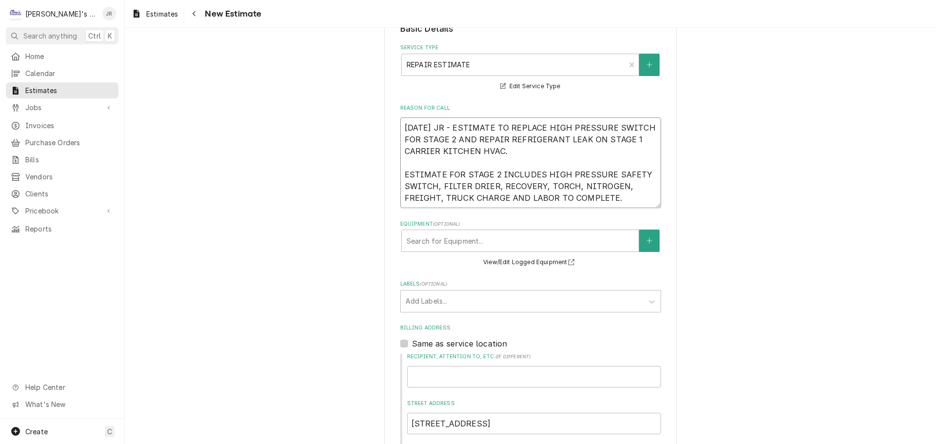
click at [445, 177] on textarea "9/5/2025 JR - ESTIMATE TO REPLACE HIGH PRESSURE SWITCH FOR STAGE 2 AND REPAIR R…" at bounding box center [530, 162] width 261 height 91
click at [626, 203] on textarea "9/5/2025 JR - ESTIMATE TO REPLACE HIGH PRESSURE SWITCH FOR STAGE 2 AND REPAIR R…" at bounding box center [530, 162] width 261 height 91
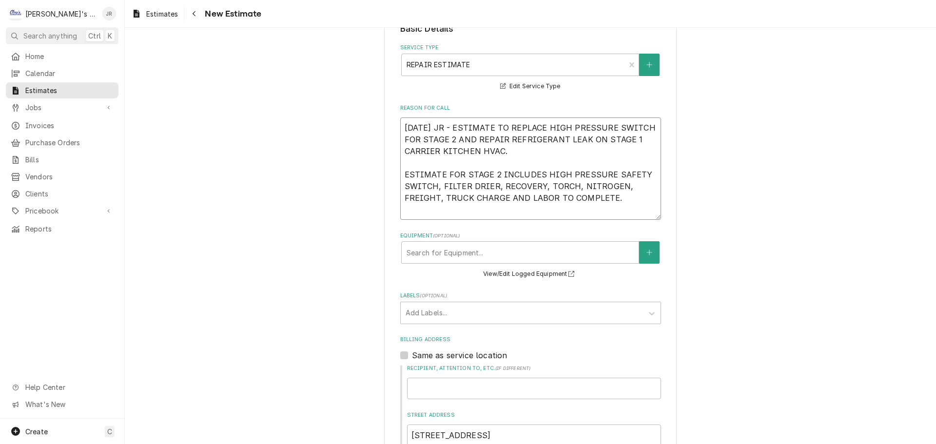
scroll to position [195, 0]
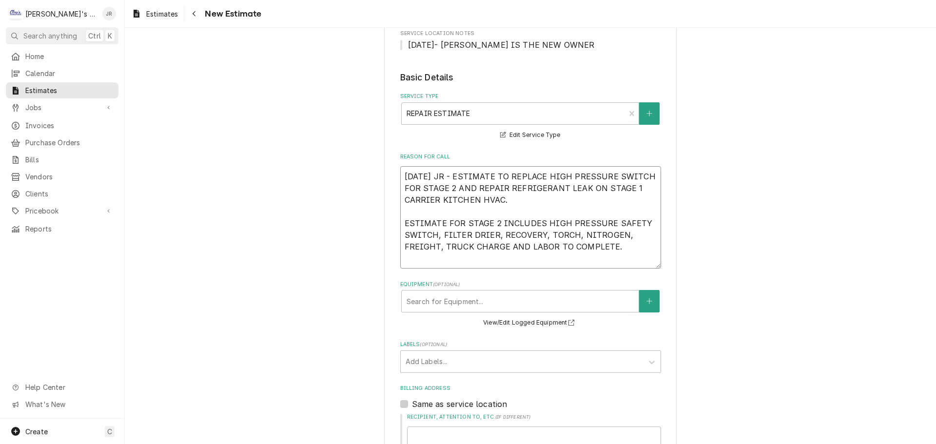
drag, startPoint x: 457, startPoint y: 223, endPoint x: 445, endPoint y: 225, distance: 12.3
click at [445, 225] on textarea "9/5/2025 JR - ESTIMATE TO REPLACE HIGH PRESSURE SWITCH FOR STAGE 2 AND REPAIR R…" at bounding box center [530, 217] width 261 height 102
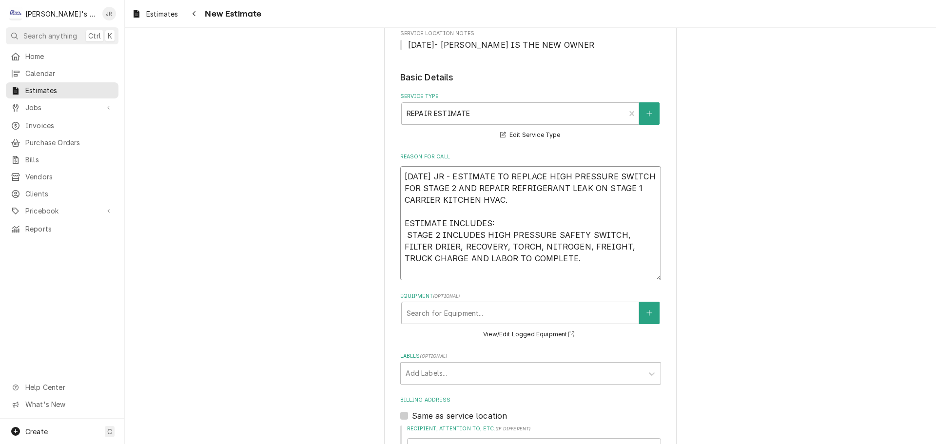
drag, startPoint x: 438, startPoint y: 233, endPoint x: 480, endPoint y: 238, distance: 41.8
click at [480, 238] on textarea "9/5/2025 JR - ESTIMATE TO REPLACE HIGH PRESSURE SWITCH FOR STAGE 2 AND REPAIR R…" at bounding box center [530, 223] width 261 height 114
click at [403, 232] on textarea "9/5/2025 JR - ESTIMATE TO REPLACE HIGH PRESSURE SWITCH FOR STAGE 2 AND REPAIR R…" at bounding box center [530, 223] width 261 height 114
drag, startPoint x: 489, startPoint y: 261, endPoint x: 497, endPoint y: 260, distance: 7.8
click at [490, 261] on textarea "9/5/2025 JR - ESTIMATE TO REPLACE HIGH PRESSURE SWITCH FOR STAGE 2 AND REPAIR R…" at bounding box center [530, 223] width 261 height 114
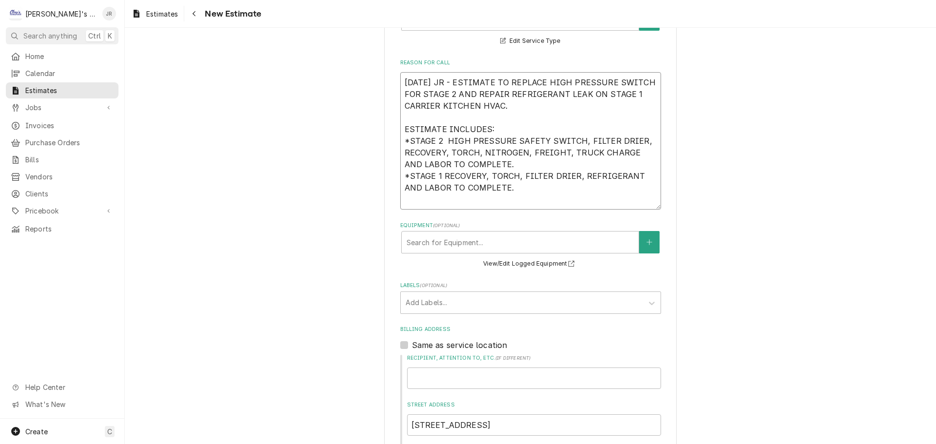
scroll to position [244, 0]
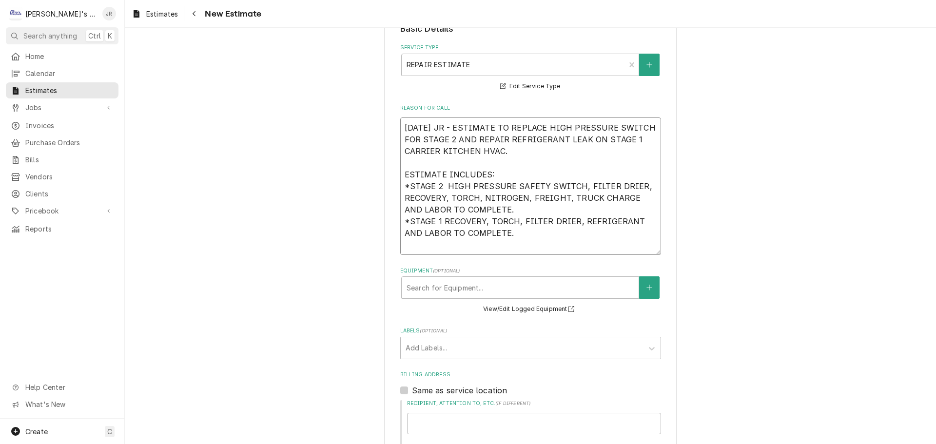
click at [502, 247] on textarea "9/5/2025 JR - ESTIMATE TO REPLACE HIGH PRESSURE SWITCH FOR STAGE 2 AND REPAIR R…" at bounding box center [530, 185] width 261 height 137
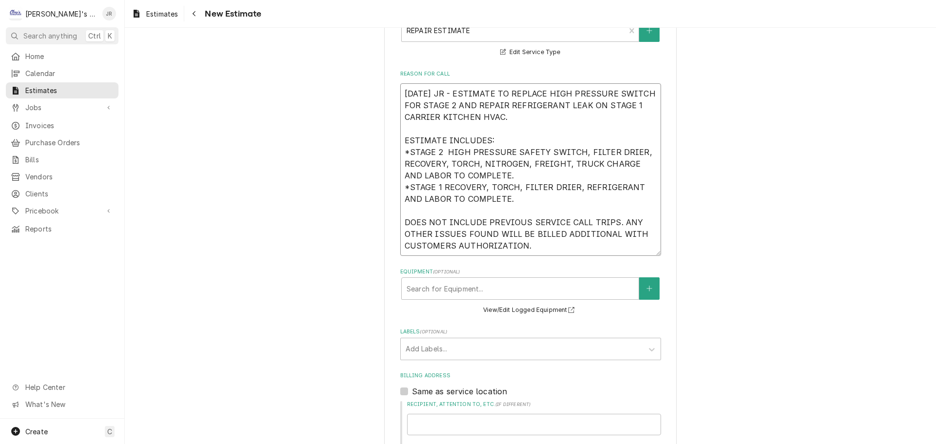
scroll to position [292, 0]
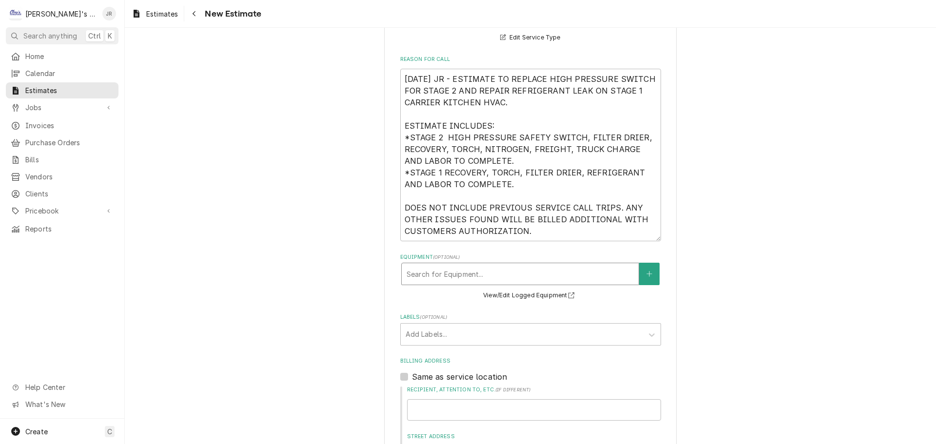
click at [535, 275] on div "Equipment" at bounding box center [520, 274] width 227 height 18
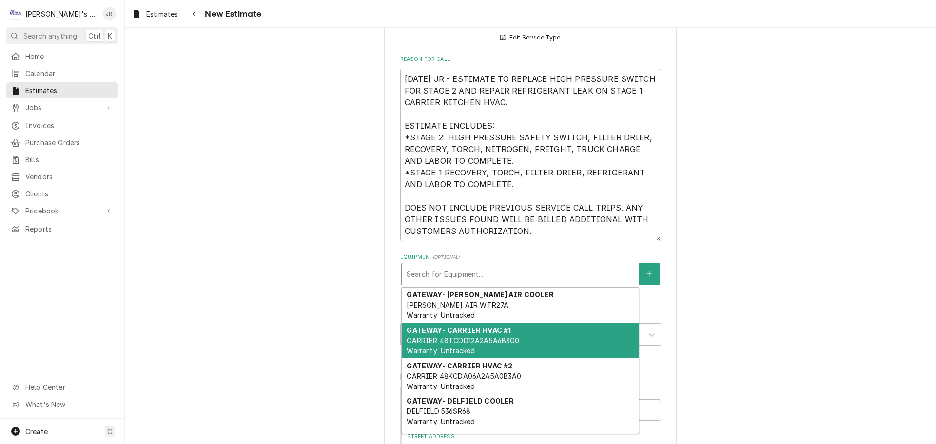
click at [530, 343] on div "GATEWAY- CARRIER HVAC #1 CARRIER 48TCDD12A2A5A6B3G0 Warranty: Untracked" at bounding box center [520, 341] width 237 height 36
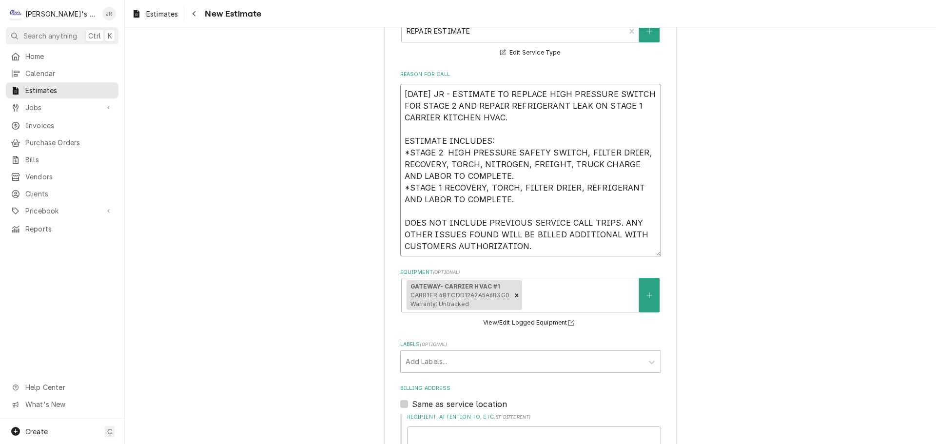
scroll to position [272, 0]
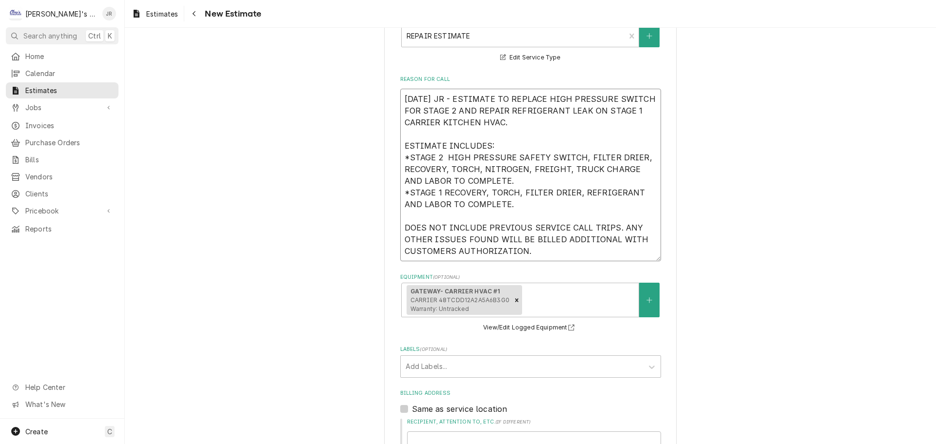
drag, startPoint x: 570, startPoint y: 177, endPoint x: 402, endPoint y: 99, distance: 185.6
click at [402, 99] on textarea "[DATE] JR - ESTIMATE TO REPLACE HIGH PRESSURE SWITCH FOR STAGE 2 AND REPAIR REF…" at bounding box center [530, 175] width 261 height 173
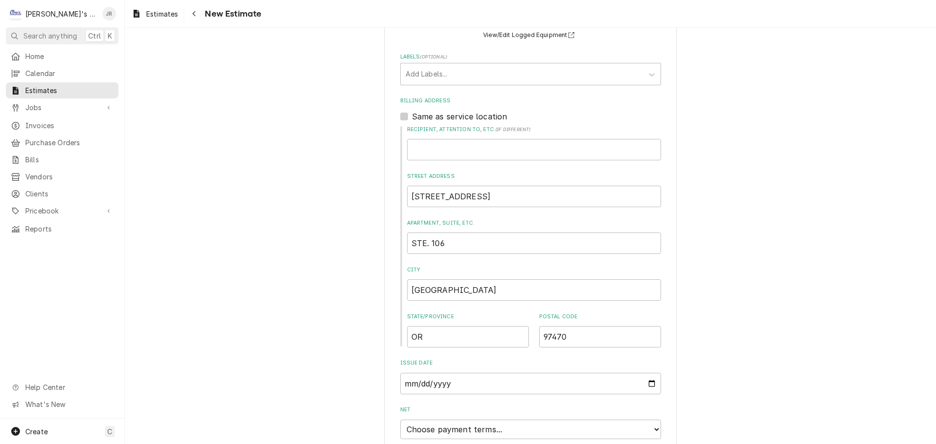
scroll to position [686, 0]
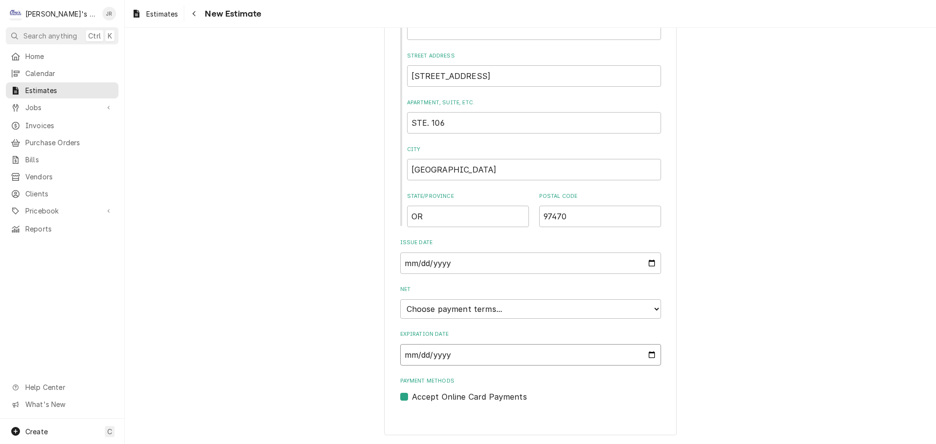
click at [644, 355] on input "Expiration Date" at bounding box center [530, 354] width 261 height 21
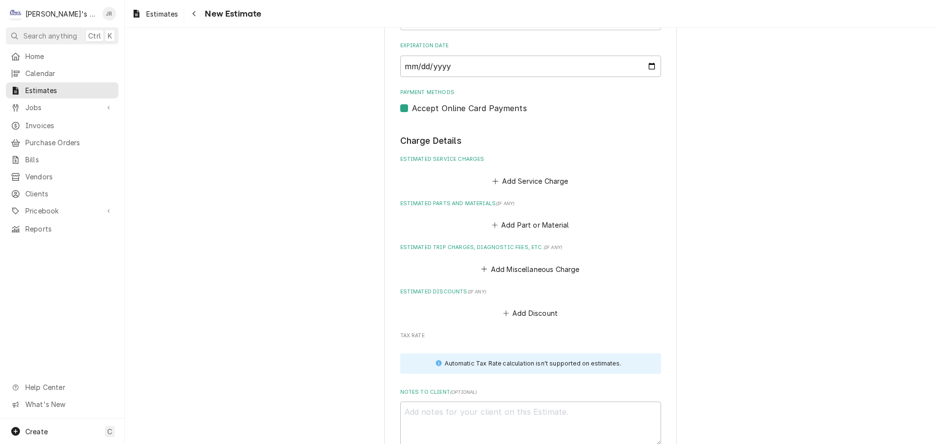
scroll to position [1080, 0]
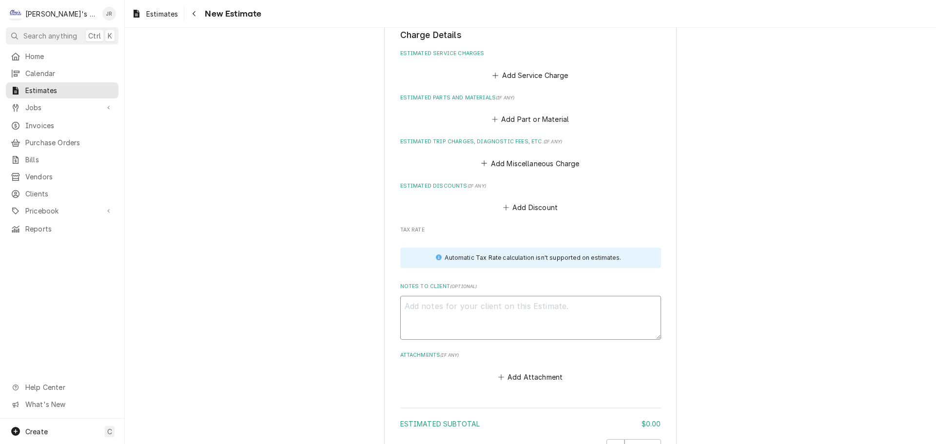
paste textarea "[DATE] JR - ESTIMATE TO REPLACE HIGH PRESSURE SWITCH FOR STAGE 2 AND REPAIR REF…"
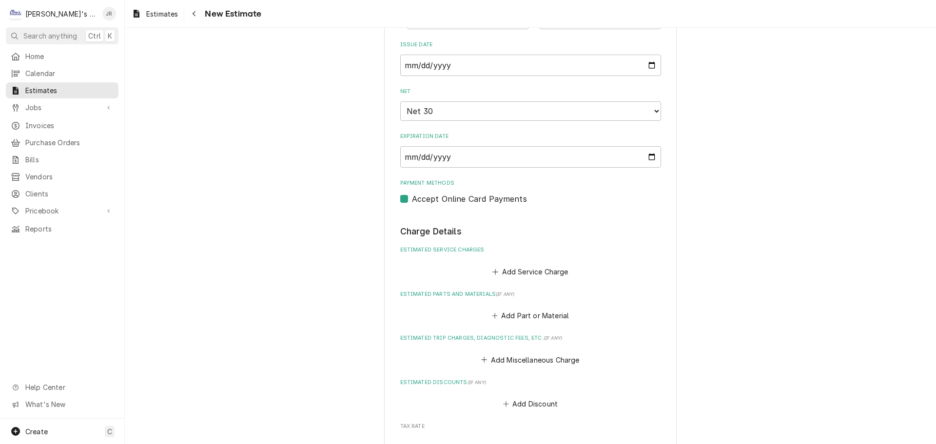
scroll to position [904, 0]
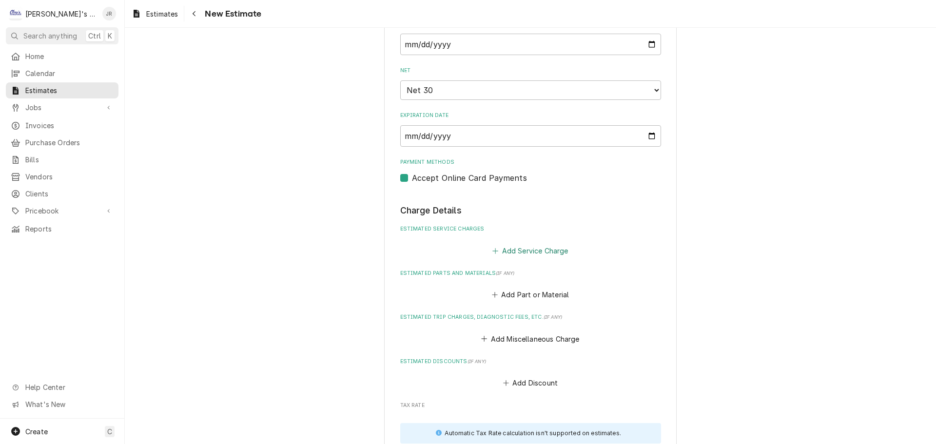
click at [506, 254] on button "Add Service Charge" at bounding box center [530, 251] width 79 height 14
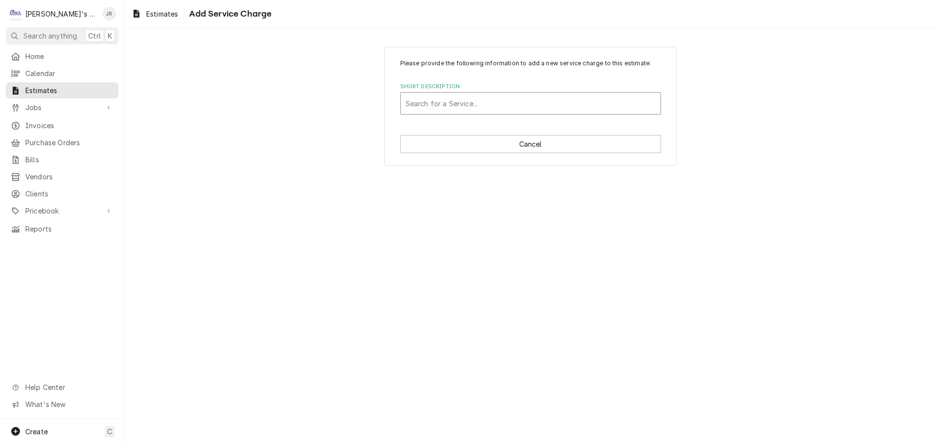
click at [485, 104] on div "Short Description" at bounding box center [531, 104] width 250 height 18
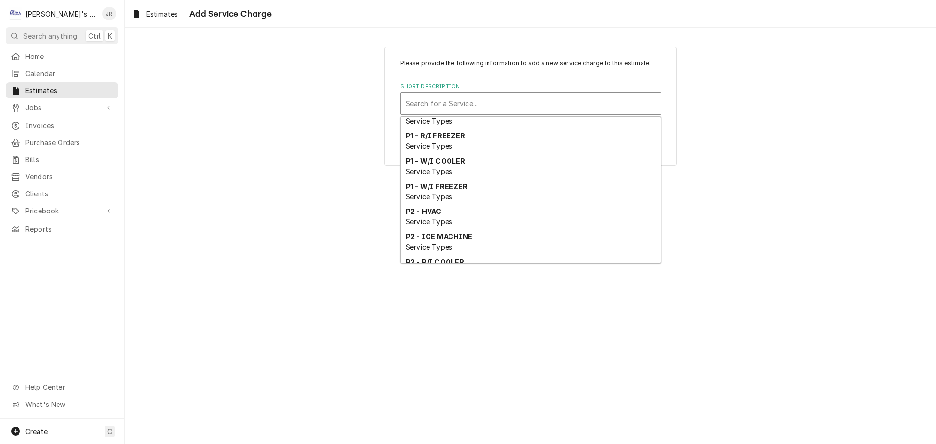
scroll to position [367, 0]
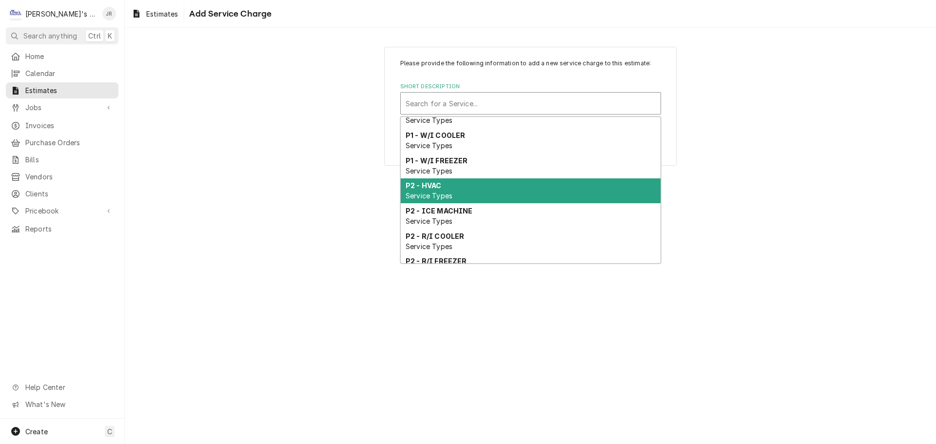
click at [471, 202] on div "P2 - HVAC Service Types" at bounding box center [531, 190] width 260 height 25
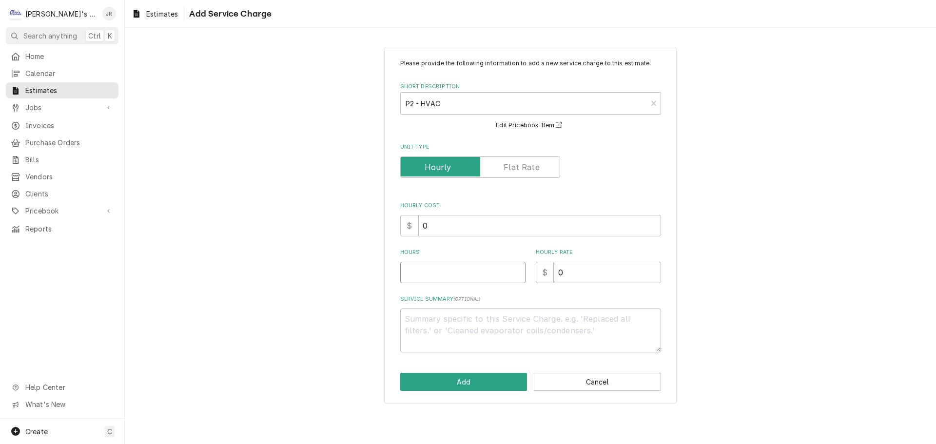
click at [448, 270] on input "Hours" at bounding box center [462, 272] width 125 height 21
drag, startPoint x: 570, startPoint y: 273, endPoint x: 558, endPoint y: 278, distance: 13.0
click at [558, 278] on input "0" at bounding box center [607, 272] width 107 height 21
click at [465, 382] on button "Add" at bounding box center [463, 382] width 127 height 18
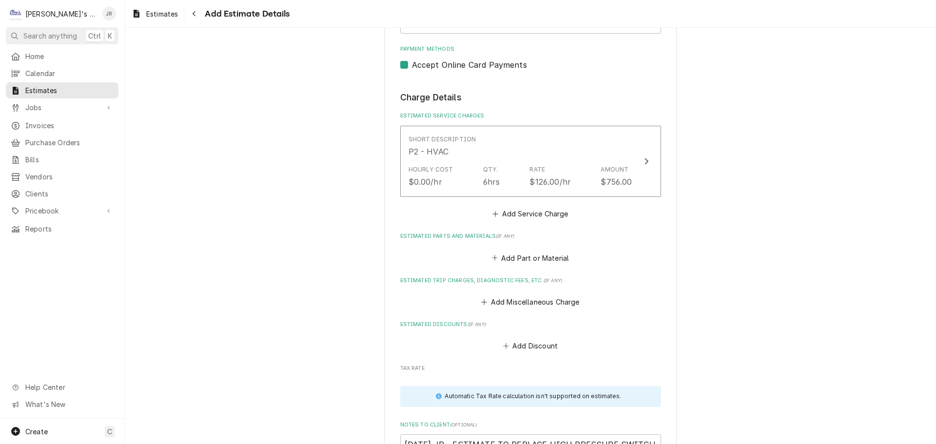
scroll to position [1039, 0]
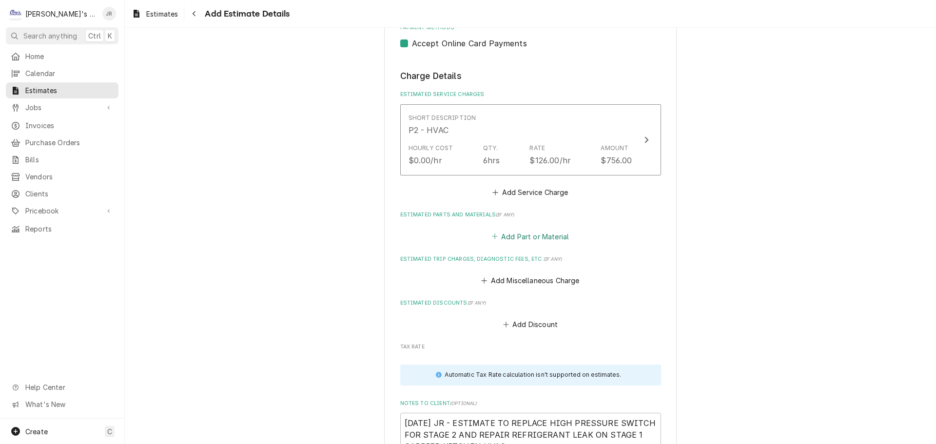
click at [499, 241] on button "Add Part or Material" at bounding box center [530, 237] width 80 height 14
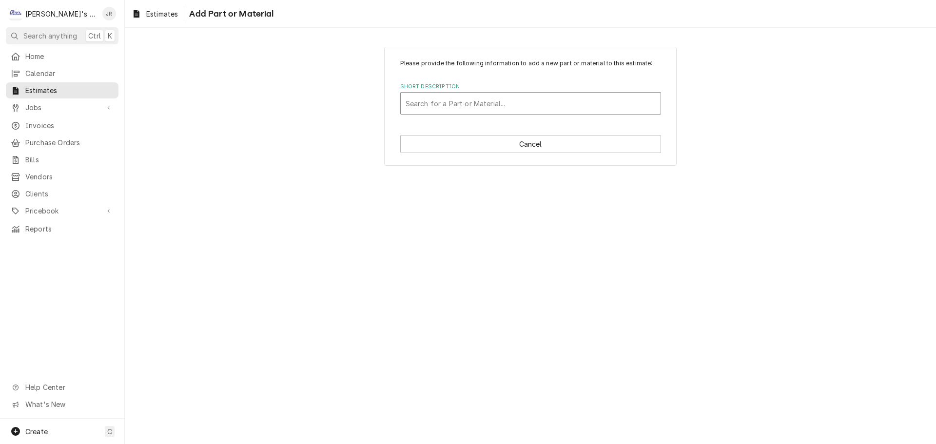
click at [519, 104] on div "Short Description" at bounding box center [531, 104] width 250 height 18
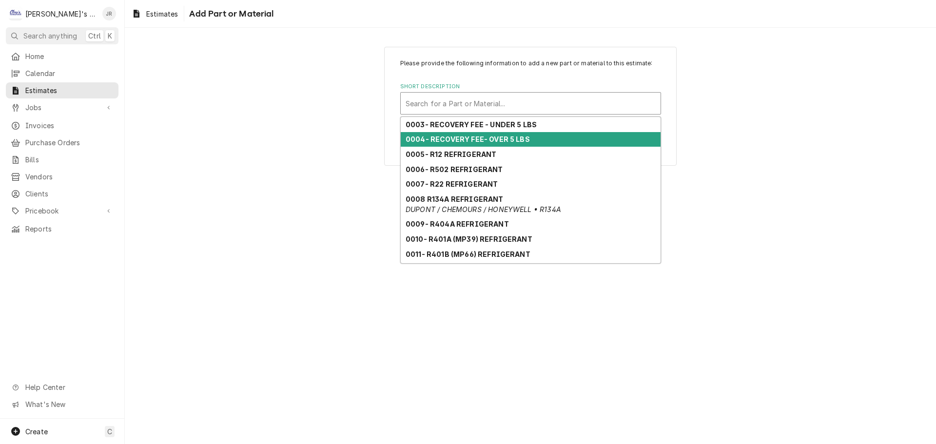
click at [504, 139] on strong "0004- RECOVERY FEE- OVER 5 LBS" at bounding box center [468, 139] width 124 height 8
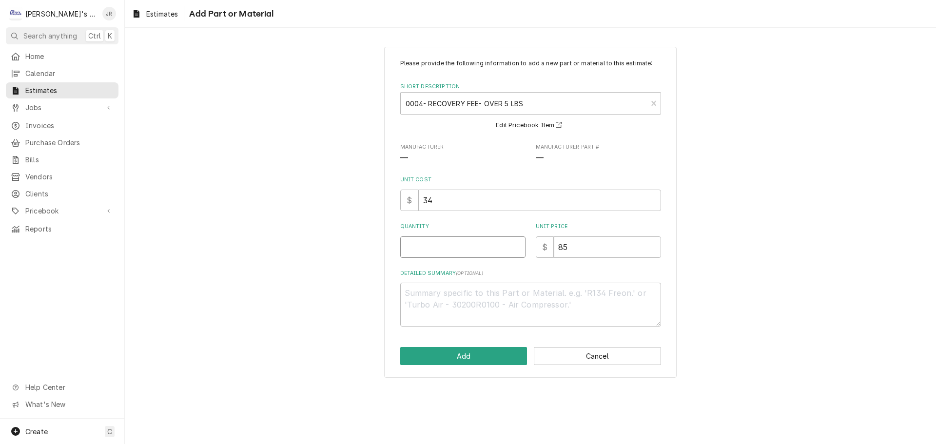
click at [468, 245] on input "Quantity" at bounding box center [462, 246] width 125 height 21
click at [475, 356] on button "Add" at bounding box center [463, 356] width 127 height 18
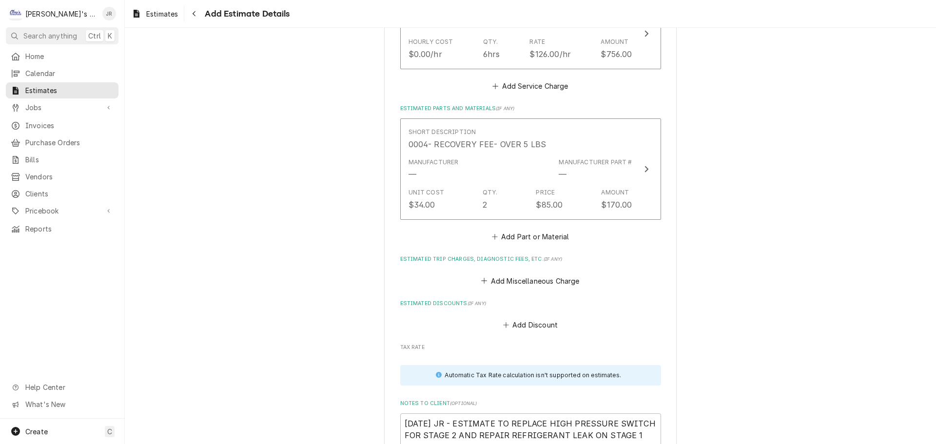
scroll to position [1173, 0]
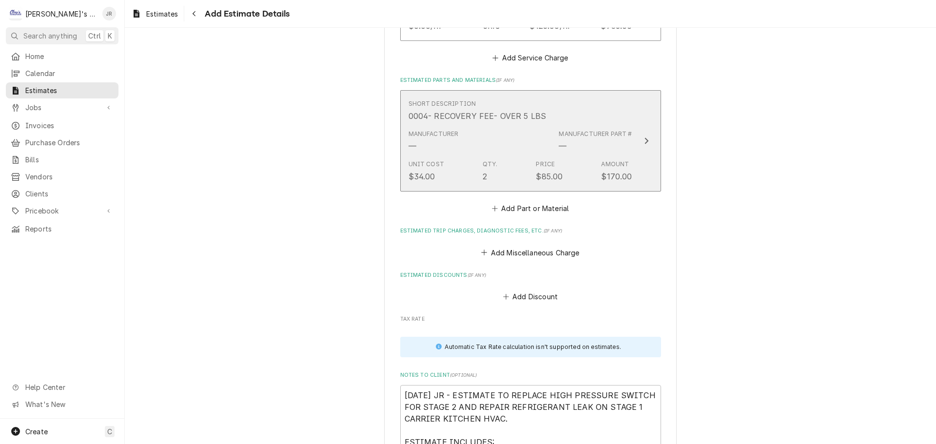
click at [640, 144] on div "Update Line Item" at bounding box center [646, 141] width 13 height 12
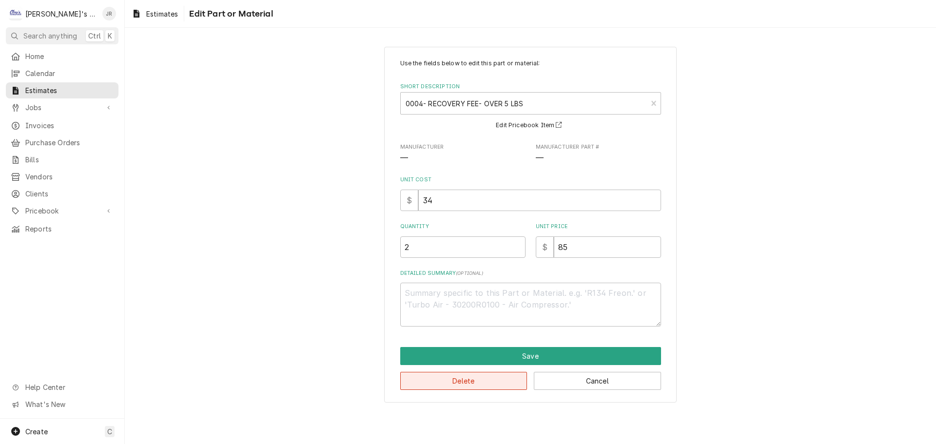
click at [491, 383] on button "Delete" at bounding box center [463, 381] width 127 height 18
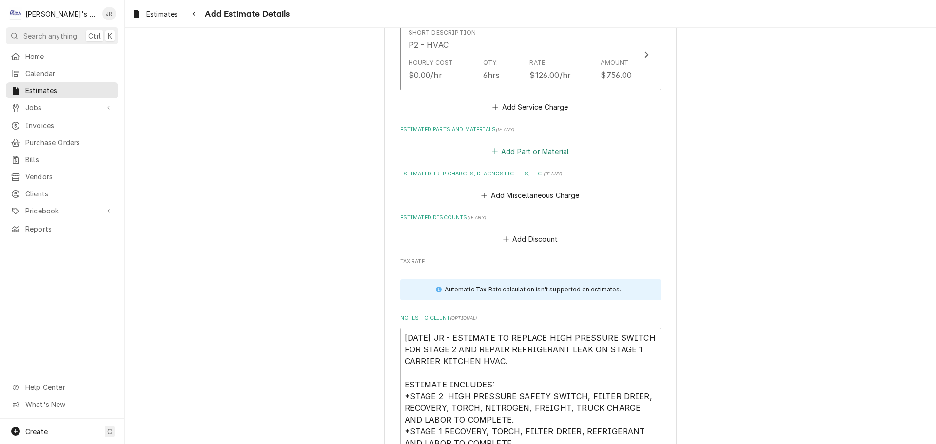
scroll to position [1113, 0]
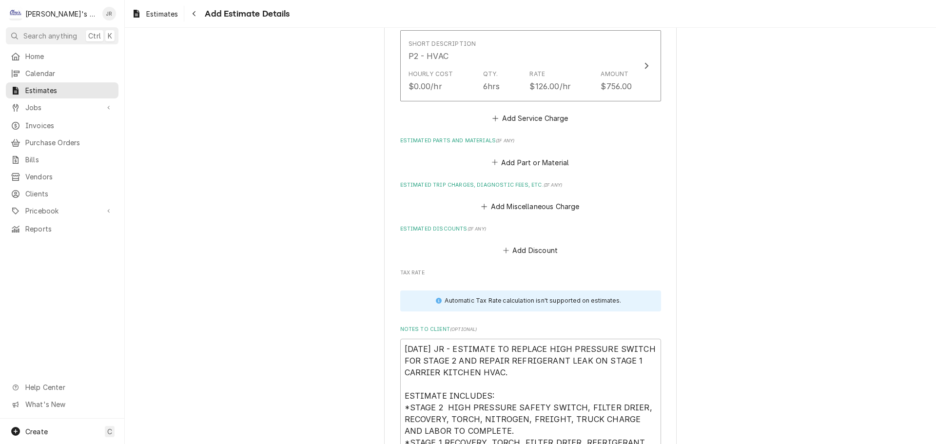
click at [542, 171] on fieldset "Charge Details Estimated Service Charges Short Description P2 - HVAC Hourly Cos…" at bounding box center [530, 276] width 261 height 560
click at [541, 164] on button "Add Part or Material" at bounding box center [530, 162] width 80 height 14
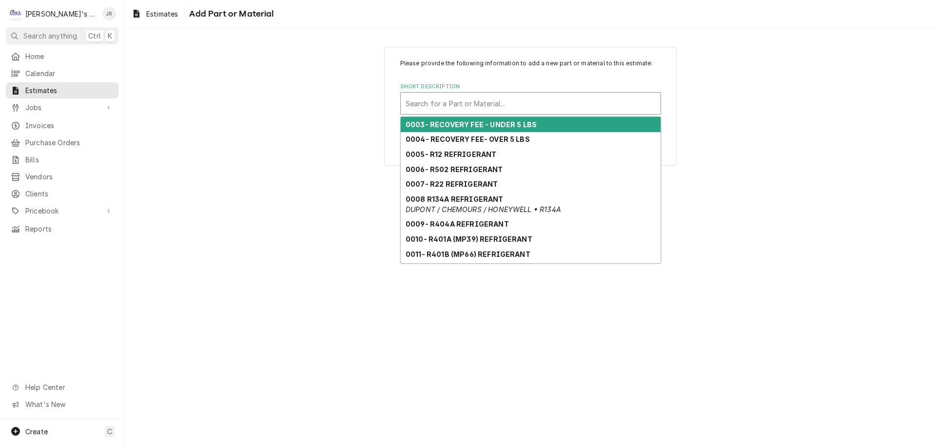
click at [512, 97] on div "Short Description" at bounding box center [531, 104] width 250 height 18
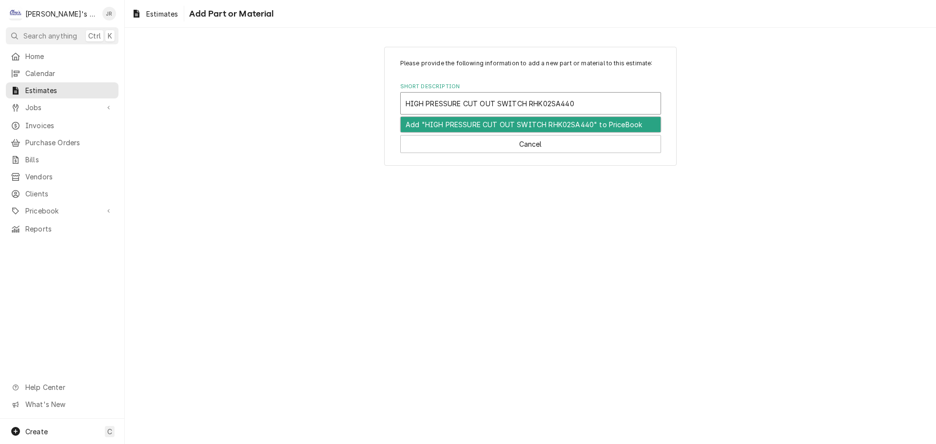
click at [596, 125] on div "Add "HIGH PRESSURE CUT OUT SWITCH RHK02SA440" to PriceBook" at bounding box center [531, 124] width 260 height 15
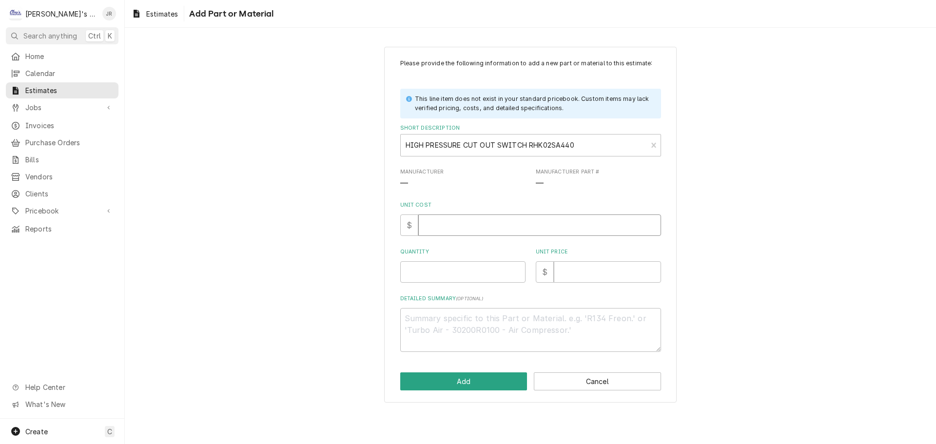
click at [436, 221] on input "Unit Cost" at bounding box center [539, 224] width 243 height 21
click at [407, 269] on input "Quantity" at bounding box center [462, 271] width 125 height 21
click at [604, 272] on input "Unit Price" at bounding box center [607, 271] width 107 height 21
click at [494, 383] on button "Add" at bounding box center [463, 381] width 127 height 18
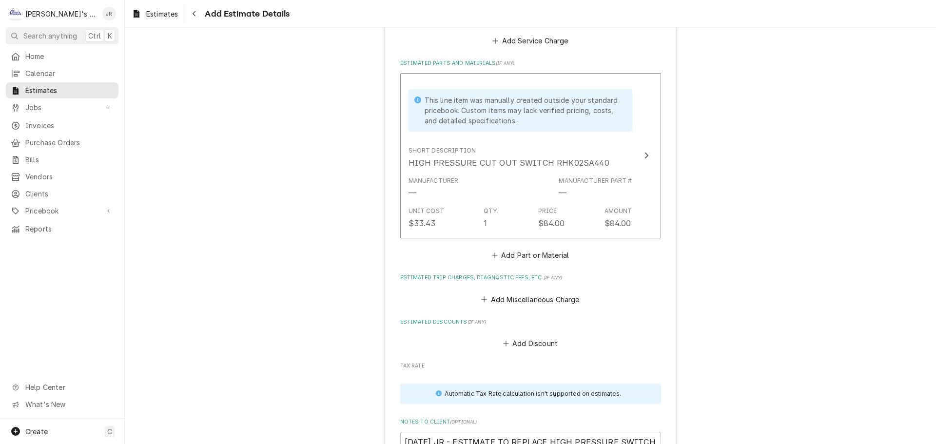
scroll to position [1199, 0]
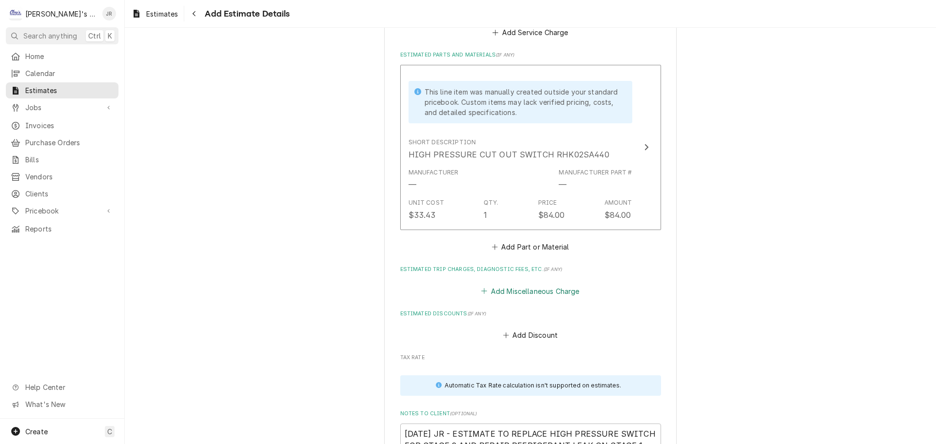
click at [533, 291] on button "Add Miscellaneous Charge" at bounding box center [530, 291] width 101 height 14
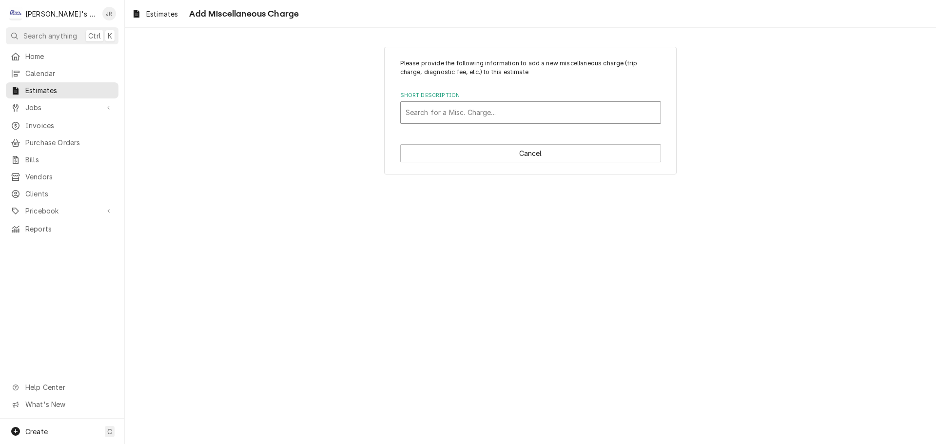
click at [481, 110] on div "Short Description" at bounding box center [531, 113] width 250 height 18
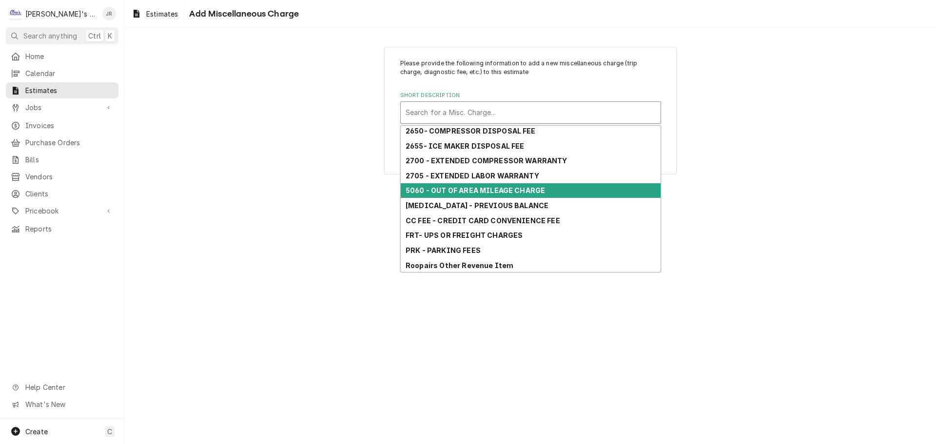
scroll to position [100, 0]
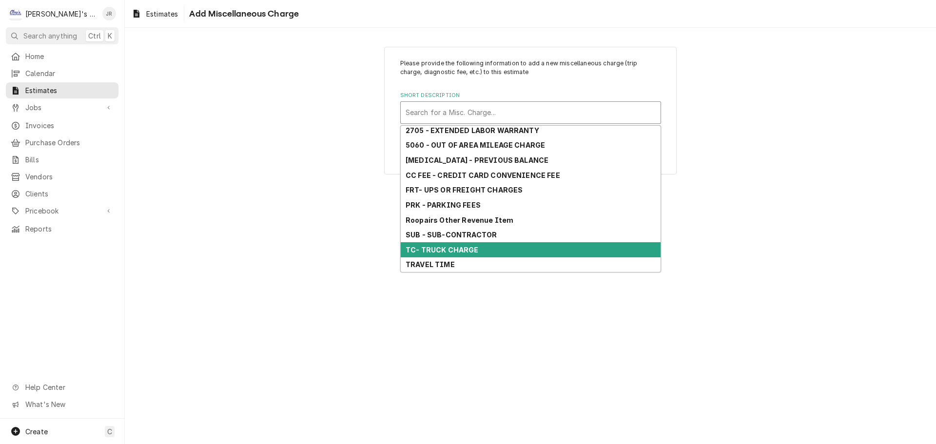
click at [465, 248] on strong "TC- TRUCK CHARGE" at bounding box center [442, 250] width 73 height 8
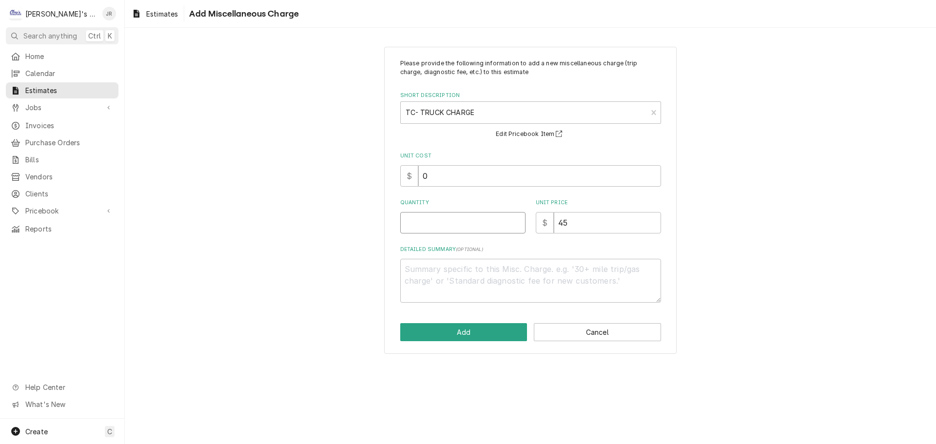
click at [475, 233] on input "Quantity" at bounding box center [462, 222] width 125 height 21
click at [491, 331] on button "Add" at bounding box center [463, 332] width 127 height 18
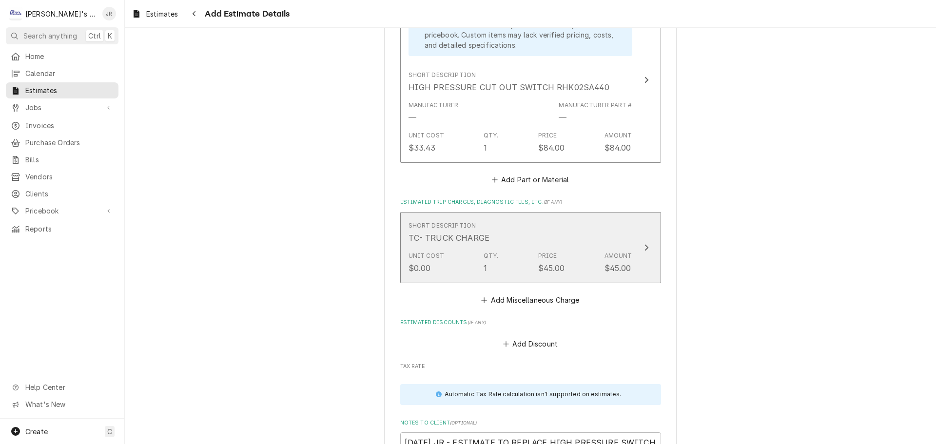
scroll to position [1284, 0]
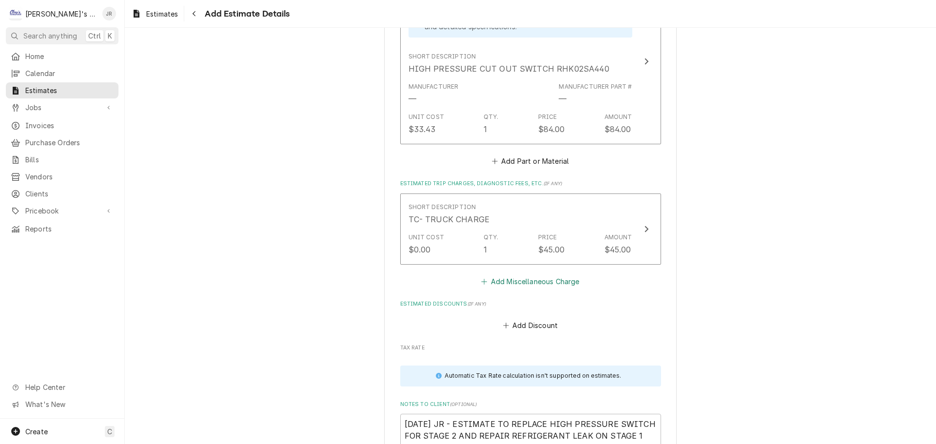
click at [530, 283] on button "Add Miscellaneous Charge" at bounding box center [530, 282] width 101 height 14
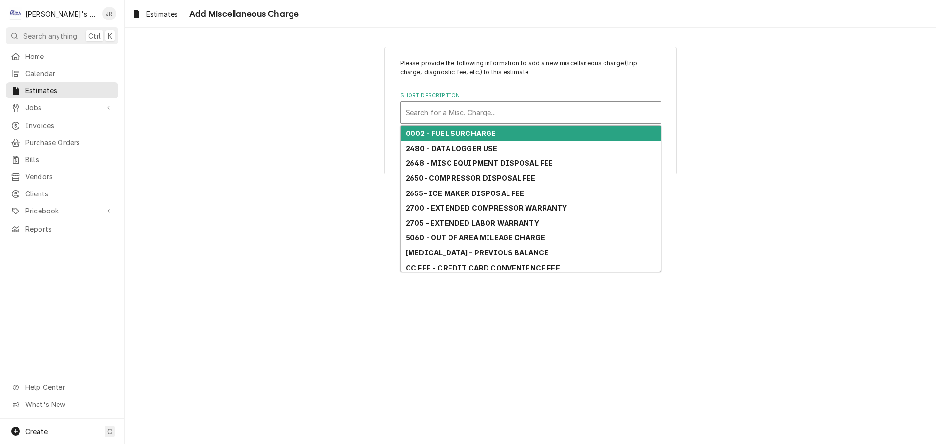
click at [517, 108] on div "Short Description" at bounding box center [531, 113] width 250 height 18
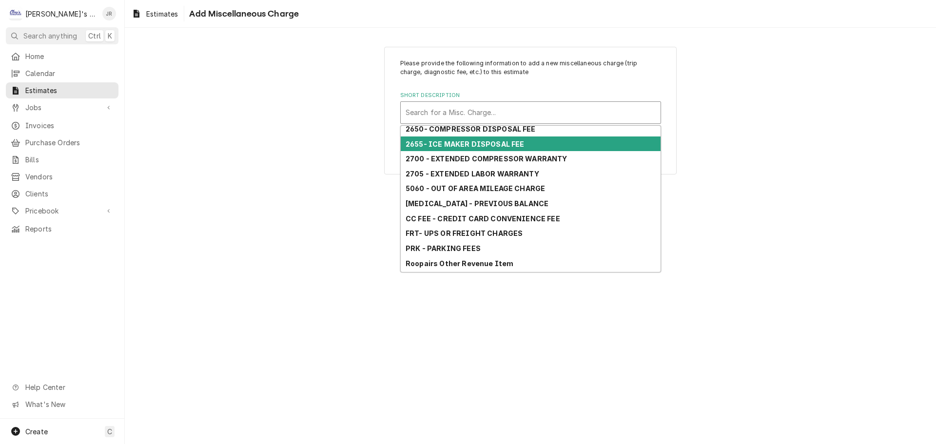
scroll to position [100, 0]
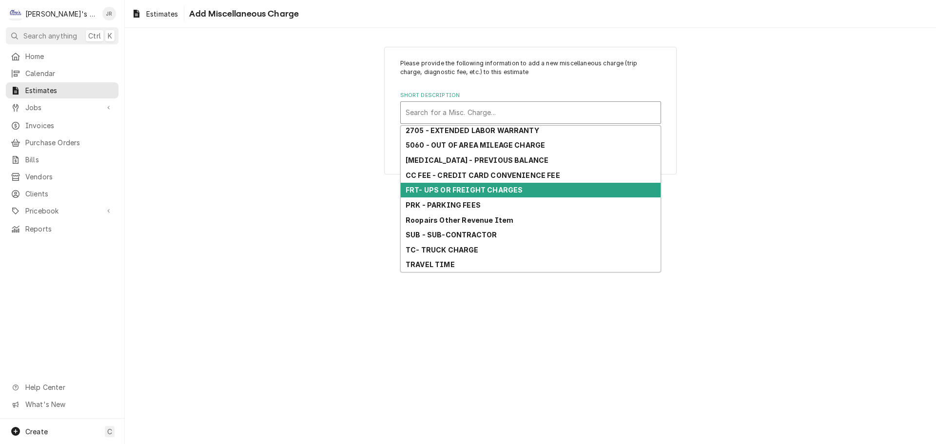
click at [507, 191] on strong "FRT- UPS OR FREIGHT CHARGES" at bounding box center [464, 190] width 117 height 8
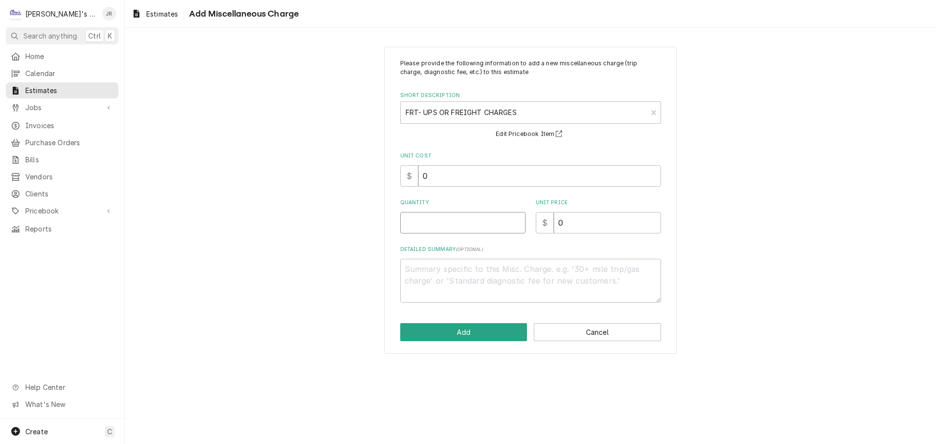
click at [480, 224] on input "Quantity" at bounding box center [462, 222] width 125 height 21
click at [420, 179] on input "0" at bounding box center [539, 175] width 243 height 21
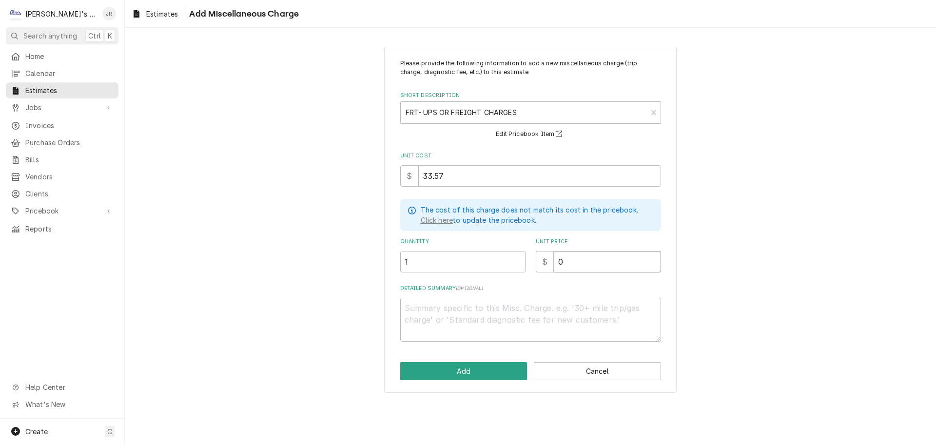
drag, startPoint x: 563, startPoint y: 263, endPoint x: 557, endPoint y: 265, distance: 7.1
click at [557, 265] on input "0" at bounding box center [607, 261] width 107 height 21
click at [481, 370] on button "Add" at bounding box center [463, 371] width 127 height 18
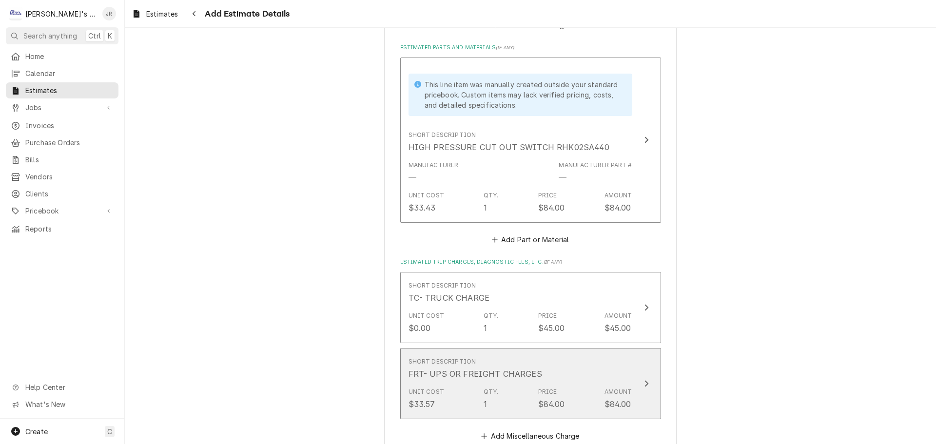
scroll to position [1175, 0]
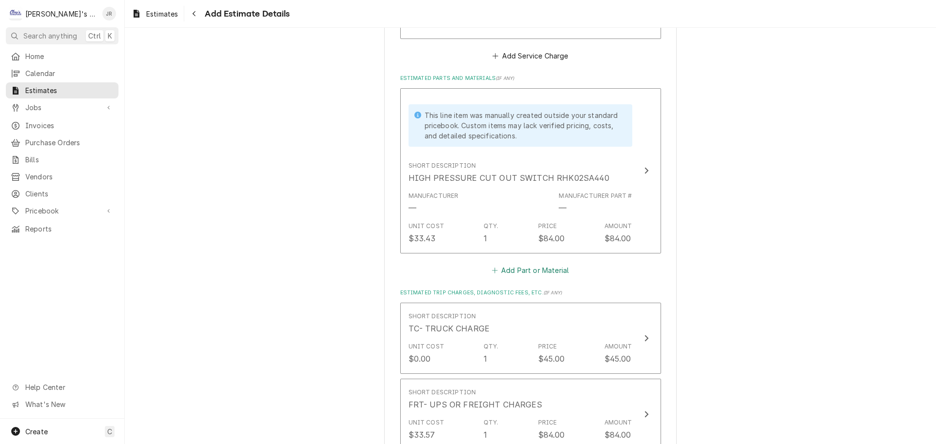
click at [504, 272] on button "Add Part or Material" at bounding box center [530, 271] width 80 height 14
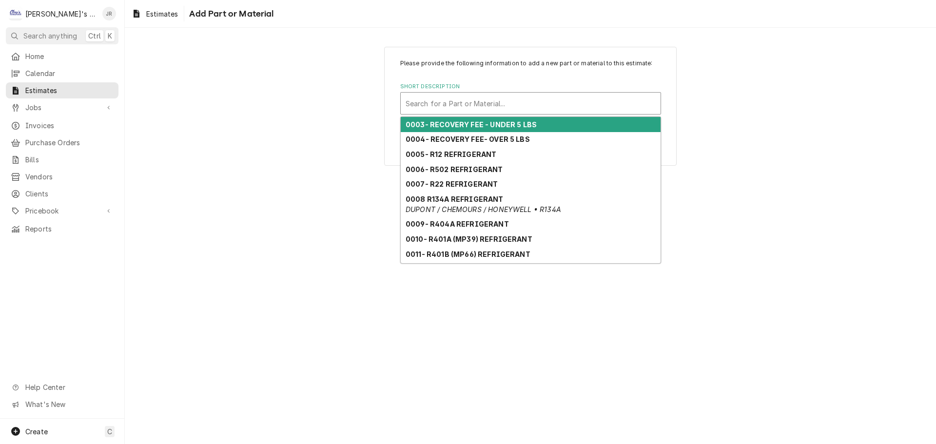
click at [524, 112] on div "Short Description" at bounding box center [531, 104] width 250 height 18
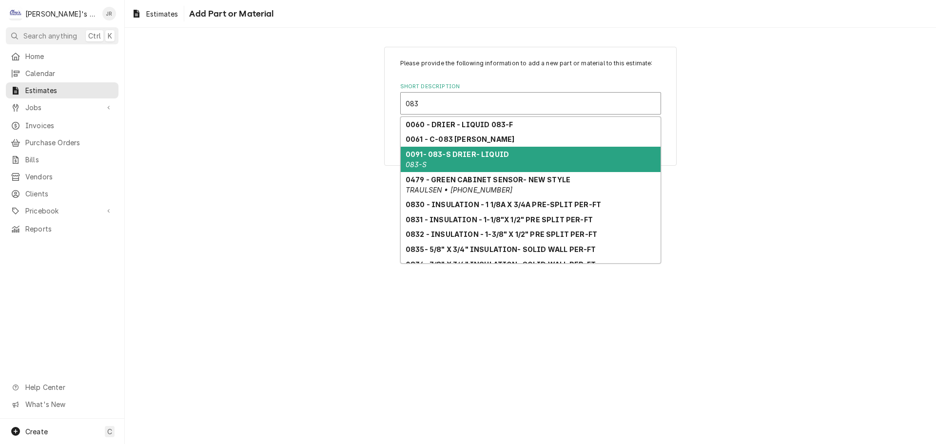
click at [486, 155] on strong "0091- 083-S DRIER- LIQUID" at bounding box center [457, 154] width 103 height 8
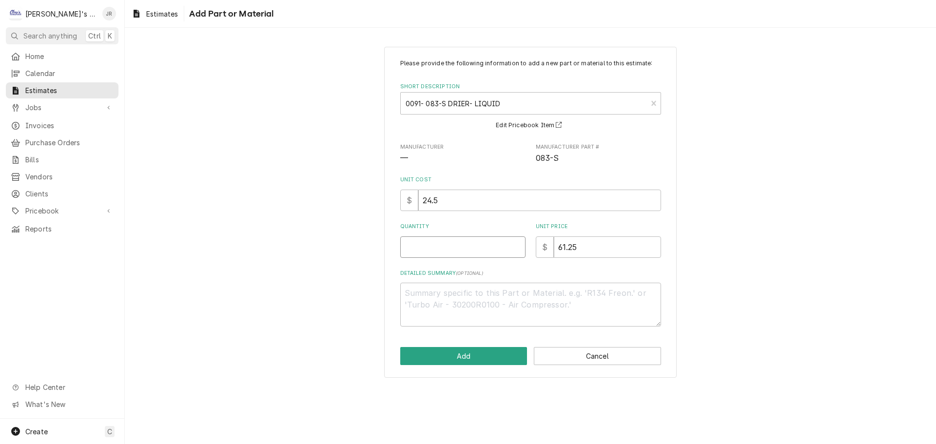
click at [469, 249] on input "Quantity" at bounding box center [462, 246] width 125 height 21
click at [484, 291] on textarea "Detailed Summary ( optional )" at bounding box center [530, 305] width 261 height 44
click at [498, 358] on button "Add" at bounding box center [463, 356] width 127 height 18
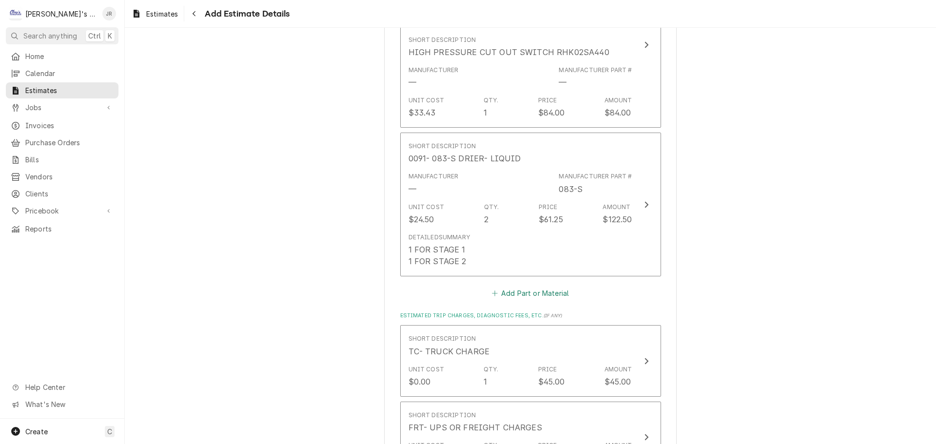
scroll to position [1310, 0]
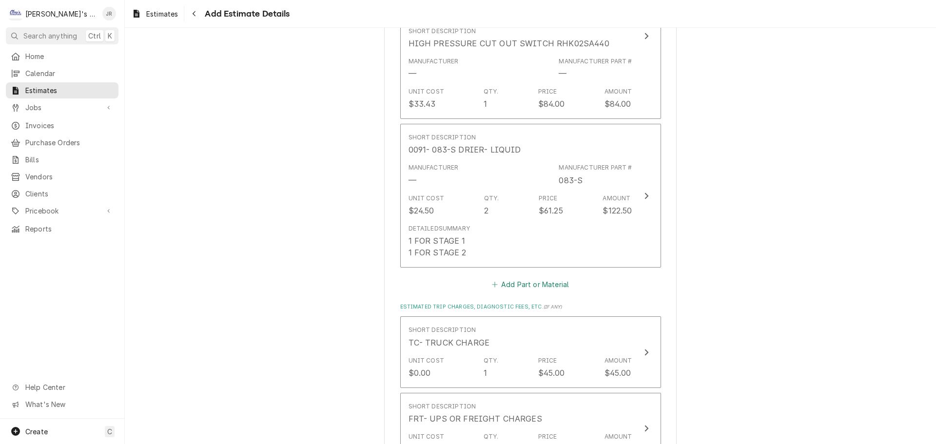
click at [517, 286] on button "Add Part or Material" at bounding box center [530, 284] width 80 height 14
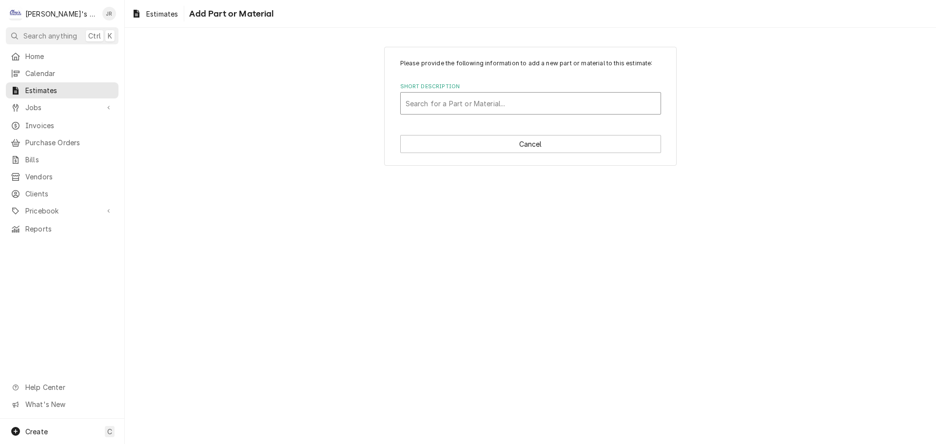
click at [518, 103] on div "Short Description" at bounding box center [531, 104] width 250 height 18
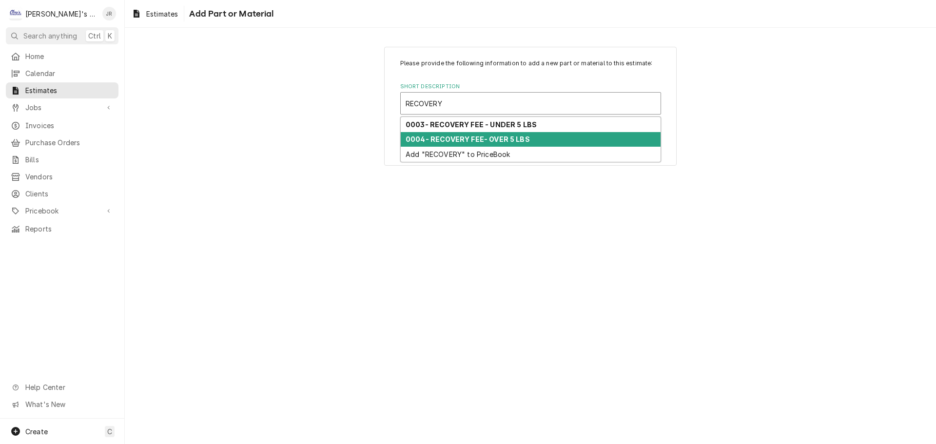
click at [505, 138] on strong "0004- RECOVERY FEE- OVER 5 LBS" at bounding box center [468, 139] width 124 height 8
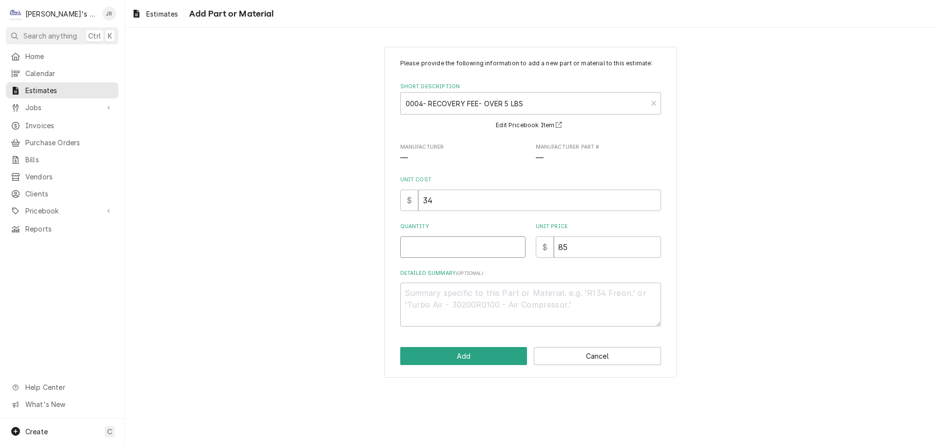
click at [474, 253] on input "Quantity" at bounding box center [462, 246] width 125 height 21
click at [501, 354] on button "Add" at bounding box center [463, 356] width 127 height 18
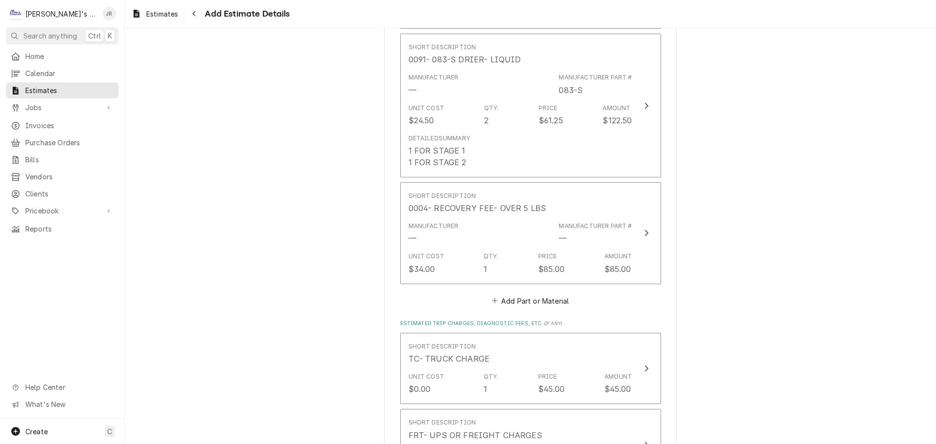
scroll to position [1493, 0]
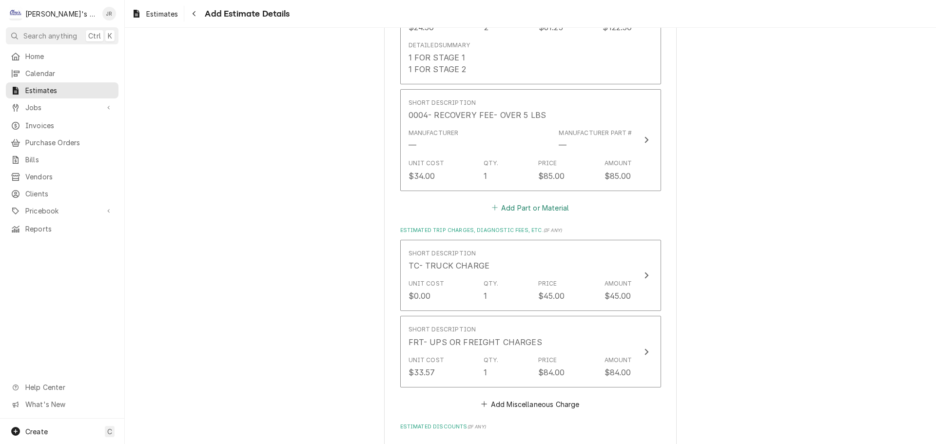
click at [509, 206] on button "Add Part or Material" at bounding box center [530, 208] width 80 height 14
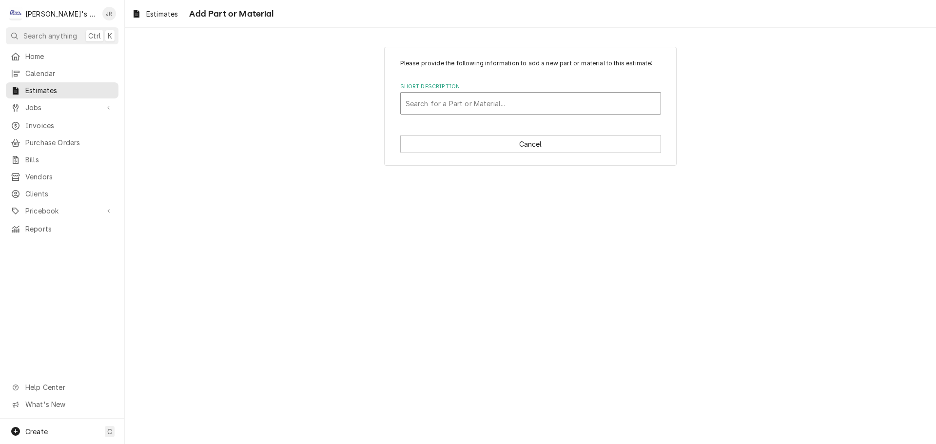
click at [509, 107] on div "Short Description" at bounding box center [531, 104] width 250 height 18
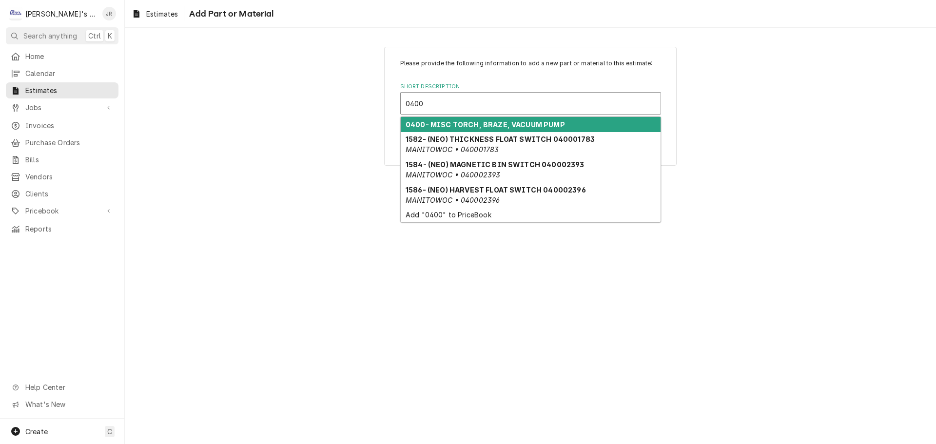
click at [508, 123] on strong "0400- MISC TORCH, BRAZE, VACUUM PUMP" at bounding box center [485, 124] width 159 height 8
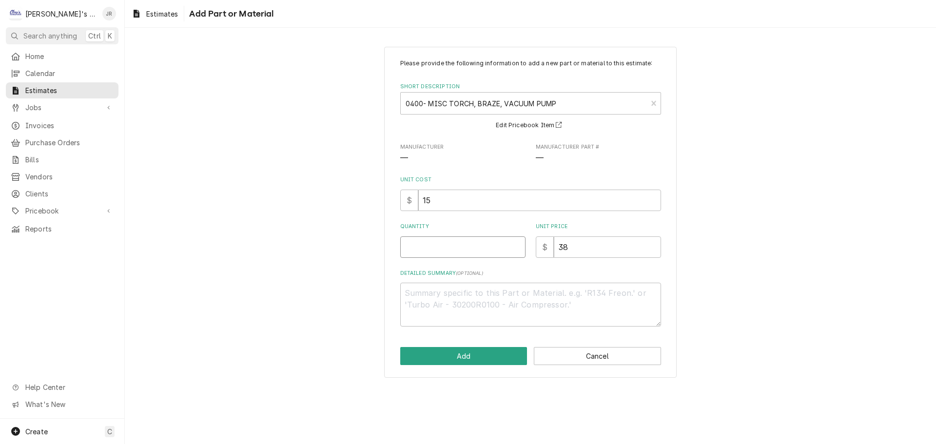
click at [453, 254] on input "Quantity" at bounding box center [462, 246] width 125 height 21
click at [478, 356] on button "Add" at bounding box center [463, 356] width 127 height 18
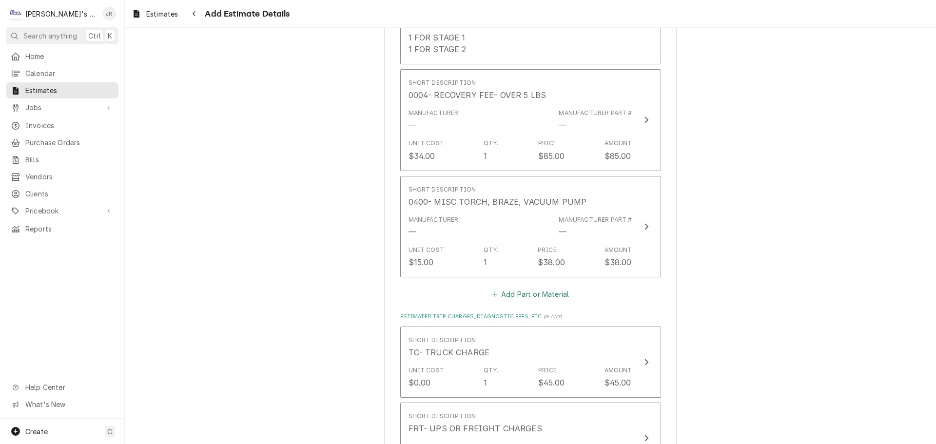
scroll to position [1530, 0]
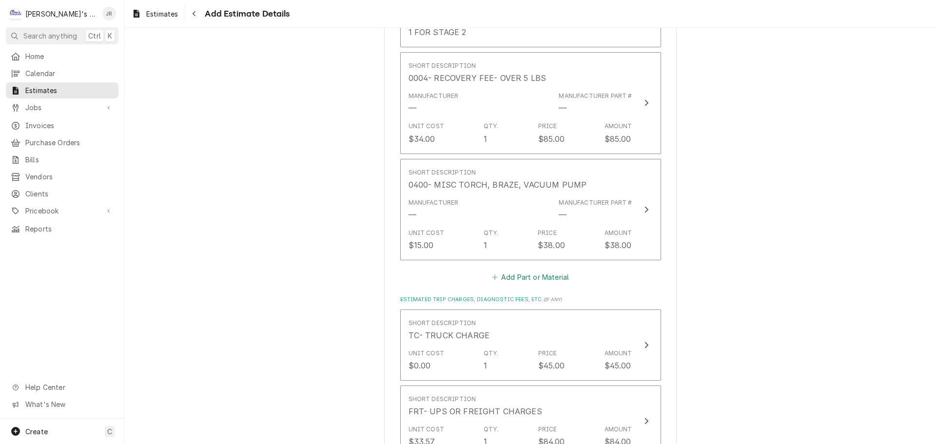
click at [523, 277] on button "Add Part or Material" at bounding box center [530, 278] width 80 height 14
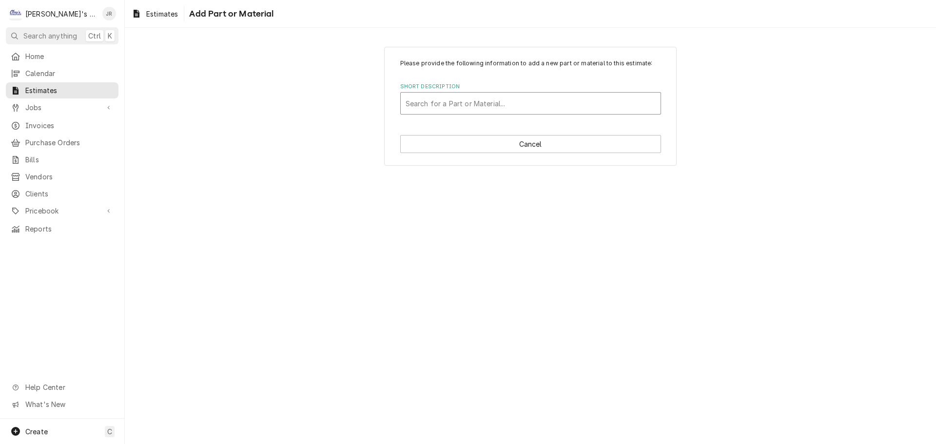
click at [481, 100] on div "Short Description" at bounding box center [531, 104] width 250 height 18
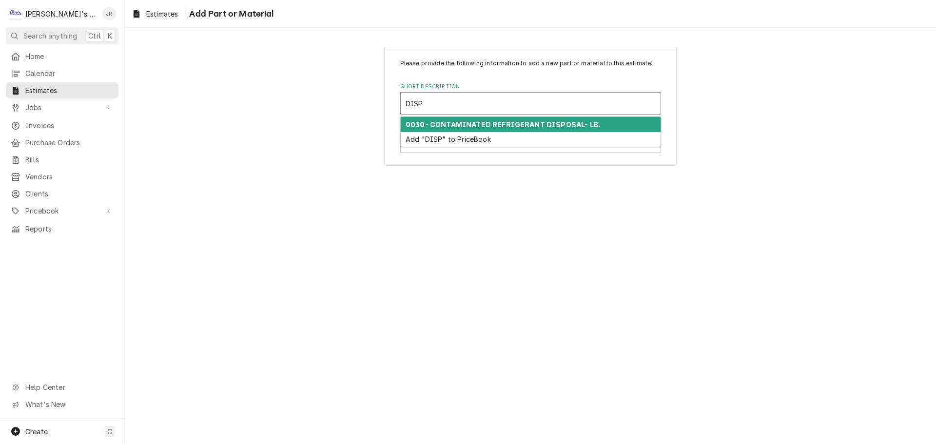
click at [499, 127] on strong "0030- CONTAMINATED REFRIGERANT DISPOSAL- LB." at bounding box center [503, 124] width 195 height 8
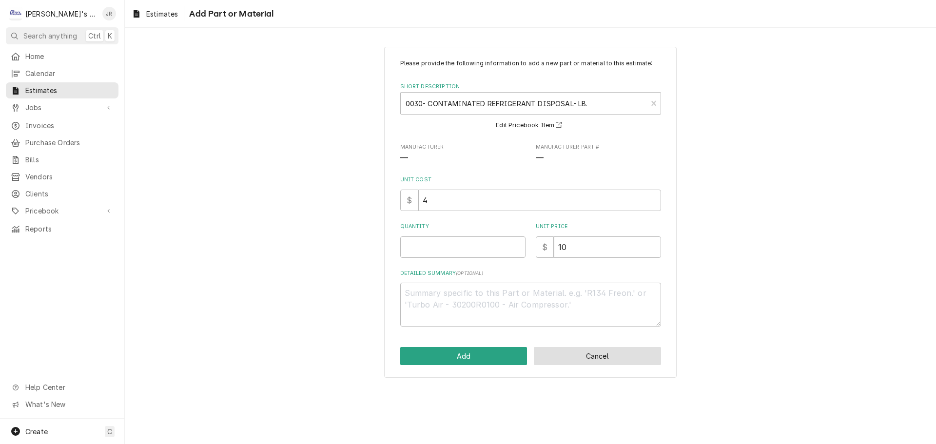
click at [582, 360] on button "Cancel" at bounding box center [597, 356] width 127 height 18
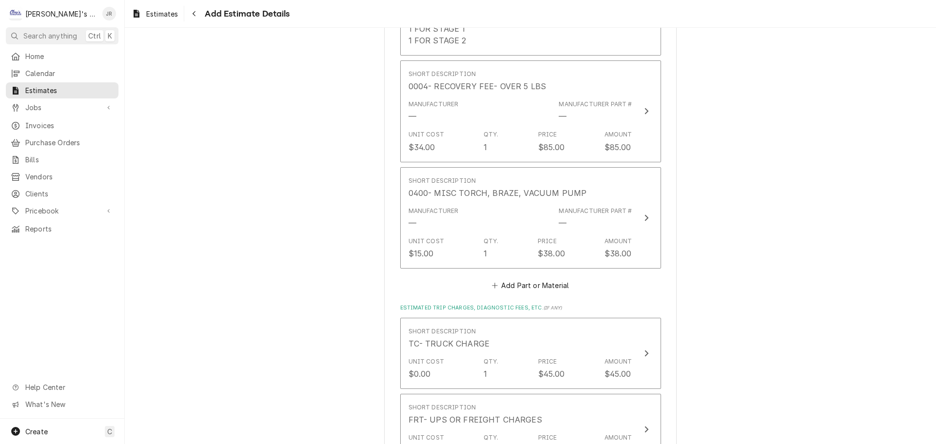
scroll to position [1567, 0]
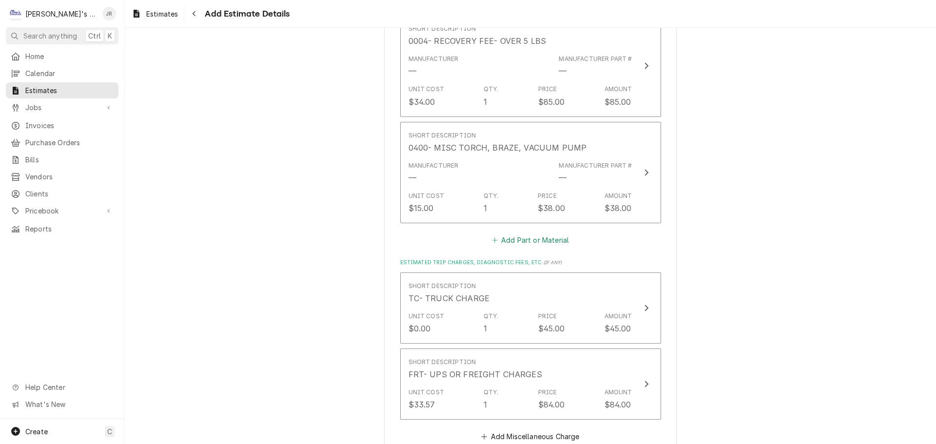
click at [513, 246] on button "Add Part or Material" at bounding box center [530, 240] width 80 height 14
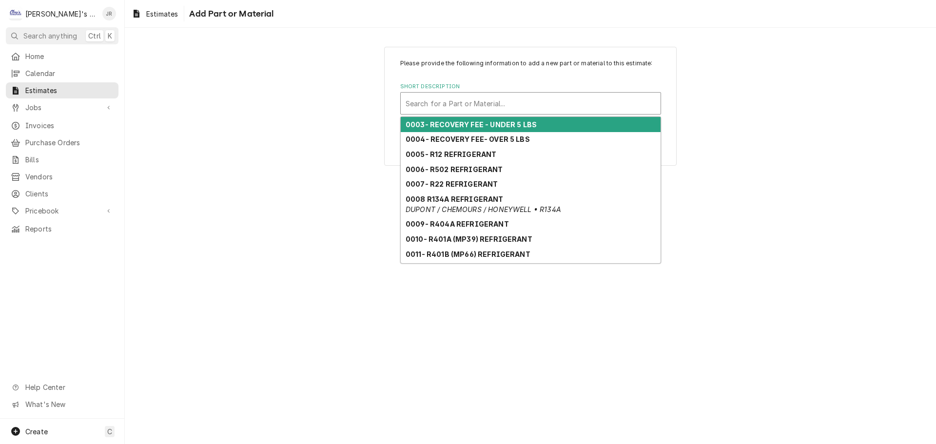
click at [495, 97] on div "Short Description" at bounding box center [531, 104] width 250 height 18
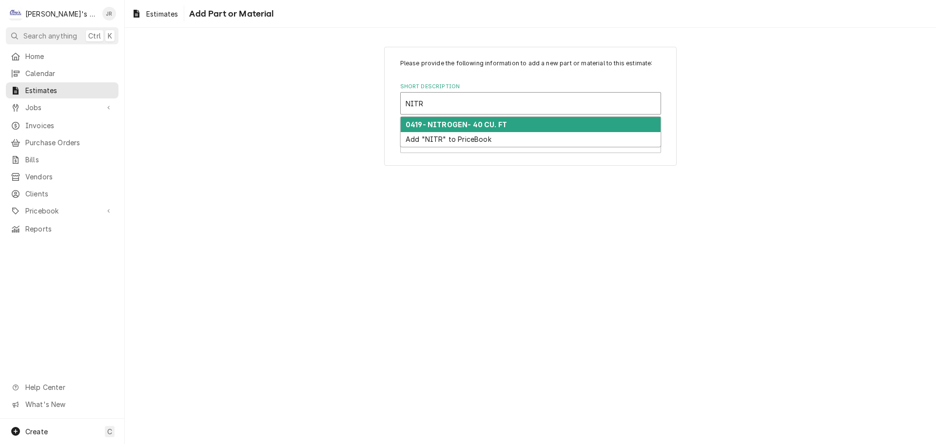
click at [463, 125] on strong "0419- NITROGEN- 40 CU. FT" at bounding box center [456, 124] width 101 height 8
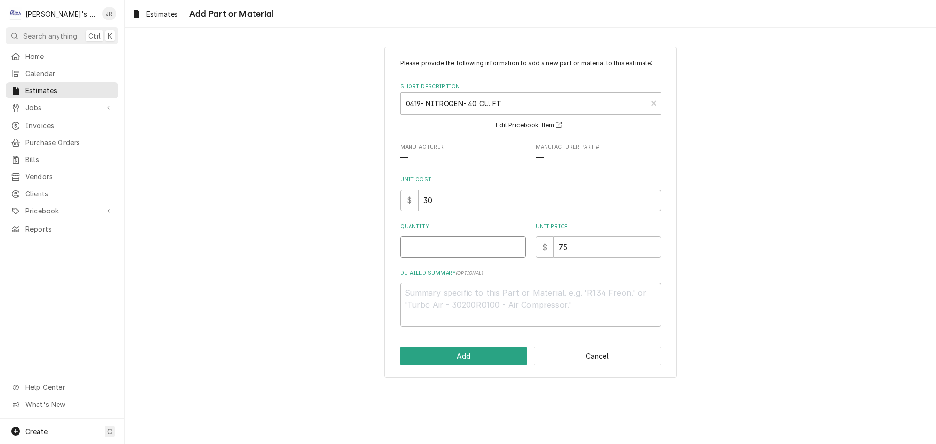
click at [475, 253] on input "Quantity" at bounding box center [462, 246] width 125 height 21
click at [476, 350] on button "Add" at bounding box center [463, 356] width 127 height 18
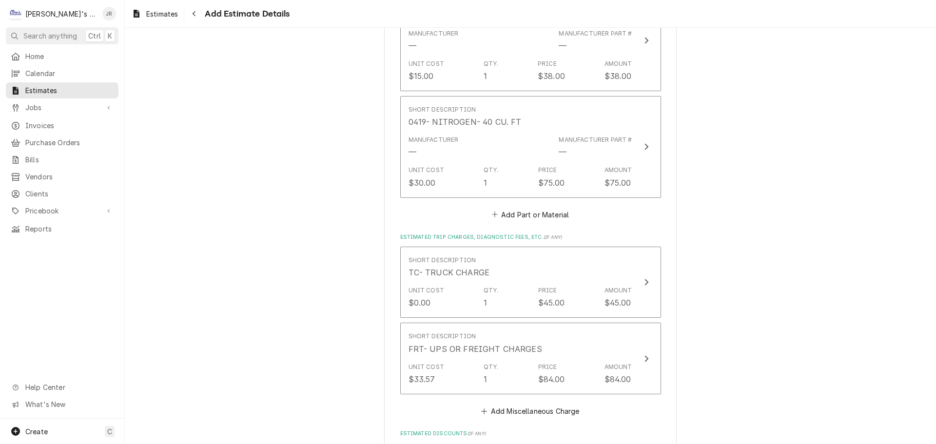
scroll to position [1702, 0]
click at [524, 211] on button "Add Part or Material" at bounding box center [530, 212] width 80 height 14
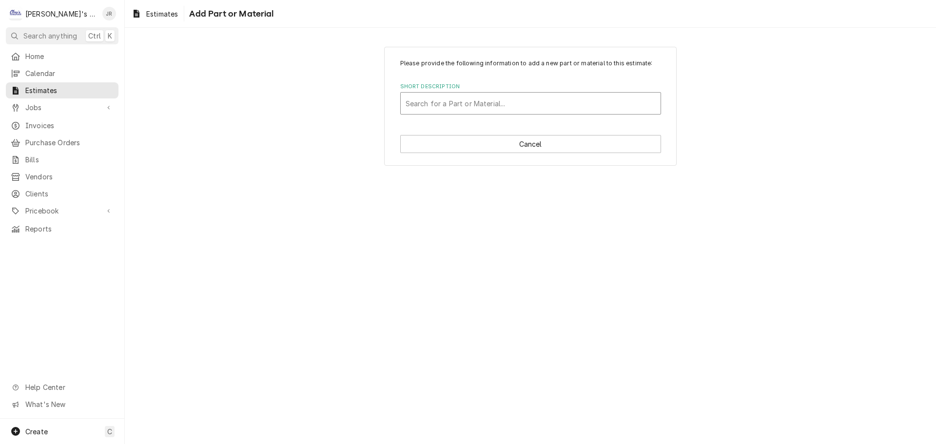
click at [495, 101] on div "Short Description" at bounding box center [531, 104] width 250 height 18
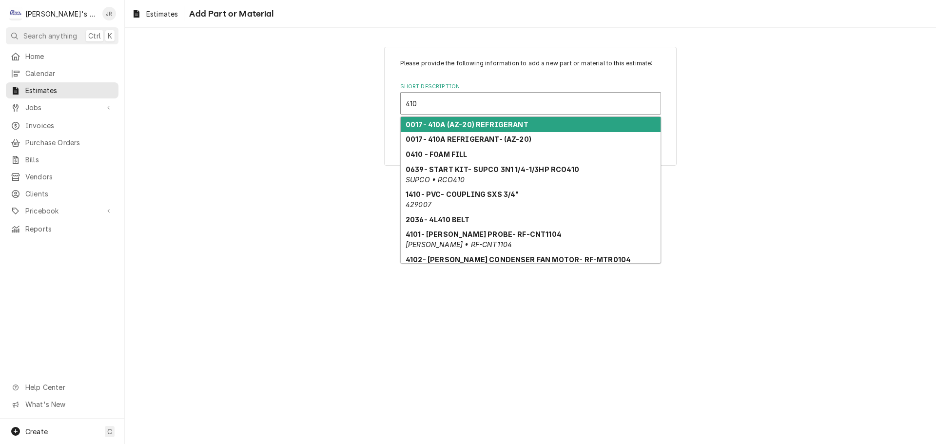
click at [459, 125] on strong "0017- 410A (AZ-20) REFRIGERANT" at bounding box center [467, 124] width 123 height 8
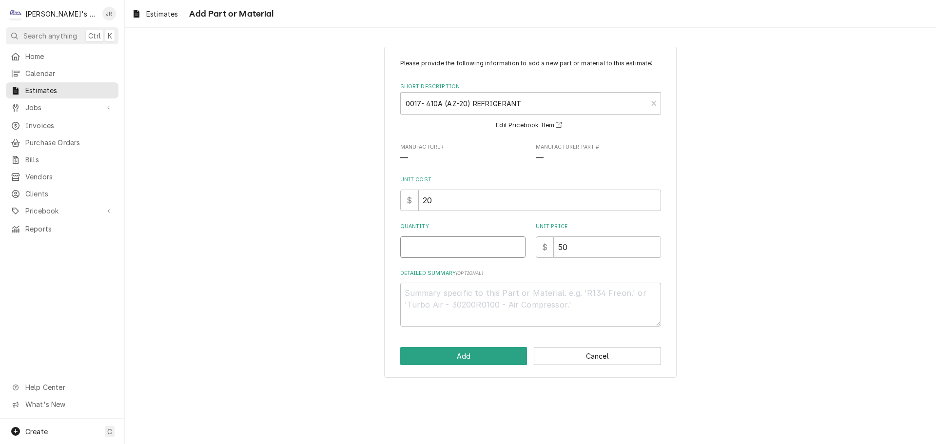
click at [468, 244] on input "Quantity" at bounding box center [462, 246] width 125 height 21
click at [475, 289] on textarea "Detailed Summary ( optional )" at bounding box center [530, 305] width 261 height 44
click at [409, 255] on input "17" at bounding box center [462, 246] width 125 height 21
click at [509, 289] on textarea "Detailed Summary ( optional )" at bounding box center [530, 305] width 261 height 44
click at [484, 364] on button "Add" at bounding box center [463, 356] width 127 height 18
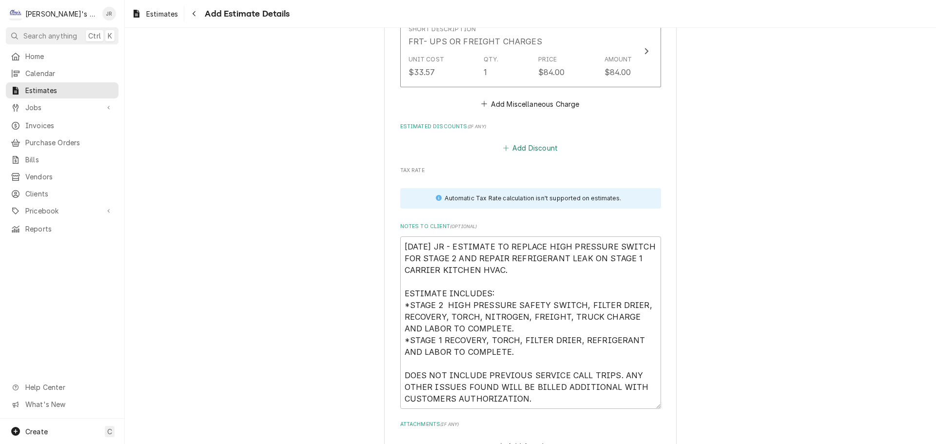
scroll to position [2129, 0]
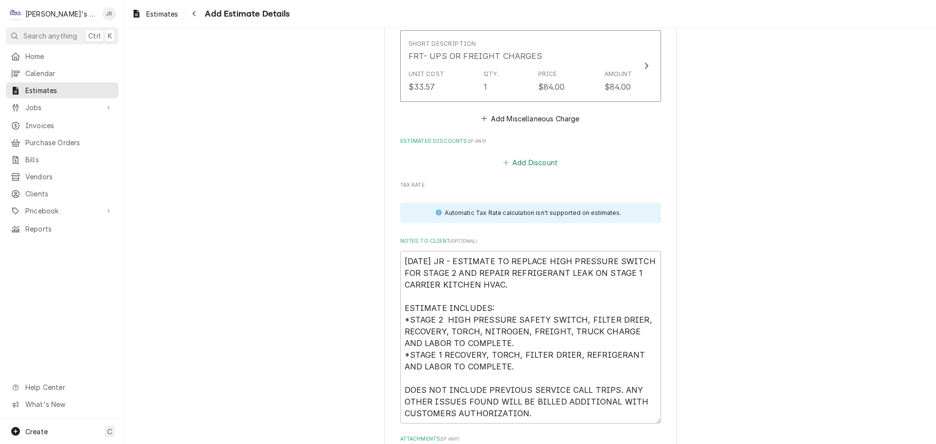
click at [549, 162] on button "Add Discount" at bounding box center [530, 162] width 58 height 14
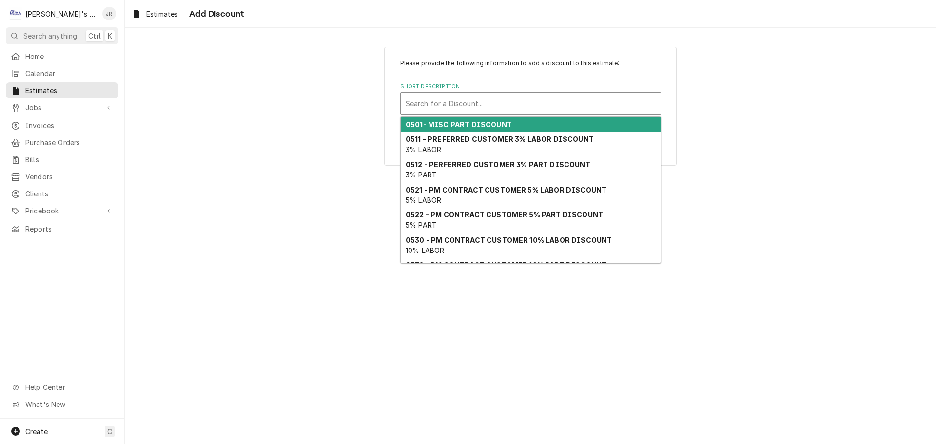
click at [510, 102] on div "Short Description" at bounding box center [531, 104] width 250 height 18
click at [514, 126] on div "0501- MISC PART DISCOUNT" at bounding box center [531, 124] width 260 height 15
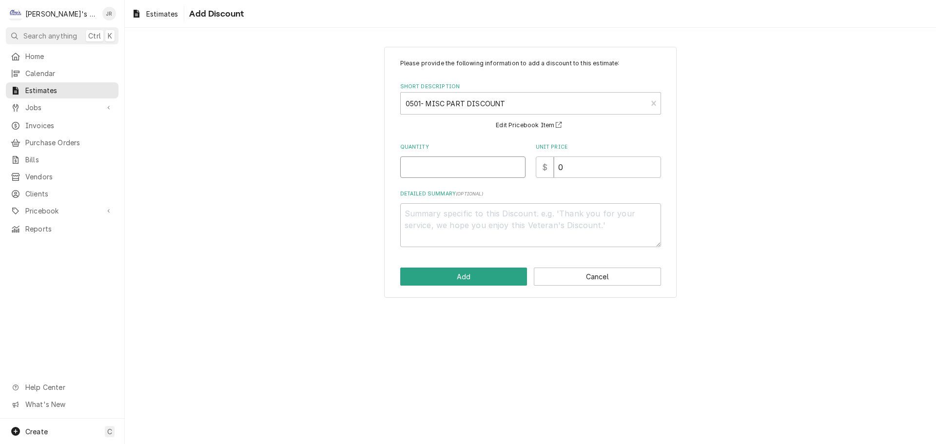
click at [505, 169] on input "Quantity" at bounding box center [462, 166] width 125 height 21
drag, startPoint x: 570, startPoint y: 175, endPoint x: 559, endPoint y: 175, distance: 11.7
click at [559, 175] on input "0" at bounding box center [607, 166] width 107 height 21
click at [507, 221] on textarea "Detailed Summary ( optional )" at bounding box center [530, 225] width 261 height 44
click at [499, 279] on button "Add" at bounding box center [463, 277] width 127 height 18
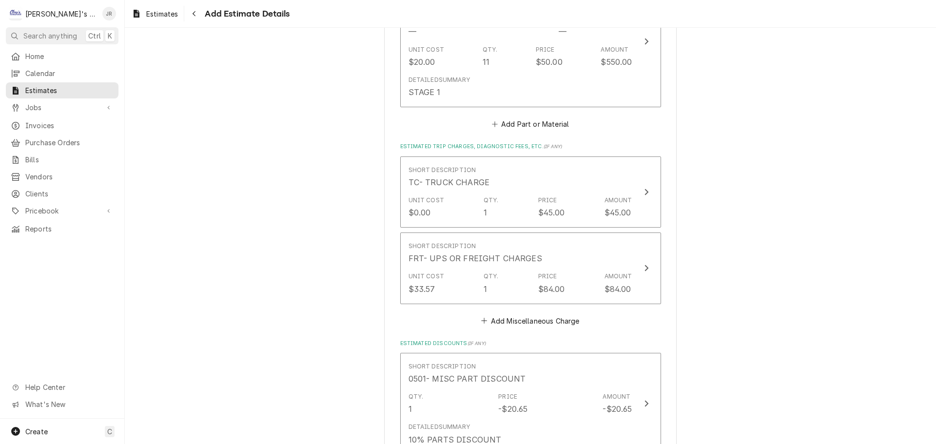
scroll to position [1940, 0]
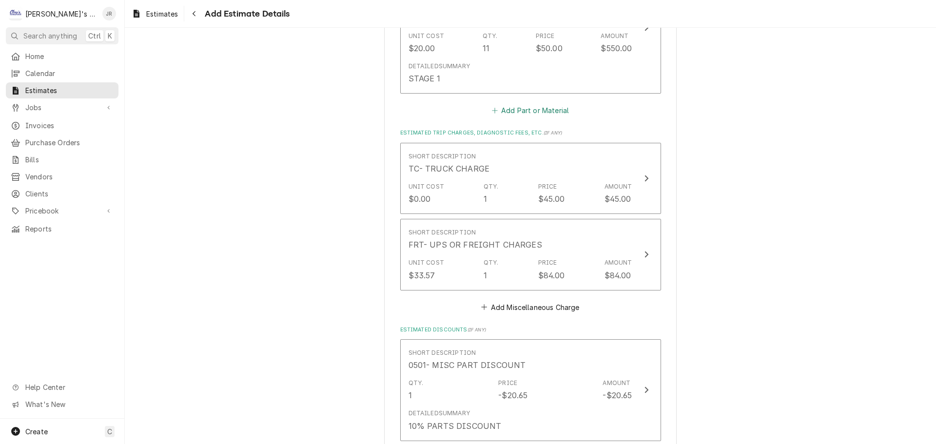
click at [500, 116] on button "Add Part or Material" at bounding box center [530, 111] width 80 height 14
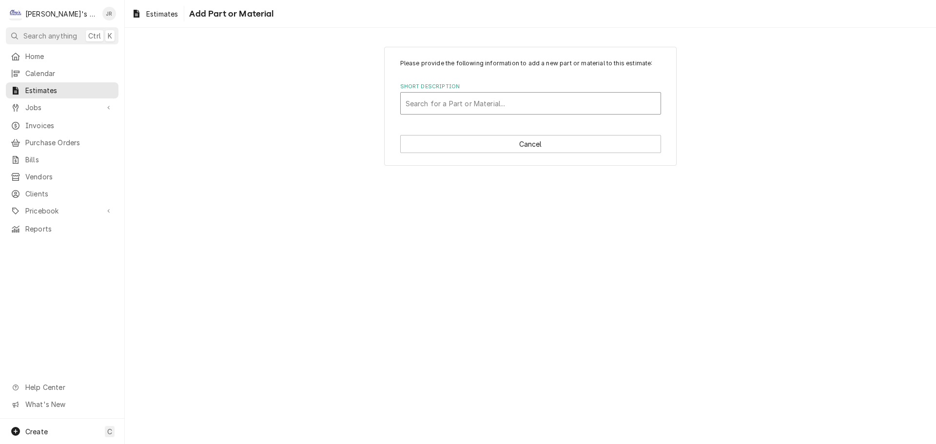
click at [493, 107] on div "Short Description" at bounding box center [531, 104] width 250 height 18
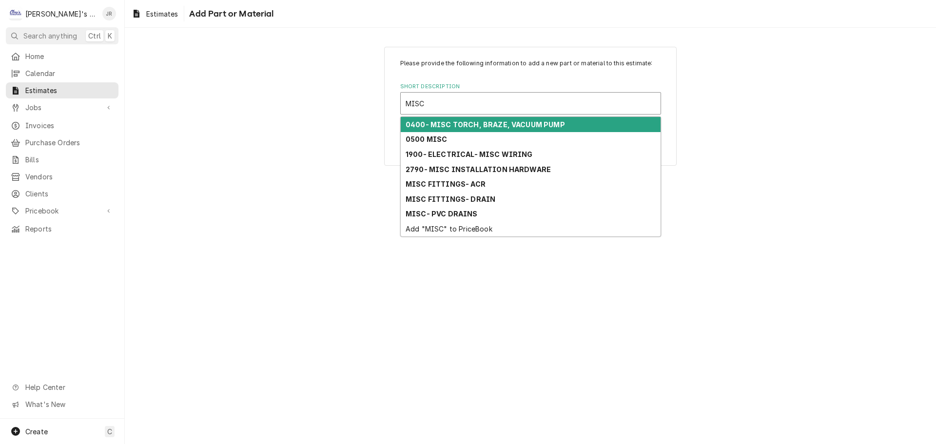
click at [533, 124] on strong "0400- MISC TORCH, BRAZE, VACUUM PUMP" at bounding box center [485, 124] width 159 height 8
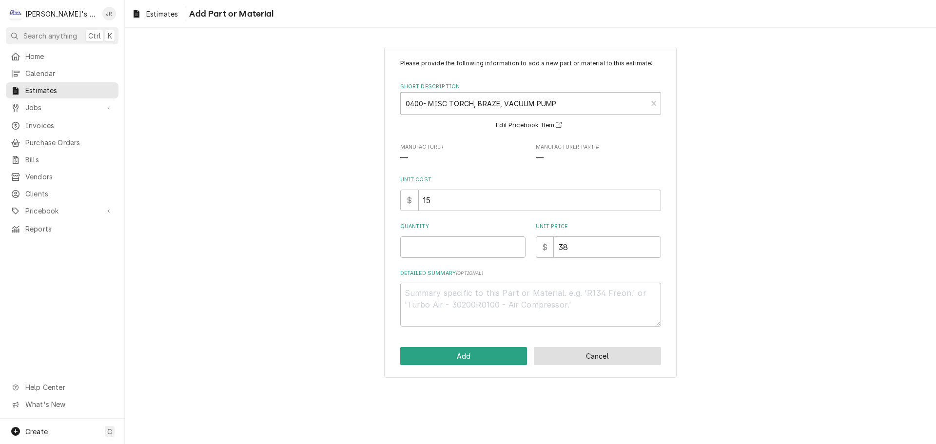
click at [622, 356] on button "Cancel" at bounding box center [597, 356] width 127 height 18
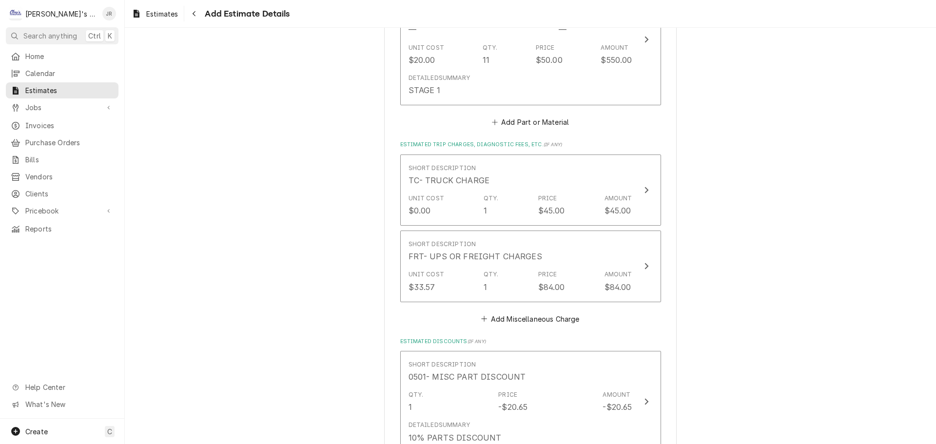
scroll to position [1928, 0]
click at [539, 118] on button "Add Part or Material" at bounding box center [530, 123] width 80 height 14
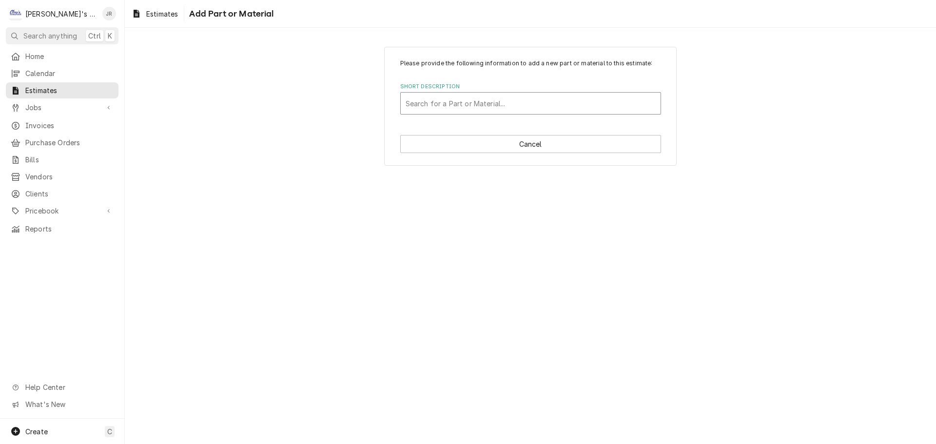
click at [479, 103] on div "Short Description" at bounding box center [531, 104] width 250 height 18
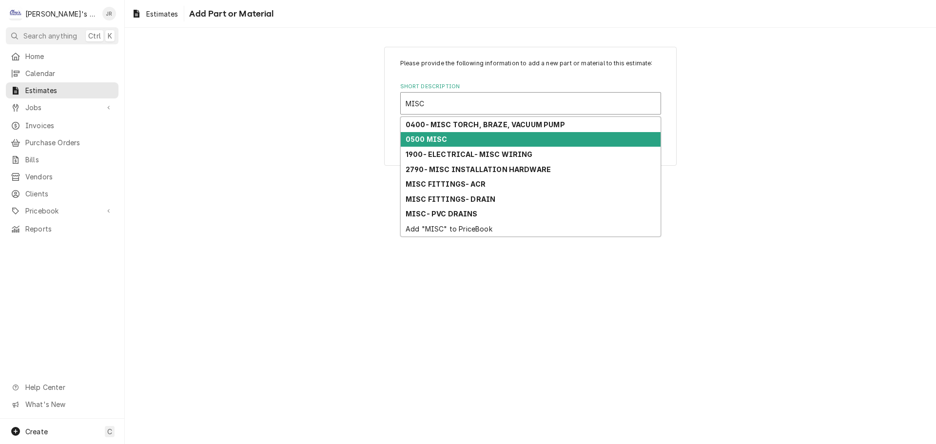
click at [459, 145] on div "0500 MISC" at bounding box center [531, 139] width 260 height 15
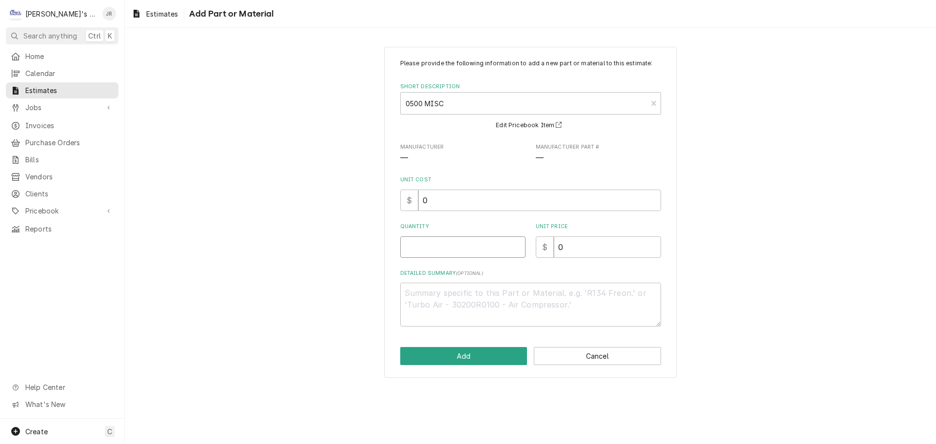
click at [464, 244] on input "Quantity" at bounding box center [462, 246] width 125 height 21
drag, startPoint x: 576, startPoint y: 251, endPoint x: 559, endPoint y: 252, distance: 17.1
click at [559, 252] on input "0" at bounding box center [607, 246] width 107 height 21
click at [503, 359] on button "Add" at bounding box center [463, 356] width 127 height 18
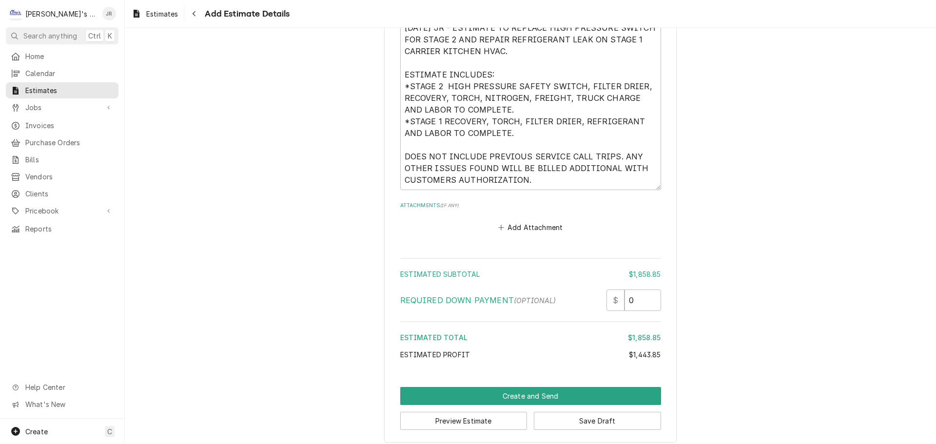
scroll to position [2582, 0]
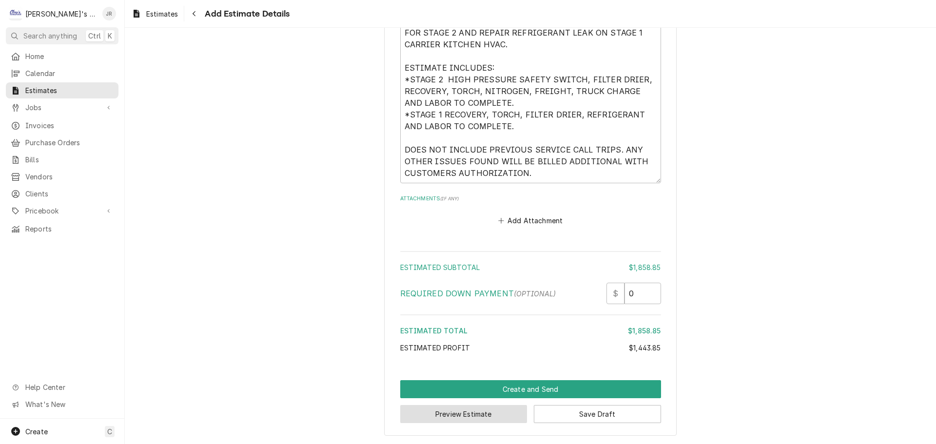
click at [446, 412] on button "Preview Estimate" at bounding box center [463, 414] width 127 height 18
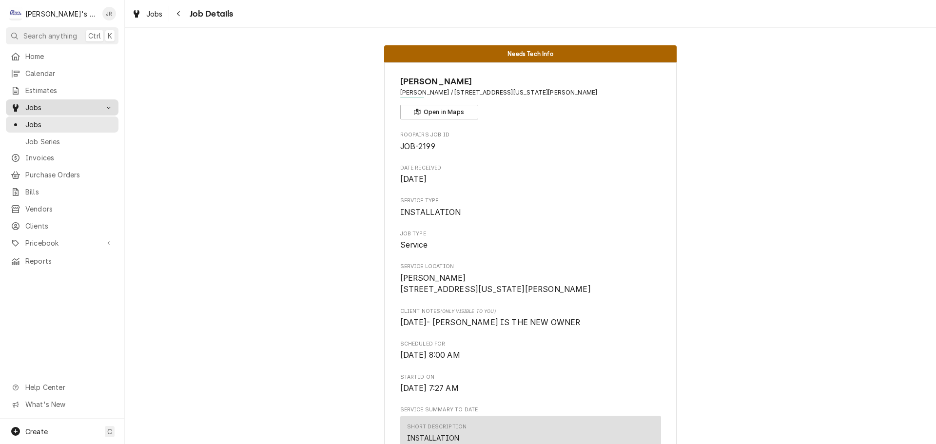
click at [71, 106] on span "Jobs" at bounding box center [62, 107] width 74 height 10
click at [68, 119] on span "Jobs" at bounding box center [69, 124] width 88 height 10
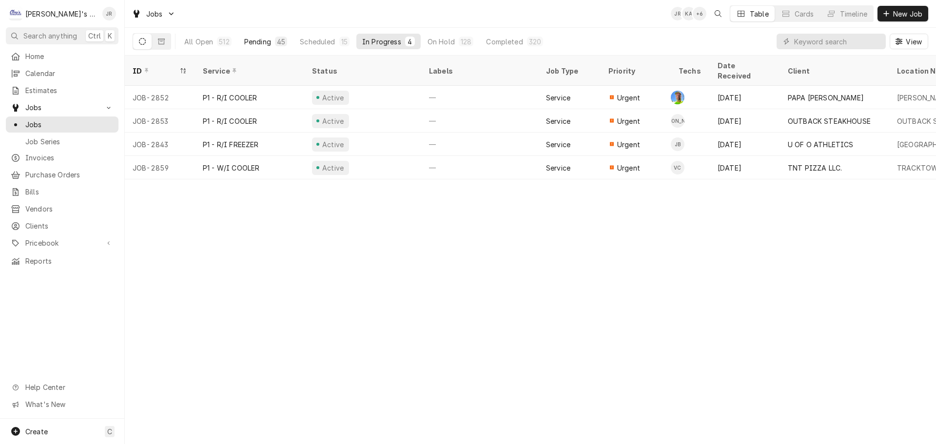
click at [277, 42] on div "45" at bounding box center [281, 42] width 8 height 10
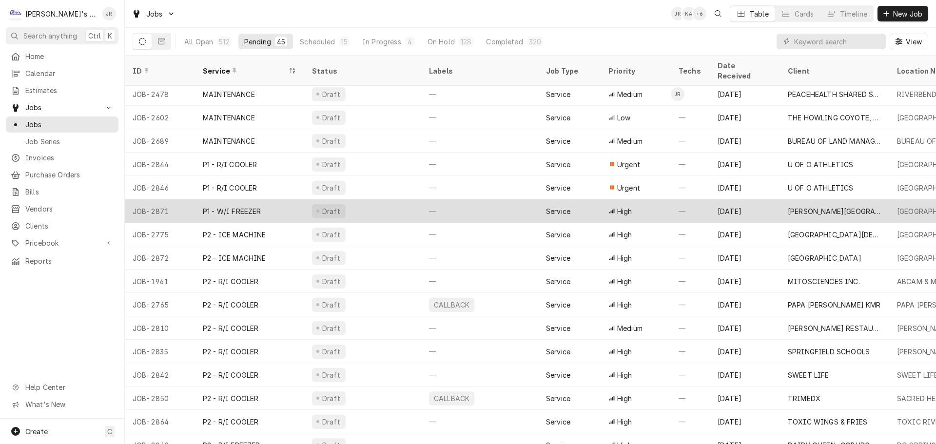
scroll to position [409, 0]
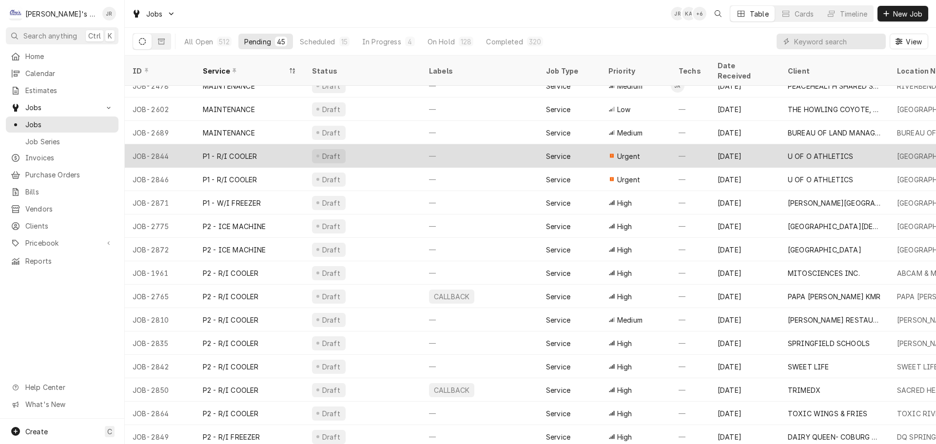
click at [395, 144] on div "Draft" at bounding box center [362, 155] width 117 height 23
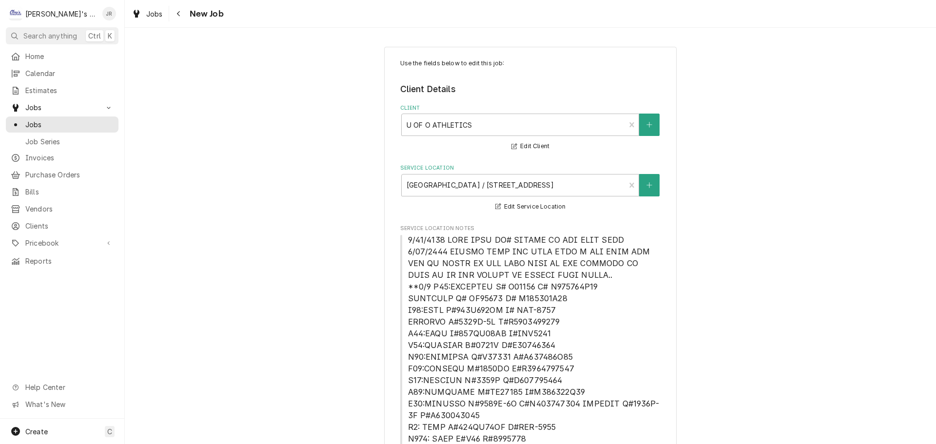
type textarea "x"
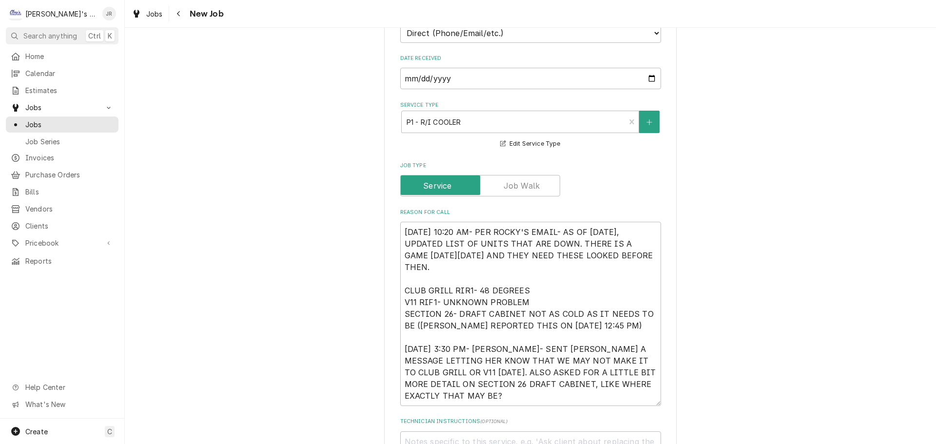
scroll to position [634, 0]
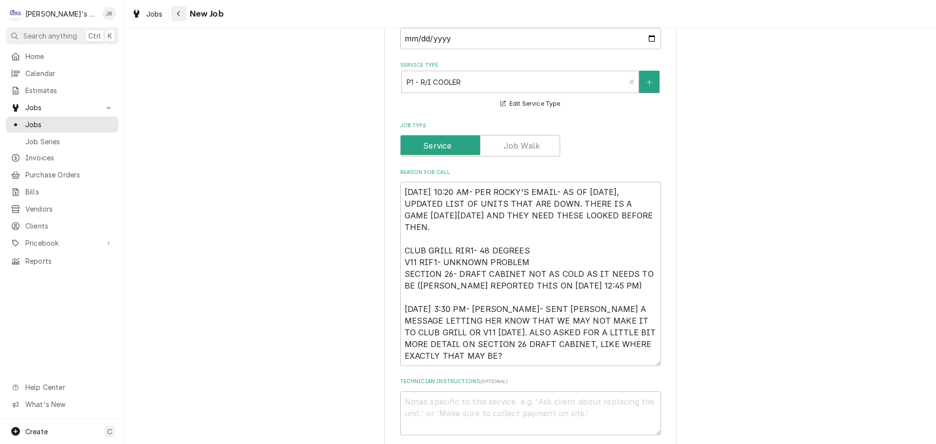
click at [176, 19] on button "Navigate back" at bounding box center [179, 14] width 16 height 16
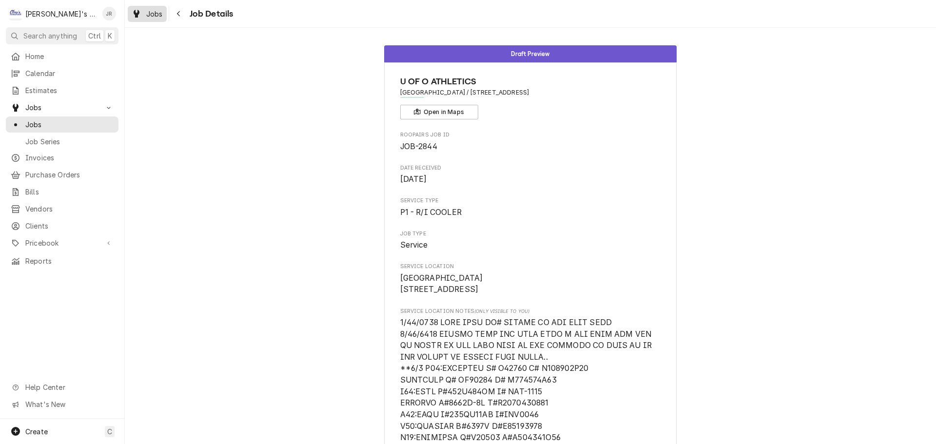
click at [136, 10] on icon "Dynamic Content Wrapper" at bounding box center [137, 14] width 6 height 8
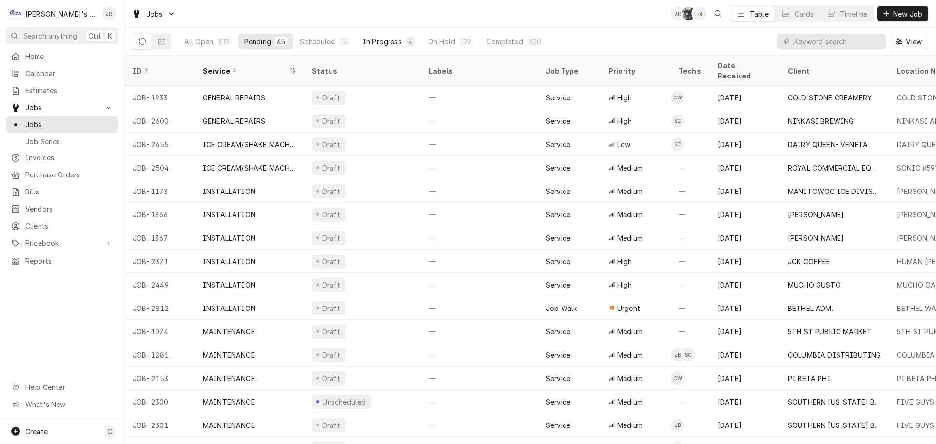
click at [371, 39] on div "In Progress" at bounding box center [382, 42] width 39 height 10
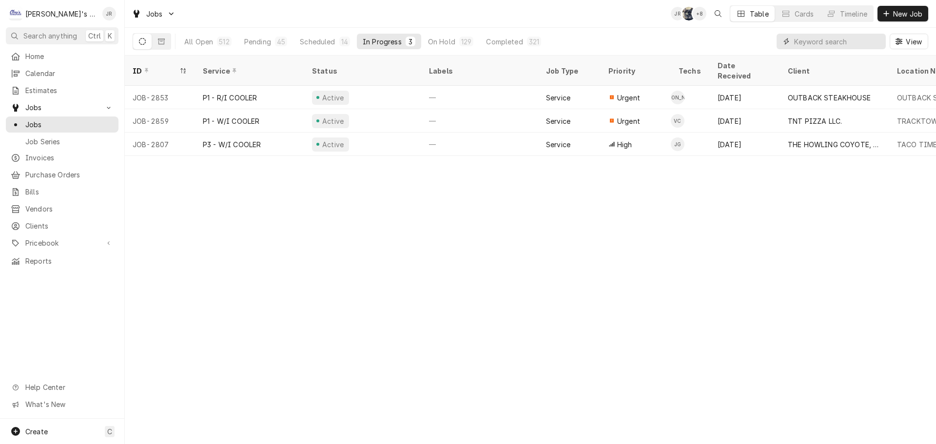
click at [853, 42] on input "Dynamic Content Wrapper" at bounding box center [837, 42] width 87 height 16
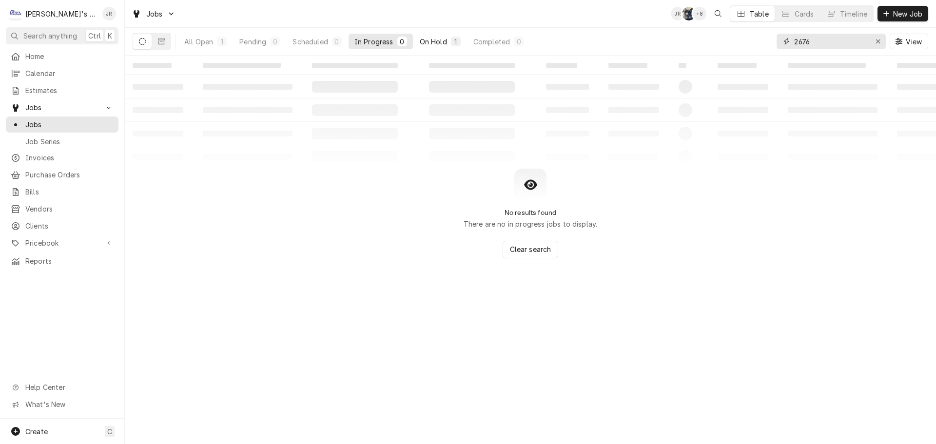
type input "2676"
click at [420, 39] on div "On Hold" at bounding box center [433, 42] width 27 height 10
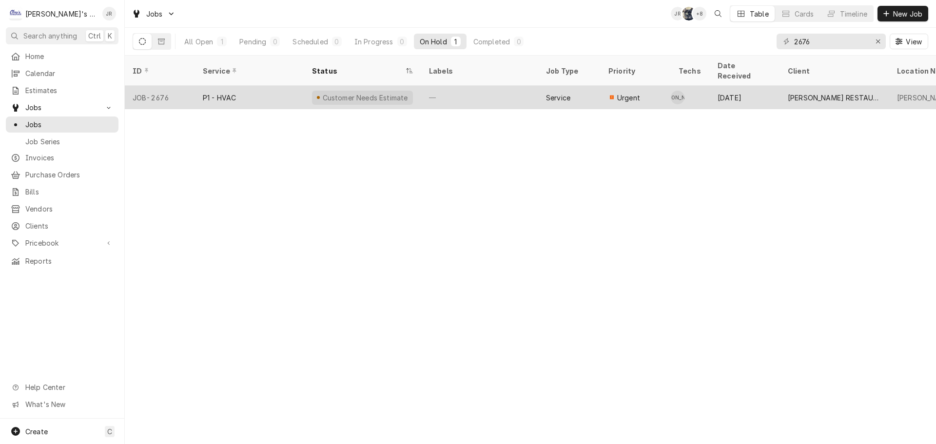
click at [474, 89] on div "—" at bounding box center [479, 97] width 117 height 23
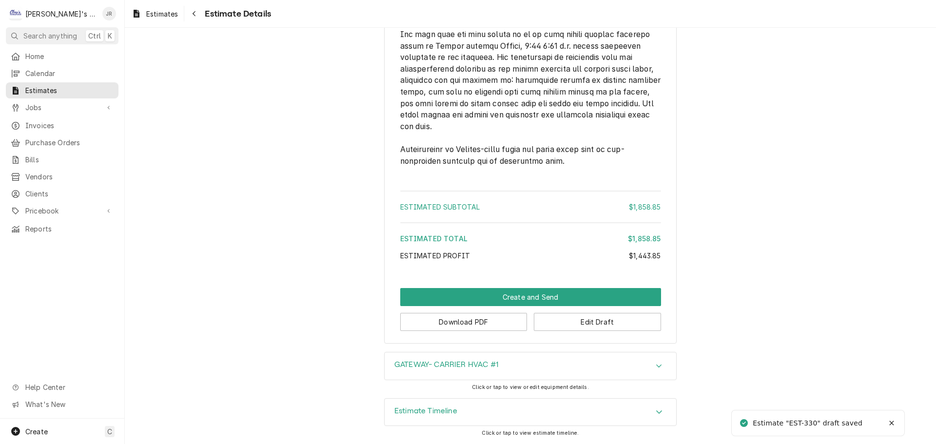
scroll to position [2135, 0]
click at [482, 327] on button "Download PDF" at bounding box center [463, 322] width 127 height 18
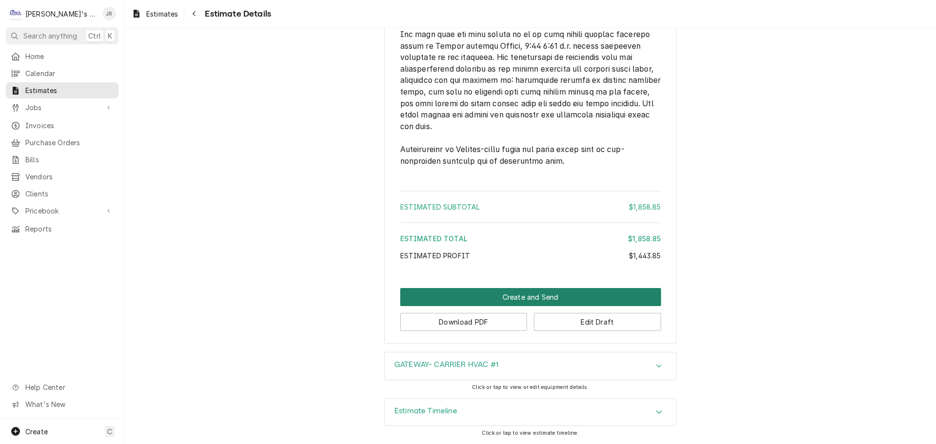
click at [504, 300] on button "Create and Send" at bounding box center [530, 297] width 261 height 18
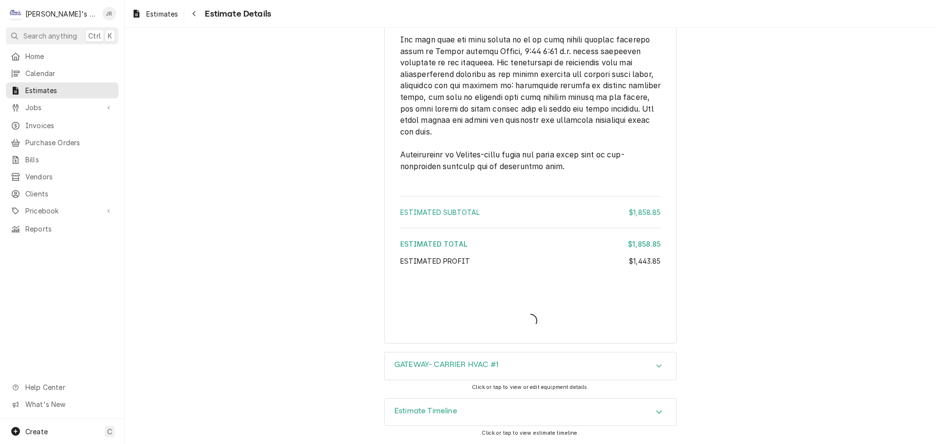
scroll to position [2130, 0]
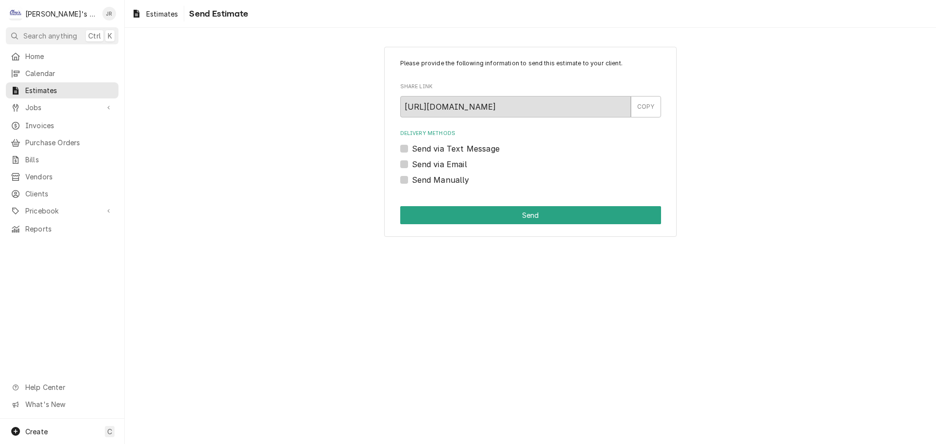
click at [412, 164] on label "Send via Email" at bounding box center [439, 164] width 55 height 12
click at [412, 164] on input "Send via Email" at bounding box center [542, 168] width 261 height 21
checkbox input "true"
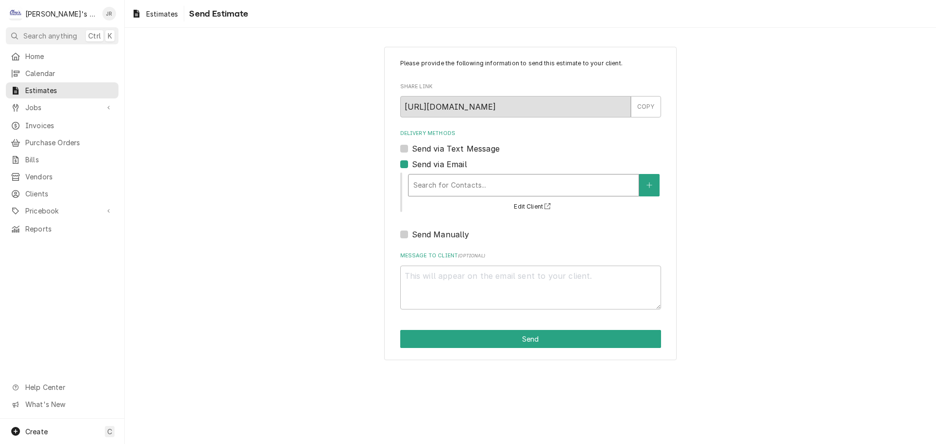
click at [434, 183] on div "Delivery Methods" at bounding box center [523, 185] width 220 height 18
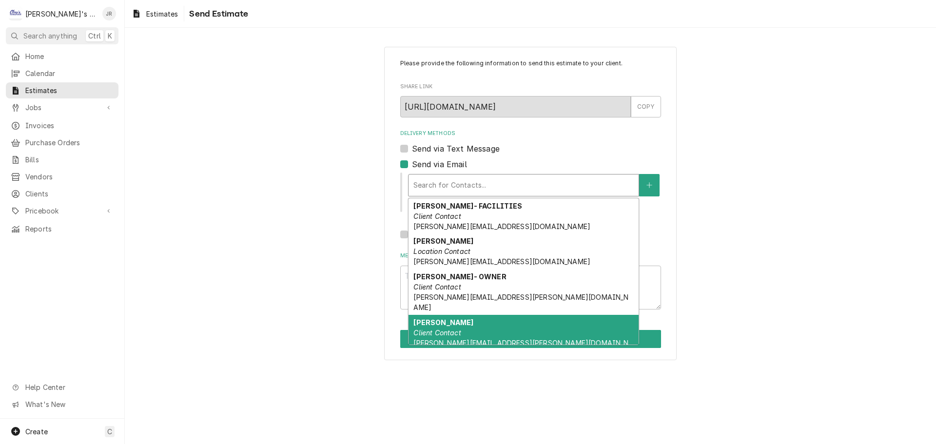
scroll to position [33, 0]
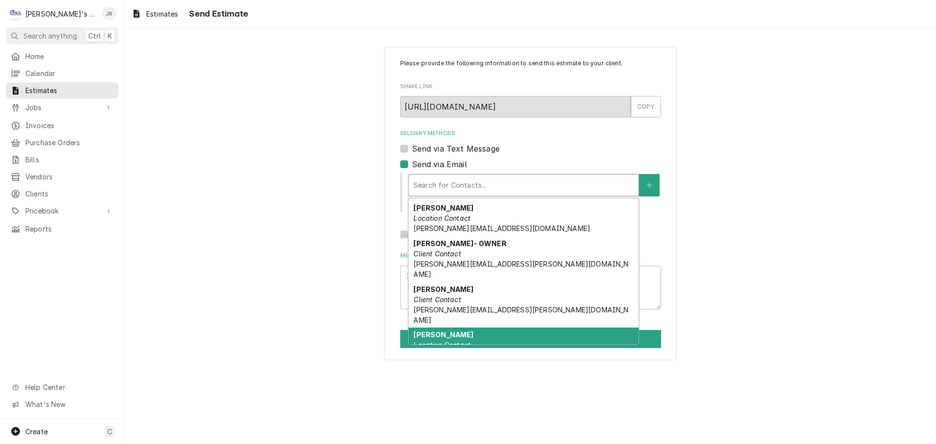
click at [483, 328] on div "[PERSON_NAME] Location Contact [EMAIL_ADDRESS][PERSON_NAME][DOMAIN_NAME]" at bounding box center [523, 346] width 230 height 36
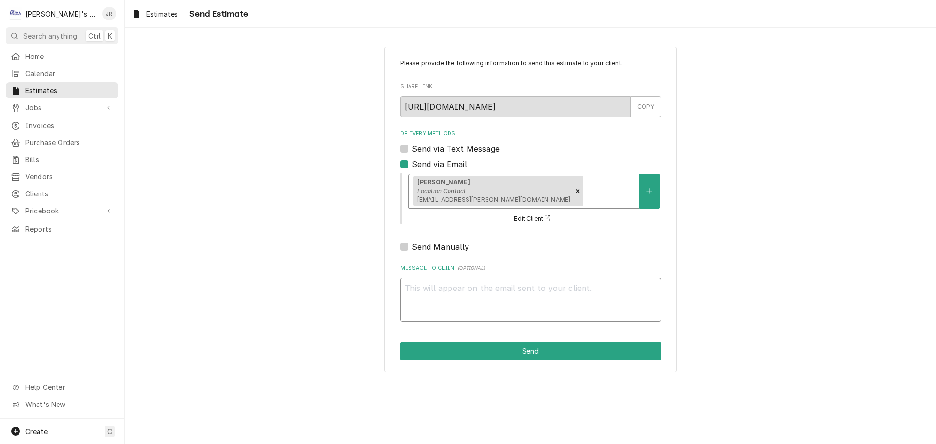
click at [477, 299] on textarea "Message to Client ( optional )" at bounding box center [530, 300] width 261 height 44
type textarea "x"
type textarea "C"
type textarea "x"
type textarea "CA"
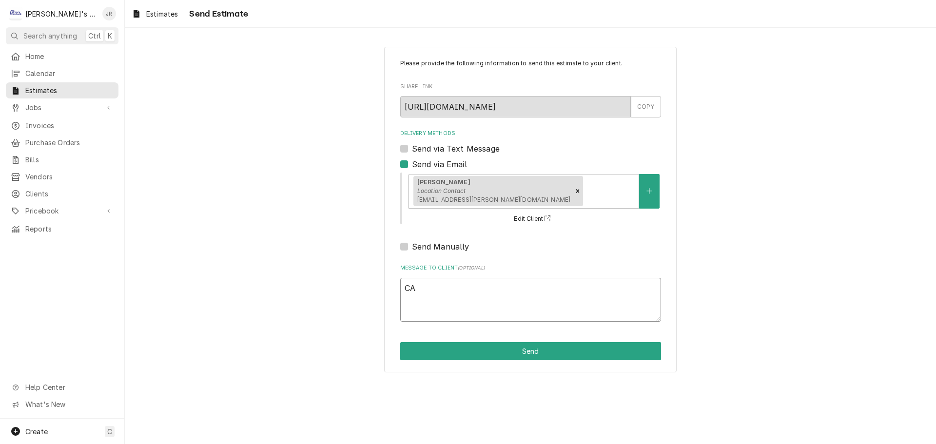
type textarea "x"
type textarea "CAR"
type textarea "x"
type textarea "[PERSON_NAME]"
type textarea "x"
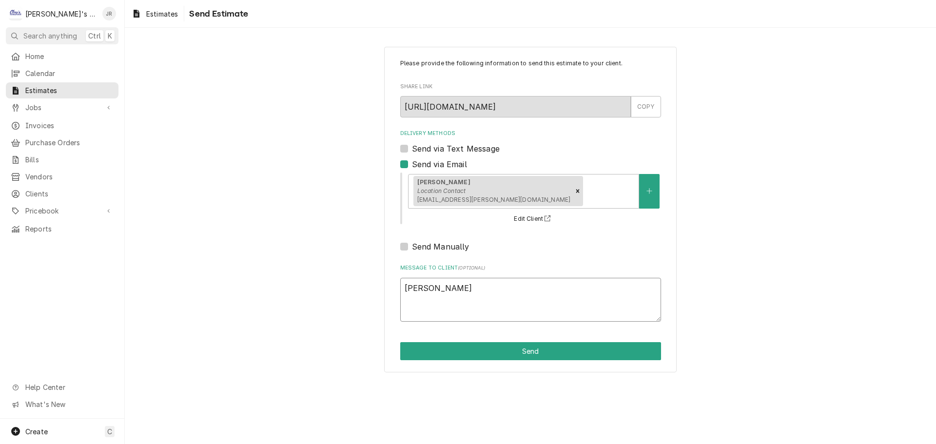
type textarea "[PERSON_NAME]"
type textarea "x"
type textarea "[PERSON_NAME]"
type textarea "x"
type textarea "CARRIER"
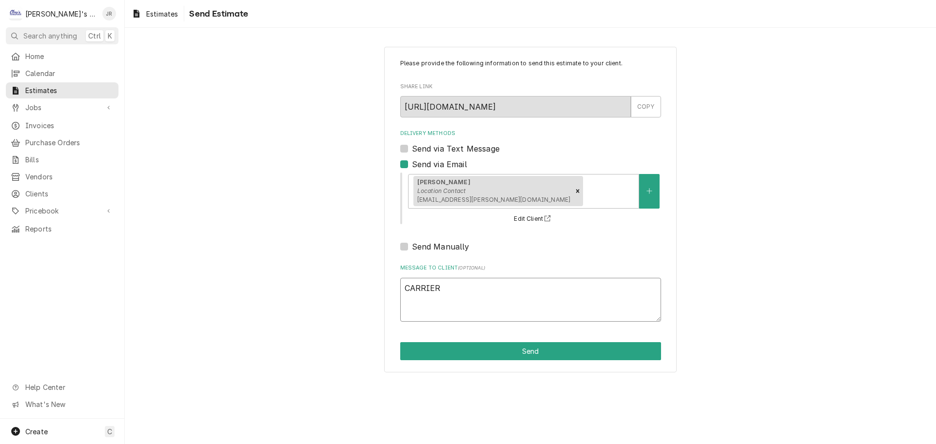
type textarea "x"
type textarea "CARRIER"
type textarea "x"
type textarea "CARRIER #"
type textarea "x"
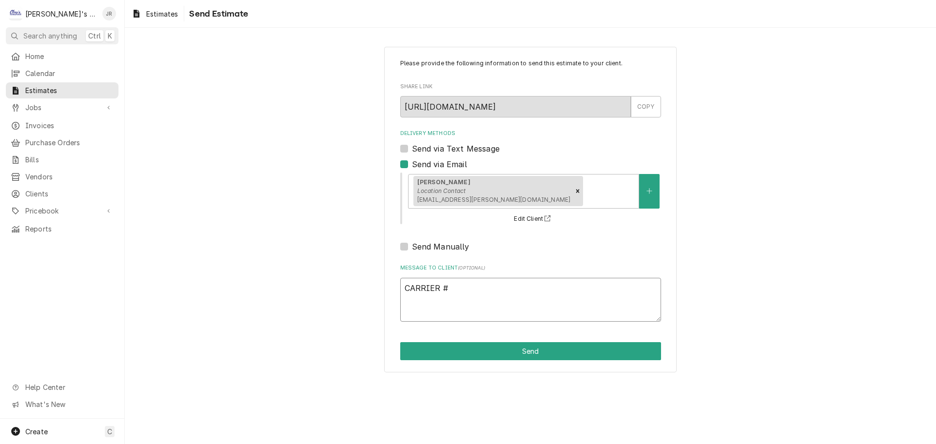
type textarea "CARRIER #1"
type textarea "x"
type textarea "CARRIER #1"
type textarea "x"
type textarea "CARRIER #1 E"
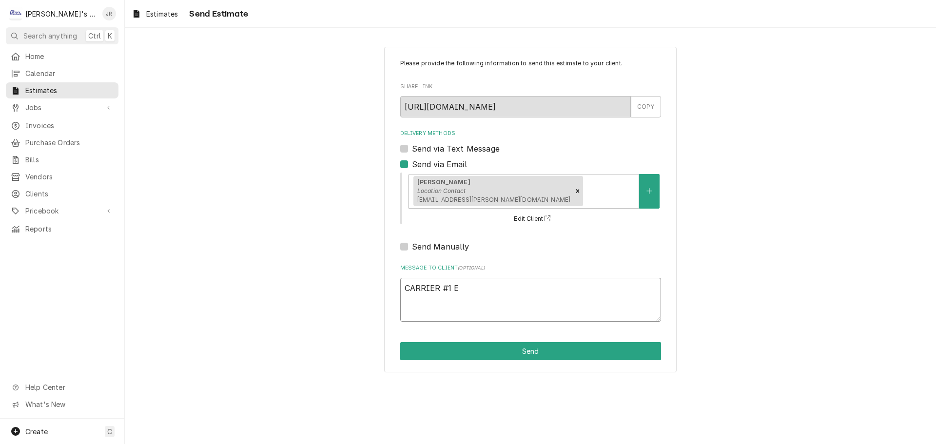
type textarea "x"
type textarea "CARRIER #1 ES"
type textarea "x"
type textarea "CARRIER #1 EST"
type textarea "x"
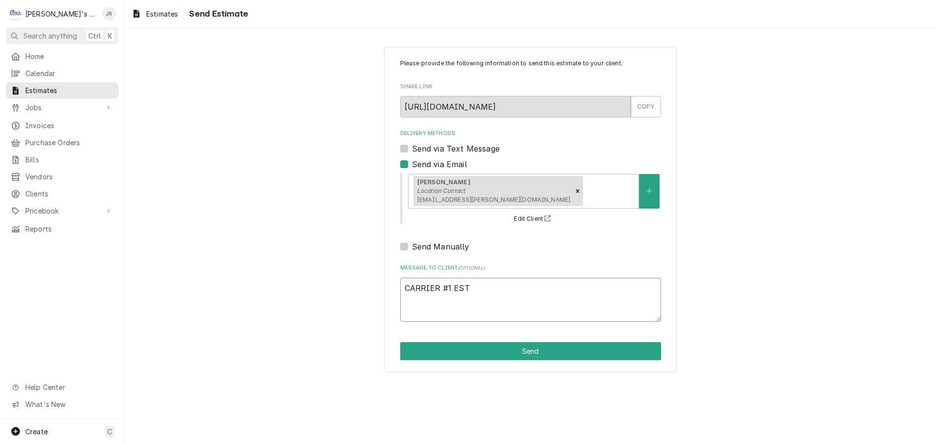
type textarea "CARRIER #1 ESTO"
type textarea "x"
type textarea "CARRIER #1 ESTOM"
type textarea "x"
type textarea "CARRIER #1 ESTOMA"
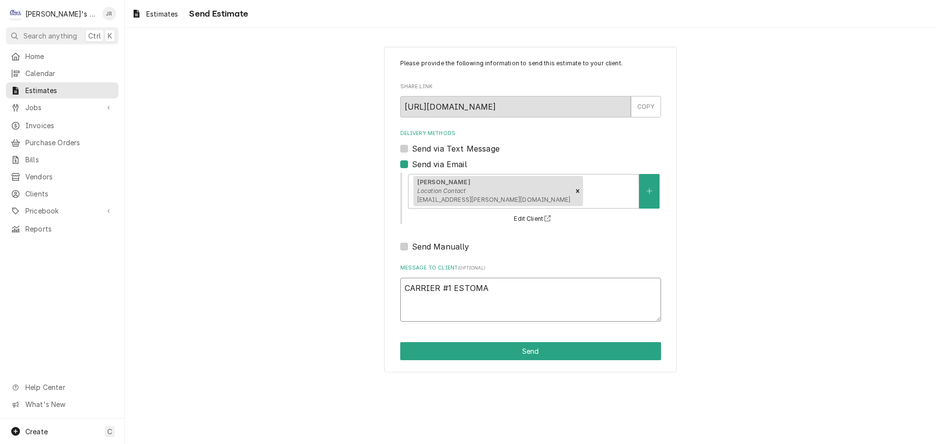
type textarea "x"
type textarea "CARRIER #1 ESTOM"
type textarea "x"
type textarea "CARRIER #1 ESTO"
type textarea "x"
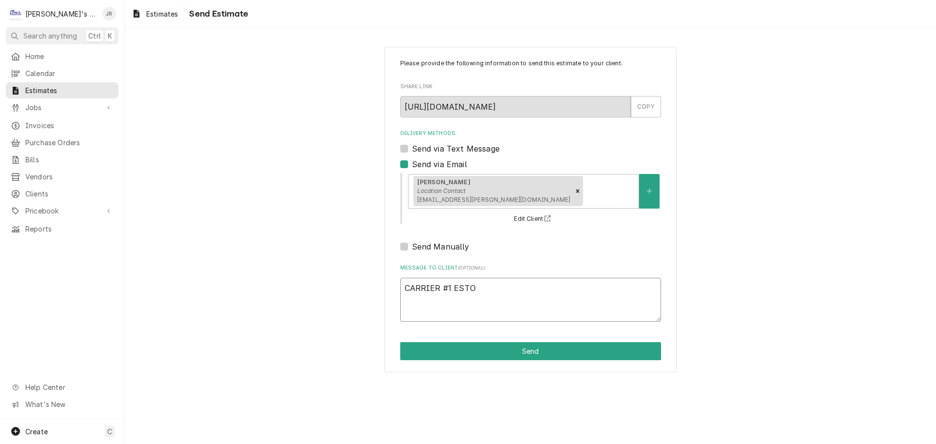
type textarea "CARRIER #1 EST"
type textarea "x"
type textarea "CARRIER #1 ESTI"
type textarea "x"
type textarea "CARRIER #1 ESTIK"
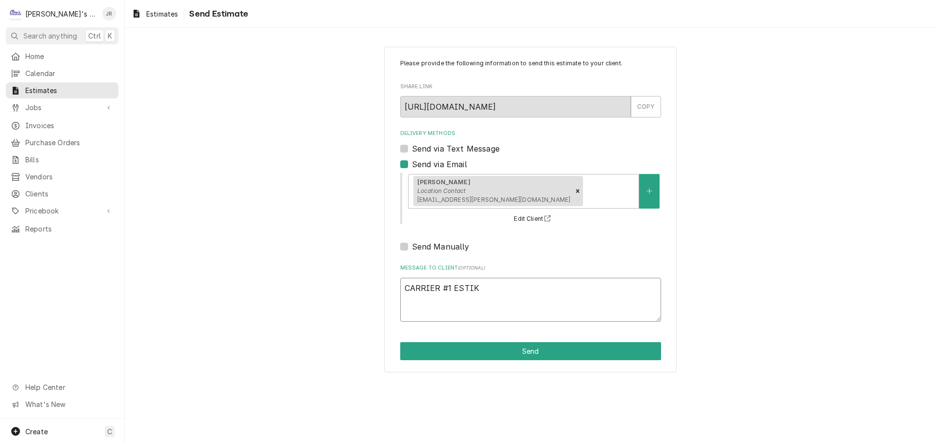
type textarea "x"
type textarea "CARRIER #1 ESTIKM"
type textarea "x"
type textarea "CARRIER #1 ESTIKMA"
type textarea "x"
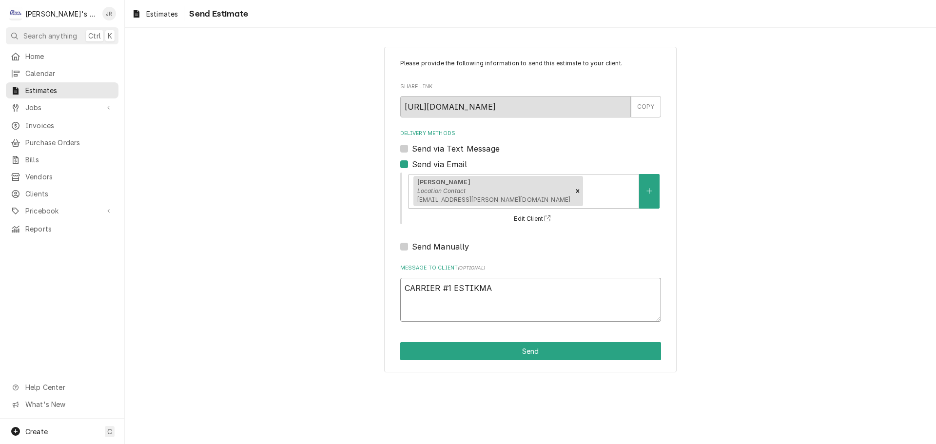
type textarea "CARRIER #1 ESTIKM"
type textarea "x"
type textarea "CARRIER #1 ESTIK"
type textarea "x"
type textarea "CARRIER #1 ESTI"
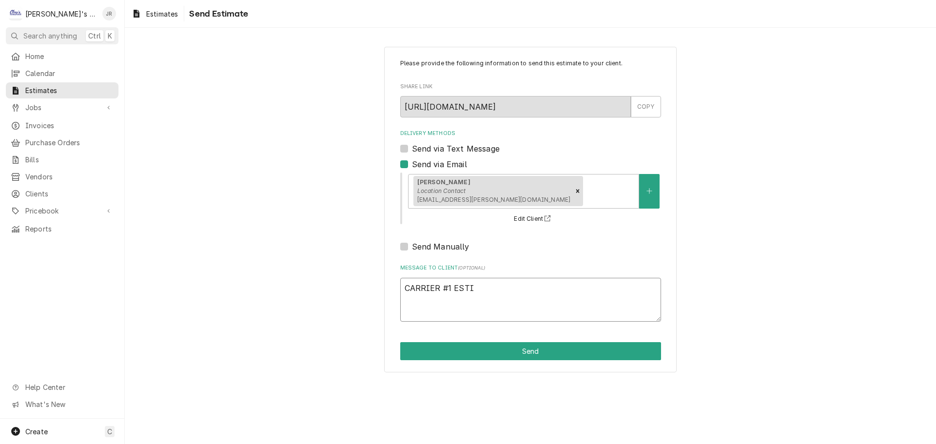
type textarea "x"
type textarea "CARRIER #1 ESTIM"
type textarea "x"
type textarea "CARRIER #1 ESTIMA"
type textarea "x"
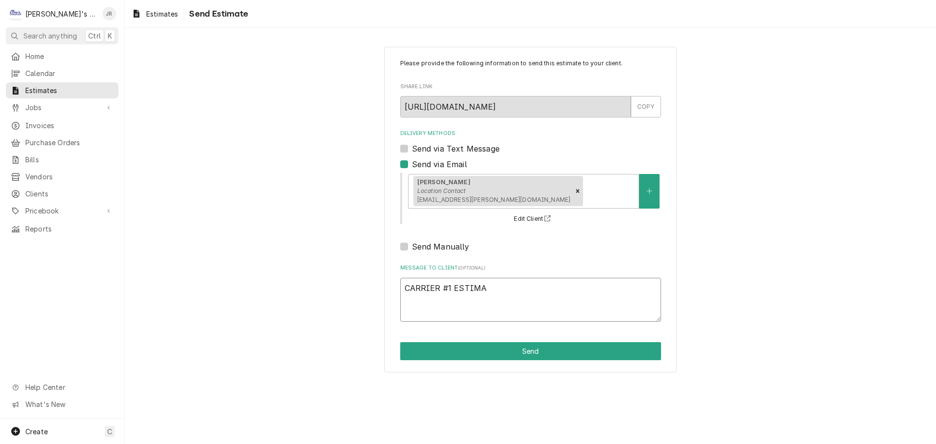
type textarea "CARRIER #1 ESTIMAT"
type textarea "x"
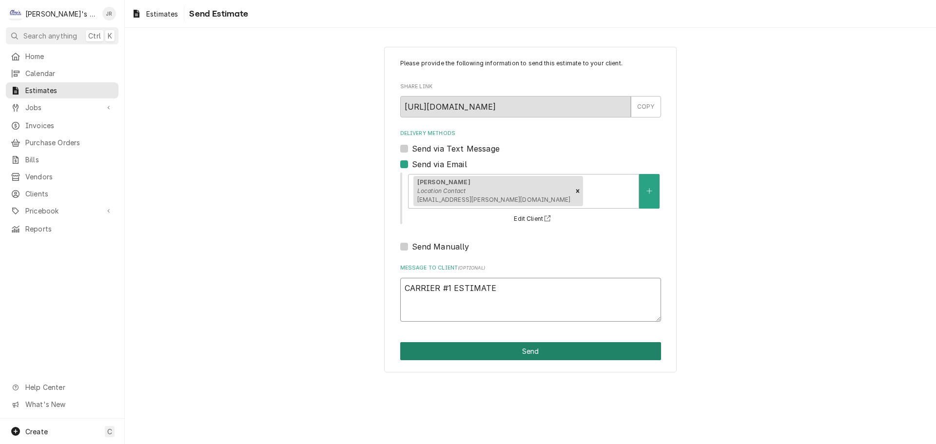
type textarea "CARRIER #1 ESTIMATE"
click at [567, 350] on button "Send" at bounding box center [530, 351] width 261 height 18
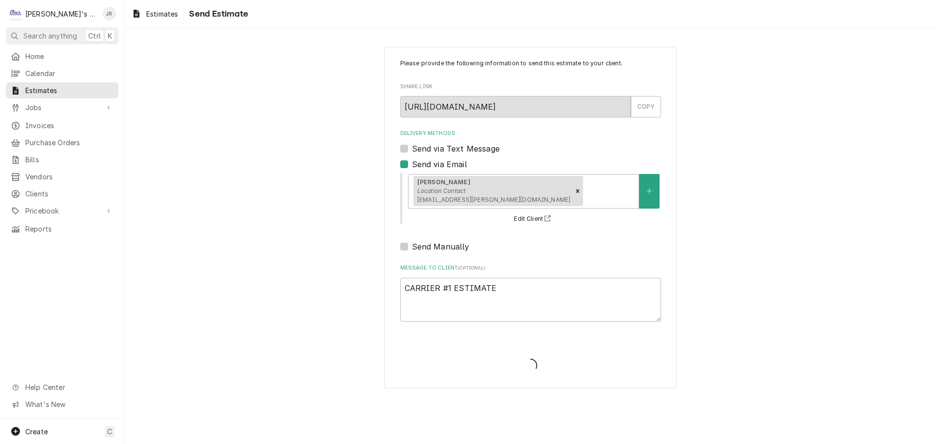
type textarea "x"
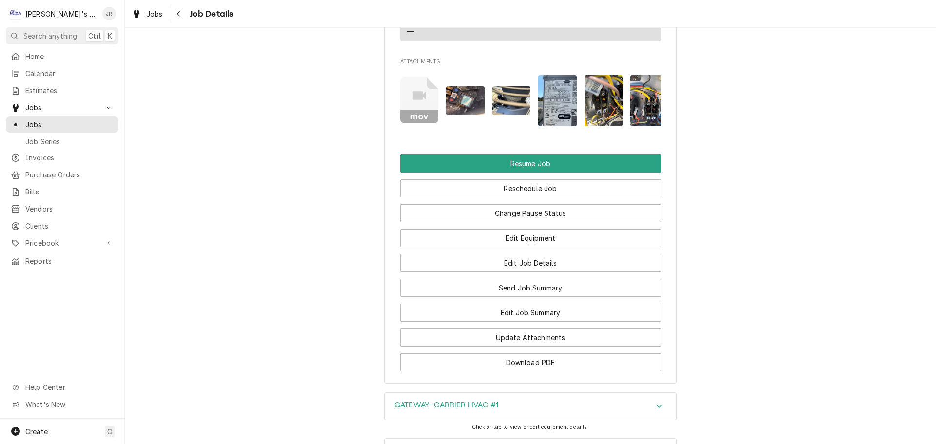
scroll to position [1219, 0]
click at [521, 258] on button "Edit Job Details" at bounding box center [530, 262] width 261 height 18
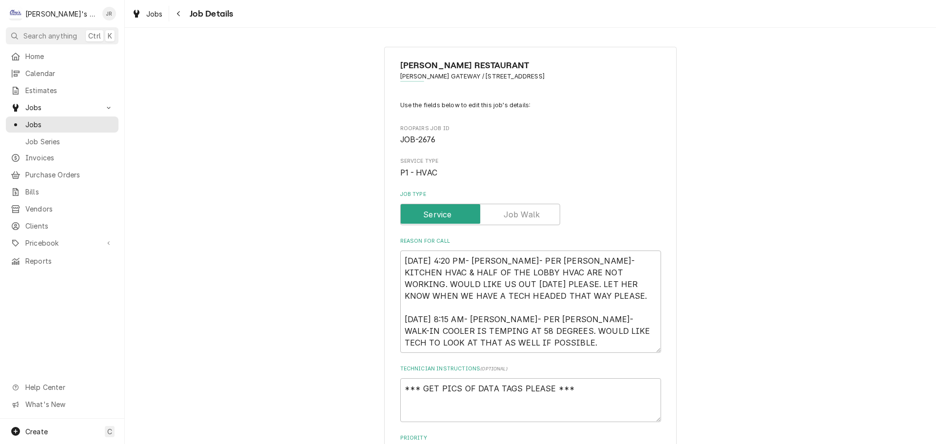
scroll to position [49, 0]
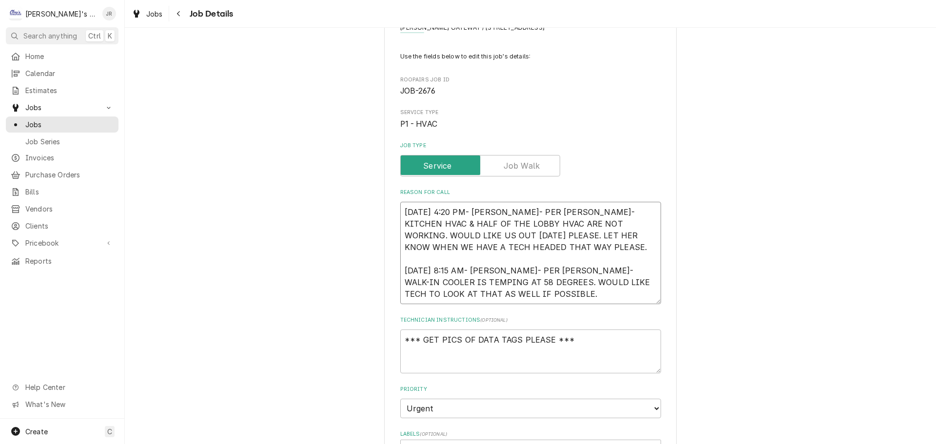
click at [535, 296] on textarea "[DATE] 4:20 PM- [PERSON_NAME]- PER [PERSON_NAME]- KITCHEN HVAC & HALF OF THE LO…" at bounding box center [530, 253] width 261 height 102
type textarea "x"
type textarea "[DATE] 4:20 PM- [PERSON_NAME]- PER [PERSON_NAME]- KITCHEN HVAC & HALF OF THE LO…"
type textarea "x"
type textarea "[DATE] 4:20 PM- [PERSON_NAME]- PER [PERSON_NAME]- KITCHEN HVAC & HALF OF THE LO…"
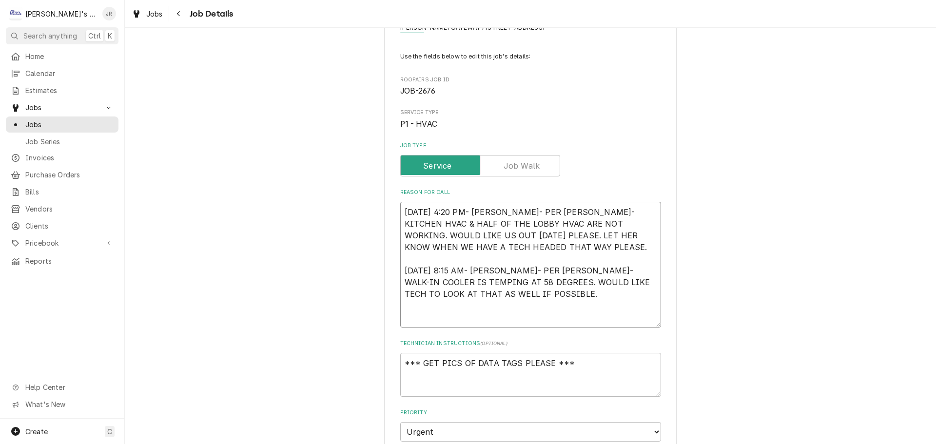
type textarea "x"
type textarea "[DATE] 4:20 PM- [PERSON_NAME]- PER [PERSON_NAME]- KITCHEN HVAC & HALF OF THE LO…"
type textarea "x"
type textarea "[DATE] 4:20 PM- [PERSON_NAME]- PER [PERSON_NAME]- KITCHEN HVAC & HALF OF THE LO…"
type textarea "x"
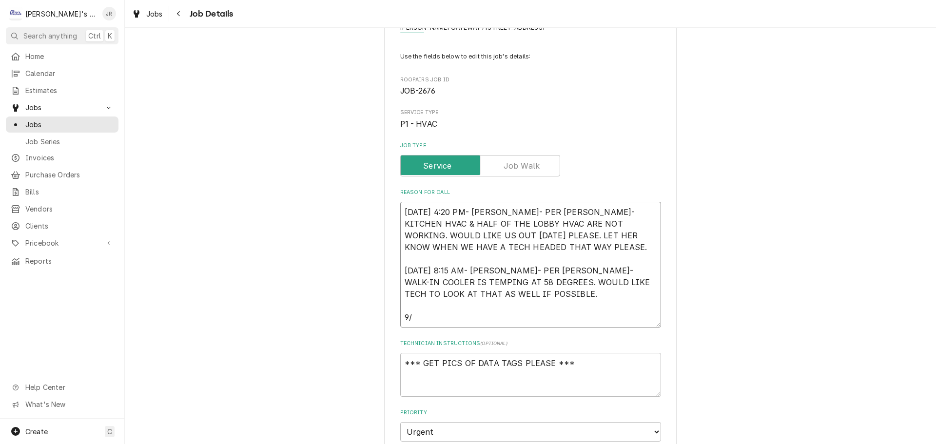
type textarea "[DATE] 4:20 PM- [PERSON_NAME]- PER [PERSON_NAME]- KITCHEN HVAC & HALF OF THE LO…"
type textarea "x"
type textarea "[DATE] 4:20 PM- [PERSON_NAME]- PER [PERSON_NAME]- KITCHEN HVAC & HALF OF THE LO…"
type textarea "x"
type textarea "[DATE] 4:20 PM- [PERSON_NAME]- PER [PERSON_NAME]- KITCHEN HVAC & HALF OF THE LO…"
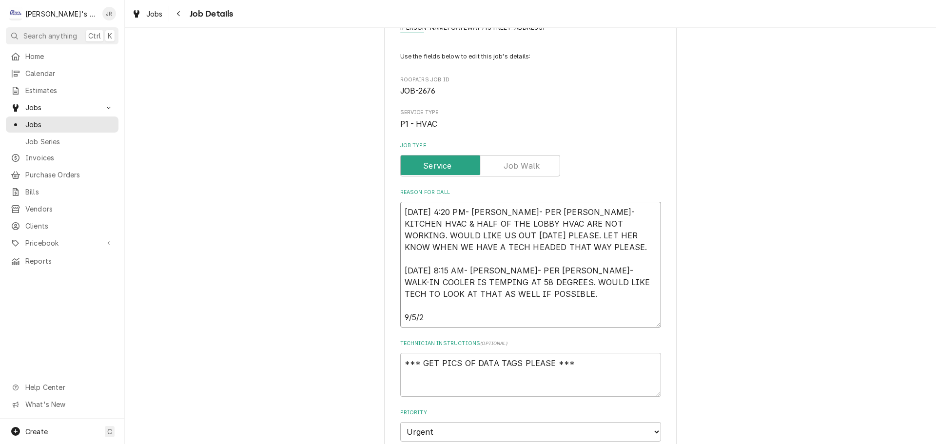
type textarea "x"
type textarea "8/12/2025 4:20 PM- KOREY- PER MELINDA- KITCHEN HVAC & HALF OF THE LOBBY HVAC AR…"
type textarea "x"
type textarea "8/12/2025 4:20 PM- KOREY- PER MELINDA- KITCHEN HVAC & HALF OF THE LOBBY HVAC AR…"
type textarea "x"
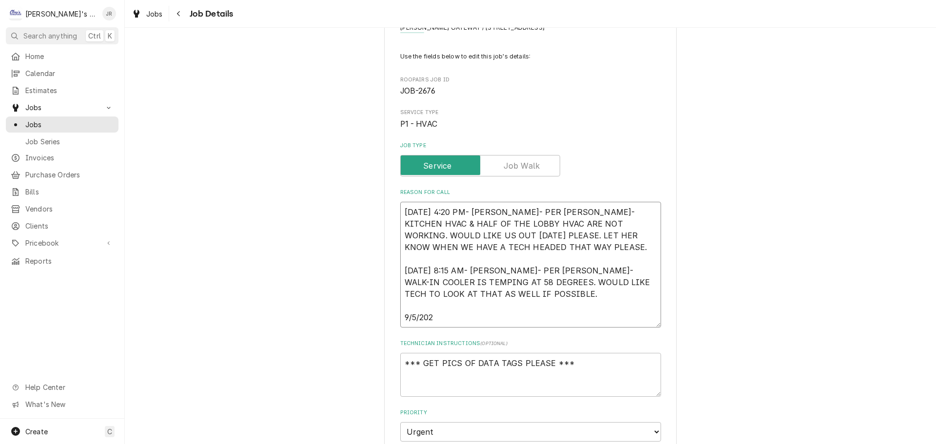
type textarea "8/12/2025 4:20 PM- KOREY- PER MELINDA- KITCHEN HVAC & HALF OF THE LOBBY HVAC AR…"
type textarea "x"
type textarea "8/12/2025 4:20 PM- KOREY- PER MELINDA- KITCHEN HVAC & HALF OF THE LOBBY HVAC AR…"
type textarea "x"
type textarea "8/12/2025 4:20 PM- KOREY- PER MELINDA- KITCHEN HVAC & HALF OF THE LOBBY HVAC AR…"
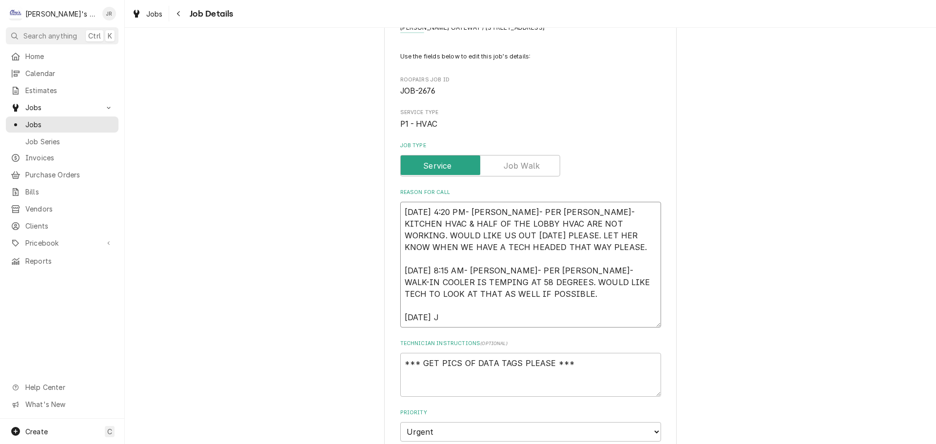
type textarea "x"
type textarea "8/12/2025 4:20 PM- KOREY- PER MELINDA- KITCHEN HVAC & HALF OF THE LOBBY HVAC AR…"
type textarea "x"
type textarea "8/12/2025 4:20 PM- KOREY- PER MELINDA- KITCHEN HVAC & HALF OF THE LOBBY HVAC AR…"
type textarea "x"
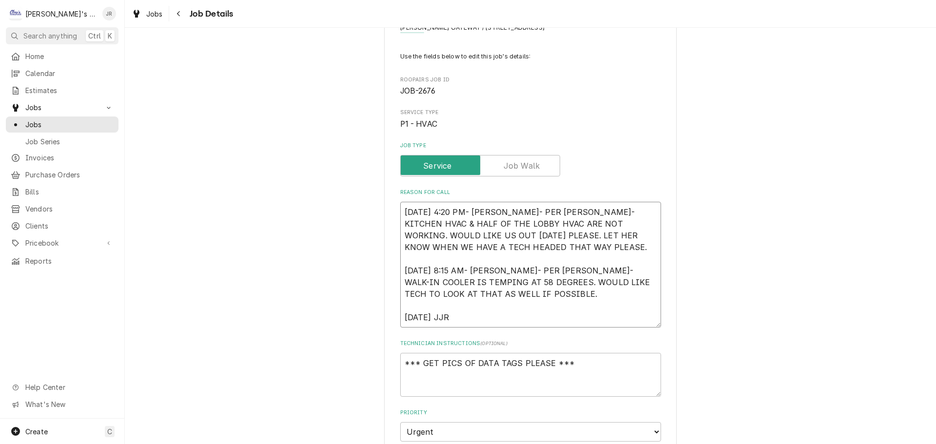
type textarea "8/12/2025 4:20 PM- KOREY- PER MELINDA- KITCHEN HVAC & HALF OF THE LOBBY HVAC AR…"
type textarea "x"
type textarea "8/12/2025 4:20 PM- KOREY- PER MELINDA- KITCHEN HVAC & HALF OF THE LOBBY HVAC AR…"
type textarea "x"
type textarea "8/12/2025 4:20 PM- KOREY- PER MELINDA- KITCHEN HVAC & HALF OF THE LOBBY HVAC AR…"
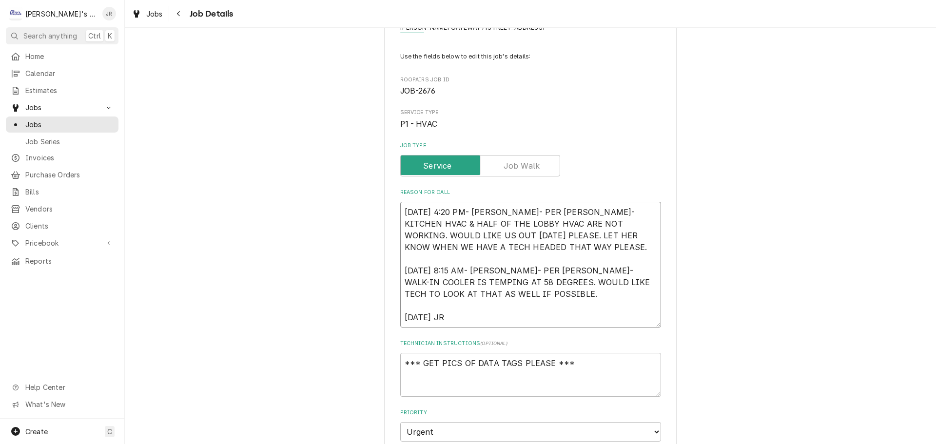
type textarea "x"
type textarea "8/12/2025 4:20 PM- KOREY- PER MELINDA- KITCHEN HVAC & HALF OF THE LOBBY HVAC AR…"
type textarea "x"
type textarea "8/12/2025 4:20 PM- KOREY- PER MELINDA- KITCHEN HVAC & HALF OF THE LOBBY HVAC AR…"
type textarea "x"
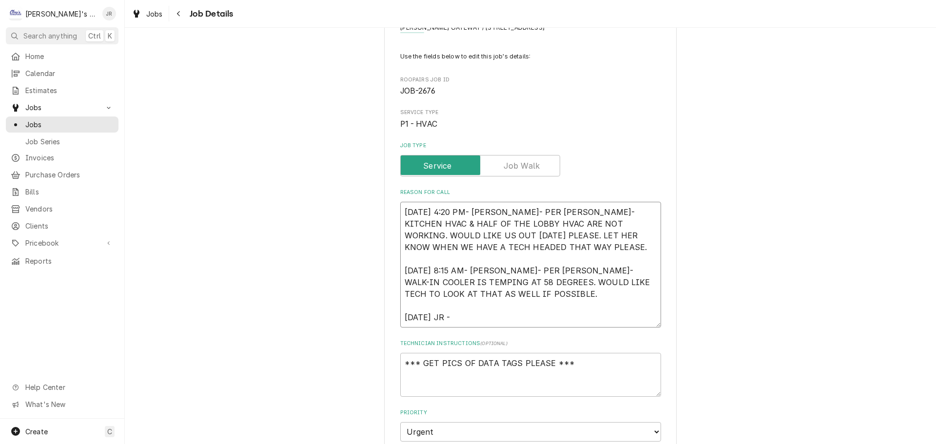
type textarea "8/12/2025 4:20 PM- KOREY- PER MELINDA- KITCHEN HVAC & HALF OF THE LOBBY HVAC AR…"
type textarea "x"
type textarea "8/12/2025 4:20 PM- KOREY- PER MELINDA- KITCHEN HVAC & HALF OF THE LOBBY HVAC AR…"
type textarea "x"
type textarea "8/12/2025 4:20 PM- KOREY- PER MELINDA- KITCHEN HVAC & HALF OF THE LOBBY HVAC AR…"
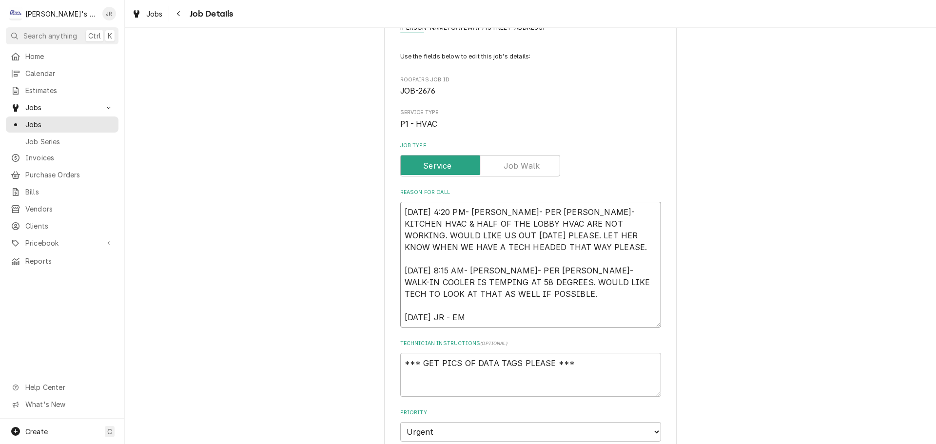
type textarea "x"
type textarea "8/12/2025 4:20 PM- KOREY- PER MELINDA- KITCHEN HVAC & HALF OF THE LOBBY HVAC AR…"
type textarea "x"
type textarea "8/12/2025 4:20 PM- KOREY- PER MELINDA- KITCHEN HVAC & HALF OF THE LOBBY HVAC AR…"
type textarea "x"
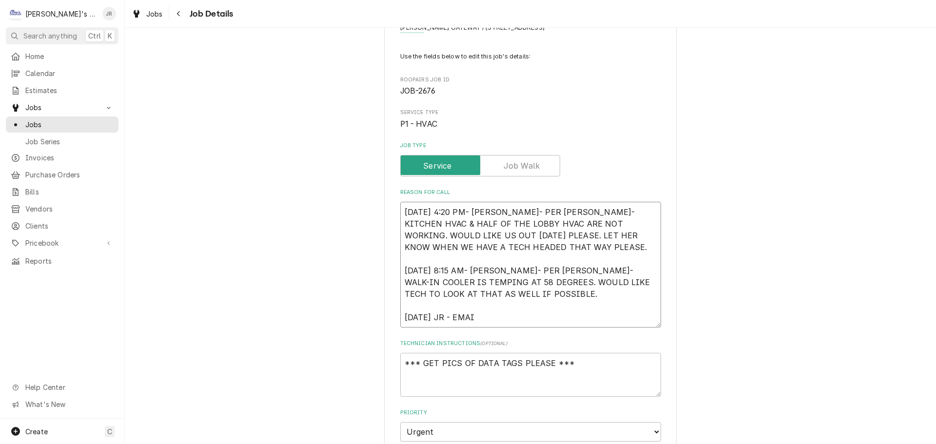
type textarea "8/12/2025 4:20 PM- KOREY- PER MELINDA- KITCHEN HVAC & HALF OF THE LOBBY HVAC AR…"
type textarea "x"
type textarea "8/12/2025 4:20 PM- KOREY- PER MELINDA- KITCHEN HVAC & HALF OF THE LOBBY HVAC AR…"
type textarea "x"
type textarea "8/12/2025 4:20 PM- KOREY- PER MELINDA- KITCHEN HVAC & HALF OF THE LOBBY HVAC AR…"
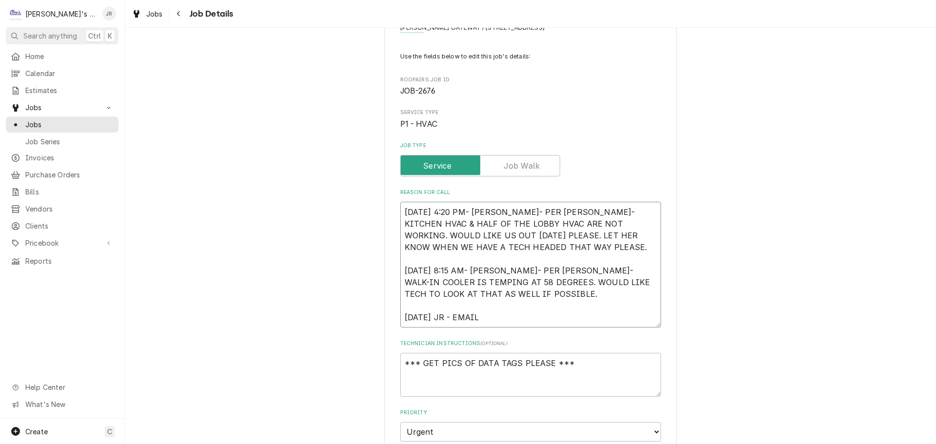
type textarea "x"
type textarea "8/12/2025 4:20 PM- KOREY- PER MELINDA- KITCHEN HVAC & HALF OF THE LOBBY HVAC AR…"
type textarea "x"
type textarea "8/12/2025 4:20 PM- KOREY- PER MELINDA- KITCHEN HVAC & HALF OF THE LOBBY HVAC AR…"
type textarea "x"
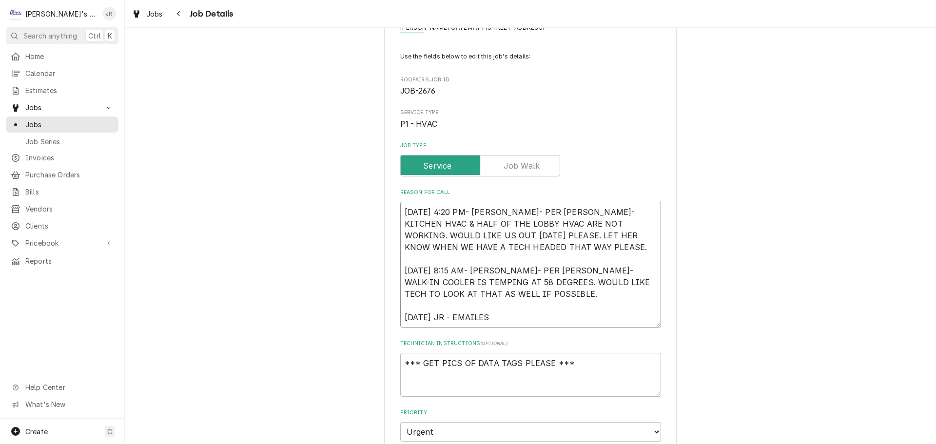
type textarea "8/12/2025 4:20 PM- KOREY- PER MELINDA- KITCHEN HVAC & HALF OF THE LOBBY HVAC AR…"
type textarea "x"
type textarea "8/12/2025 4:20 PM- KOREY- PER MELINDA- KITCHEN HVAC & HALF OF THE LOBBY HVAC AR…"
type textarea "x"
type textarea "8/12/2025 4:20 PM- KOREY- PER MELINDA- KITCHEN HVAC & HALF OF THE LOBBY HVAC AR…"
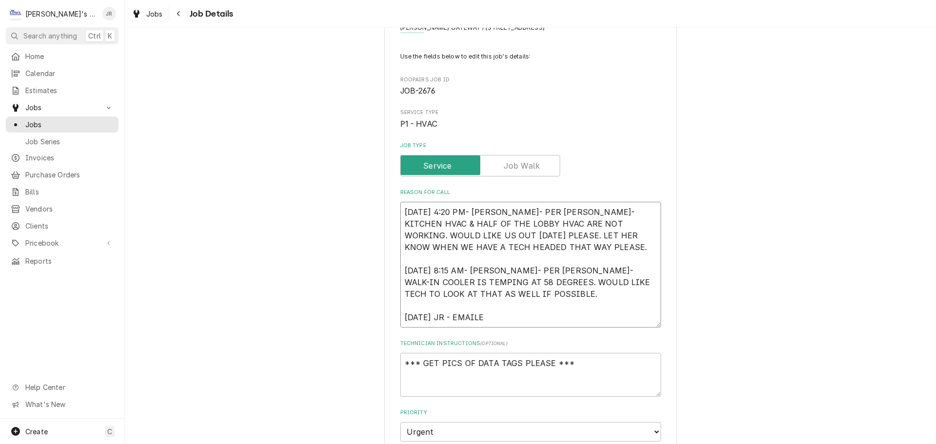
type textarea "x"
type textarea "8/12/2025 4:20 PM- KOREY- PER MELINDA- KITCHEN HVAC & HALF OF THE LOBBY HVAC AR…"
type textarea "x"
type textarea "8/12/2025 4:20 PM- KOREY- PER MELINDA- KITCHEN HVAC & HALF OF THE LOBBY HVAC AR…"
type textarea "x"
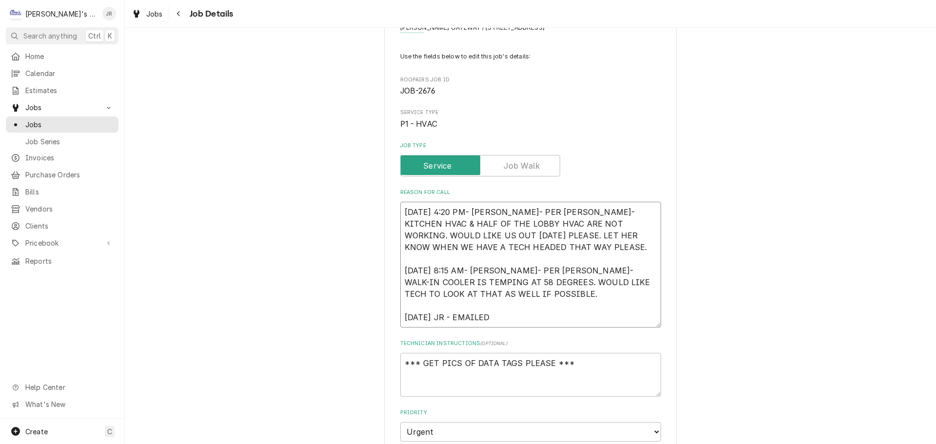
type textarea "8/12/2025 4:20 PM- KOREY- PER MELINDA- KITCHEN HVAC & HALF OF THE LOBBY HVAC AR…"
type textarea "x"
type textarea "8/12/2025 4:20 PM- KOREY- PER MELINDA- KITCHEN HVAC & HALF OF THE LOBBY HVAC AR…"
type textarea "x"
type textarea "8/12/2025 4:20 PM- KOREY- PER MELINDA- KITCHEN HVAC & HALF OF THE LOBBY HVAC AR…"
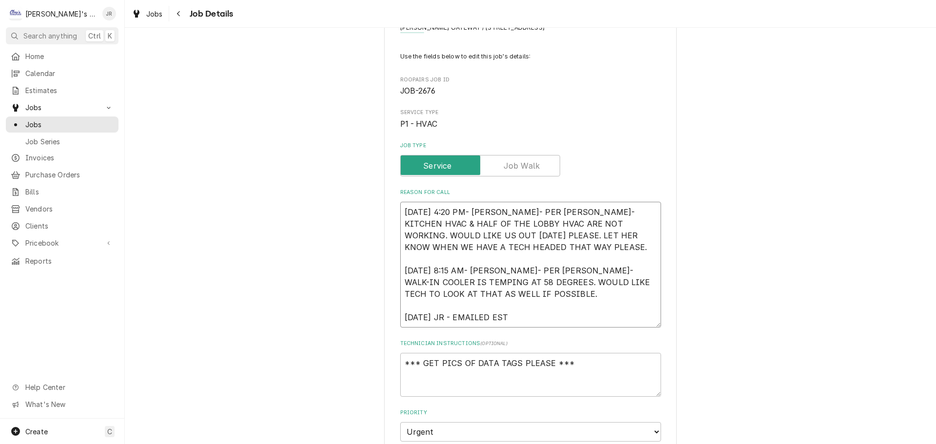
type textarea "x"
type textarea "8/12/2025 4:20 PM- KOREY- PER MELINDA- KITCHEN HVAC & HALF OF THE LOBBY HVAC AR…"
type textarea "x"
type textarea "8/12/2025 4:20 PM- KOREY- PER MELINDA- KITCHEN HVAC & HALF OF THE LOBBY HVAC AR…"
type textarea "x"
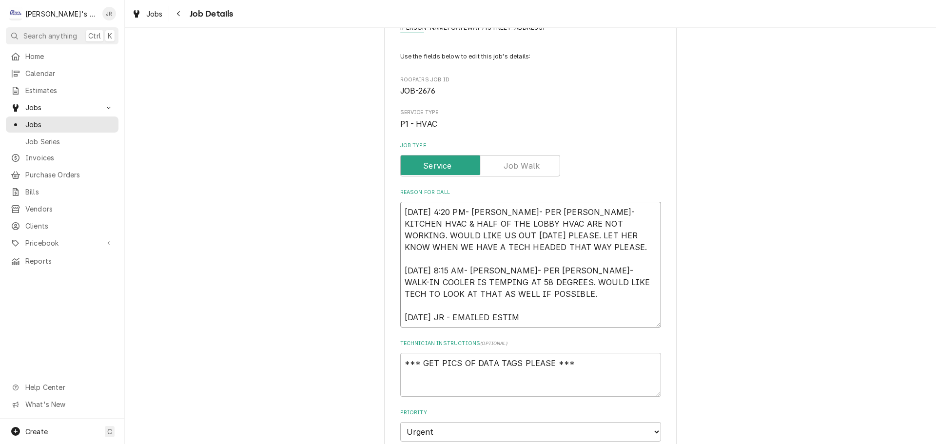
type textarea "8/12/2025 4:20 PM- KOREY- PER MELINDA- KITCHEN HVAC & HALF OF THE LOBBY HVAC AR…"
type textarea "x"
type textarea "8/12/2025 4:20 PM- KOREY- PER MELINDA- KITCHEN HVAC & HALF OF THE LOBBY HVAC AR…"
type textarea "x"
type textarea "8/12/2025 4:20 PM- KOREY- PER MELINDA- KITCHEN HVAC & HALF OF THE LOBBY HVAC AR…"
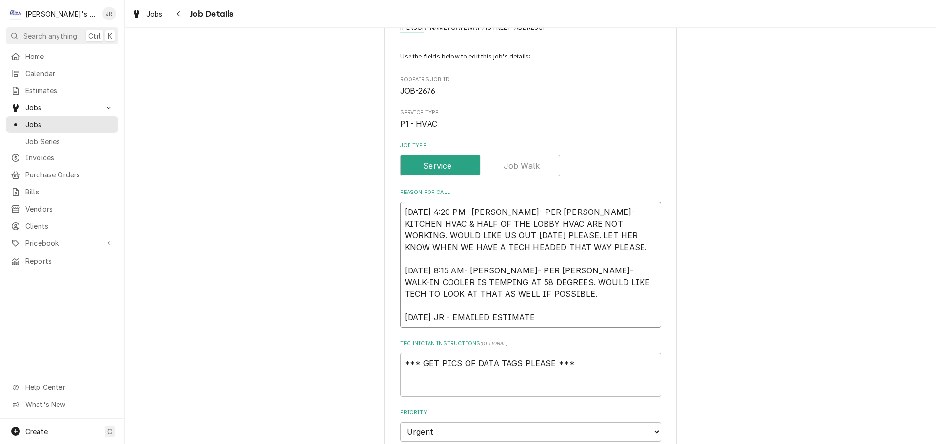
type textarea "x"
type textarea "8/12/2025 4:20 PM- KOREY- PER MELINDA- KITCHEN HVAC & HALF OF THE LOBBY HVAC AR…"
type textarea "x"
type textarea "8/12/2025 4:20 PM- KOREY- PER MELINDA- KITCHEN HVAC & HALF OF THE LOBBY HVAC AR…"
type textarea "x"
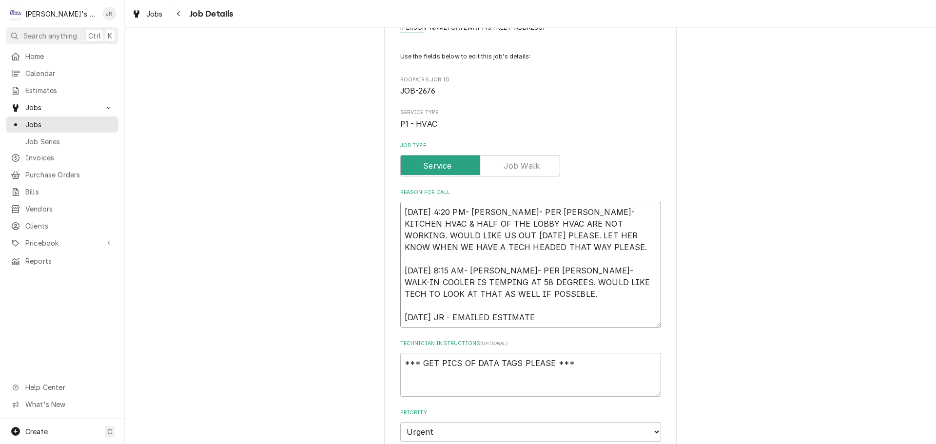
type textarea "8/12/2025 4:20 PM- KOREY- PER MELINDA- KITCHEN HVAC & HALF OF THE LOBBY HVAC AR…"
type textarea "x"
type textarea "8/12/2025 4:20 PM- KOREY- PER MELINDA- KITCHEN HVAC & HALF OF THE LOBBY HVAC AR…"
type textarea "x"
type textarea "8/12/2025 4:20 PM- KOREY- PER MELINDA- KITCHEN HVAC & HALF OF THE LOBBY HVAC AR…"
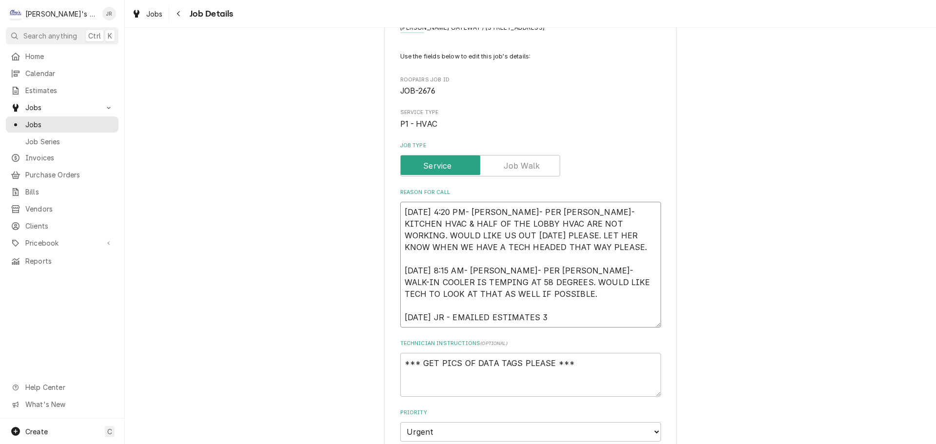
type textarea "x"
type textarea "8/12/2025 4:20 PM- KOREY- PER MELINDA- KITCHEN HVAC & HALF OF THE LOBBY HVAC AR…"
type textarea "x"
type textarea "8/12/2025 4:20 PM- KOREY- PER MELINDA- KITCHEN HVAC & HALF OF THE LOBBY HVAC AR…"
type textarea "x"
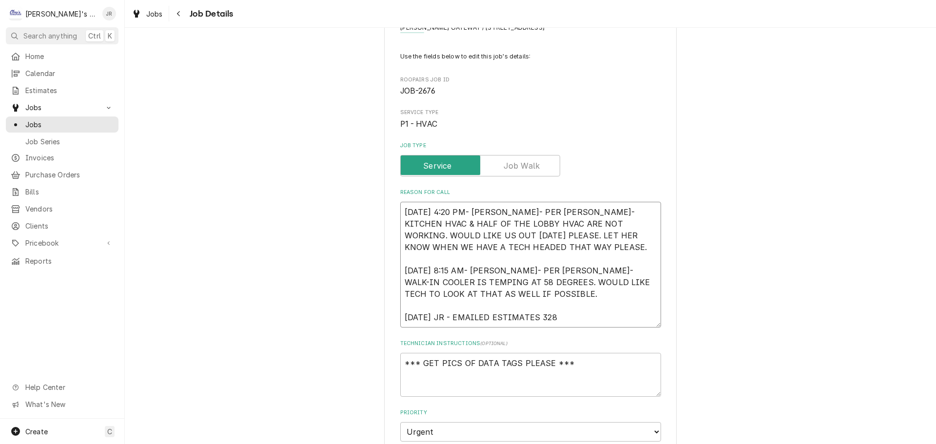
type textarea "8/12/2025 4:20 PM- KOREY- PER MELINDA- KITCHEN HVAC & HALF OF THE LOBBY HVAC AR…"
type textarea "x"
type textarea "8/12/2025 4:20 PM- KOREY- PER MELINDA- KITCHEN HVAC & HALF OF THE LOBBY HVAC AR…"
type textarea "x"
type textarea "8/12/2025 4:20 PM- KOREY- PER MELINDA- KITCHEN HVAC & HALF OF THE LOBBY HVAC AR…"
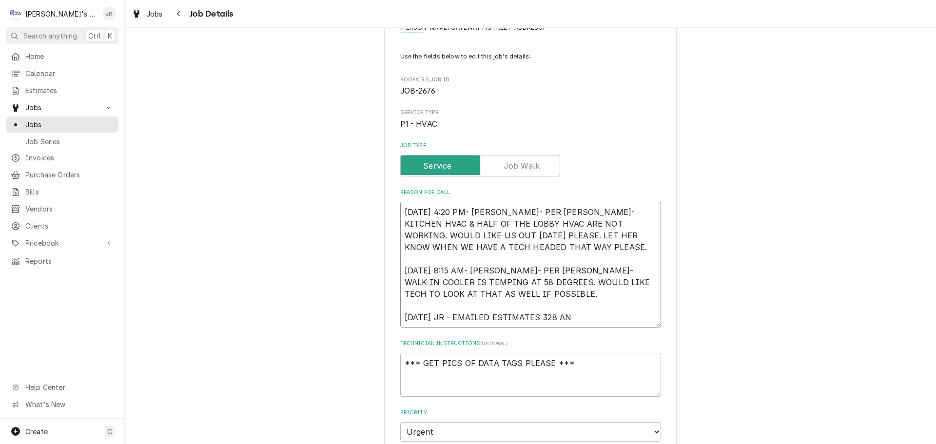
type textarea "x"
type textarea "8/12/2025 4:20 PM- KOREY- PER MELINDA- KITCHEN HVAC & HALF OF THE LOBBY HVAC AR…"
type textarea "x"
type textarea "8/12/2025 4:20 PM- KOREY- PER MELINDA- KITCHEN HVAC & HALF OF THE LOBBY HVAC AR…"
type textarea "x"
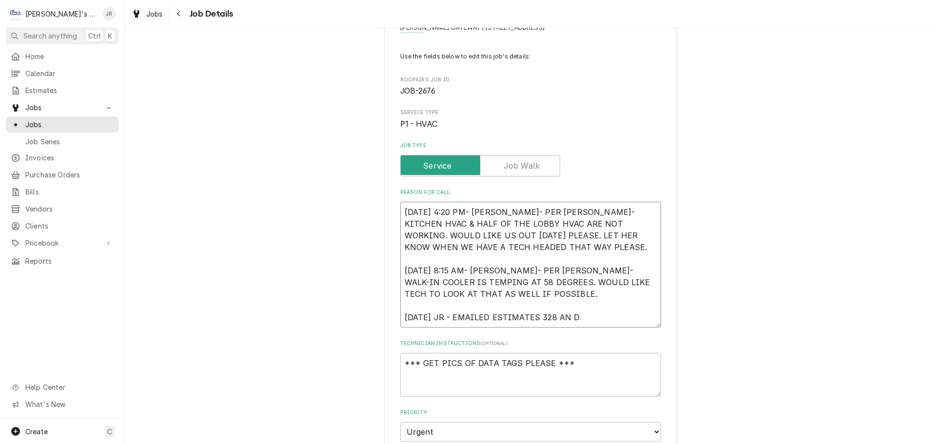
type textarea "8/12/2025 4:20 PM- KOREY- PER MELINDA- KITCHEN HVAC & HALF OF THE LOBBY HVAC AR…"
type textarea "x"
type textarea "8/12/2025 4:20 PM- KOREY- PER MELINDA- KITCHEN HVAC & HALF OF THE LOBBY HVAC AR…"
type textarea "x"
type textarea "8/12/2025 4:20 PM- KOREY- PER MELINDA- KITCHEN HVAC & HALF OF THE LOBBY HVAC AR…"
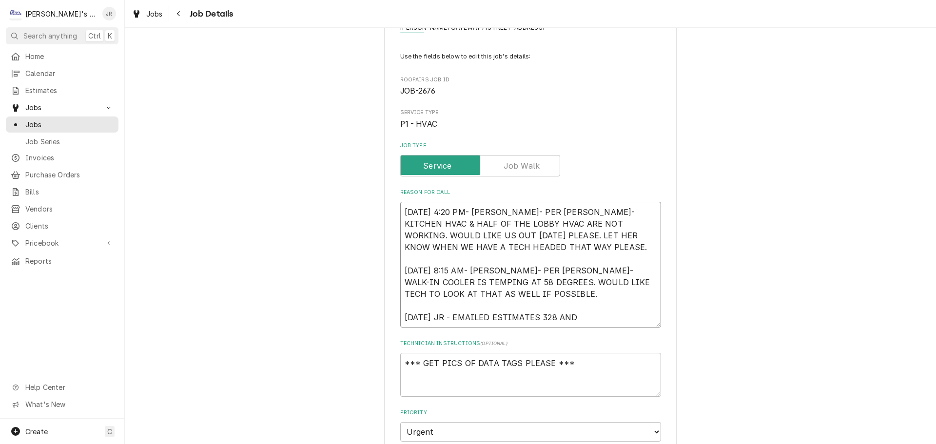
type textarea "x"
type textarea "8/12/2025 4:20 PM- KOREY- PER MELINDA- KITCHEN HVAC & HALF OF THE LOBBY HVAC AR…"
type textarea "x"
type textarea "8/12/2025 4:20 PM- KOREY- PER MELINDA- KITCHEN HVAC & HALF OF THE LOBBY HVAC AR…"
type textarea "x"
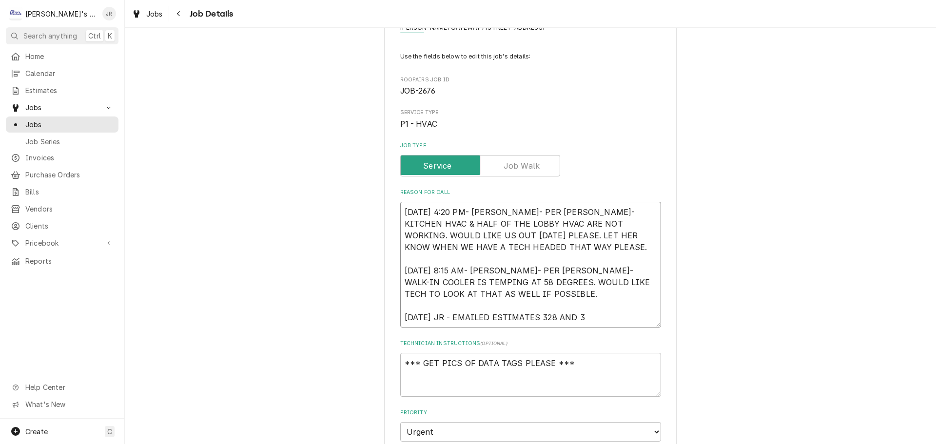
type textarea "8/12/2025 4:20 PM- KOREY- PER MELINDA- KITCHEN HVAC & HALF OF THE LOBBY HVAC AR…"
type textarea "x"
type textarea "8/12/2025 4:20 PM- KOREY- PER MELINDA- KITCHEN HVAC & HALF OF THE LOBBY HVAC AR…"
type textarea "x"
type textarea "8/12/2025 4:20 PM- KOREY- PER MELINDA- KITCHEN HVAC & HALF OF THE LOBBY HVAC AR…"
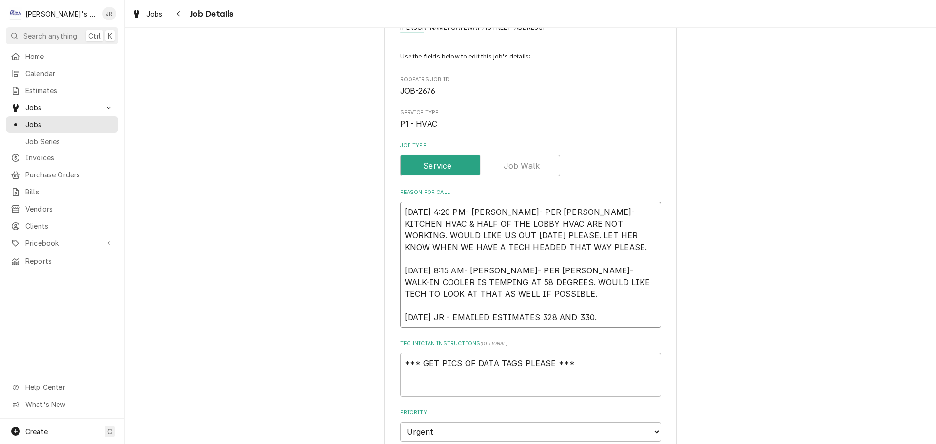
type textarea "x"
type textarea "8/12/2025 4:20 PM- KOREY- PER MELINDA- KITCHEN HVAC & HALF OF THE LOBBY HVAC AR…"
type textarea "x"
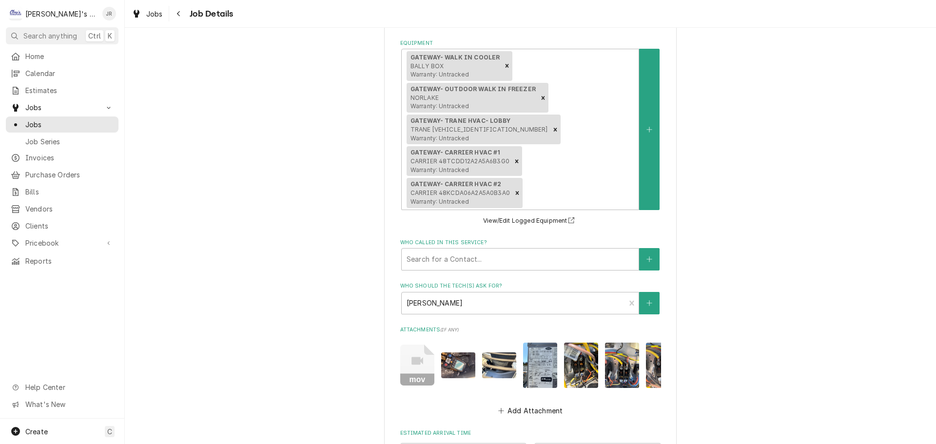
scroll to position [692, 0]
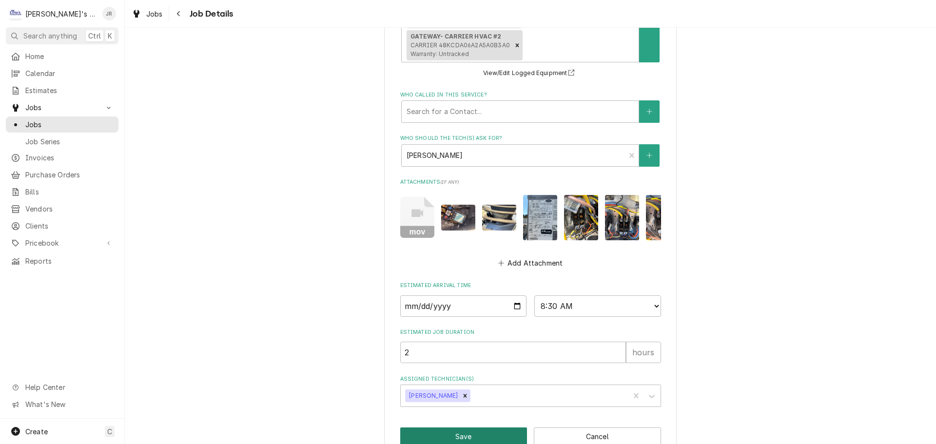
type textarea "8/12/2025 4:20 PM- KOREY- PER MELINDA- KITCHEN HVAC & HALF OF THE LOBBY HVAC AR…"
click at [479, 427] on button "Save" at bounding box center [463, 436] width 127 height 18
type textarea "x"
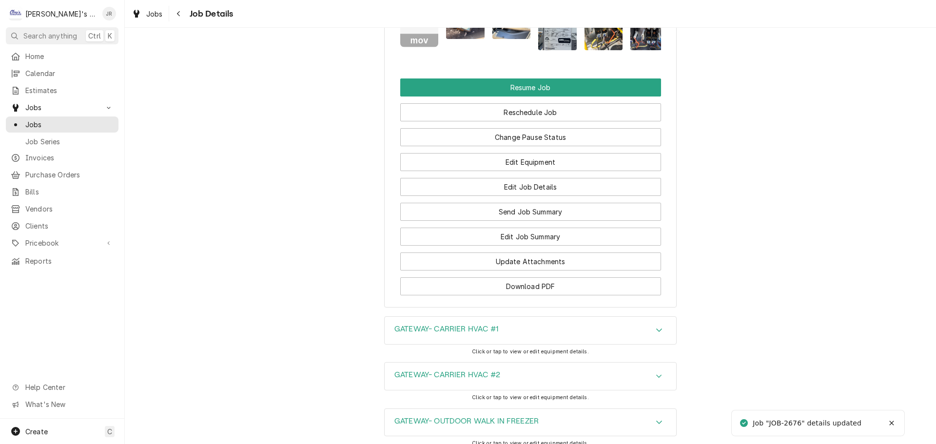
scroll to position [1316, 0]
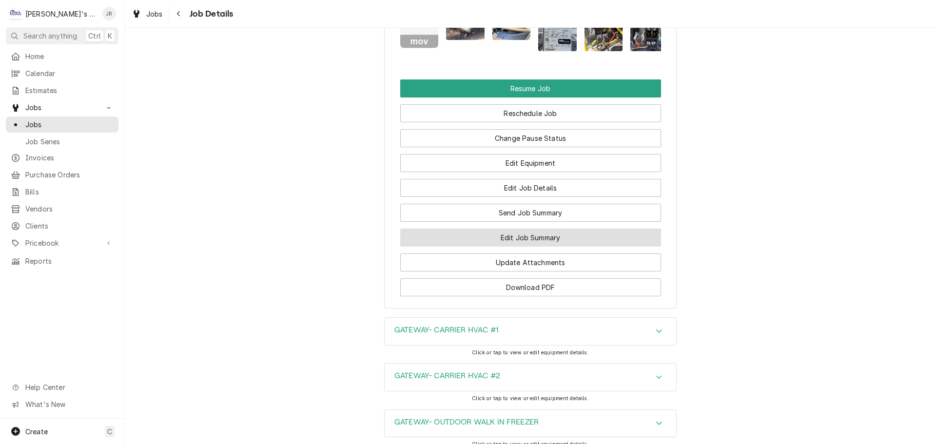
click at [550, 229] on button "Edit Job Summary" at bounding box center [530, 238] width 261 height 18
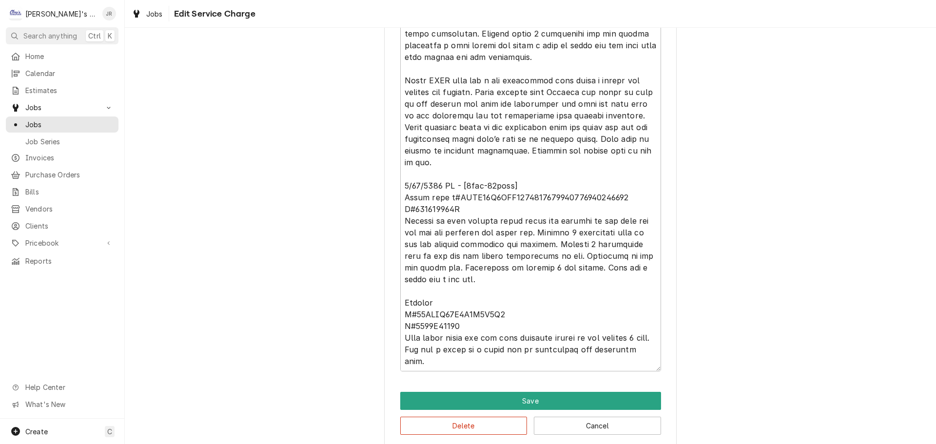
scroll to position [770, 0]
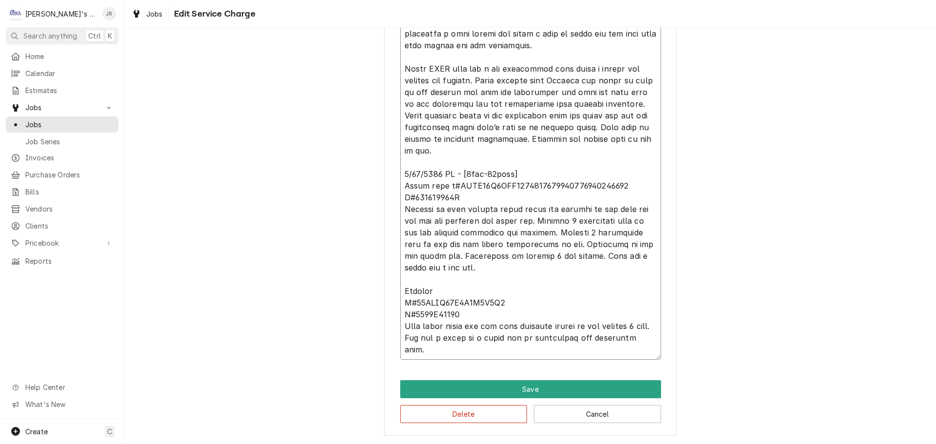
type textarea "x"
type textarea "[DATE] JA 2 kitchen hvac units smaller one had a clogged condenser causing high…"
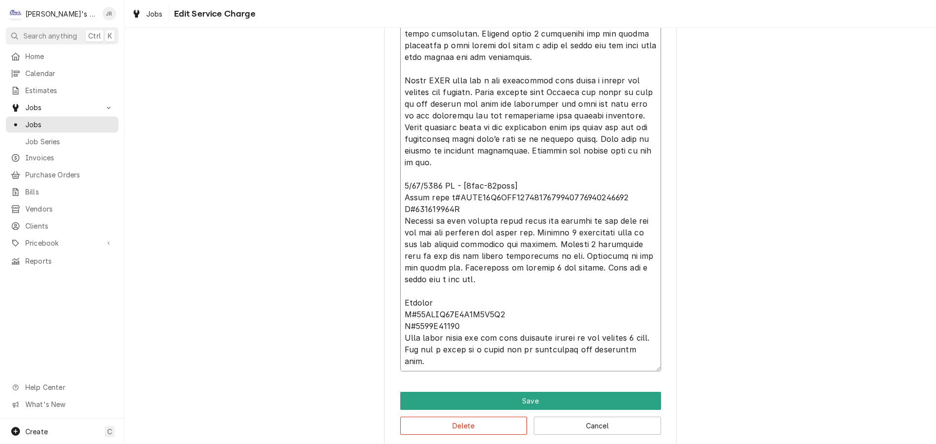
type textarea "x"
type textarea "[DATE] JA 2 kitchen hvac units smaller one had a clogged condenser causing high…"
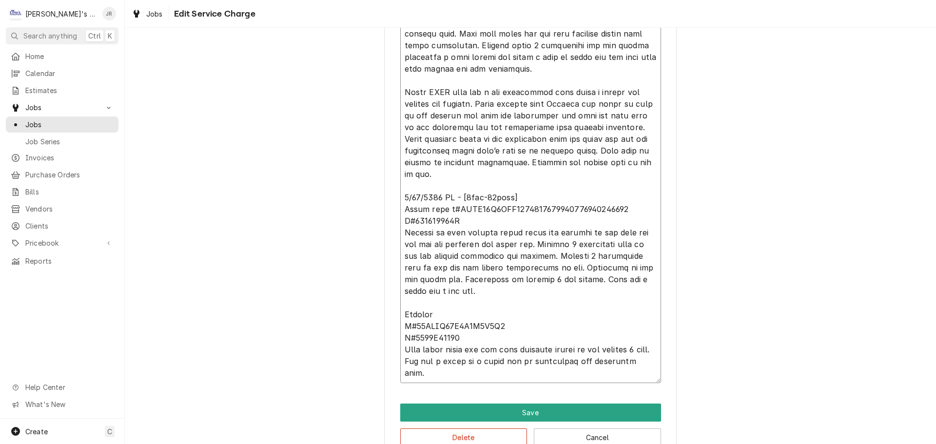
type textarea "x"
type textarea "[DATE] JA 2 kitchen hvac units smaller one had a clogged condenser causing high…"
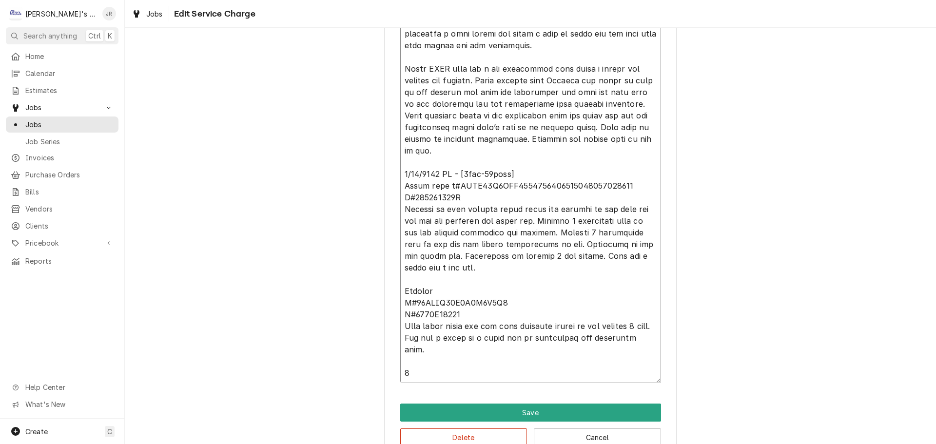
type textarea "x"
type textarea "[DATE] JA 2 kitchen hvac units smaller one had a clogged condenser causing high…"
type textarea "x"
type textarea "[DATE] JA 2 kitchen hvac units smaller one had a clogged condenser causing high…"
type textarea "x"
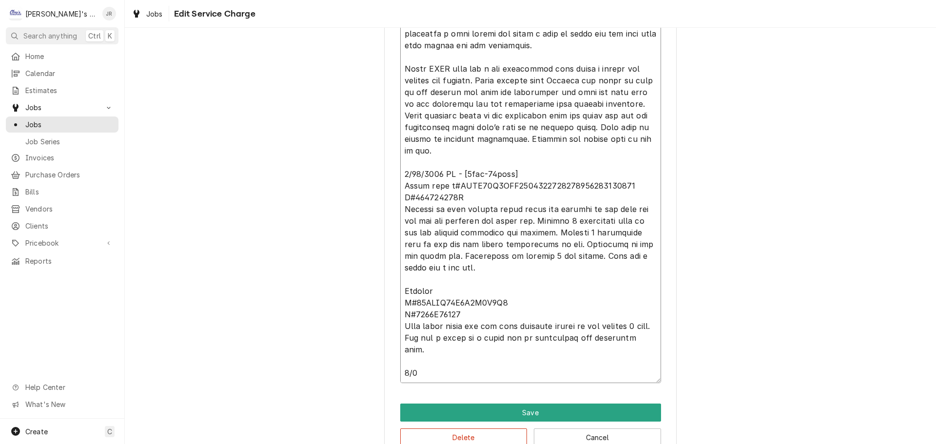
type textarea "[DATE] JA 2 kitchen hvac units smaller one had a clogged condenser causing high…"
type textarea "x"
type textarea "[DATE] JA 2 kitchen hvac units smaller one had a clogged condenser causing high…"
type textarea "x"
type textarea "[DATE] JA 2 kitchen hvac units smaller one had a clogged condenser causing high…"
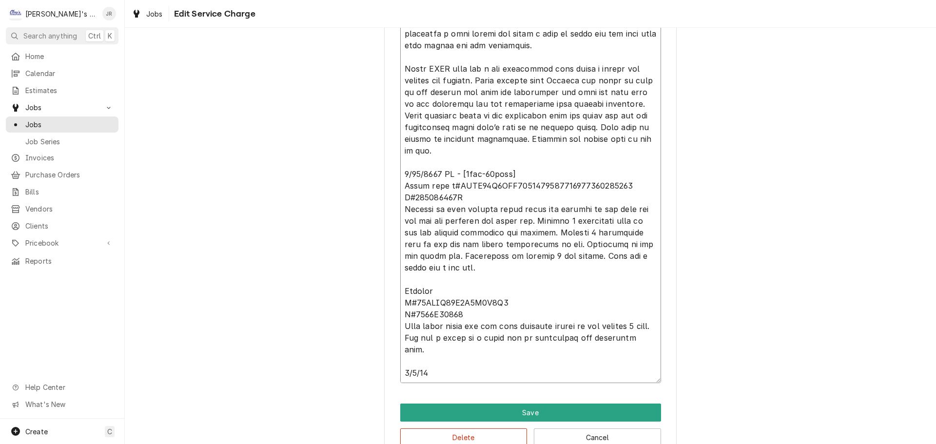
type textarea "x"
type textarea "[DATE] JA 2 kitchen hvac units smaller one had a clogged condenser causing high…"
type textarea "x"
type textarea "[DATE] JA 2 kitchen hvac units smaller one had a clogged condenser causing high…"
type textarea "x"
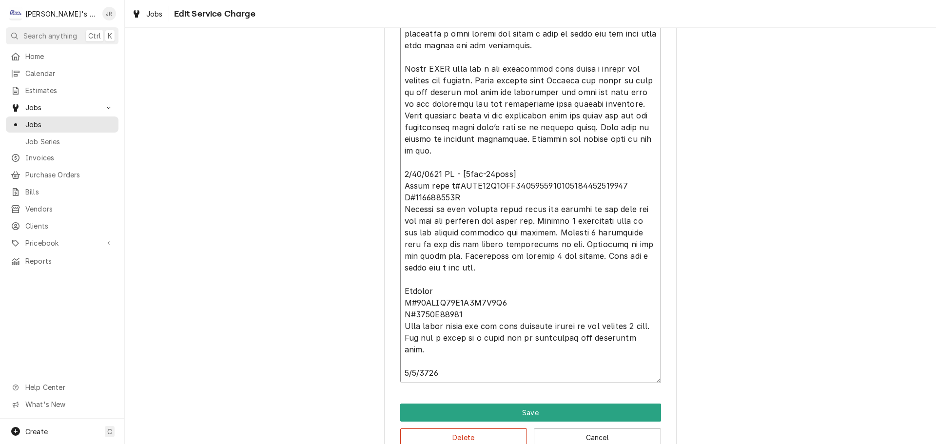
type textarea "[DATE] JA 2 kitchen hvac units smaller one had a clogged condenser causing high…"
type textarea "x"
type textarea "[DATE] JA 2 kitchen hvac units smaller one had a clogged condenser causing high…"
type textarea "x"
type textarea "[DATE] JA 2 kitchen hvac units smaller one had a clogged condenser causing high…"
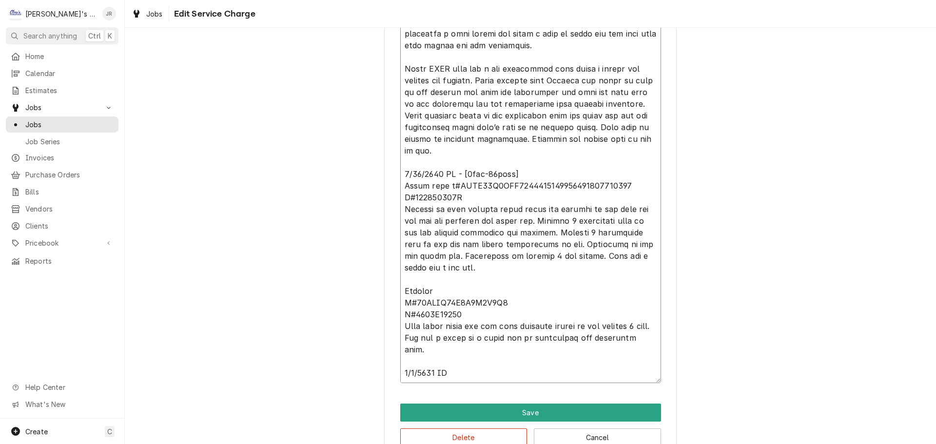
type textarea "x"
type textarea "[DATE] JA 2 kitchen hvac units smaller one had a clogged condenser causing high…"
type textarea "x"
type textarea "[DATE] JA 2 kitchen hvac units smaller one had a clogged condenser causing high…"
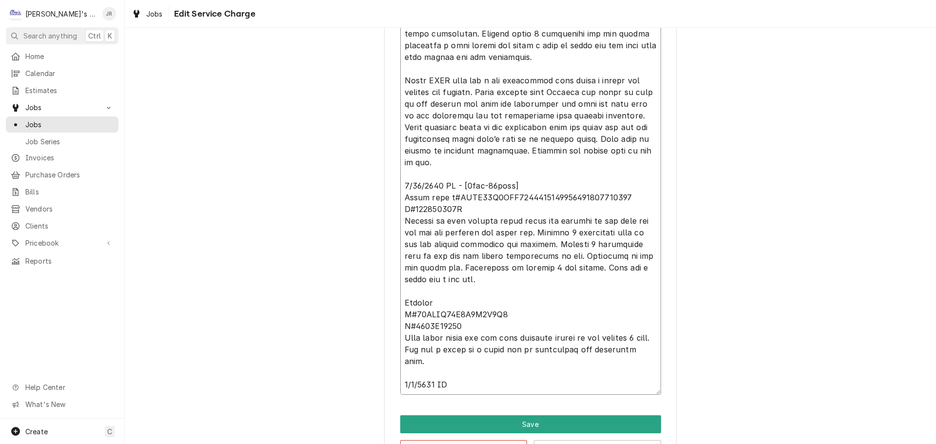
type textarea "x"
type textarea "[DATE] JA 2 kitchen hvac units smaller one had a clogged condenser causing high…"
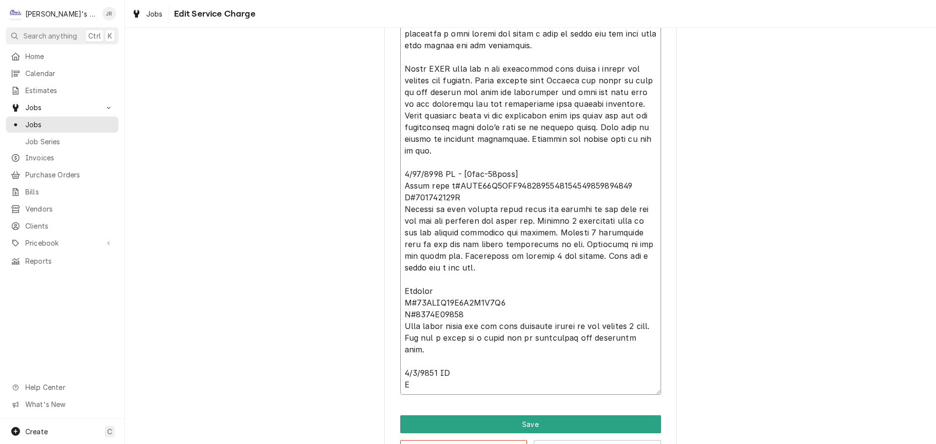
type textarea "x"
type textarea "[DATE] JA 2 kitchen hvac units smaller one had a clogged condenser causing high…"
type textarea "x"
type textarea "[DATE] JA 2 kitchen hvac units smaller one had a clogged condenser causing high…"
type textarea "x"
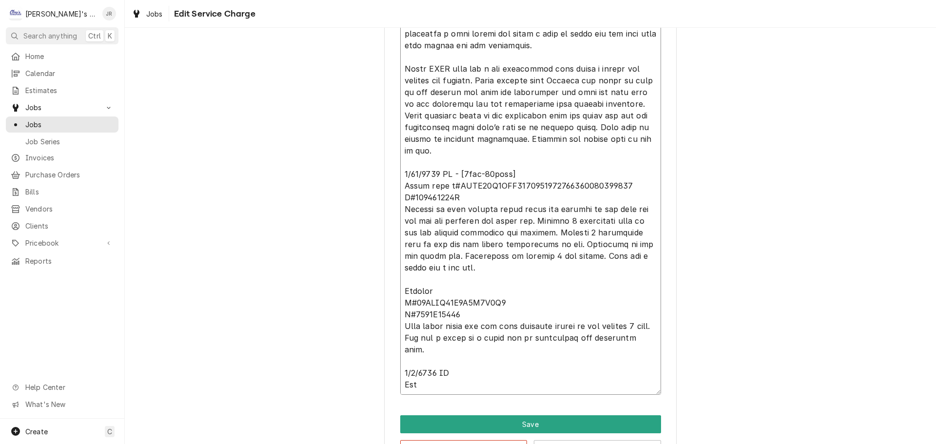
type textarea "[DATE] JA 2 kitchen hvac units smaller one had a clogged condenser causing high…"
type textarea "x"
type textarea "[DATE] JA 2 kitchen hvac units smaller one had a clogged condenser causing high…"
type textarea "x"
type textarea "[DATE] JA 2 kitchen hvac units smaller one had a clogged condenser causing high…"
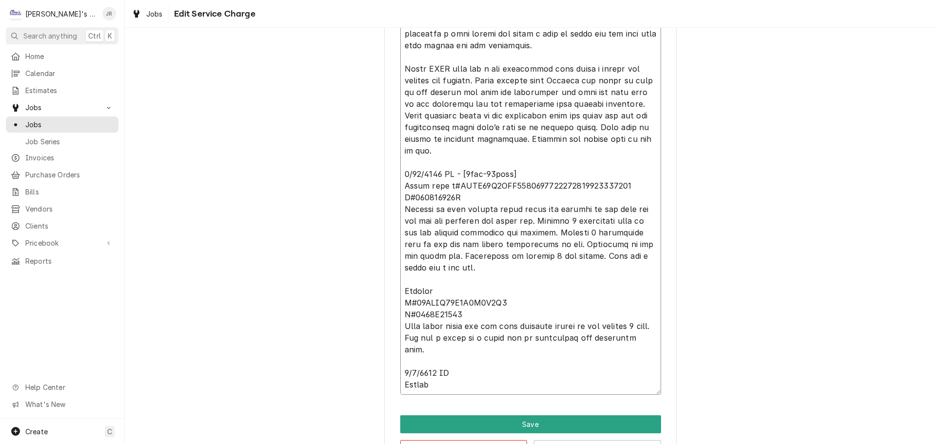
type textarea "x"
type textarea "[DATE] JA 2 kitchen hvac units smaller one had a clogged condenser causing high…"
type textarea "x"
type textarea "[DATE] JA 2 kitchen hvac units smaller one had a clogged condenser causing high…"
type textarea "x"
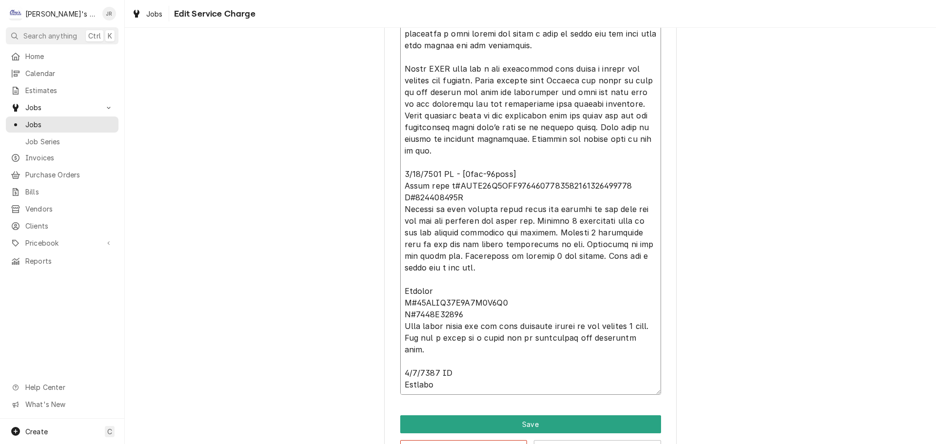
type textarea "[DATE] JA 2 kitchen hvac units smaller one had a clogged condenser causing high…"
type textarea "x"
type textarea "[DATE] JA 2 kitchen hvac units smaller one had a clogged condenser causing high…"
type textarea "x"
type textarea "[DATE] JA 2 kitchen hvac units smaller one had a clogged condenser causing high…"
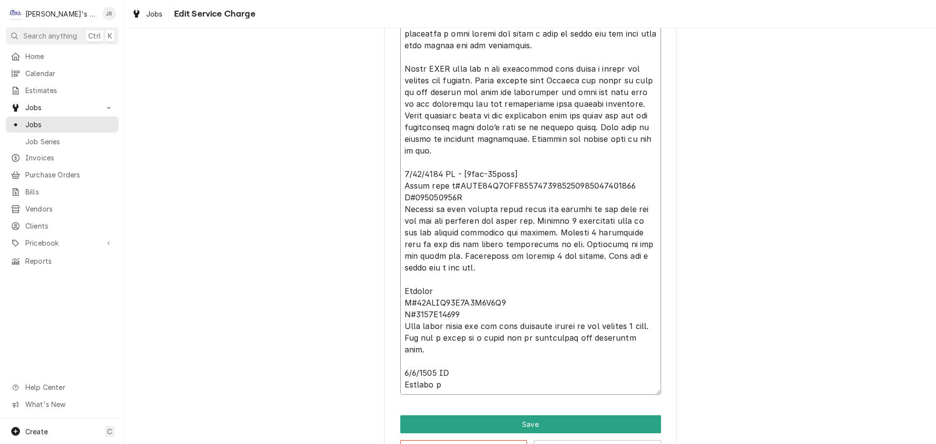
type textarea "x"
type textarea "[DATE] JA 2 kitchen hvac units smaller one had a clogged condenser causing high…"
type textarea "x"
type textarea "[DATE] JA 2 kitchen hvac units smaller one had a clogged condenser causing high…"
type textarea "x"
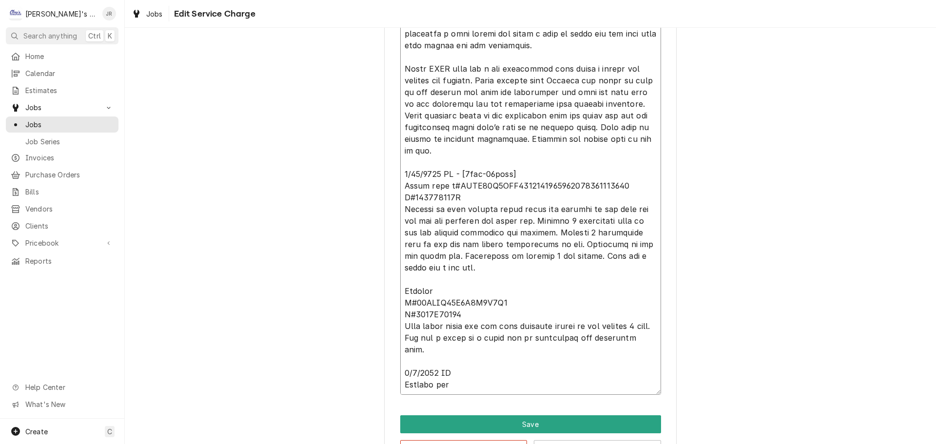
type textarea "[DATE] JA 2 kitchen hvac units smaller one had a clogged condenser causing high…"
type textarea "x"
type textarea "[DATE] JA 2 kitchen hvac units smaller one had a clogged condenser causing high…"
type textarea "x"
type textarea "[DATE] JA 2 kitchen hvac units smaller one had a clogged condenser causing high…"
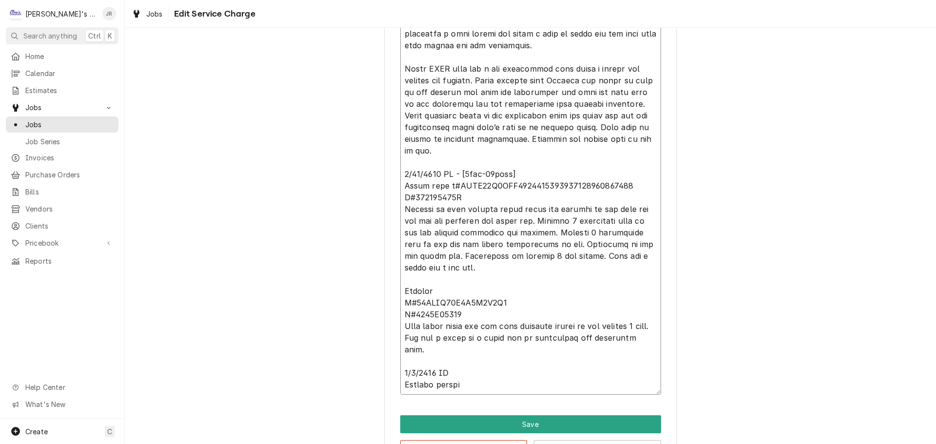
type textarea "x"
type textarea "[DATE] JA 2 kitchen hvac units smaller one had a clogged condenser causing high…"
type textarea "x"
type textarea "[DATE] JA 2 kitchen hvac units smaller one had a clogged condenser causing high…"
type textarea "x"
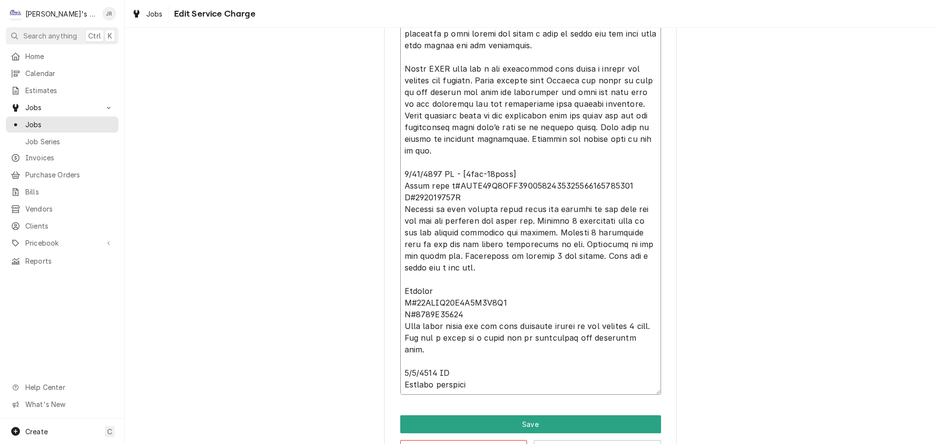
type textarea "[DATE] JA 2 kitchen hvac units smaller one had a clogged condenser causing high…"
type textarea "x"
type textarea "[DATE] JA 2 kitchen hvac units smaller one had a clogged condenser causing high…"
type textarea "x"
type textarea "[DATE] JA 2 kitchen hvac units smaller one had a clogged condenser causing high…"
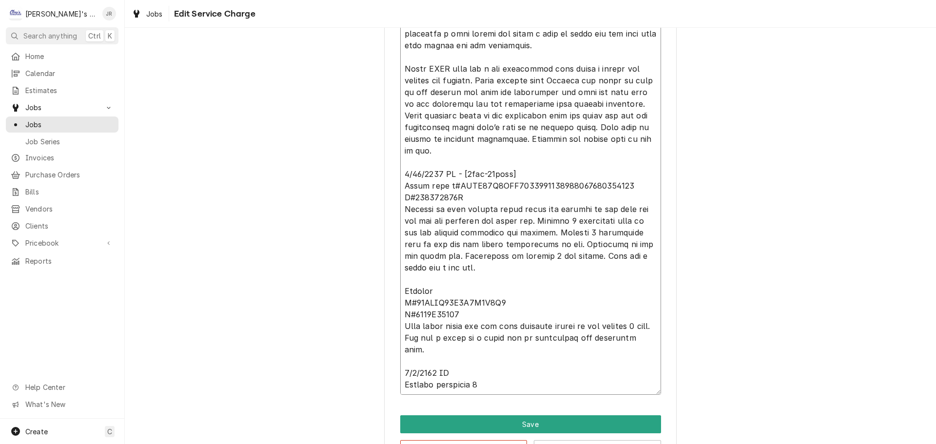
type textarea "x"
type textarea "[DATE] JA 2 kitchen hvac units smaller one had a clogged condenser causing high…"
type textarea "x"
type textarea "[DATE] JA 2 kitchen hvac units smaller one had a clogged condenser causing high…"
type textarea "x"
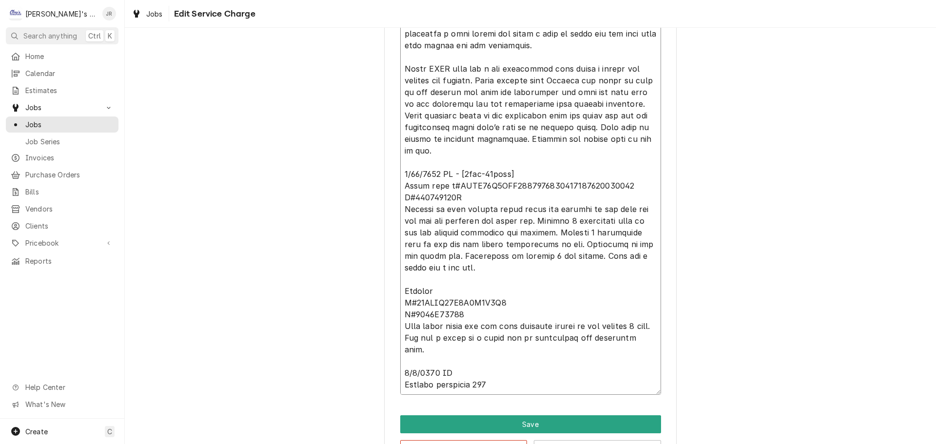
type textarea "[DATE] JA 2 kitchen hvac units smaller one had a clogged condenser causing high…"
type textarea "x"
type textarea "[DATE] JA 2 kitchen hvac units smaller one had a clogged condenser causing high…"
type textarea "x"
type textarea "[DATE] JA 2 kitchen hvac units smaller one had a clogged condenser causing high…"
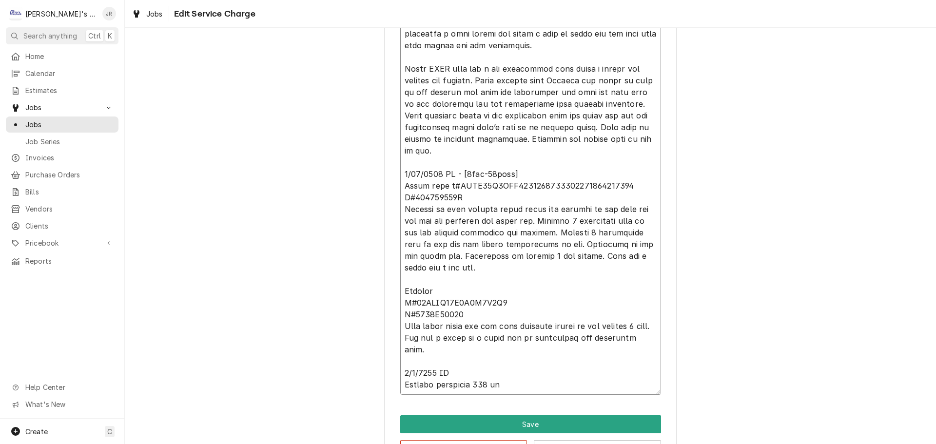
type textarea "x"
type textarea "[DATE] JA 2 kitchen hvac units smaller one had a clogged condenser causing high…"
type textarea "x"
type textarea "[DATE] JA 2 kitchen hvac units smaller one had a clogged condenser causing high…"
type textarea "x"
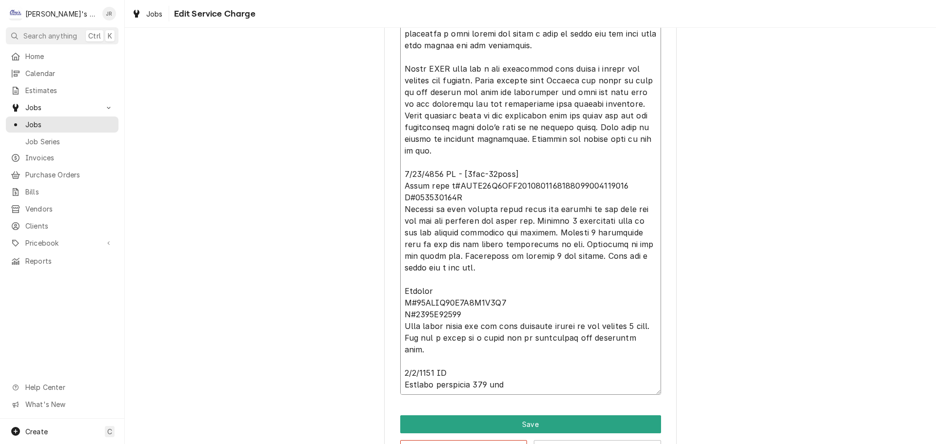
type textarea "[DATE] JA 2 kitchen hvac units smaller one had a clogged condenser causing high…"
type textarea "x"
type textarea "[DATE] JA 2 kitchen hvac units smaller one had a clogged condenser causing high…"
type textarea "x"
type textarea "[DATE] JA 2 kitchen hvac units smaller one had a clogged condenser causing high…"
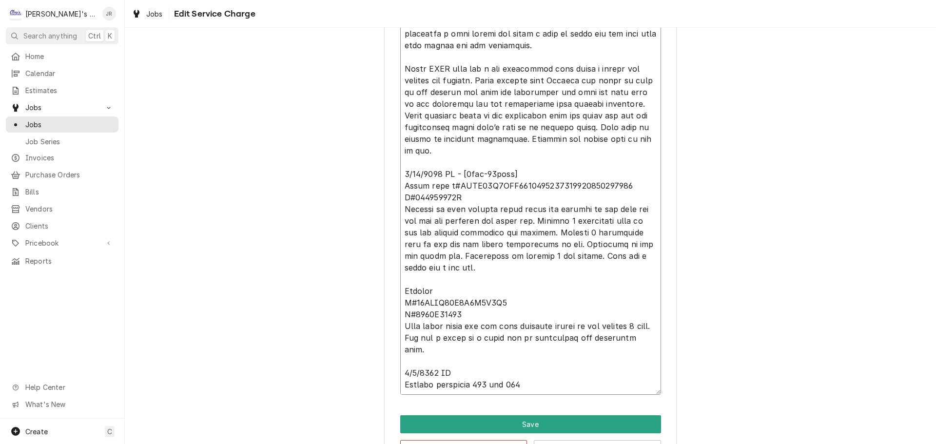
type textarea "x"
type textarea "[DATE] JA 2 kitchen hvac units smaller one had a clogged condenser causing high…"
type textarea "x"
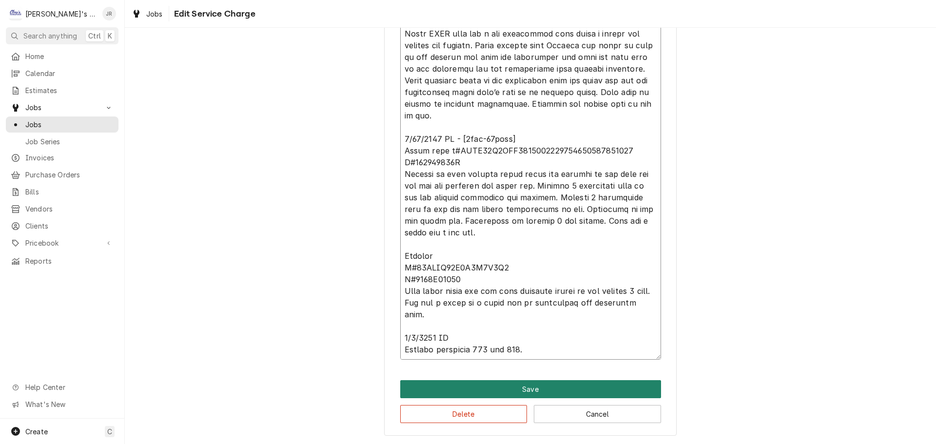
type textarea "[DATE] JA 2 kitchen hvac units smaller one had a clogged condenser causing high…"
click at [524, 395] on button "Save" at bounding box center [530, 389] width 261 height 18
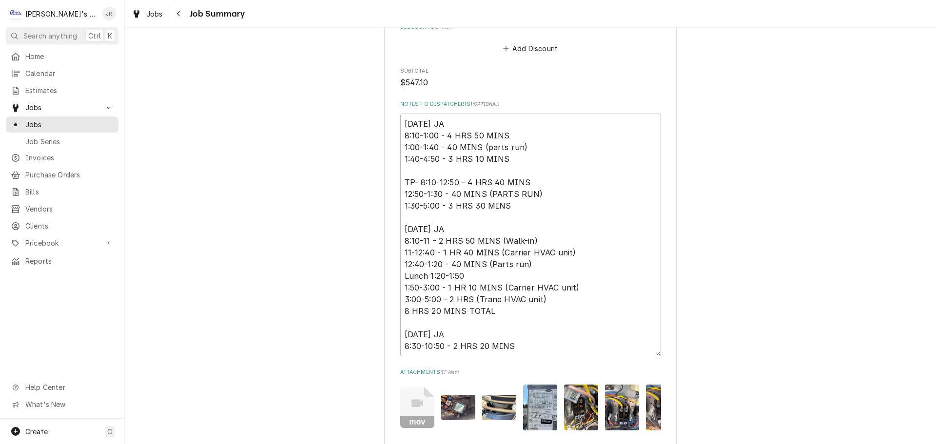
scroll to position [2727, 0]
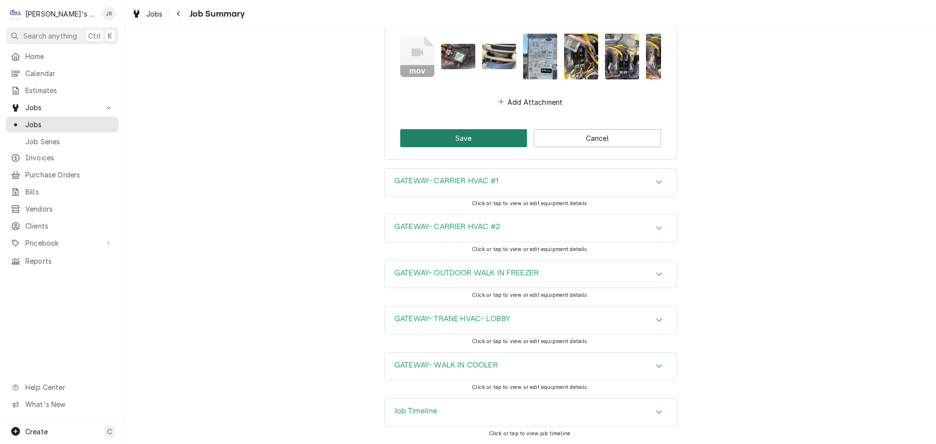
click at [484, 134] on button "Save" at bounding box center [463, 138] width 127 height 18
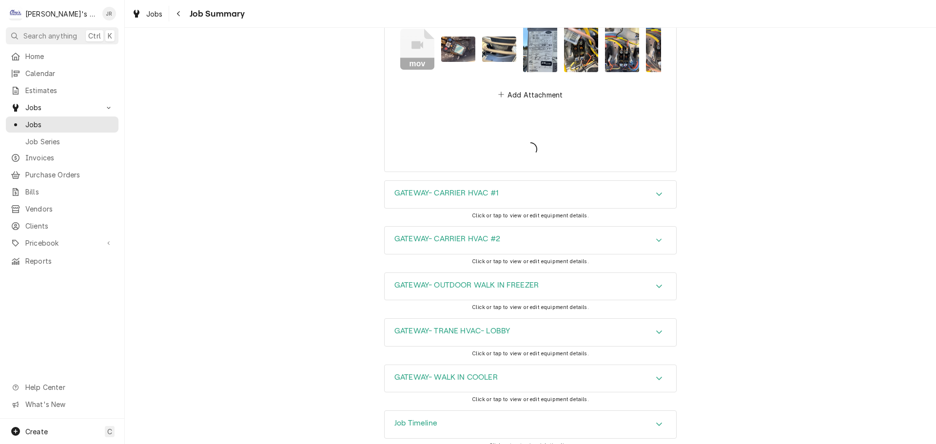
type textarea "x"
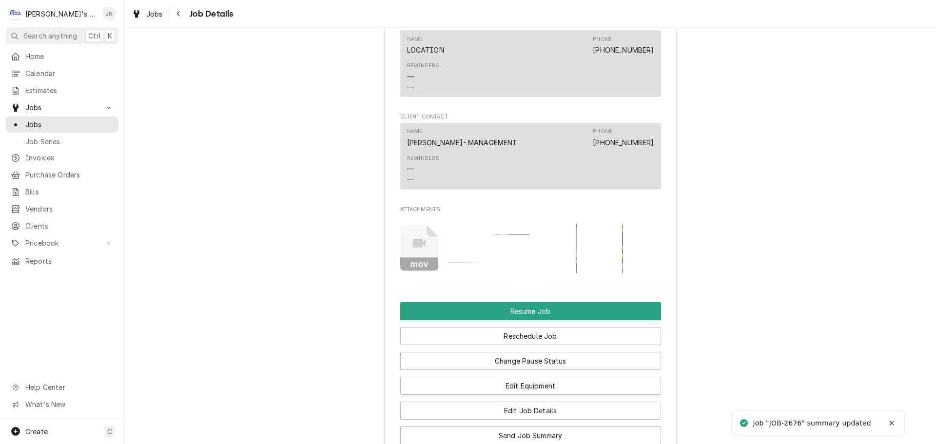
scroll to position [1170, 0]
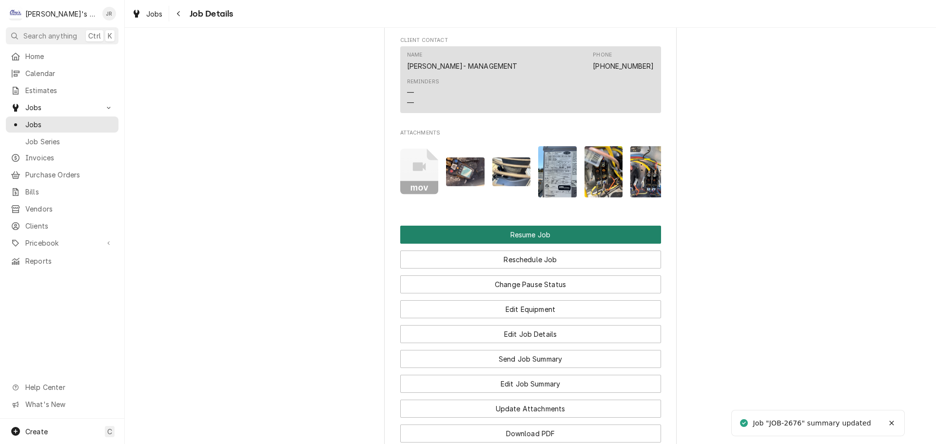
click at [500, 226] on button "Resume Job" at bounding box center [530, 235] width 261 height 18
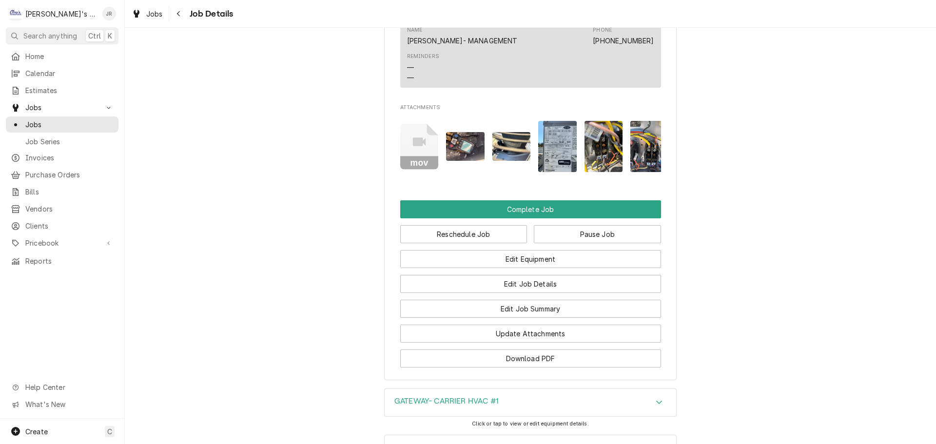
scroll to position [1121, 0]
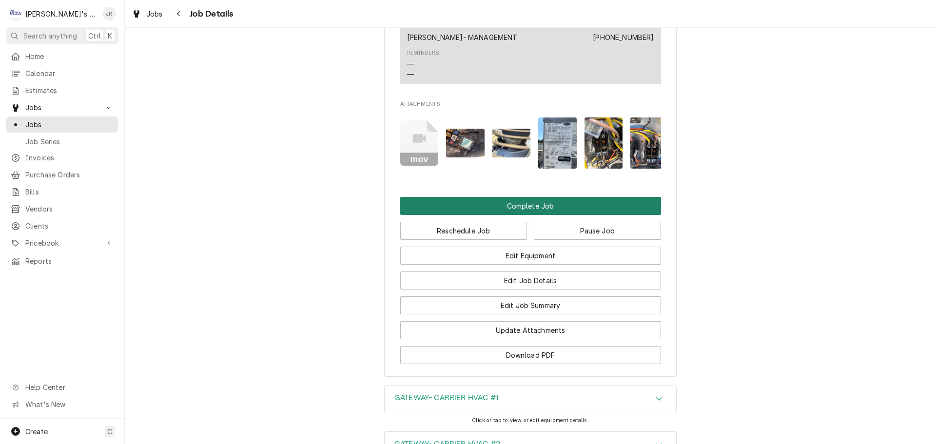
click at [464, 197] on button "Complete Job" at bounding box center [530, 206] width 261 height 18
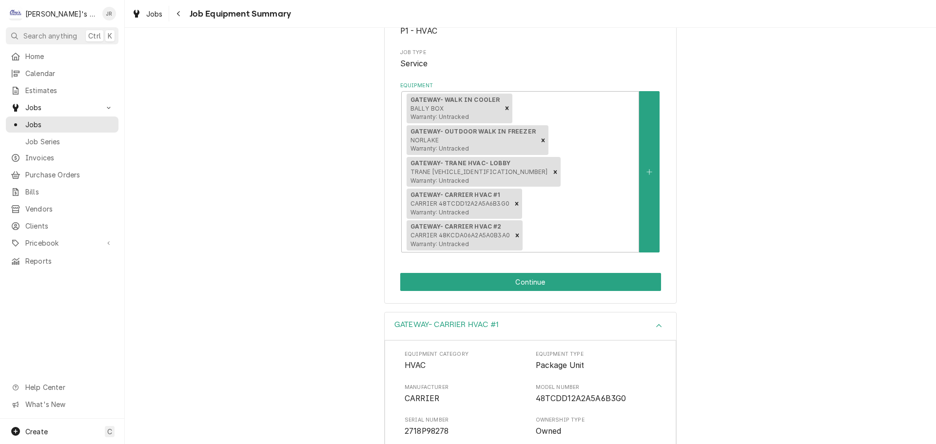
scroll to position [146, 0]
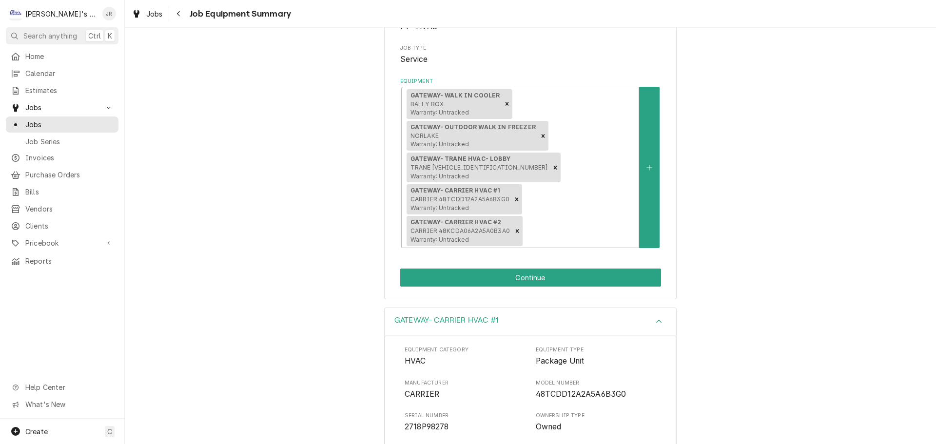
click at [481, 236] on div "[PERSON_NAME] RESTAURANT [PERSON_NAME] GATEWAY / [STREET_ADDRESS] Please ensure…" at bounding box center [530, 100] width 292 height 399
click at [481, 237] on div "[PERSON_NAME] RESTAURANT [PERSON_NAME] GATEWAY / [STREET_ADDRESS] Please ensure…" at bounding box center [530, 100] width 292 height 399
click at [483, 269] on button "Continue" at bounding box center [530, 278] width 261 height 18
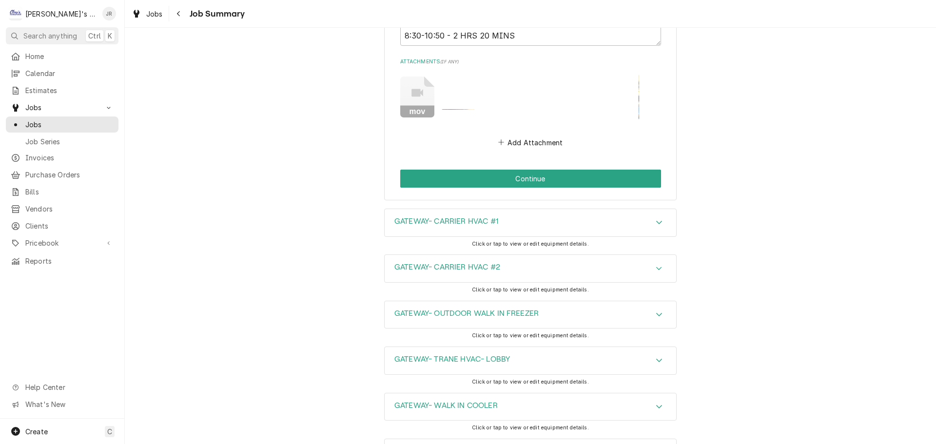
scroll to position [2681, 0]
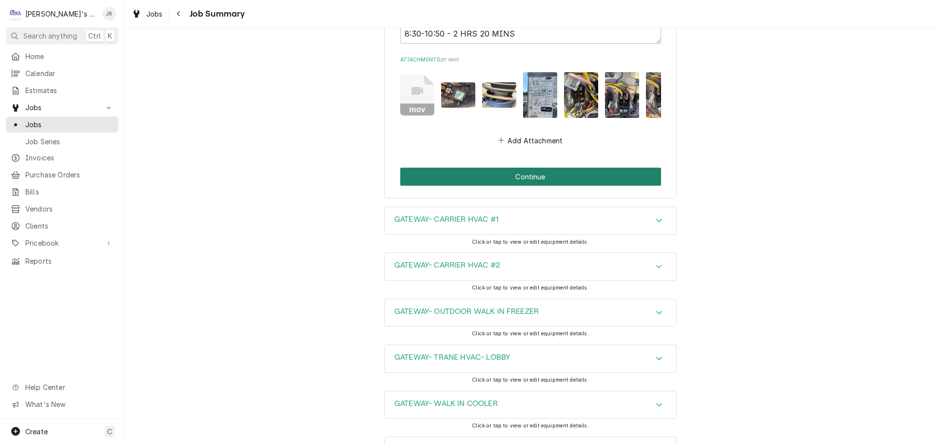
click at [511, 186] on button "Continue" at bounding box center [530, 177] width 261 height 18
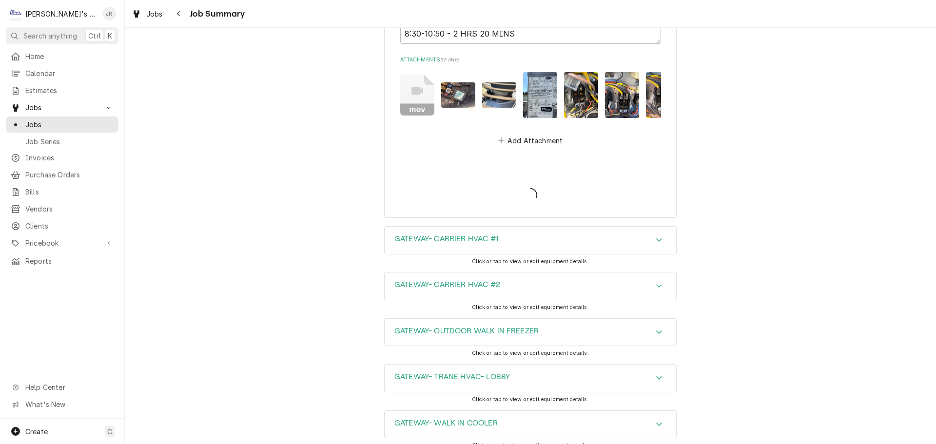
type textarea "x"
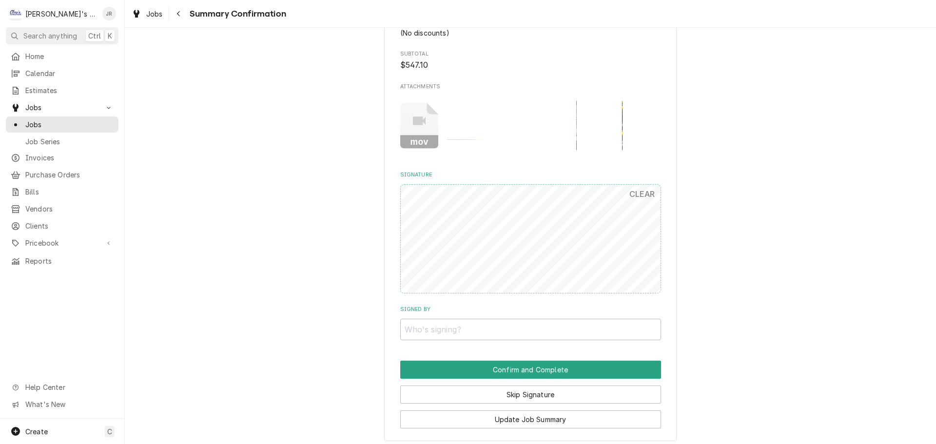
scroll to position [1901, 0]
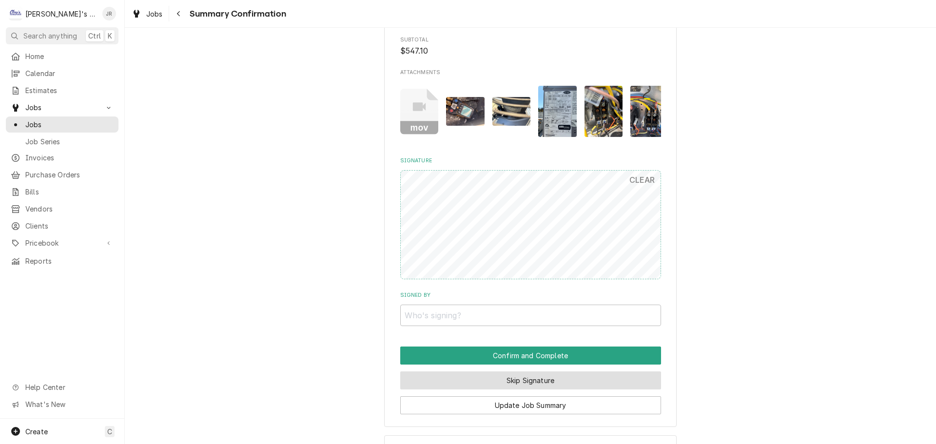
click at [512, 389] on button "Skip Signature" at bounding box center [530, 380] width 261 height 18
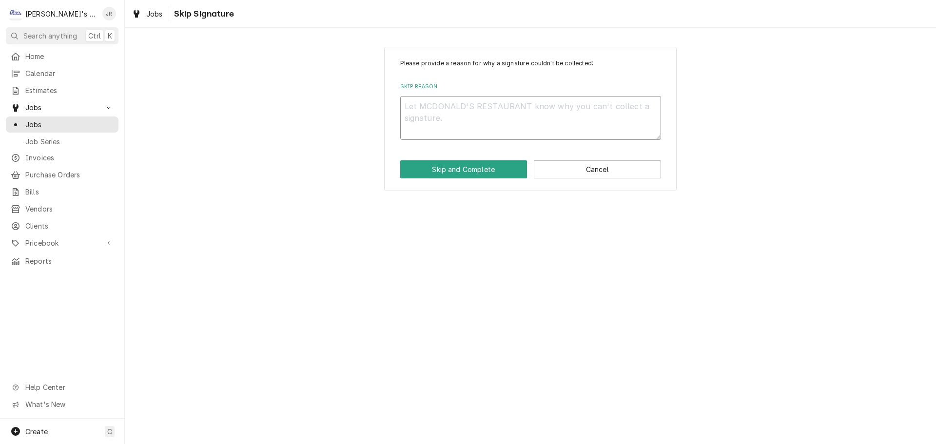
click at [505, 113] on textarea "Skip Reason" at bounding box center [530, 118] width 261 height 44
type textarea "x"
type textarea "."
click at [502, 170] on button "Skip and Complete" at bounding box center [463, 169] width 127 height 18
type textarea "x"
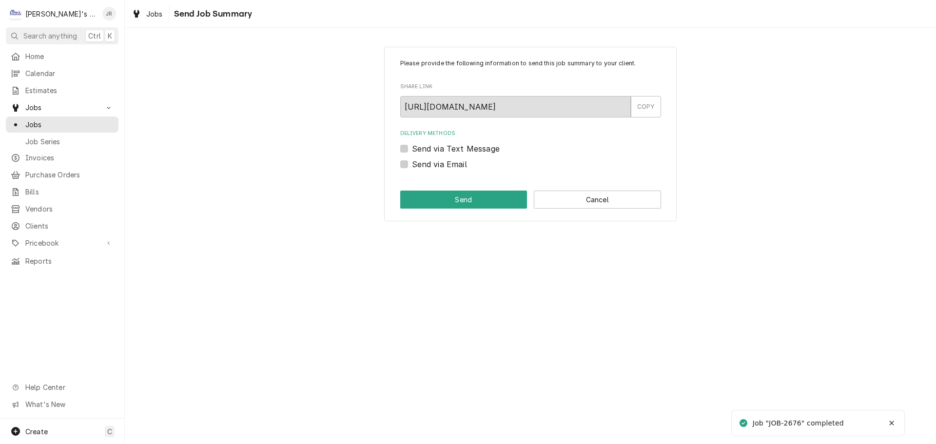
click at [412, 162] on label "Send via Email" at bounding box center [439, 164] width 55 height 12
click at [412, 162] on input "Send via Email" at bounding box center [542, 168] width 261 height 21
checkbox input "true"
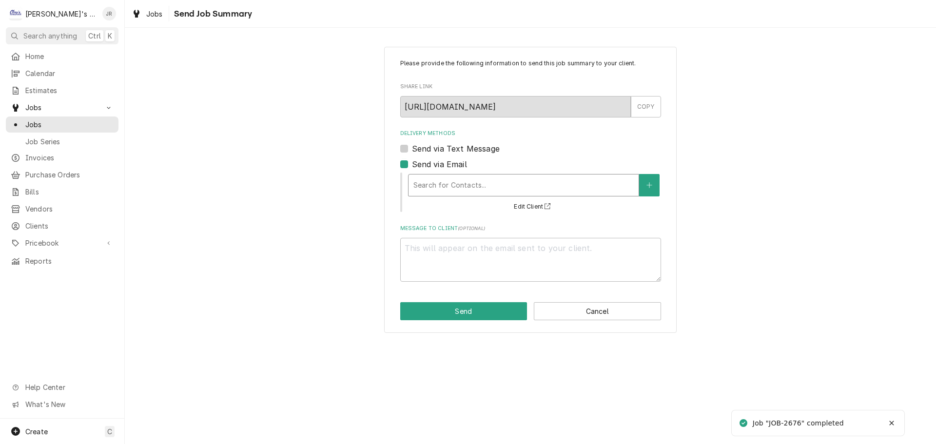
click at [446, 186] on div "Delivery Methods" at bounding box center [523, 185] width 220 height 18
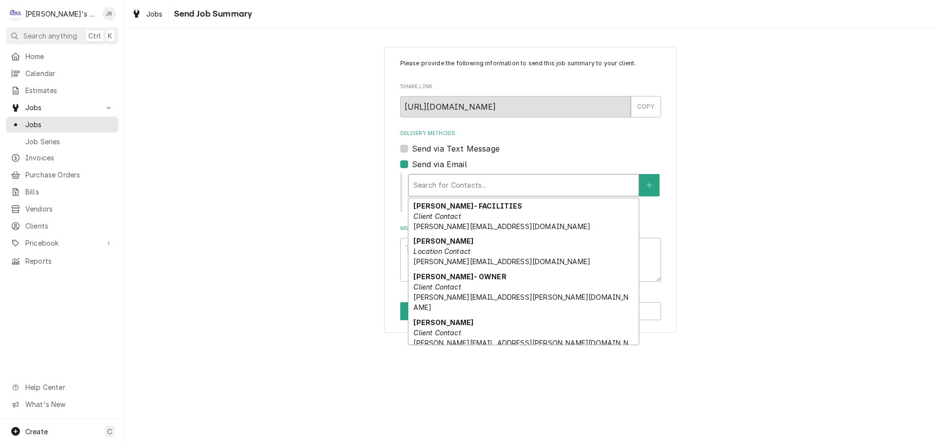
scroll to position [33, 0]
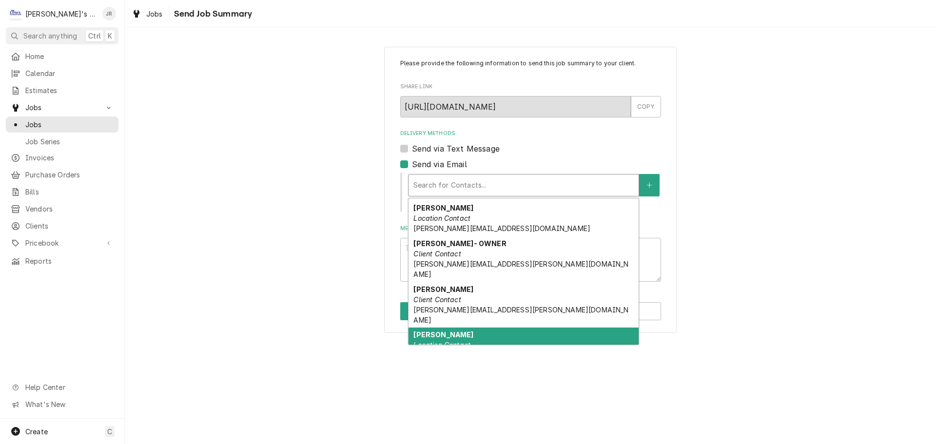
click at [484, 328] on div "[PERSON_NAME] Location Contact [EMAIL_ADDRESS][PERSON_NAME][DOMAIN_NAME]" at bounding box center [523, 346] width 230 height 36
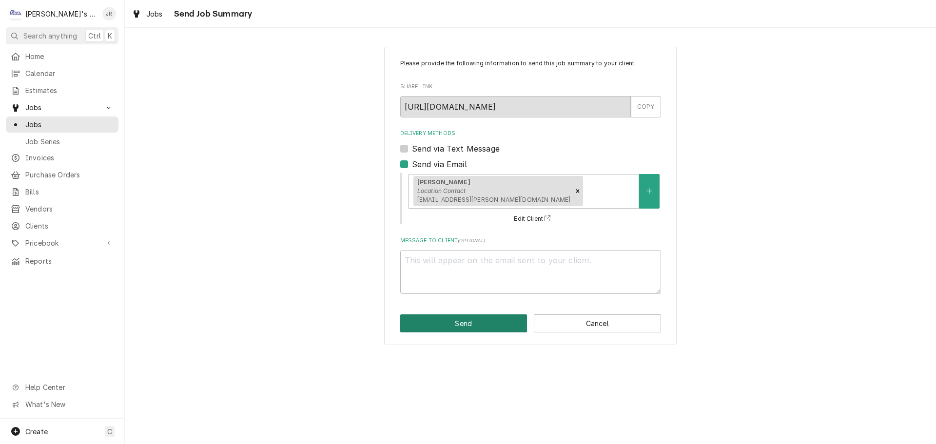
click at [480, 323] on button "Send" at bounding box center [463, 323] width 127 height 18
type textarea "x"
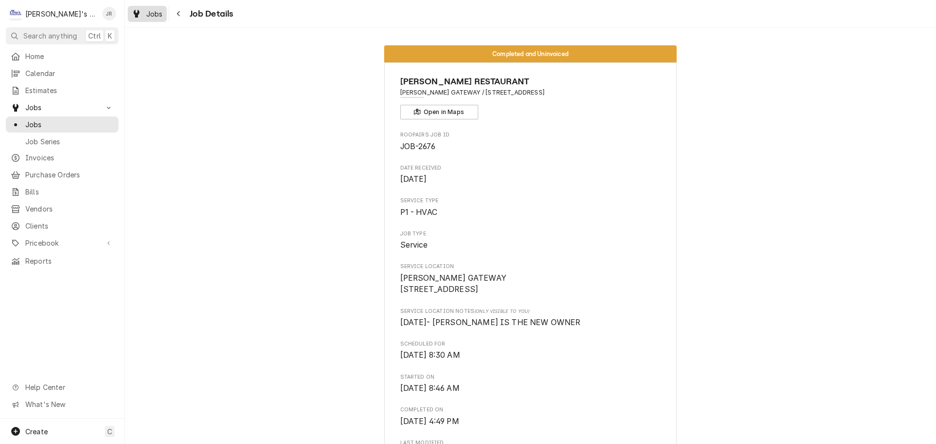
click at [153, 17] on span "Jobs" at bounding box center [154, 14] width 17 height 10
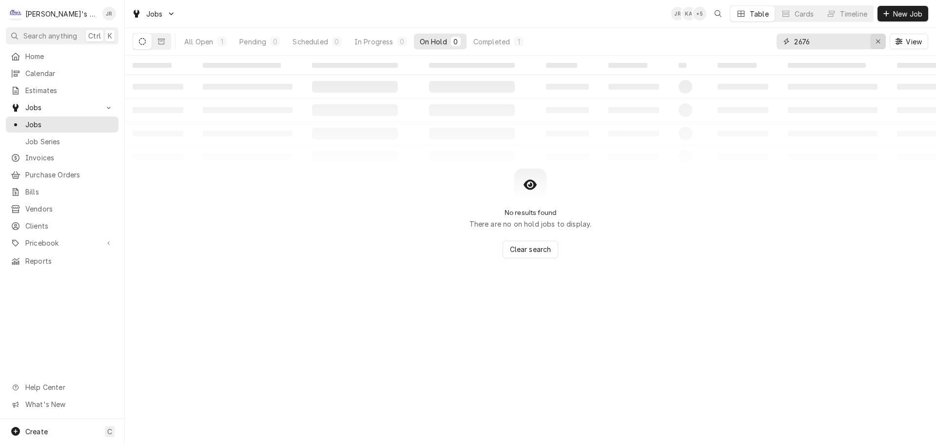
click at [880, 40] on icon "Erase input" at bounding box center [877, 41] width 5 height 7
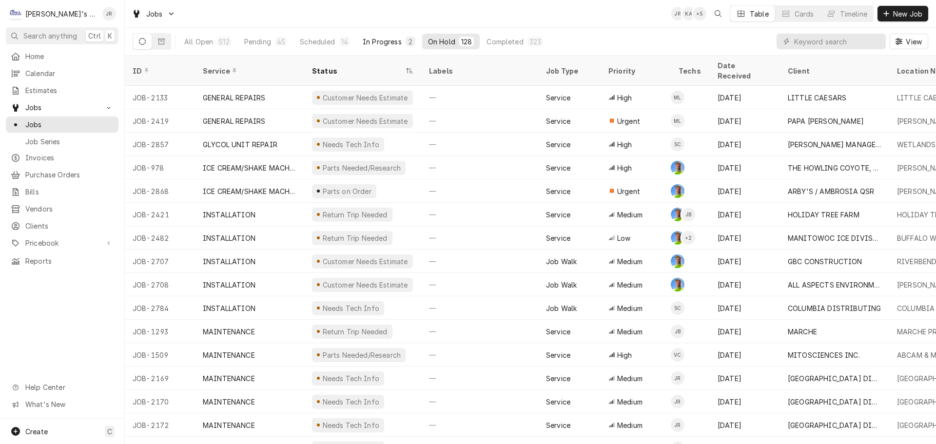
click at [363, 45] on div "In Progress" at bounding box center [382, 42] width 39 height 10
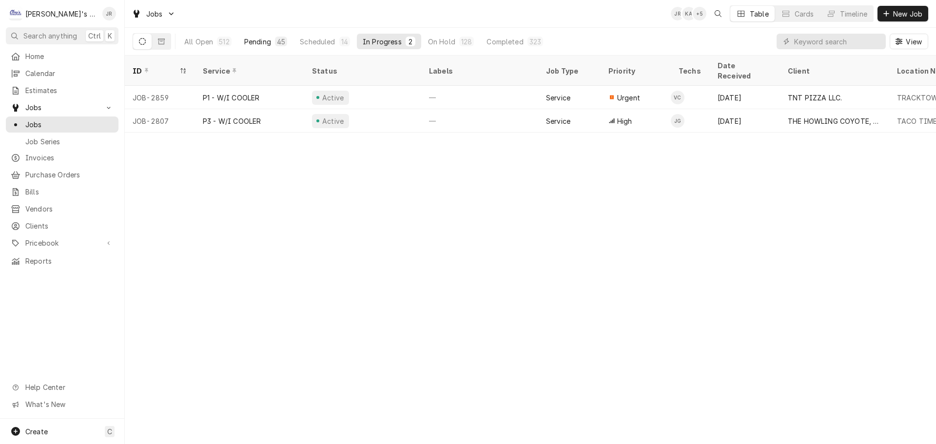
click at [277, 41] on div "45" at bounding box center [281, 42] width 8 height 10
